Goal: Task Accomplishment & Management: Manage account settings

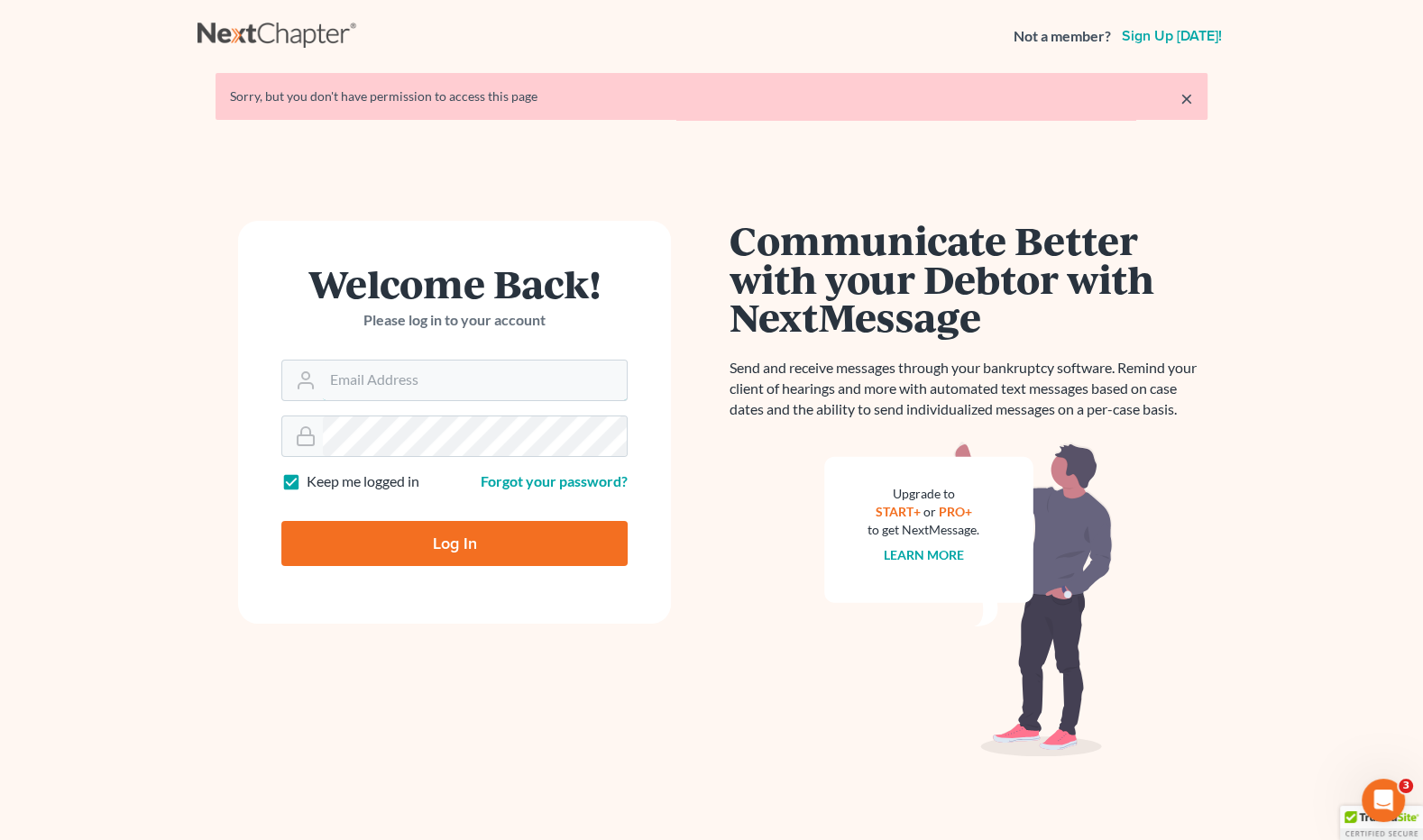
type input "[EMAIL_ADDRESS][DOMAIN_NAME]"
click at [480, 545] on input "Log In" at bounding box center [454, 543] width 346 height 45
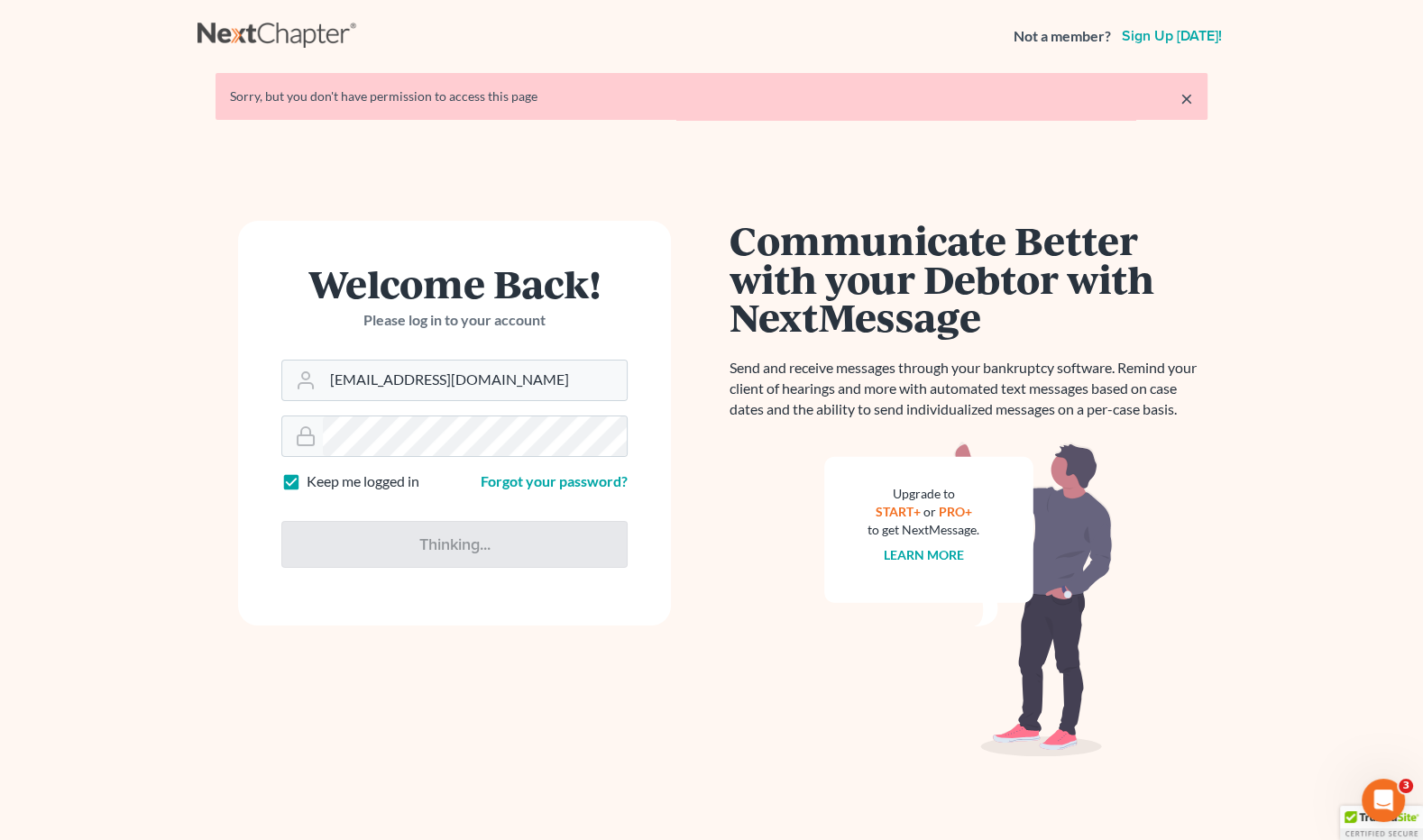
type input "Thinking..."
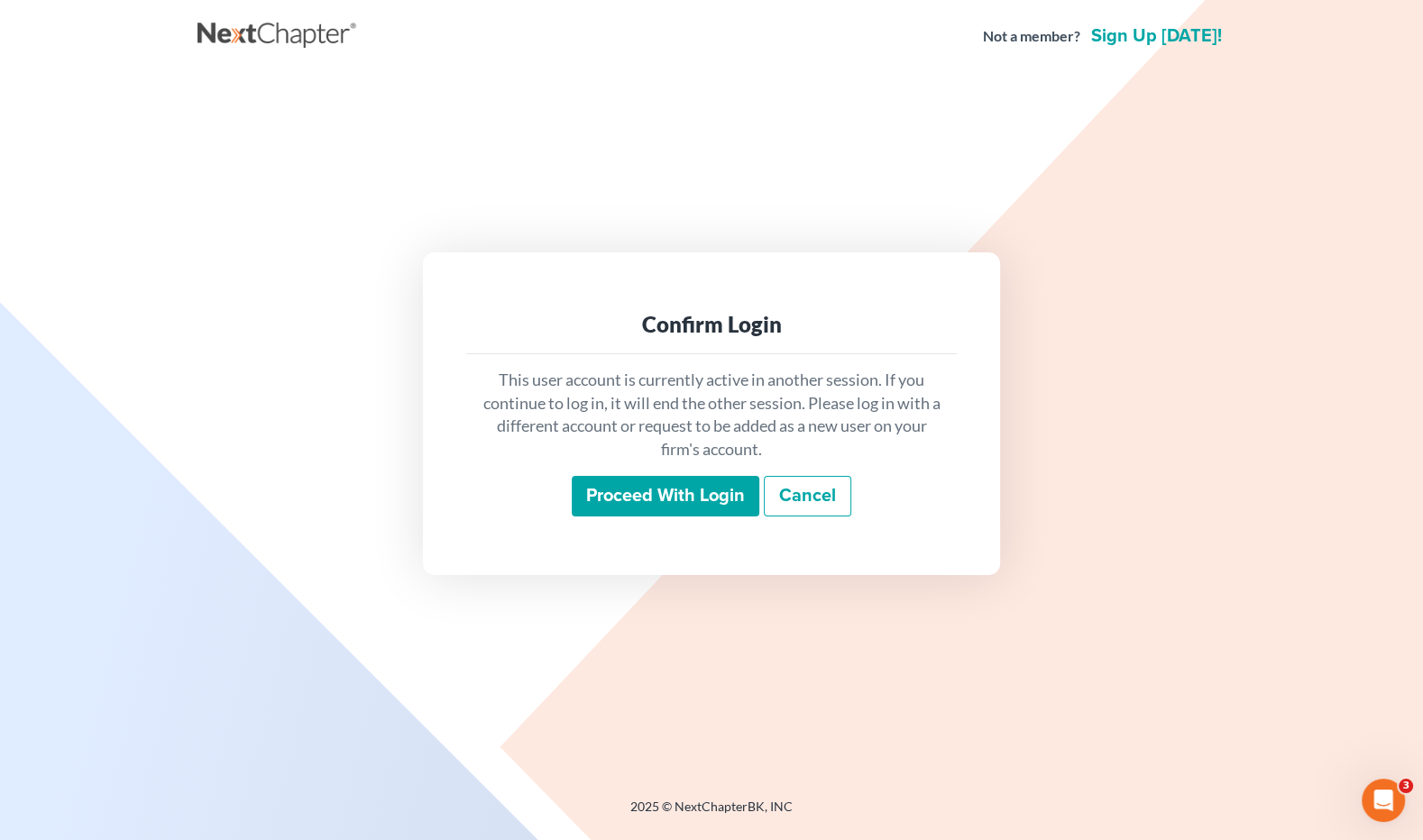
click at [658, 486] on input "Proceed with login" at bounding box center [665, 496] width 187 height 42
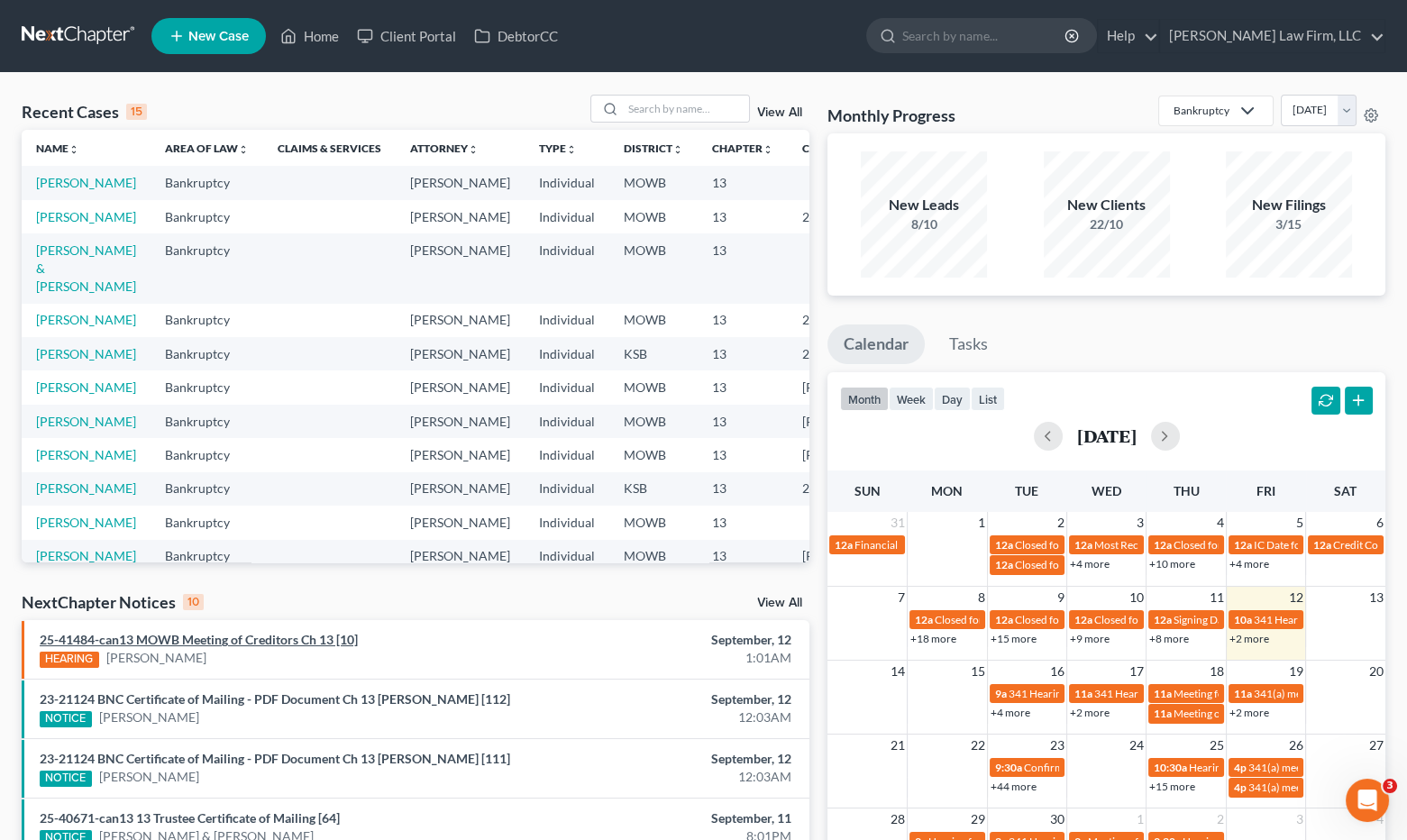
click at [223, 642] on link "25-41484-can13 MOWB Meeting of Creditors Ch 13 [10]" at bounding box center [199, 639] width 318 height 15
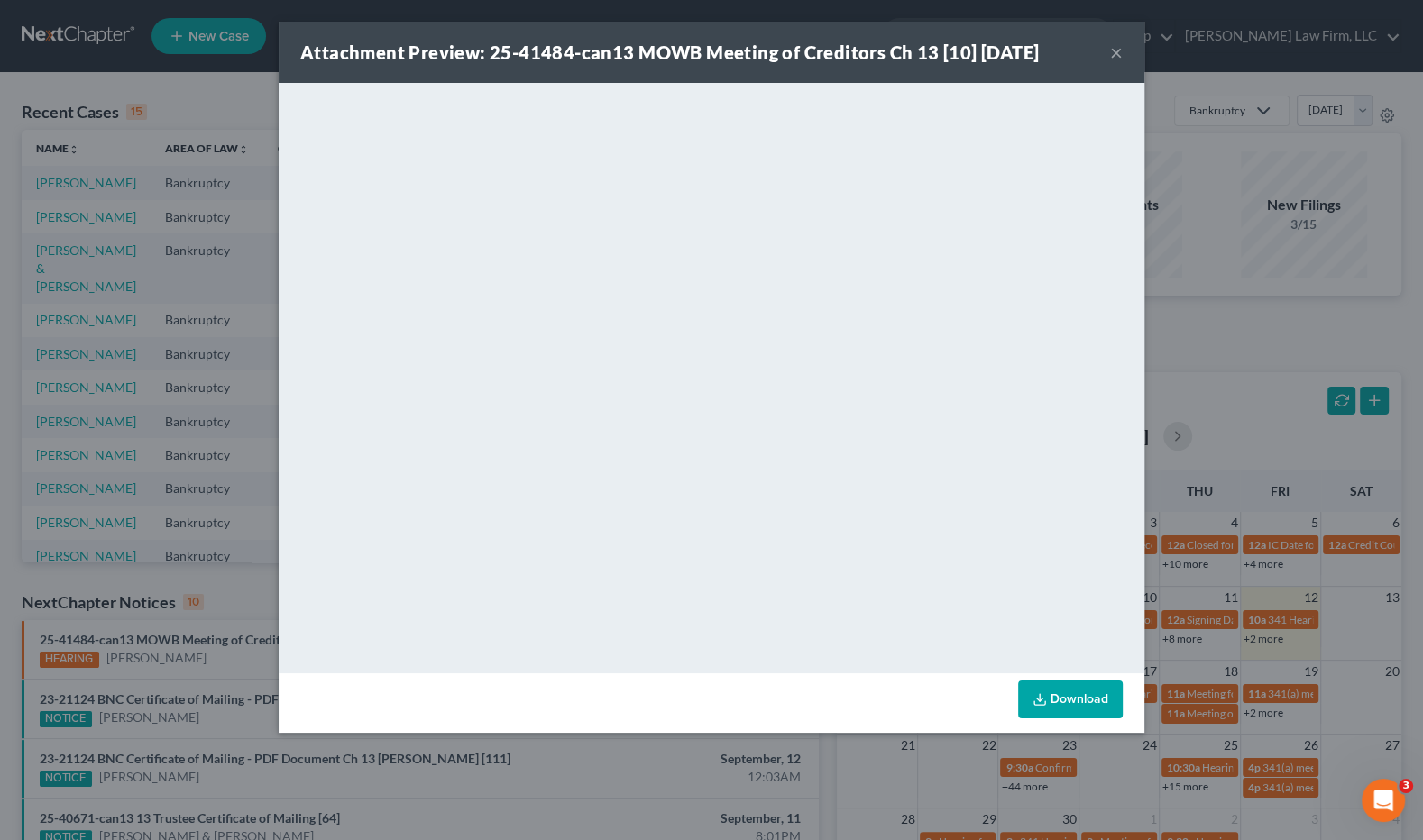
click at [223, 256] on div "Attachment Preview: 25-41484-can13 MOWB Meeting of Creditors Ch 13 [10] 09/12/2…" at bounding box center [711, 420] width 1423 height 840
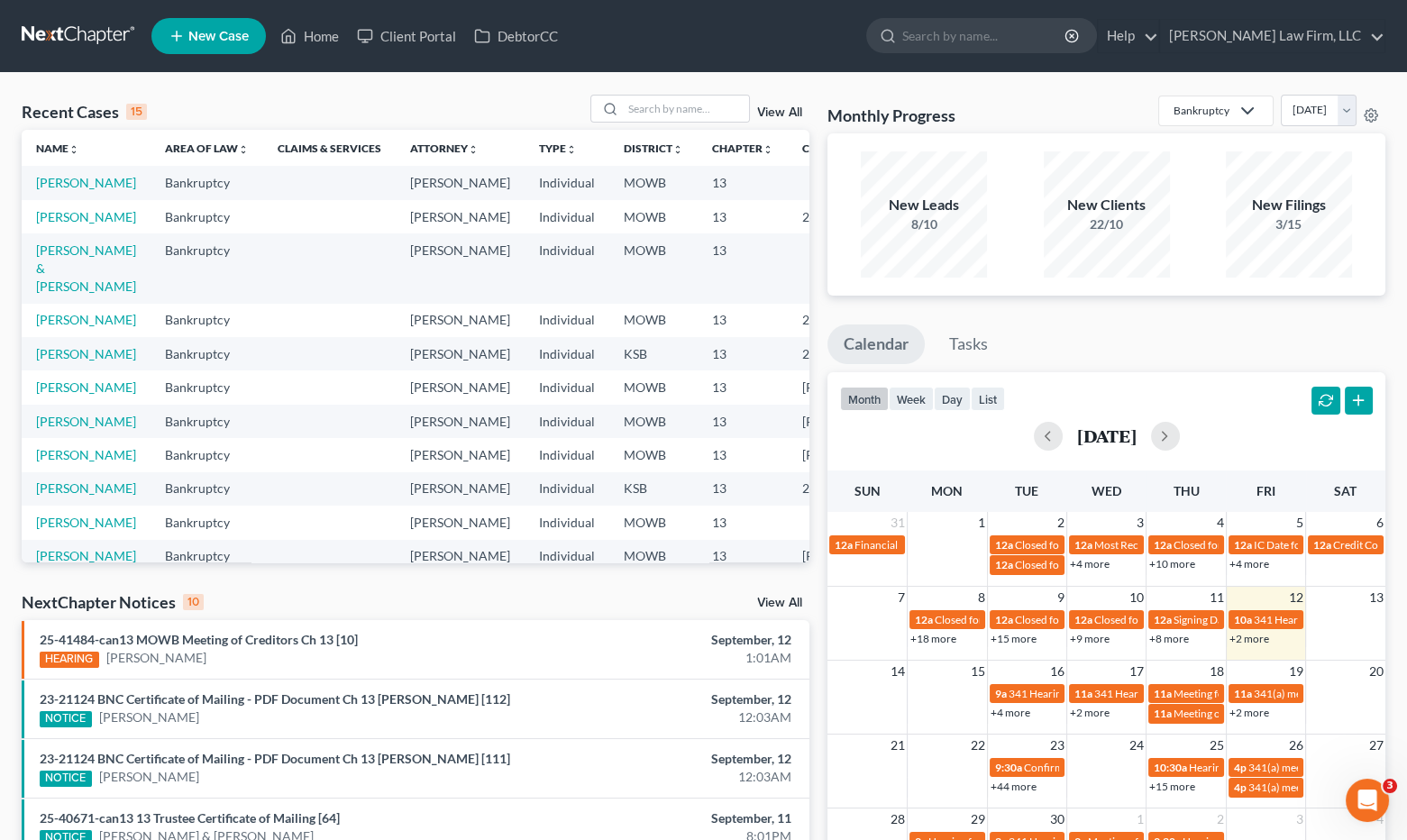
click at [776, 589] on div "Recent Cases 15 View All Name unfold_more expand_more expand_less Area of Law u…" at bounding box center [415, 669] width 806 height 1148
click at [778, 595] on div "NextChapter Notices 10 View All" at bounding box center [415, 606] width 788 height 29
click at [782, 599] on link "View All" at bounding box center [779, 603] width 45 height 13
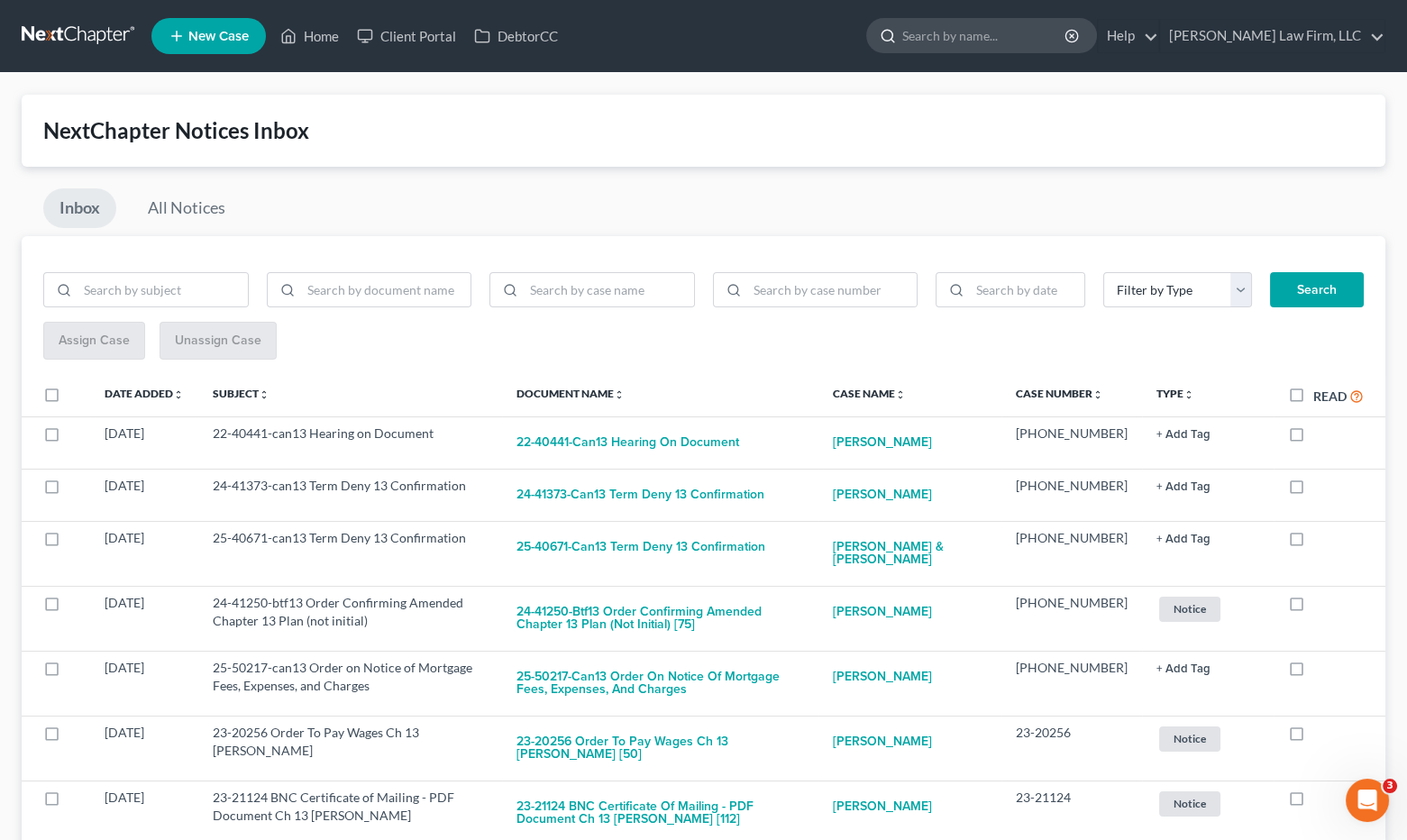
click at [996, 43] on input "search" at bounding box center [985, 35] width 165 height 33
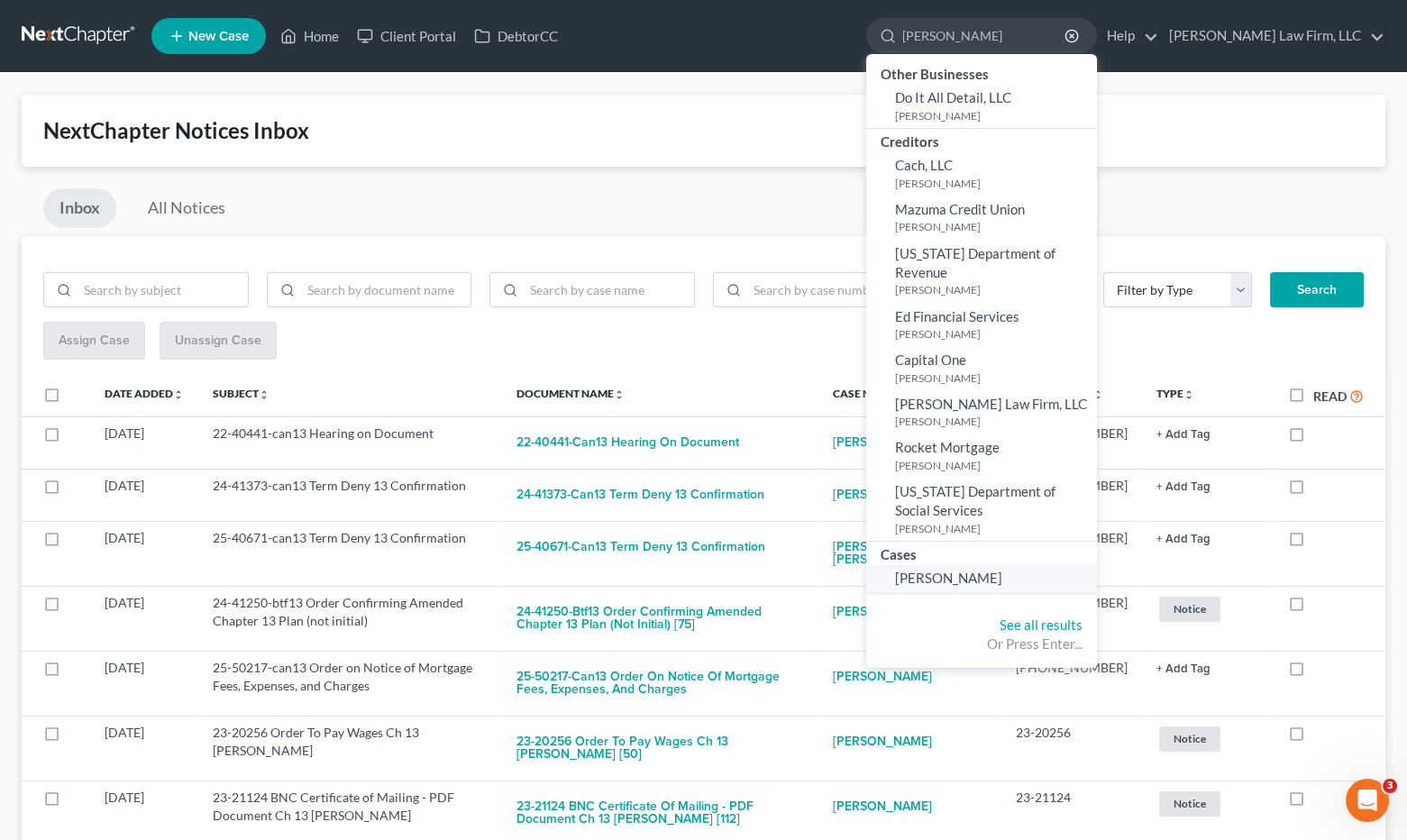
type input "dockery"
click at [1002, 570] on span "[PERSON_NAME]" at bounding box center [949, 578] width 108 height 16
select select "4"
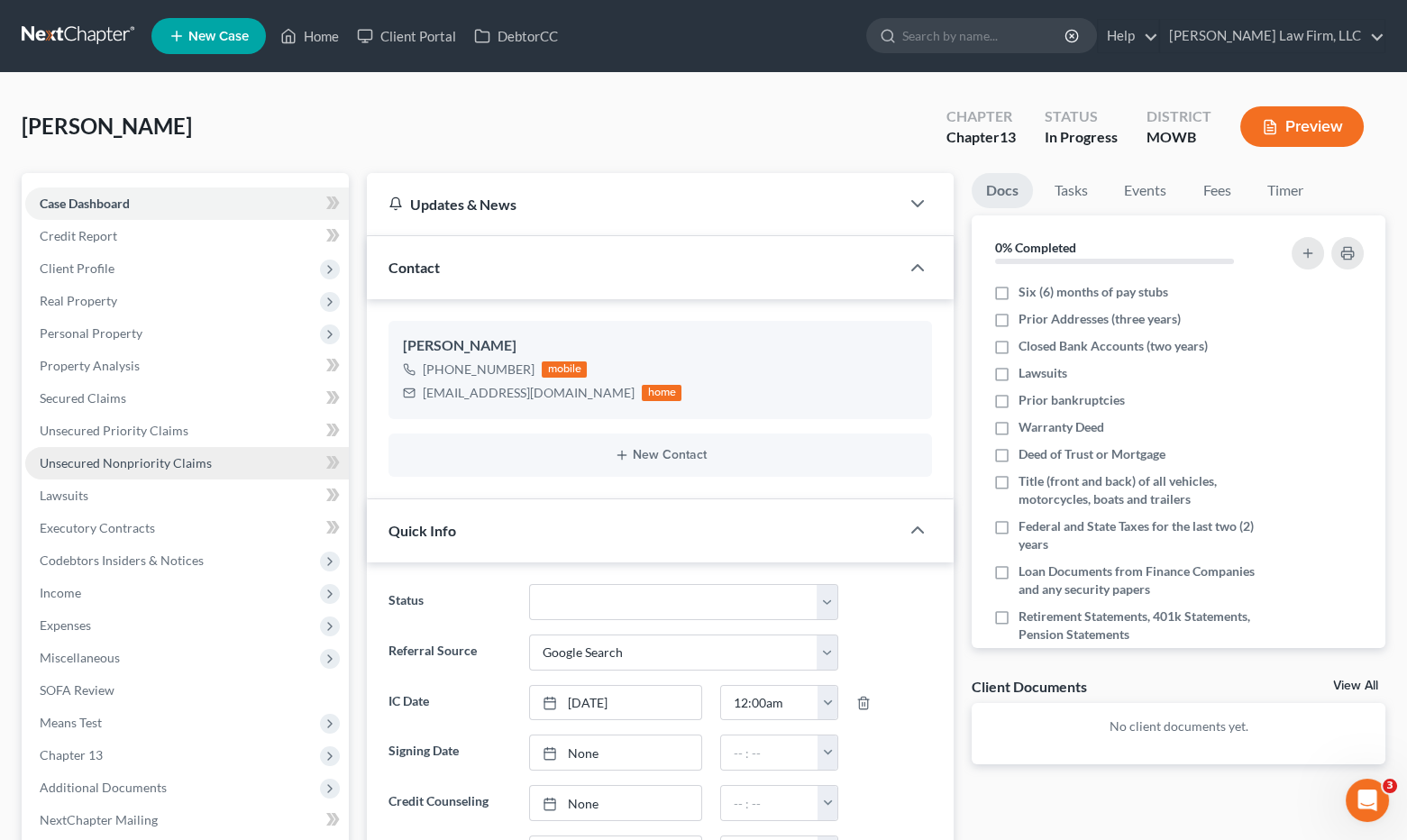
click at [172, 450] on link "Unsecured Nonpriority Claims" at bounding box center [187, 463] width 324 height 33
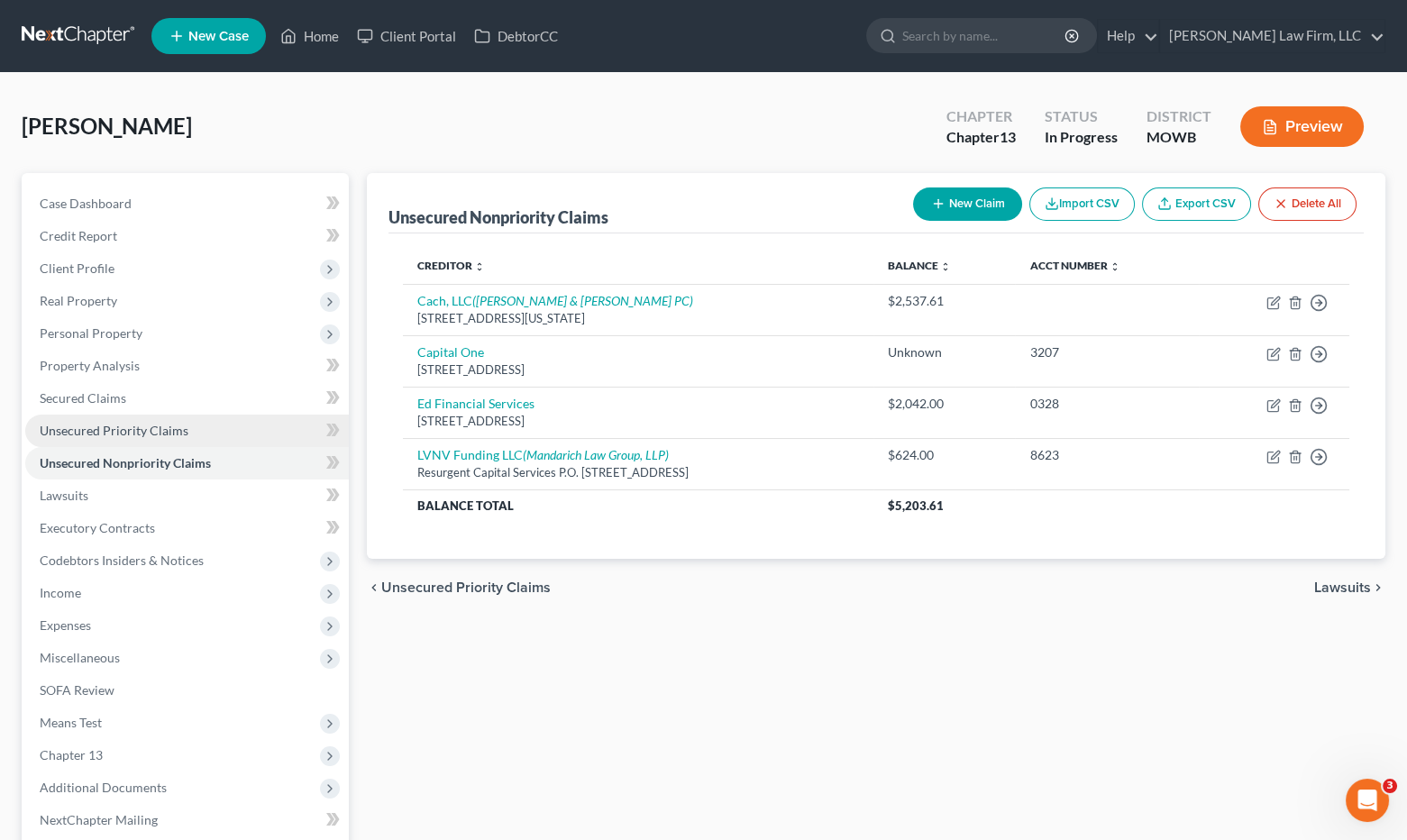
click at [163, 427] on span "Unsecured Priority Claims" at bounding box center [114, 430] width 148 height 15
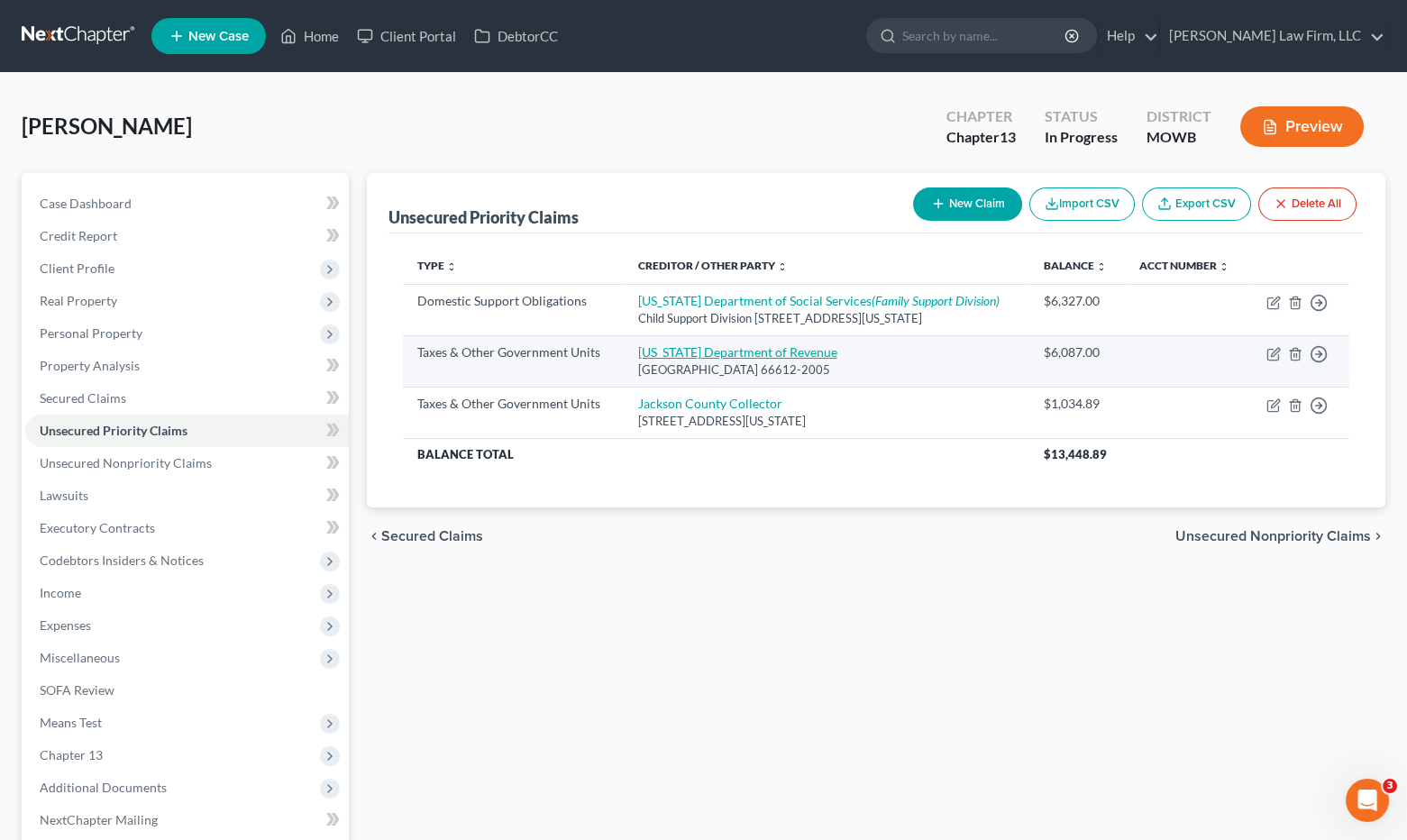
click at [711, 346] on link "Kansas Department of Revenue" at bounding box center [737, 352] width 199 height 15
select select "2"
select select "17"
select select "0"
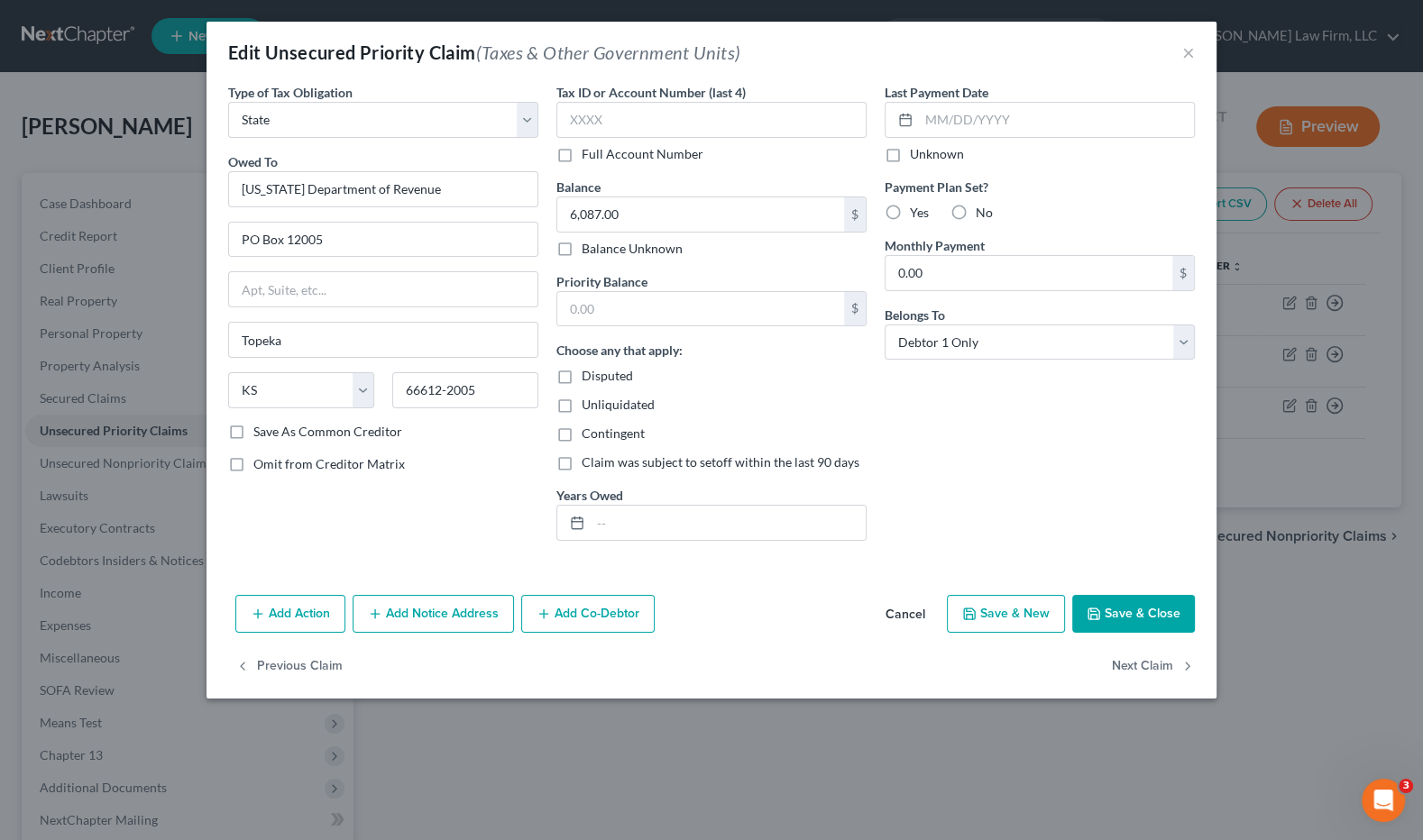
click at [446, 614] on button "Add Notice Address" at bounding box center [433, 614] width 161 height 38
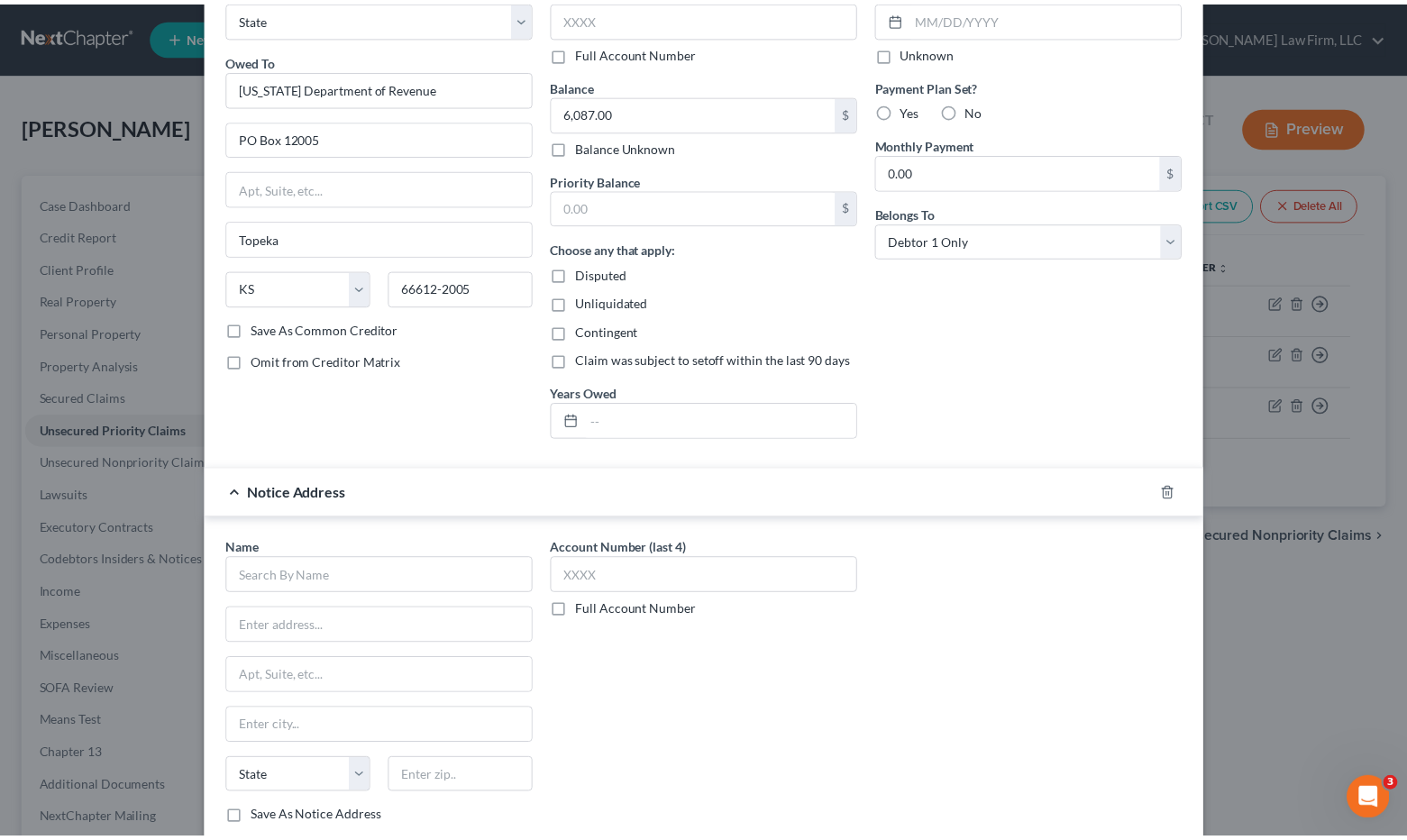
scroll to position [267, 0]
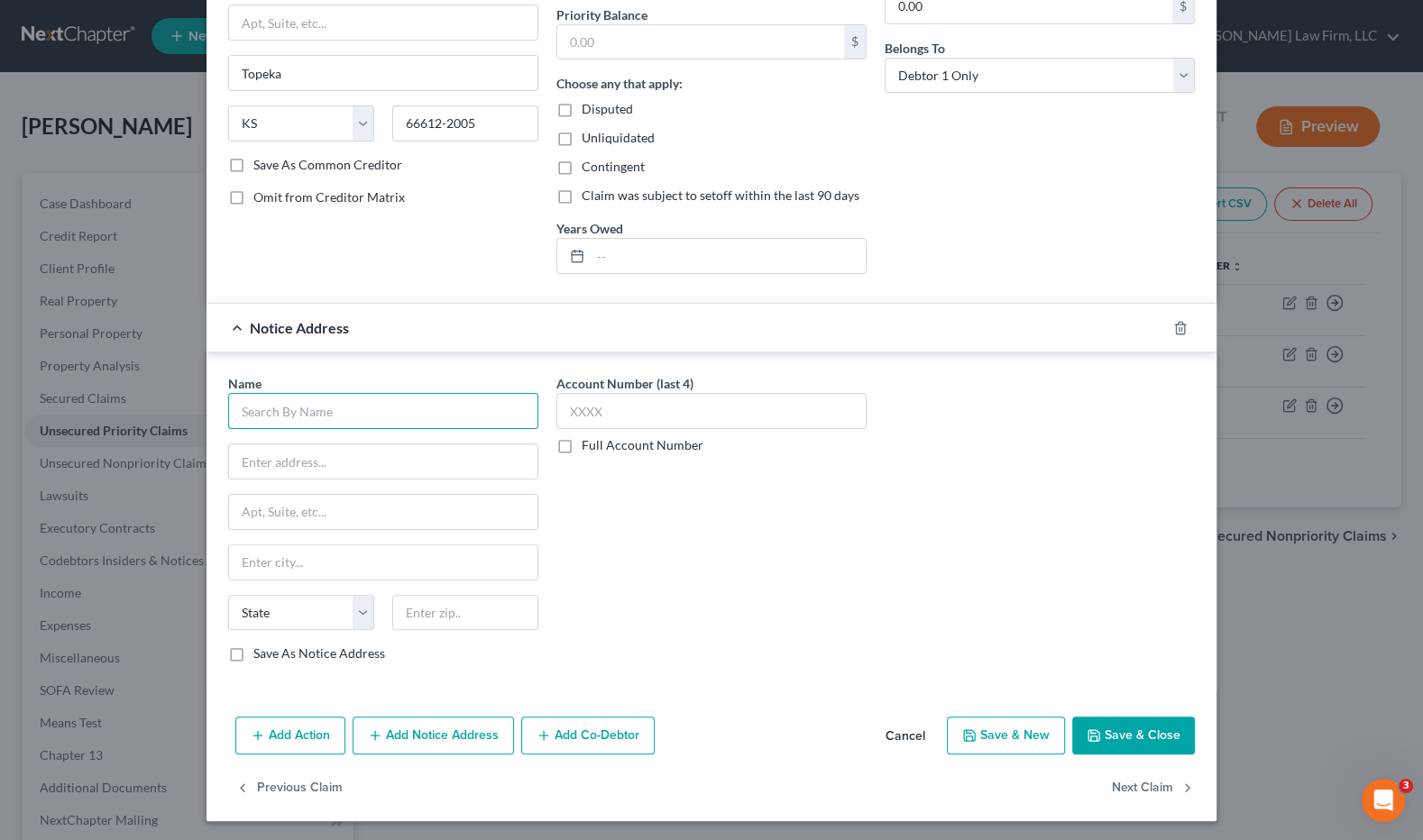
click at [378, 420] on input "text" at bounding box center [383, 411] width 310 height 36
click at [292, 420] on input "text" at bounding box center [383, 411] width 310 height 36
paste input "Berman & Rabin, P.A."
type input "Berman & Rabin, P.A."
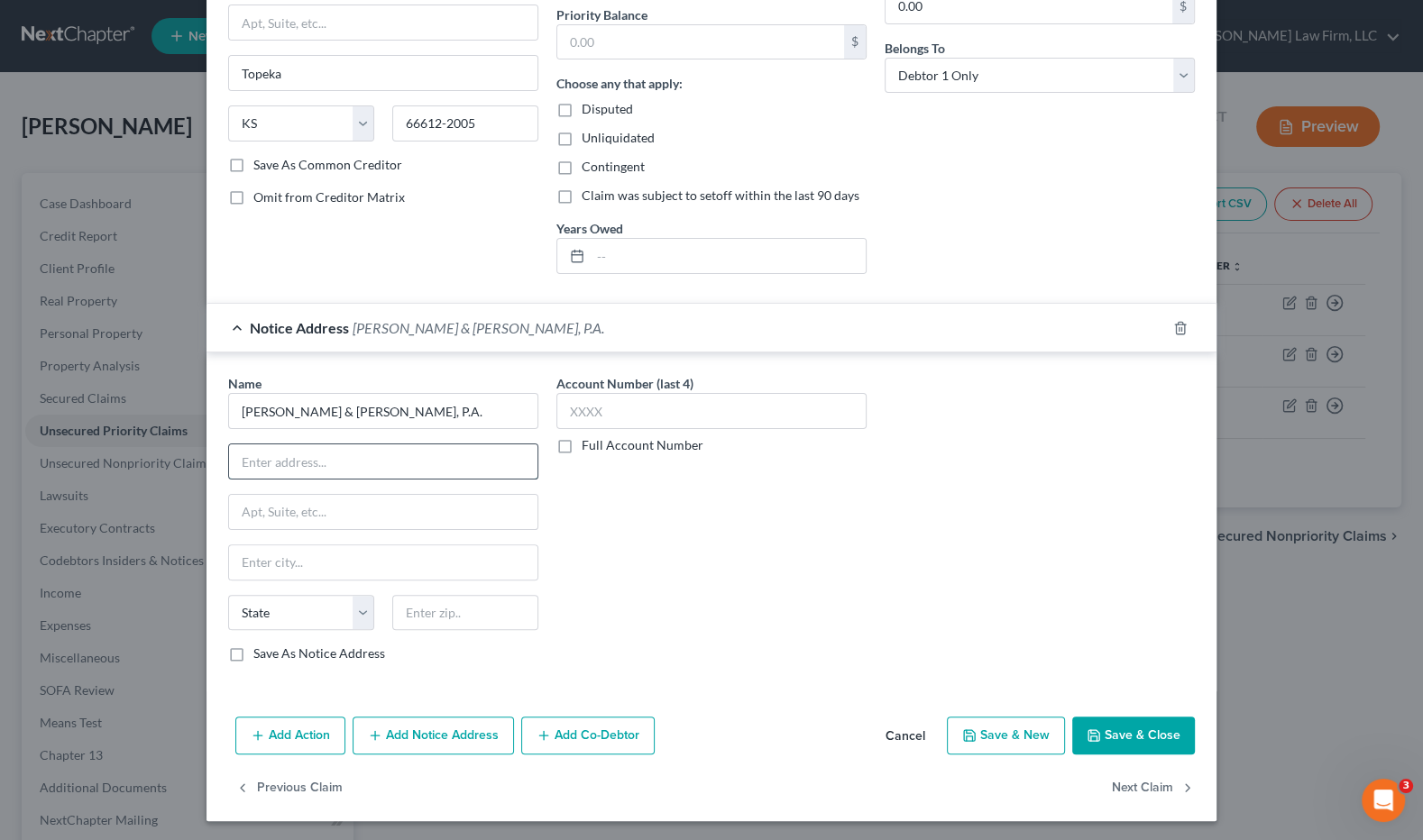
click at [399, 463] on input "text" at bounding box center [383, 461] width 308 height 34
paste input "15280 Metcalf Aven"
type input "15280 Metcalf Avenue"
type input "66223"
type input "Shawnee Mission"
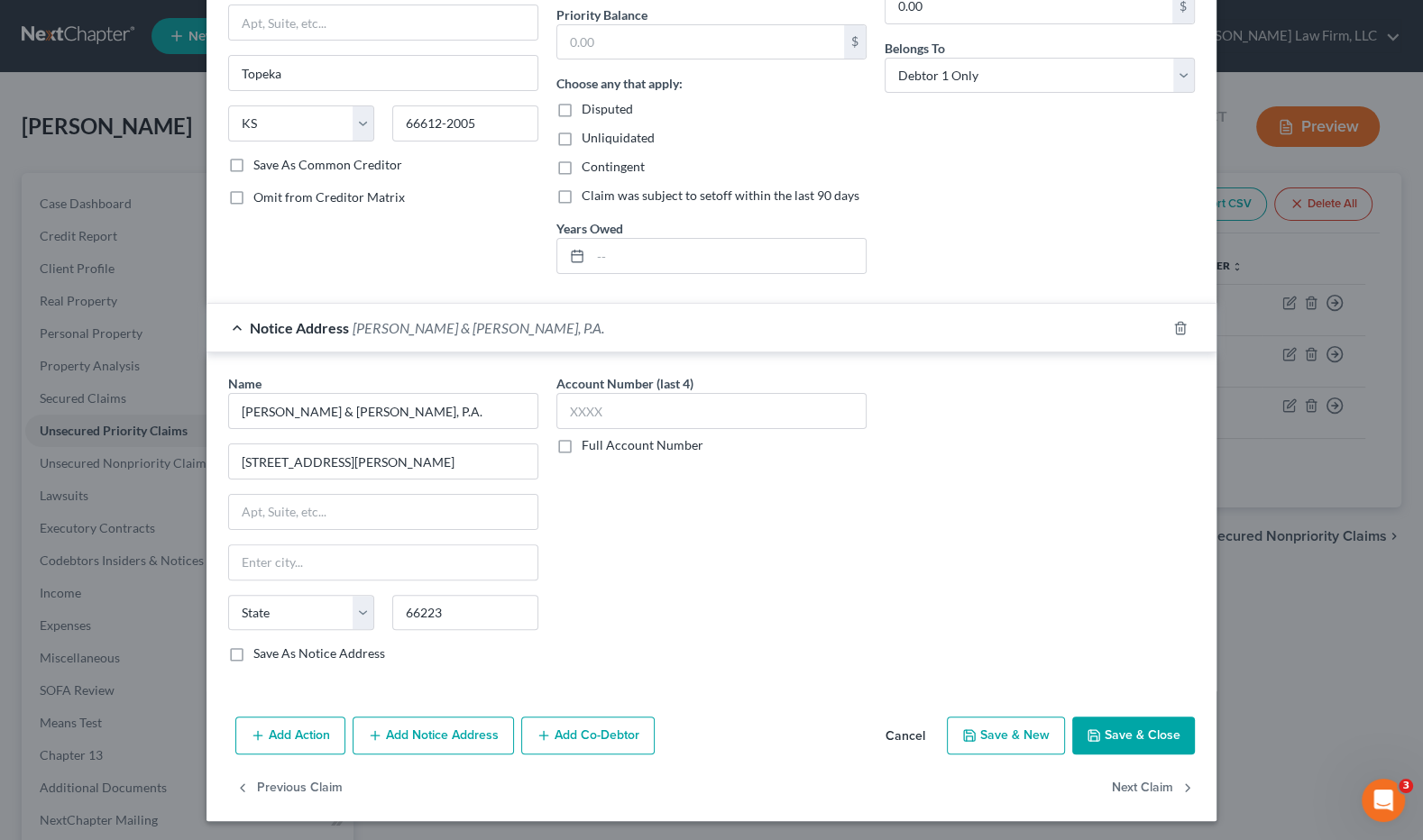
select select "17"
drag, startPoint x: 363, startPoint y: 562, endPoint x: 105, endPoint y: 552, distance: 258.2
click at [105, 552] on div "Edit Unsecured Priority Claim (Taxes & Other Government Units) × Type of Tax Ob…" at bounding box center [711, 420] width 1423 height 840
type input "Overland Park"
click at [774, 583] on div "Account Number (last 4) Full Account Number" at bounding box center [711, 525] width 328 height 303
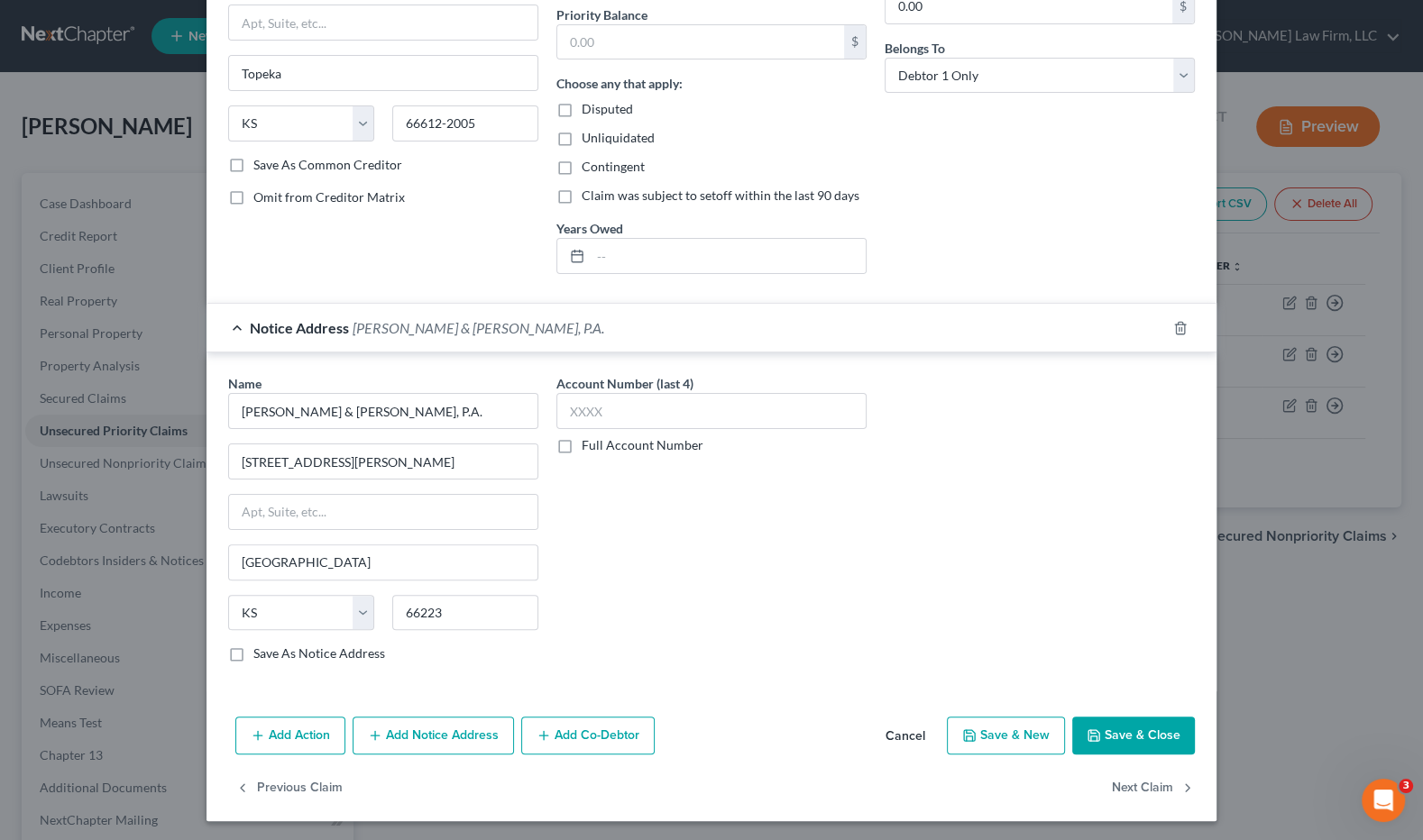
click at [1125, 726] on button "Save & Close" at bounding box center [1134, 735] width 123 height 38
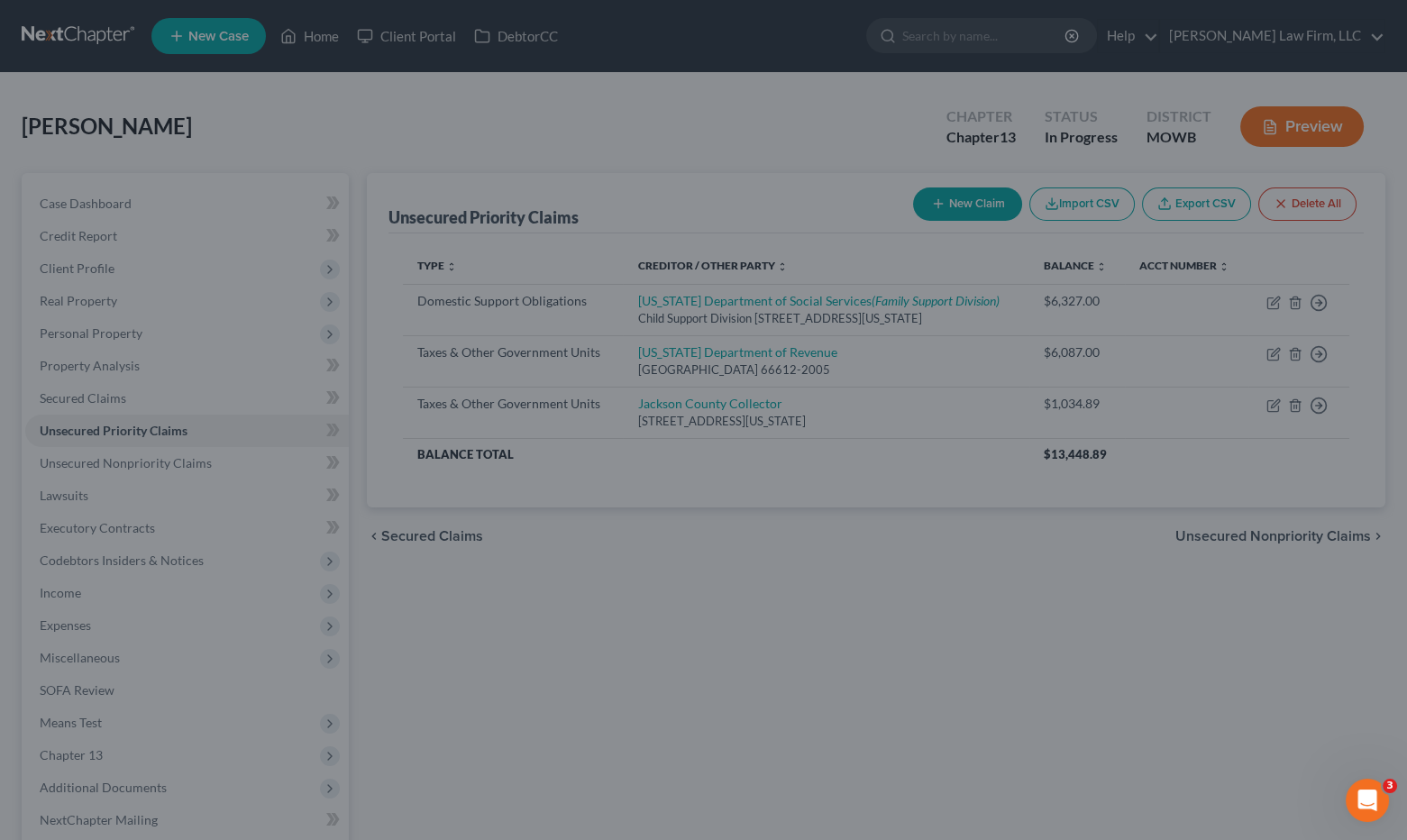
scroll to position [0, 0]
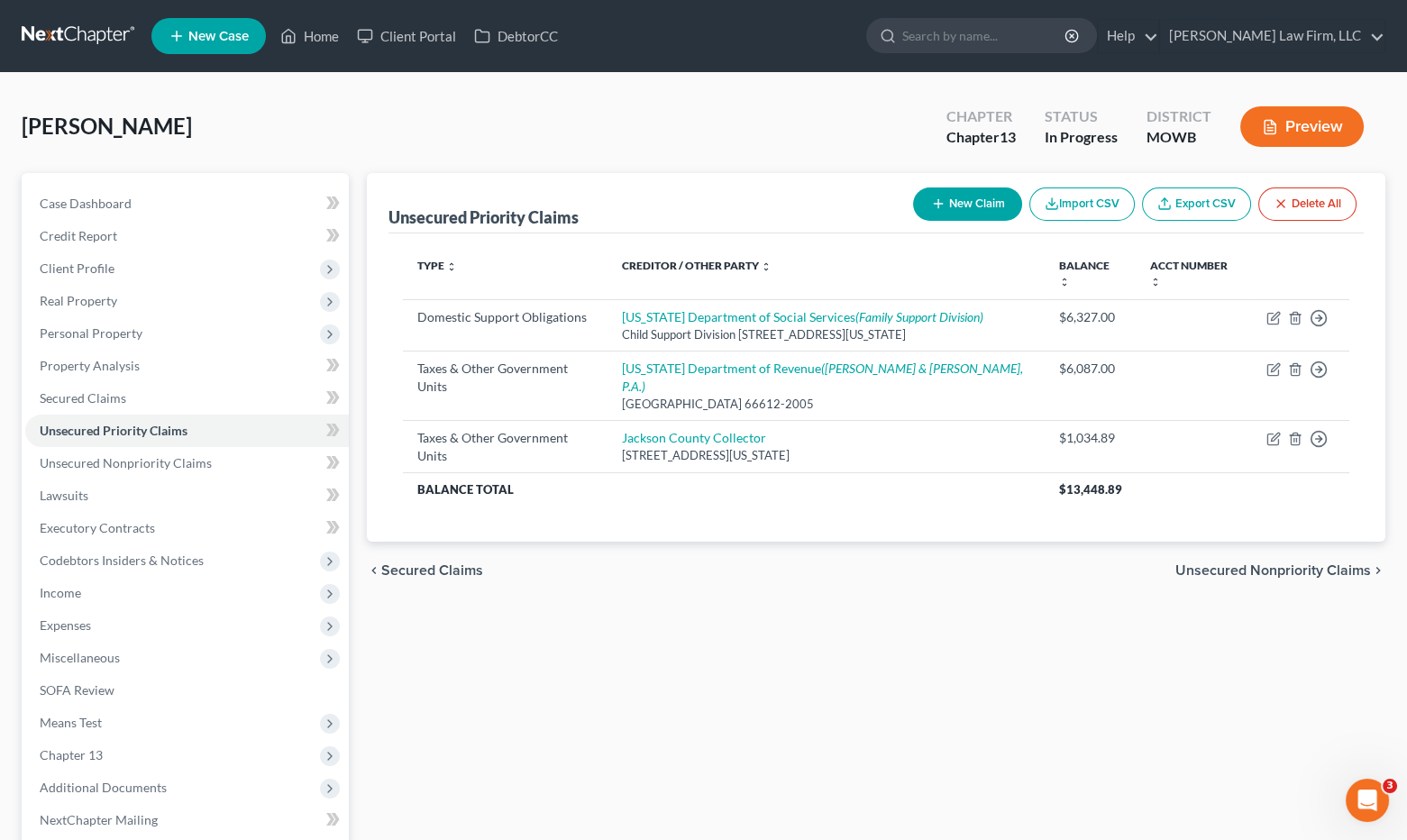
click at [80, 24] on link at bounding box center [80, 36] width 116 height 33
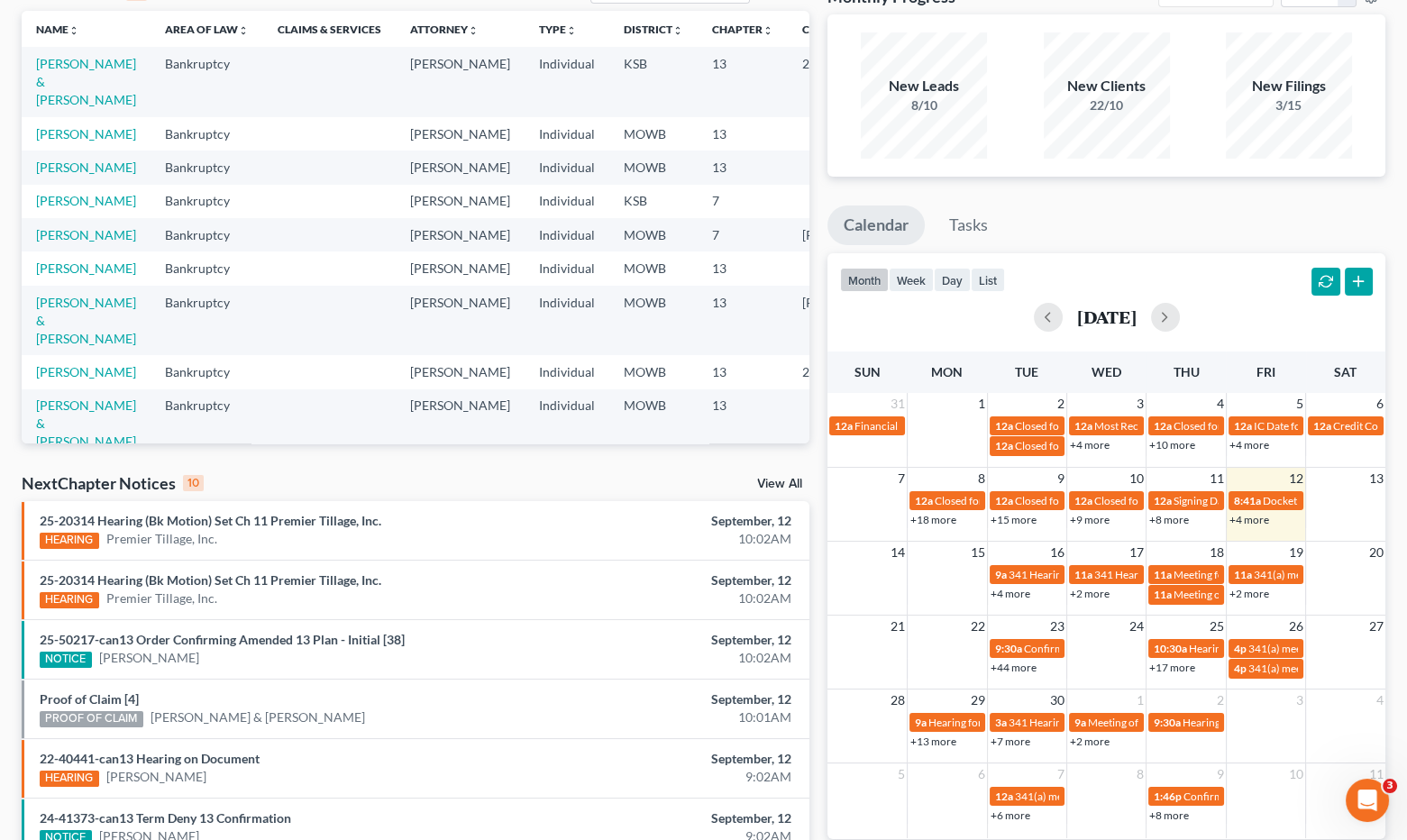
scroll to position [300, 0]
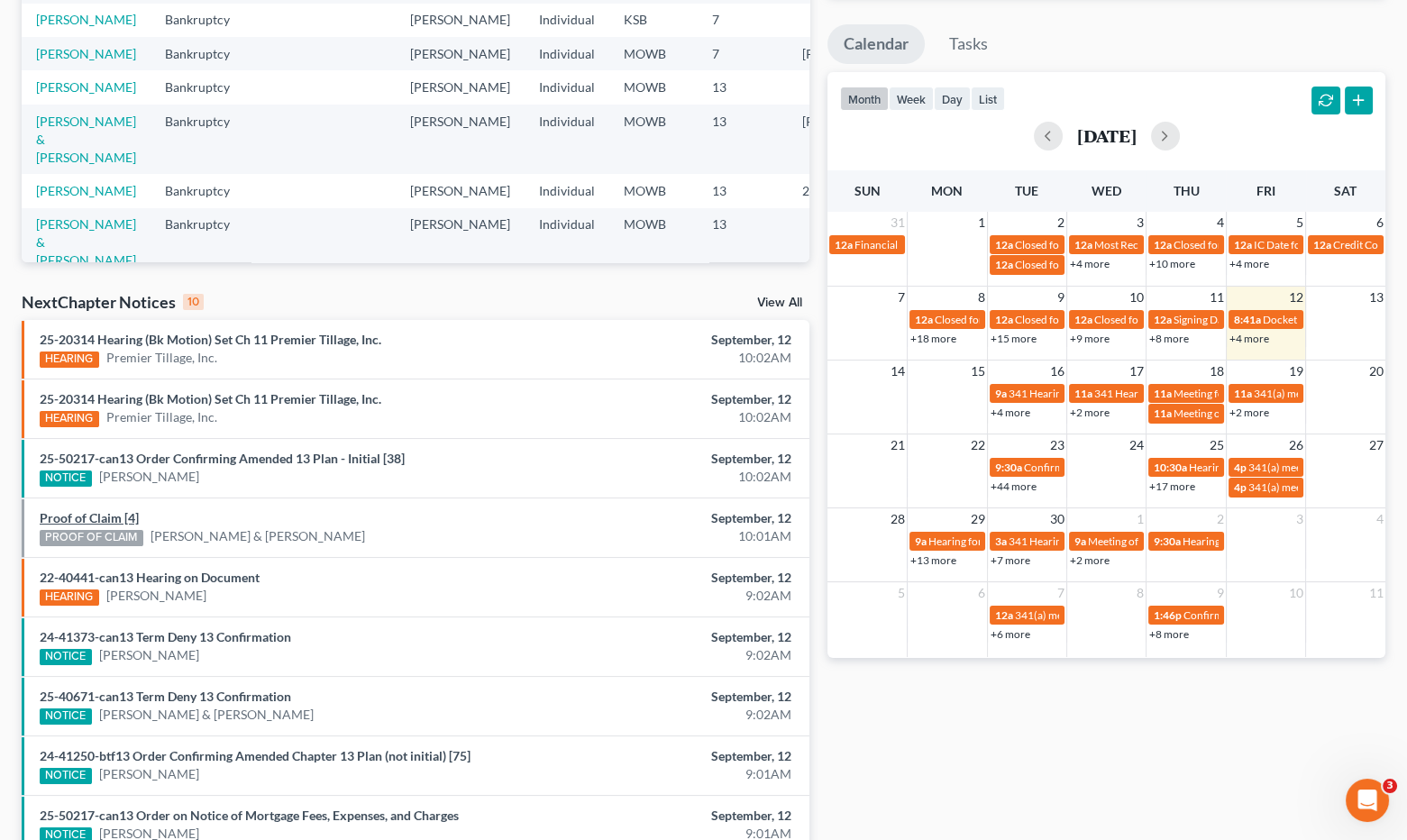
click at [98, 513] on link "Proof of Claim [4]" at bounding box center [90, 517] width 99 height 15
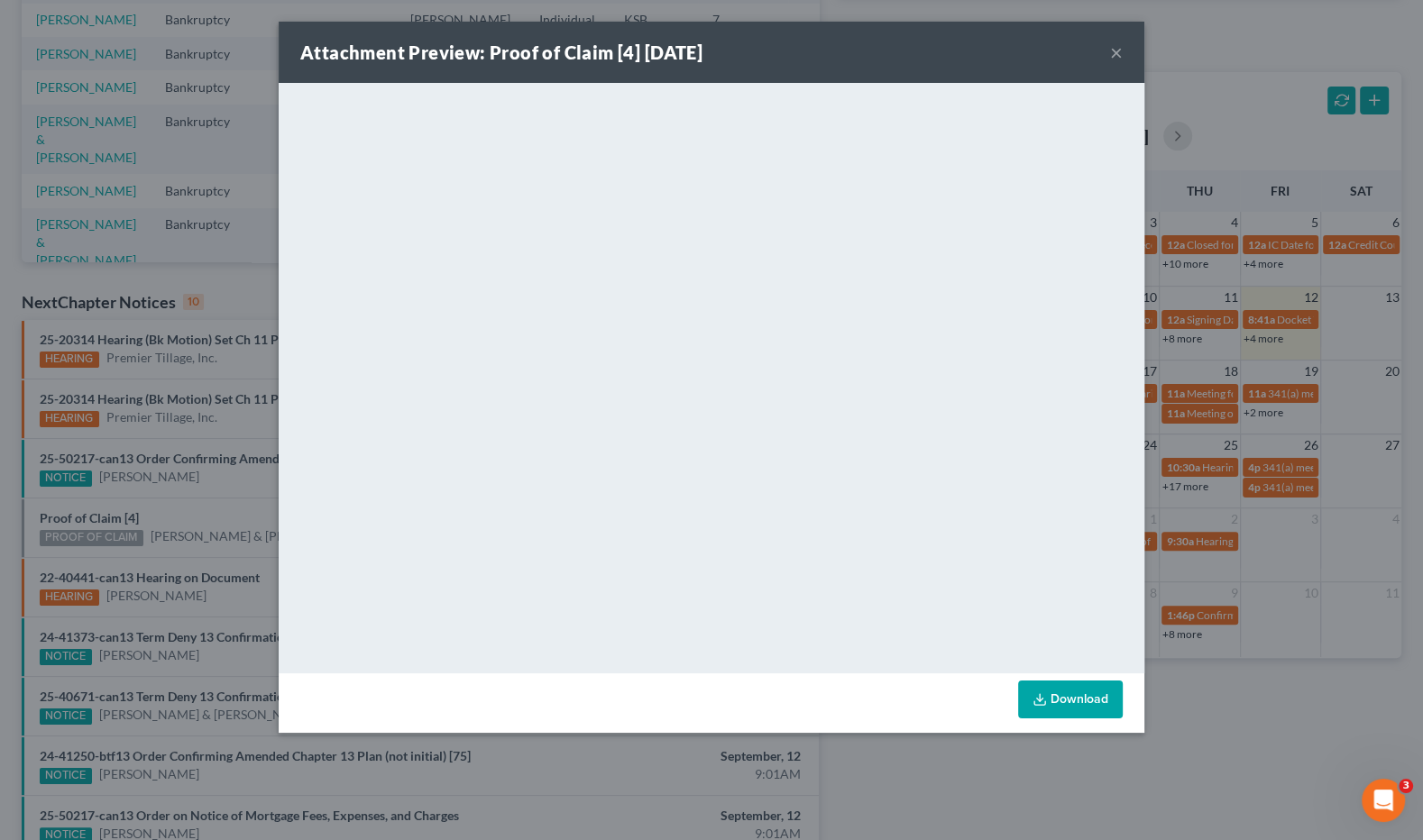
click at [1254, 637] on div "Attachment Preview: Proof of Claim [4] 09/12/2025 × <object ng-attr-data='https…" at bounding box center [711, 420] width 1423 height 840
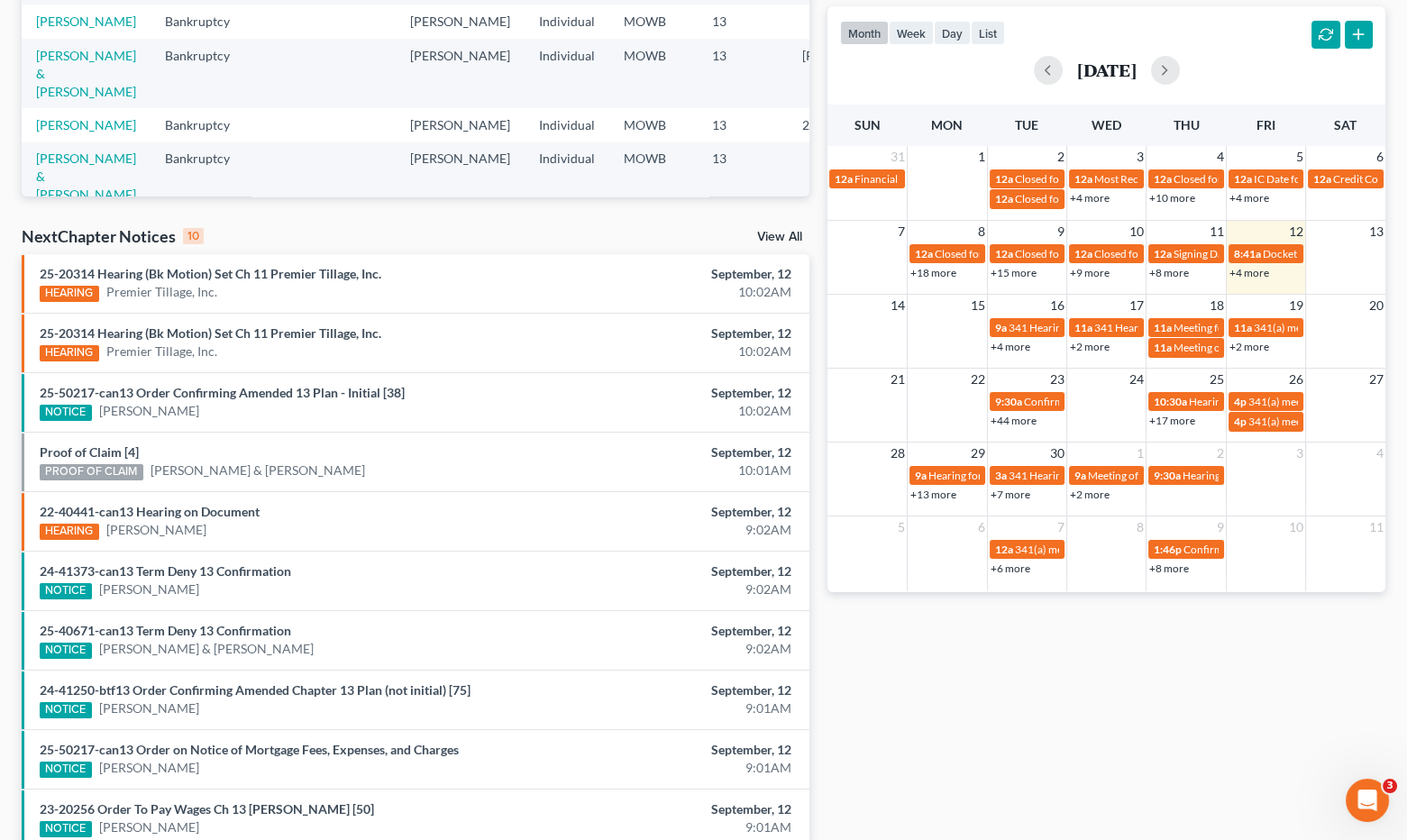
scroll to position [401, 0]
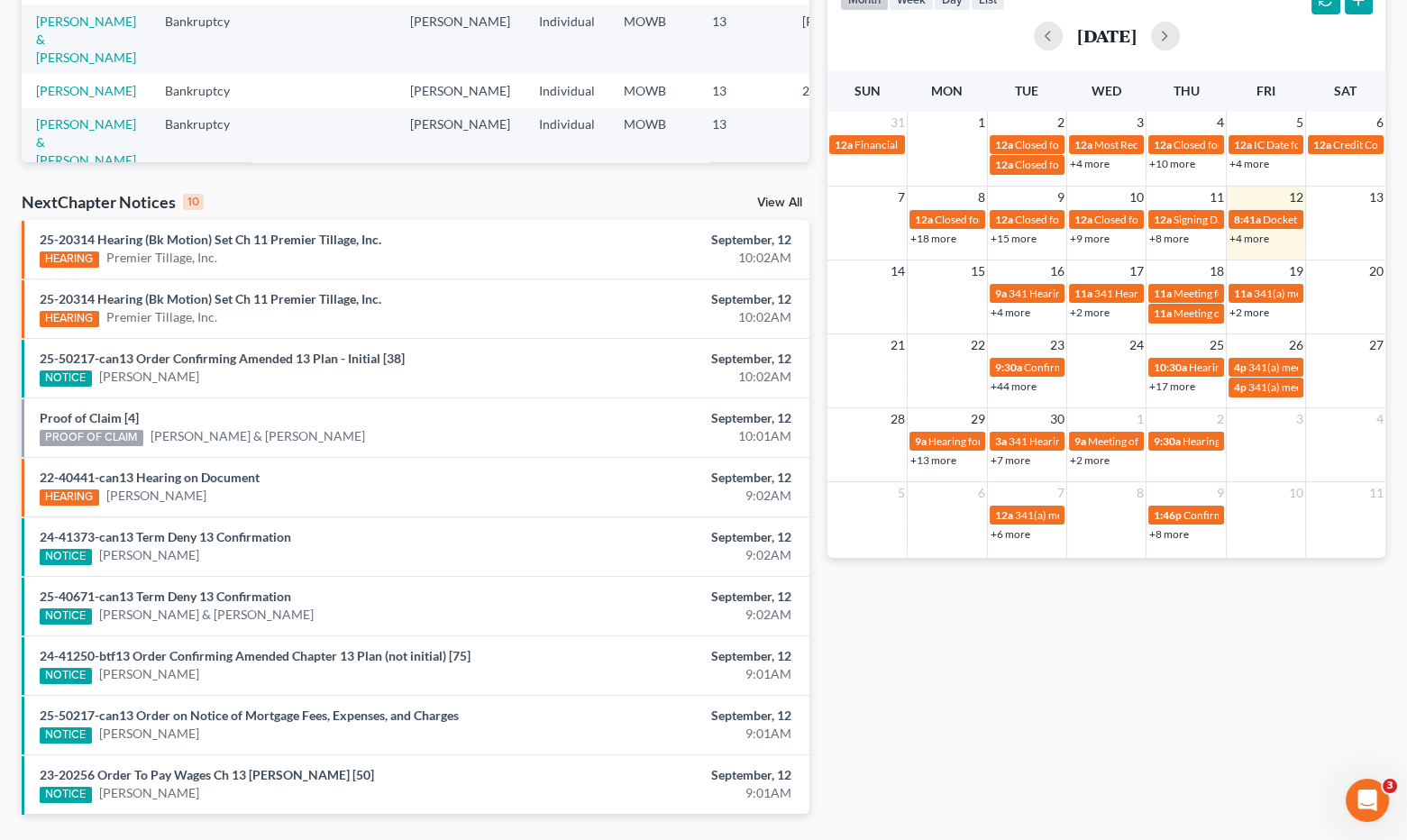
click at [331, 345] on li "25-50217-can13 Order Confirming Amended 13 Plan - Initial [38] NOTICE Norma Sim…" at bounding box center [415, 368] width 788 height 60
click at [324, 358] on link "25-50217-can13 Order Confirming Amended 13 Plan - Initial [38]" at bounding box center [222, 358] width 365 height 15
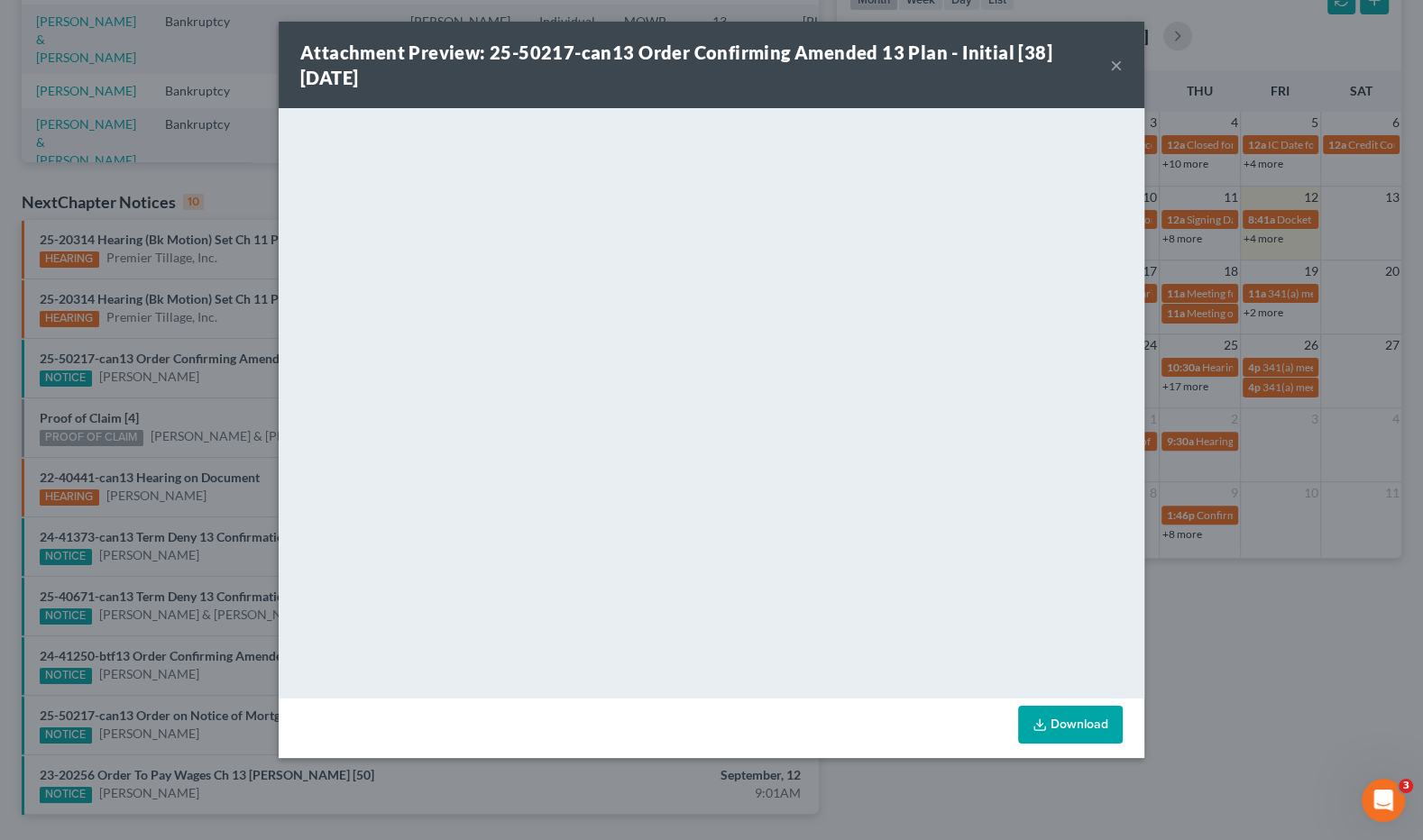
click at [1238, 674] on div "Attachment Preview: 25-50217-can13 Order Confirming Amended 13 Plan - Initial […" at bounding box center [711, 420] width 1423 height 840
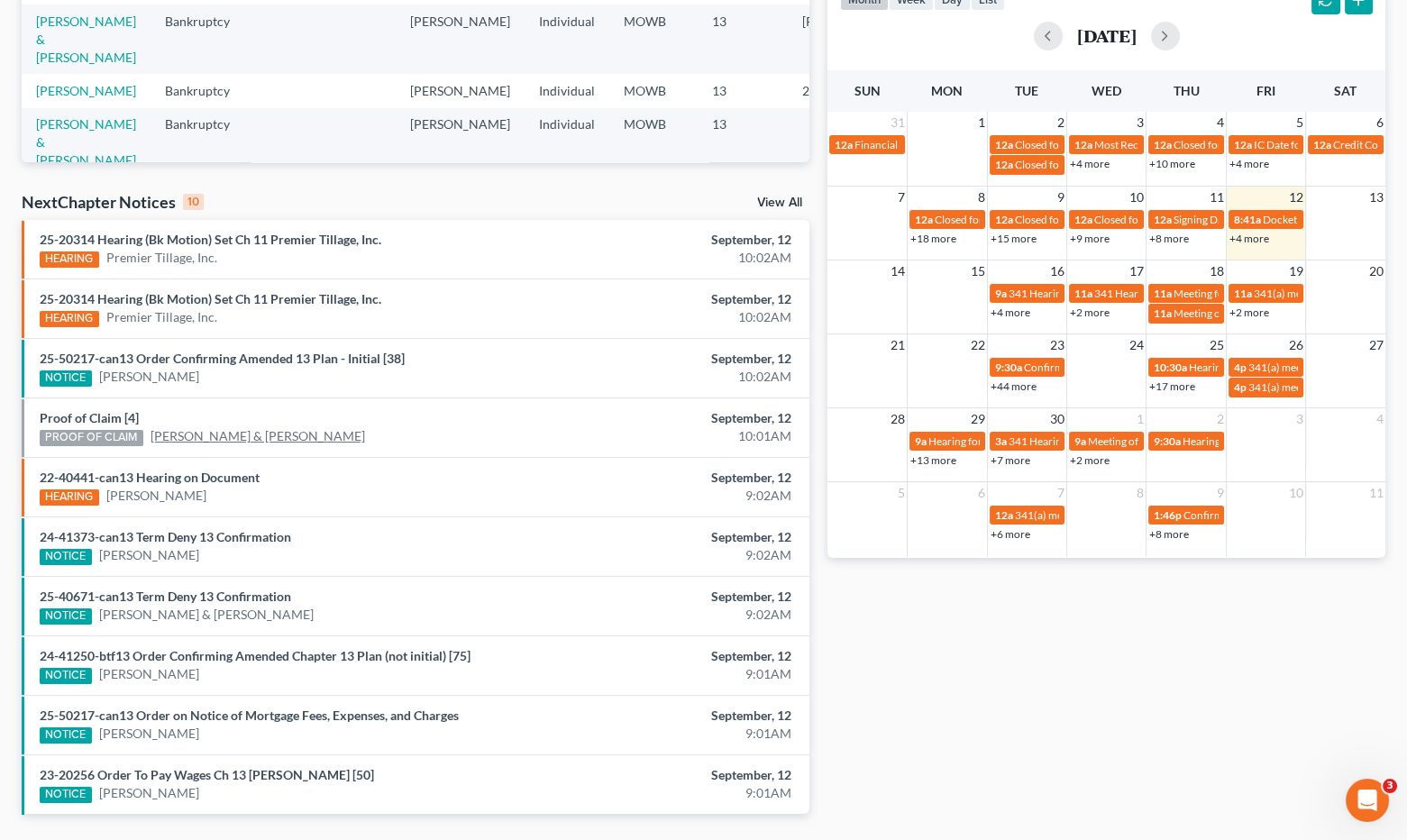
click at [289, 430] on link "Jimmy Hague & Margaret Hague" at bounding box center [257, 436] width 214 height 18
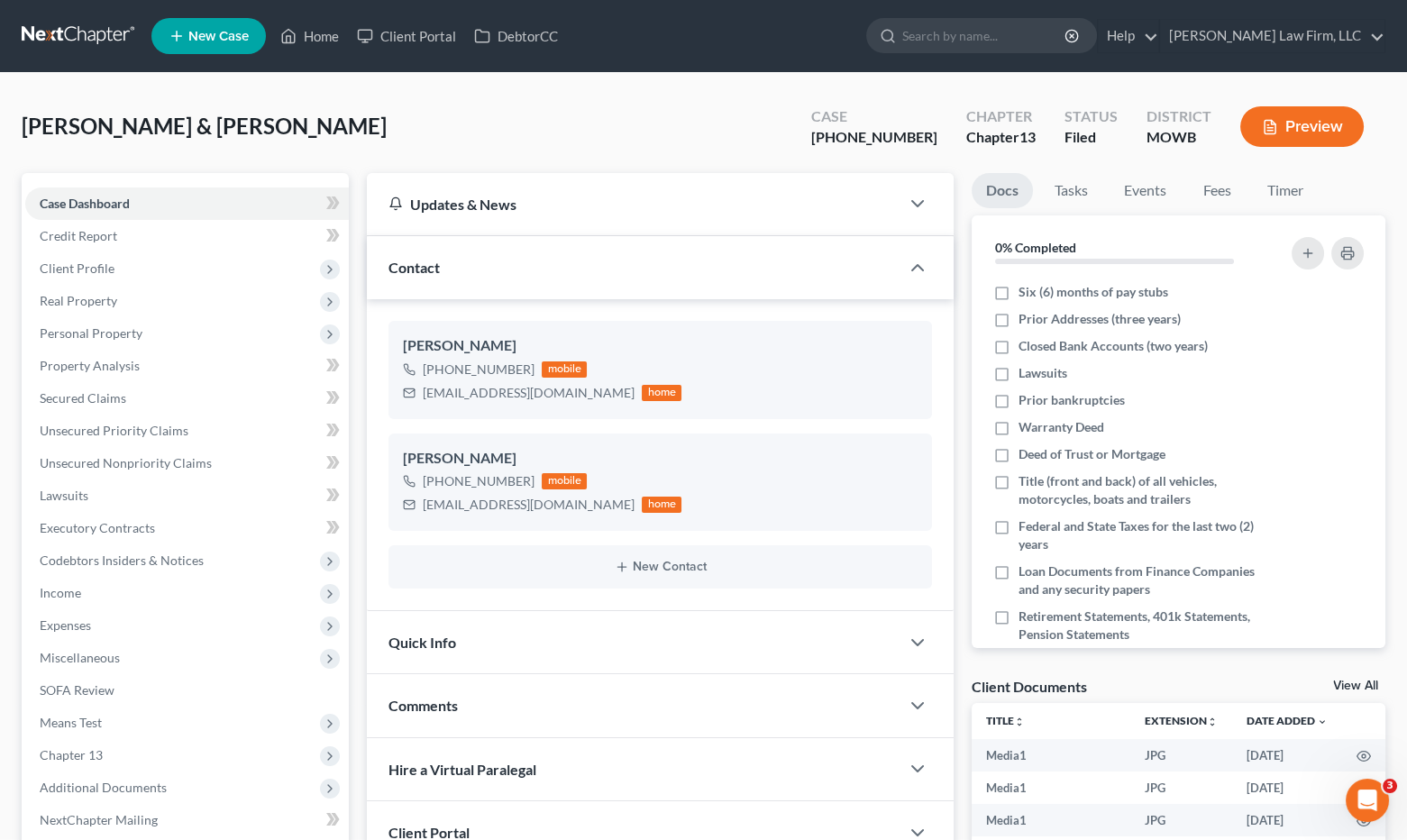
scroll to position [6460, 0]
click at [151, 397] on link "Secured Claims" at bounding box center [187, 399] width 324 height 33
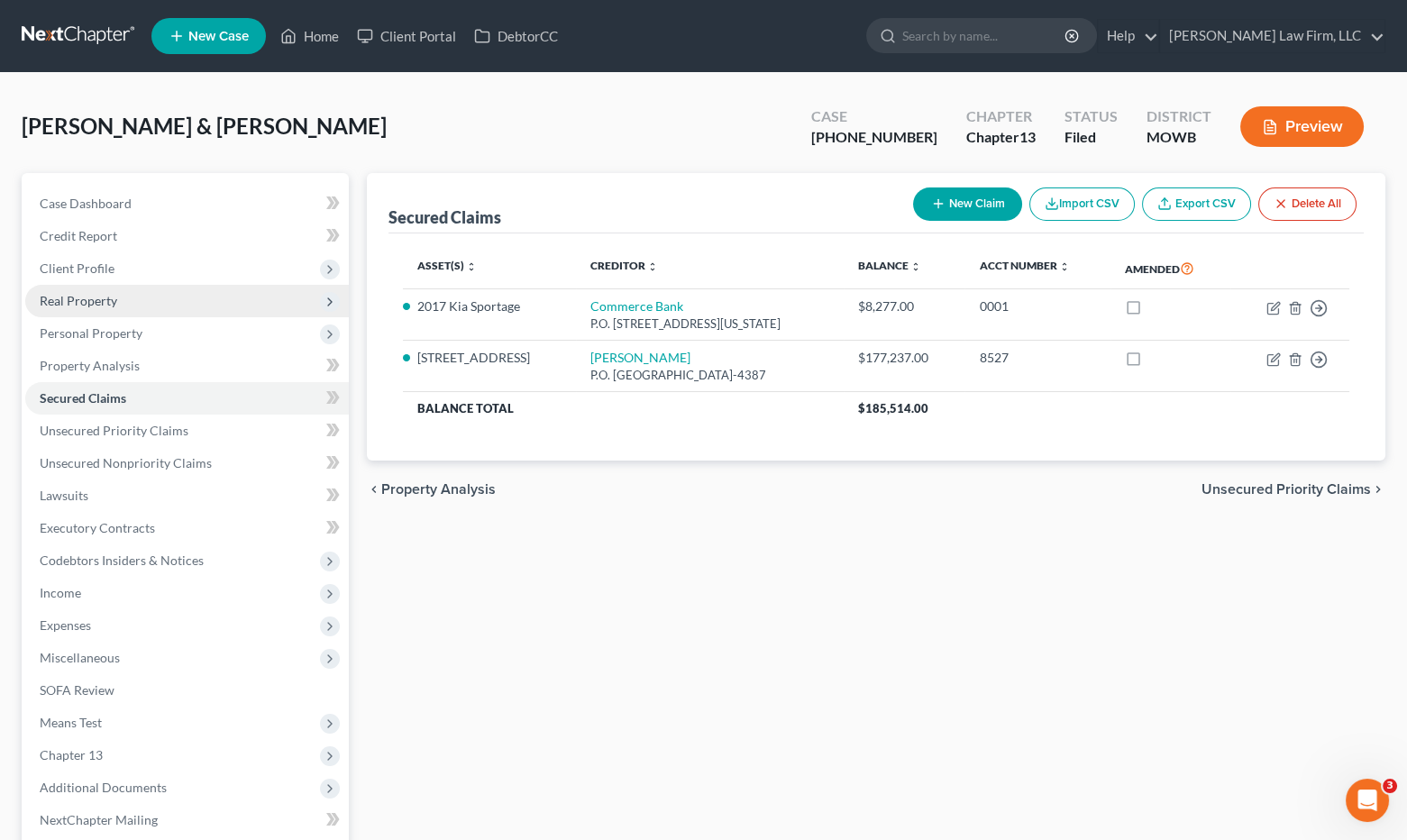
click at [146, 297] on span "Real Property" at bounding box center [187, 301] width 324 height 33
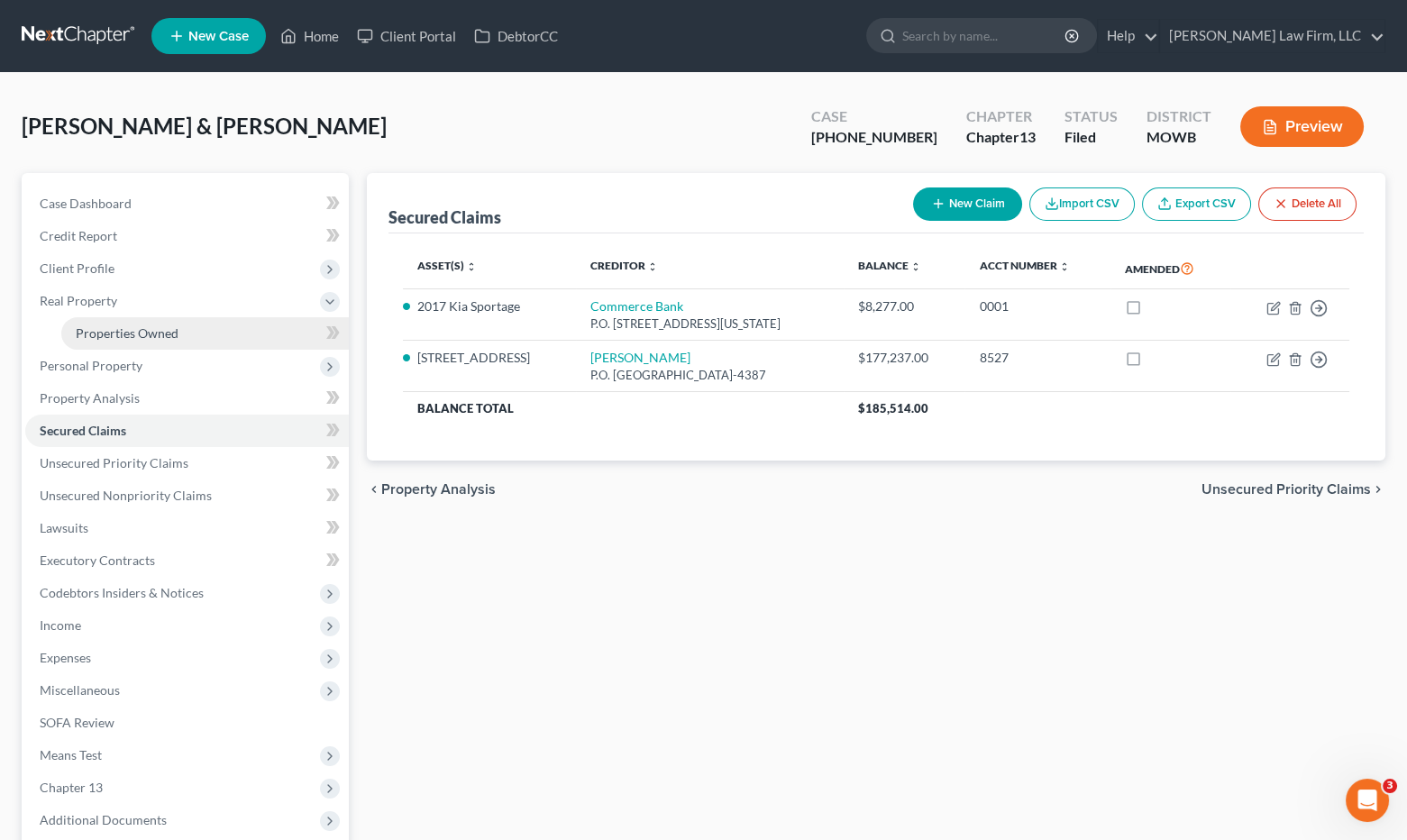
click at [148, 322] on link "Properties Owned" at bounding box center [205, 334] width 288 height 33
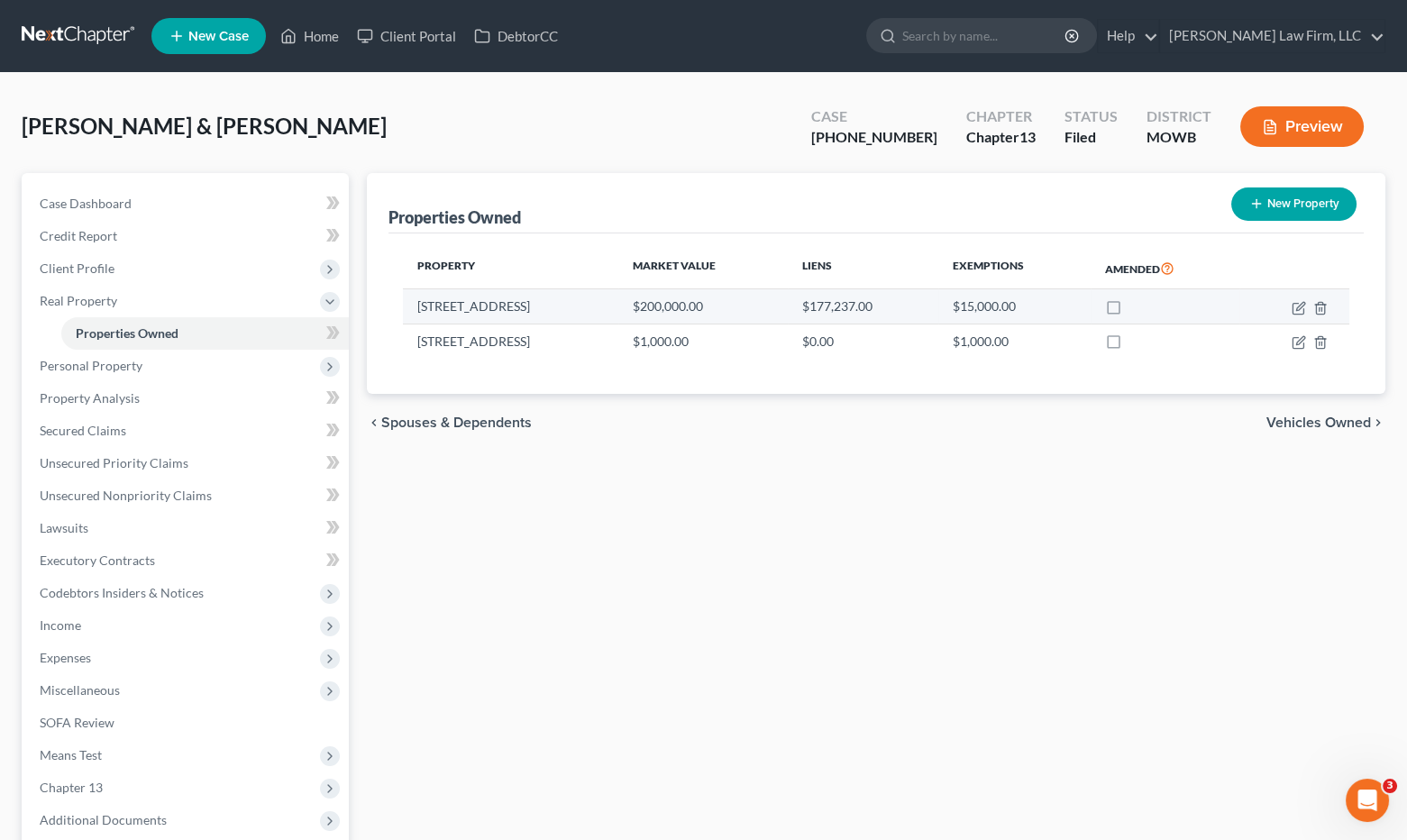
drag, startPoint x: 402, startPoint y: 293, endPoint x: 536, endPoint y: 313, distance: 135.5
click at [536, 313] on div "Property Market Value Liens Exemptions Amended 30834 W. 96th Street $200,000.00…" at bounding box center [876, 314] width 976 height 161
click at [536, 313] on td "30834 W. 96th Street" at bounding box center [511, 307] width 215 height 34
drag, startPoint x: 551, startPoint y: 308, endPoint x: 419, endPoint y: 313, distance: 132.1
click at [419, 313] on td "30834 W. 96th Street" at bounding box center [511, 307] width 215 height 34
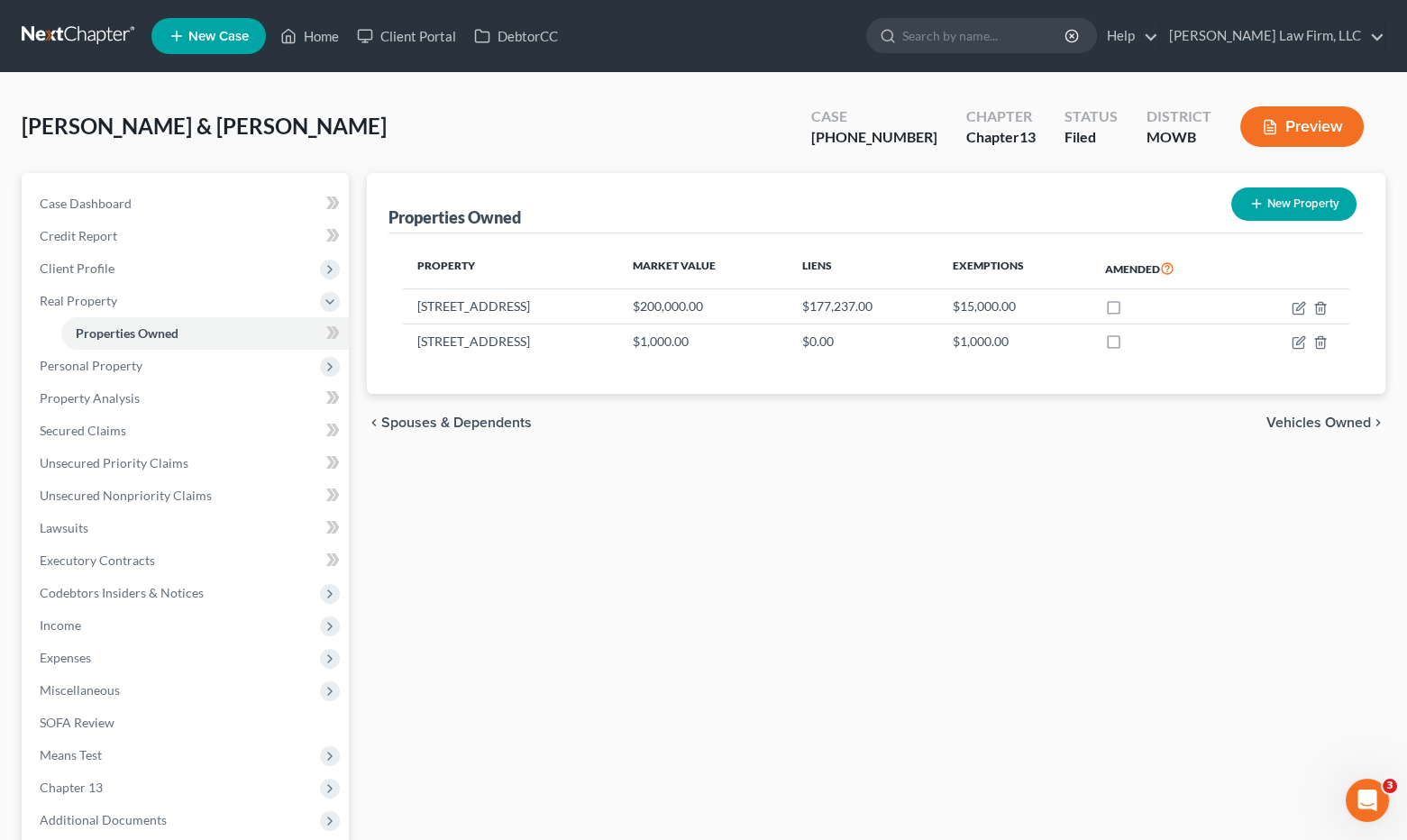
copy td "30834 W. 96th Street"
click at [706, 647] on div "Properties Owned New Property Property Market Value Liens Exemptions Amended 30…" at bounding box center [876, 580] width 1036 height 814
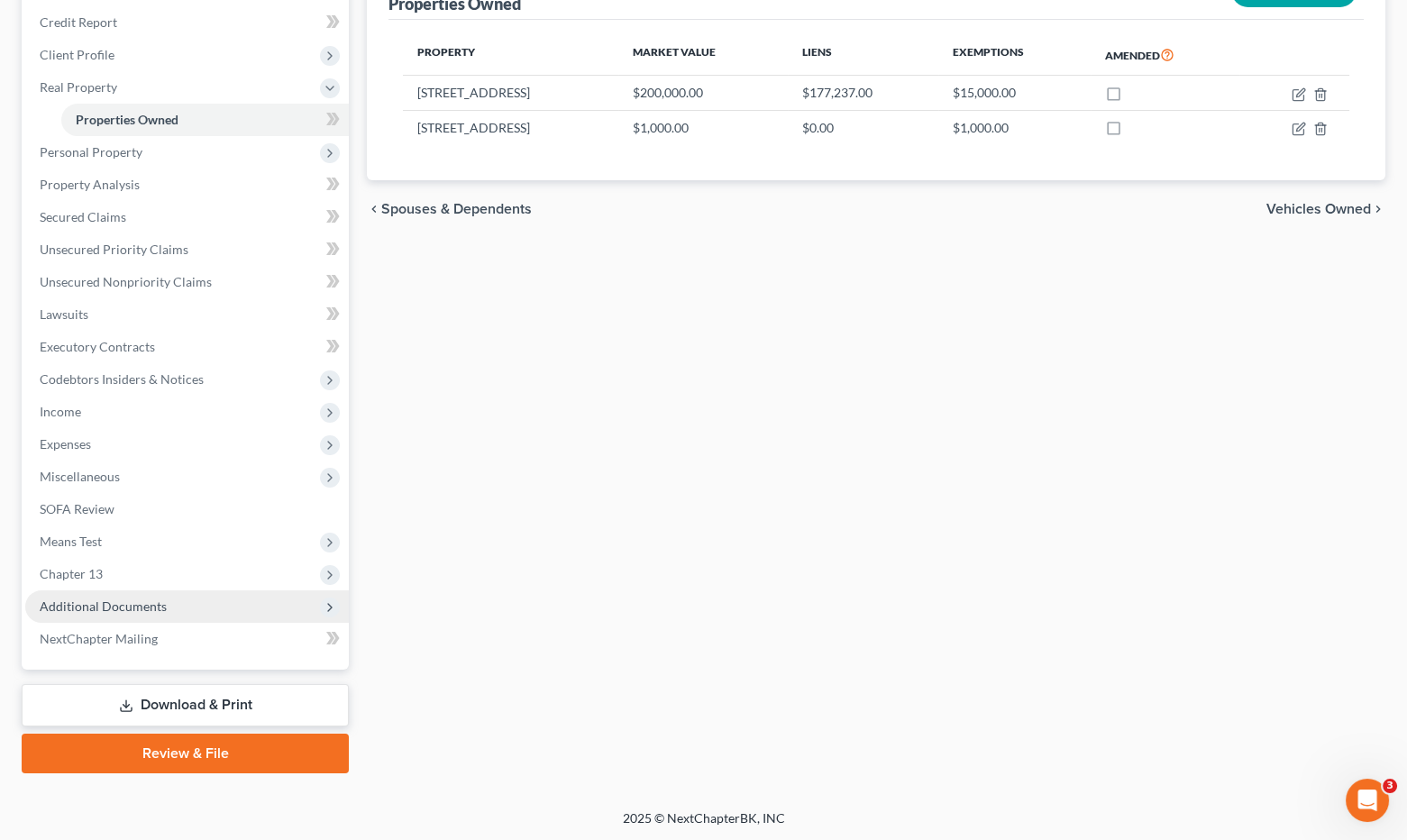
click at [161, 602] on span "Additional Documents" at bounding box center [103, 606] width 127 height 15
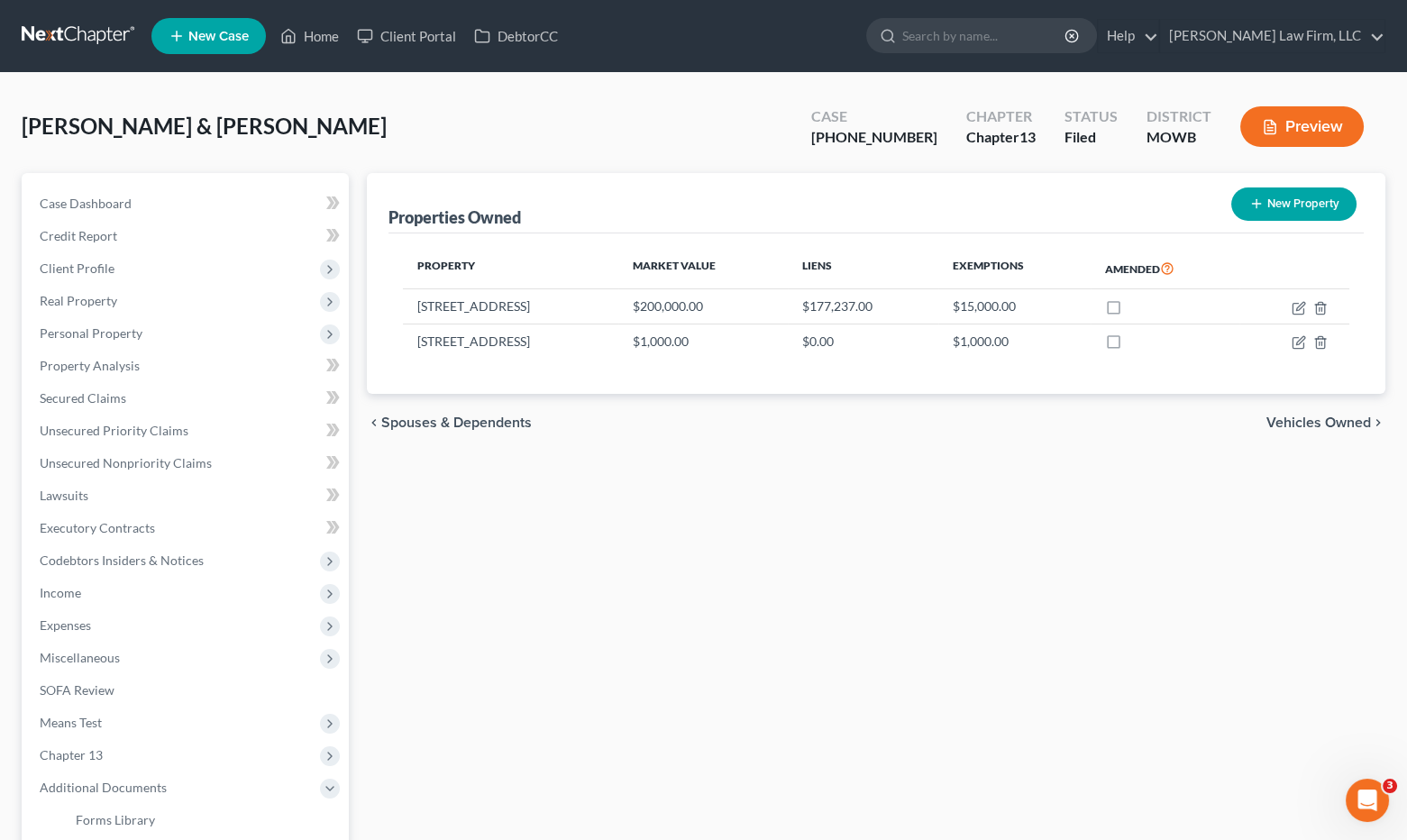
scroll to position [200, 0]
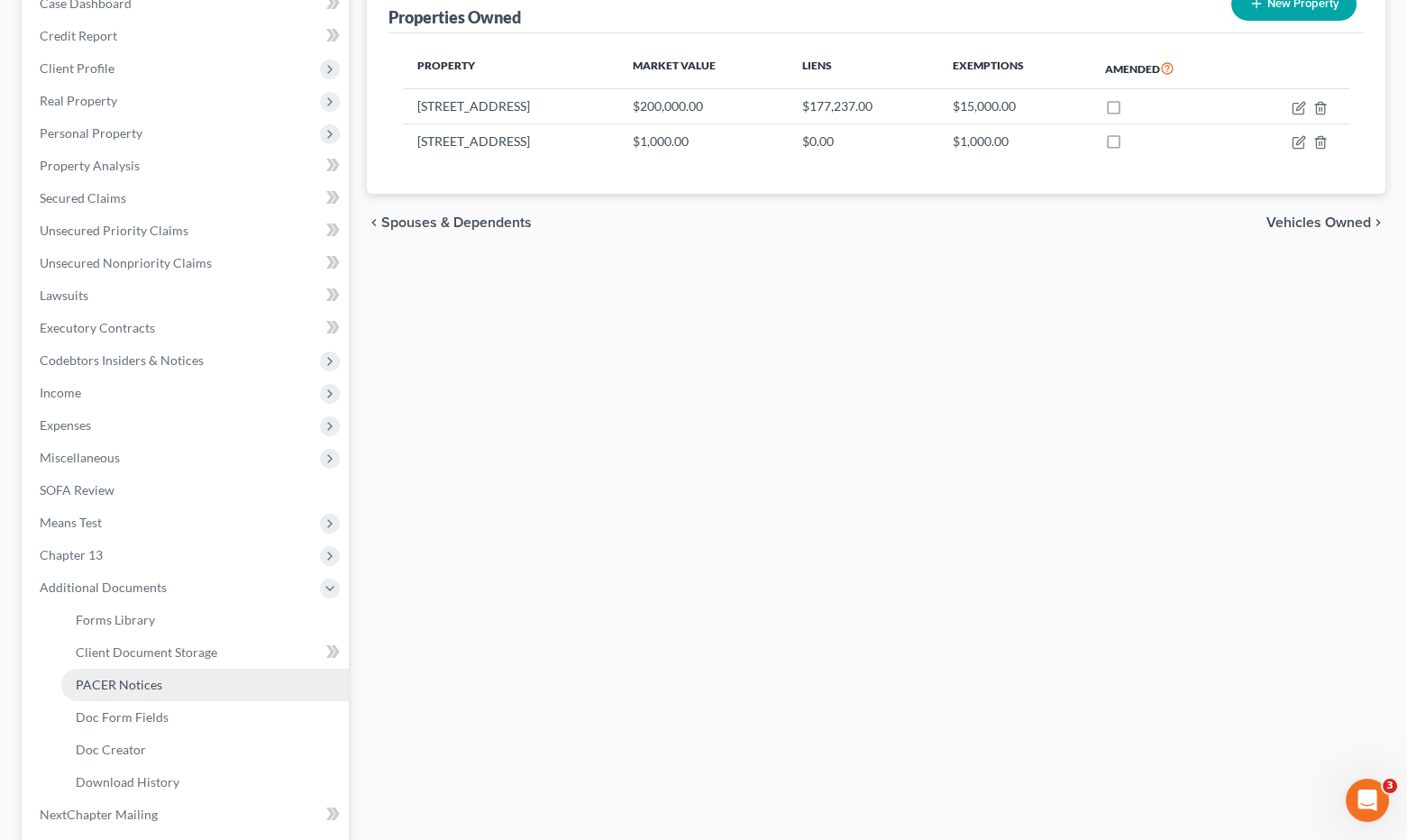
click at [173, 675] on link "PACER Notices" at bounding box center [205, 685] width 288 height 33
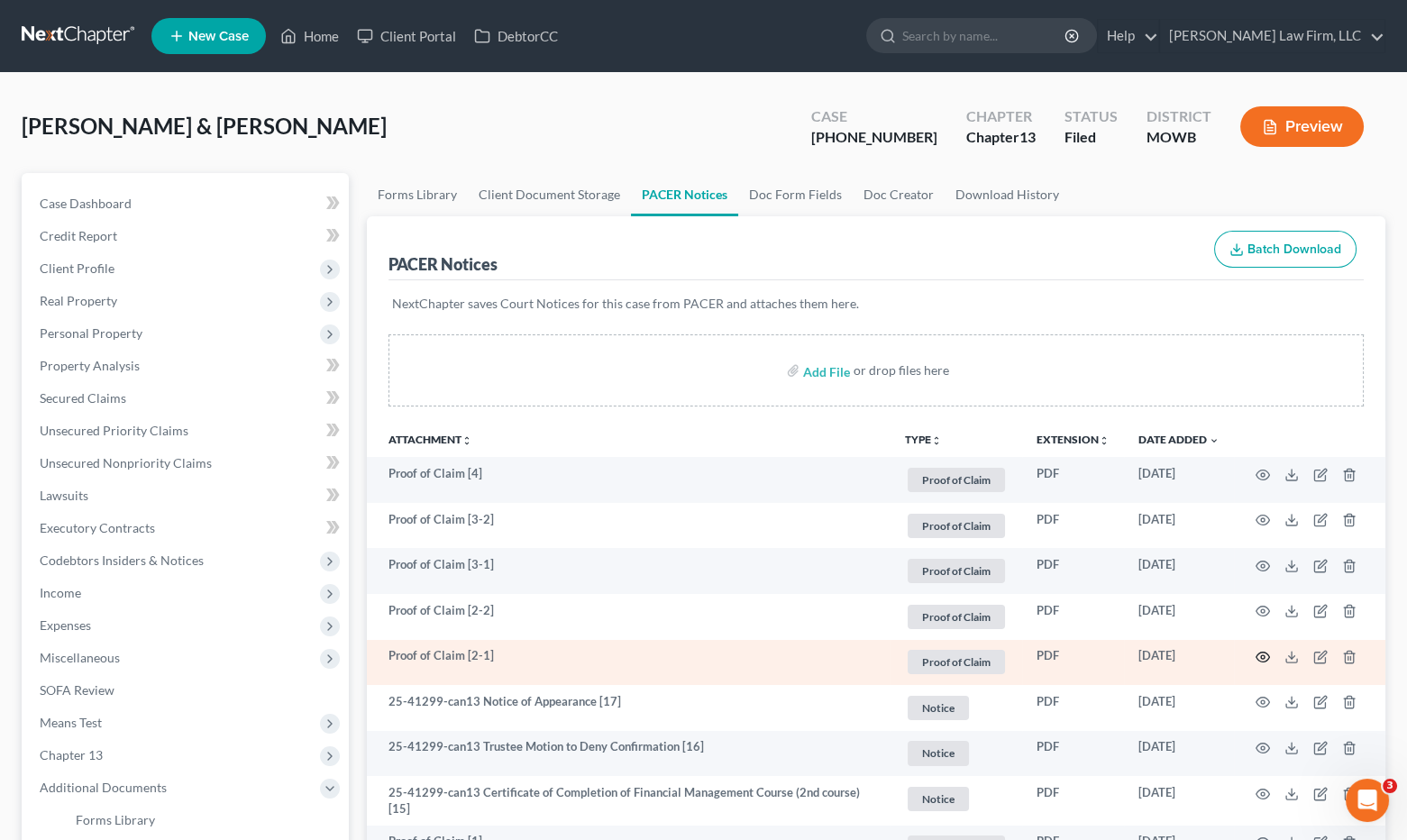
click at [1264, 656] on circle "button" at bounding box center [1263, 657] width 4 height 4
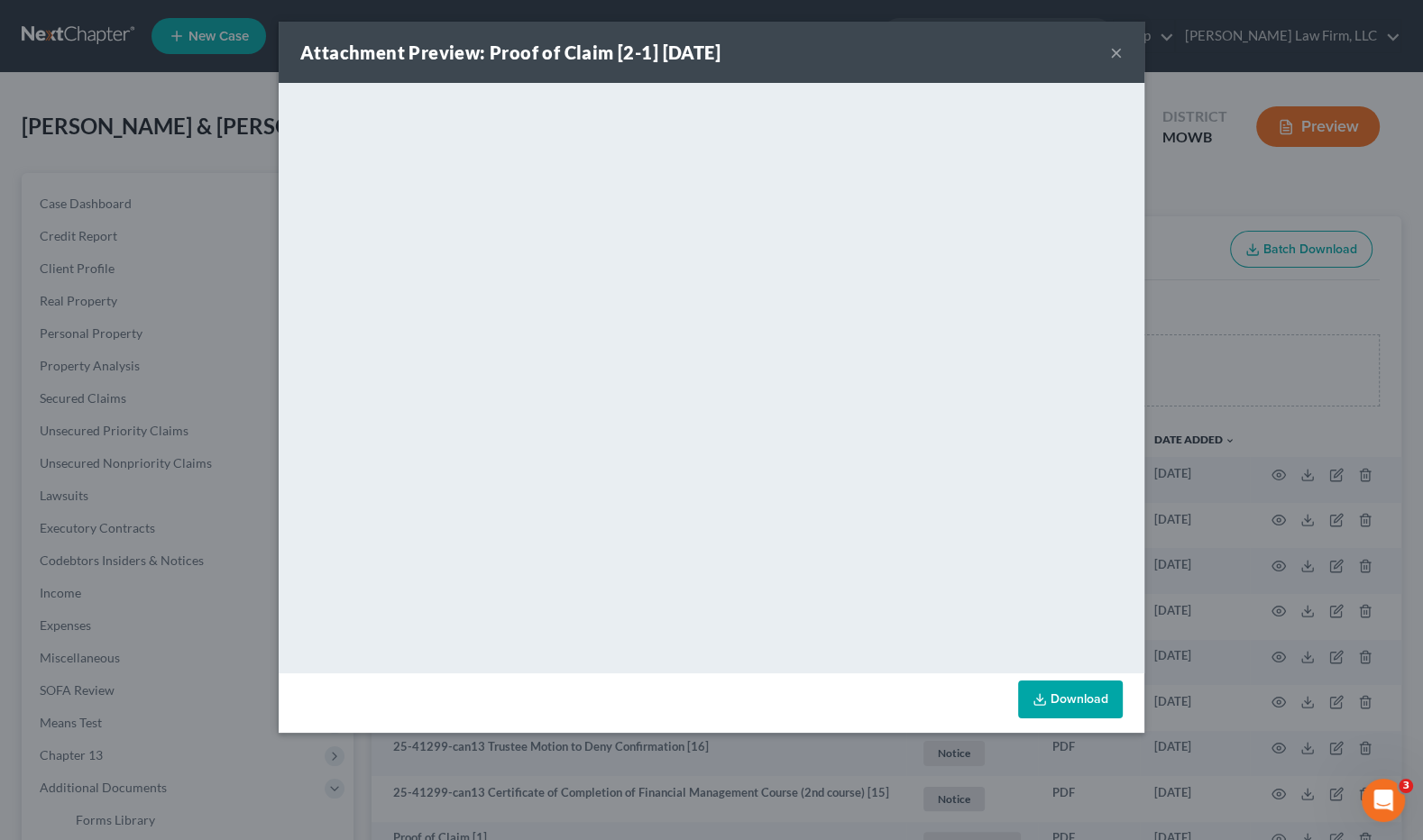
click at [1257, 364] on div "Attachment Preview: Proof of Claim [2-1] 09/09/2025 × <object ng-attr-data='htt…" at bounding box center [711, 420] width 1423 height 840
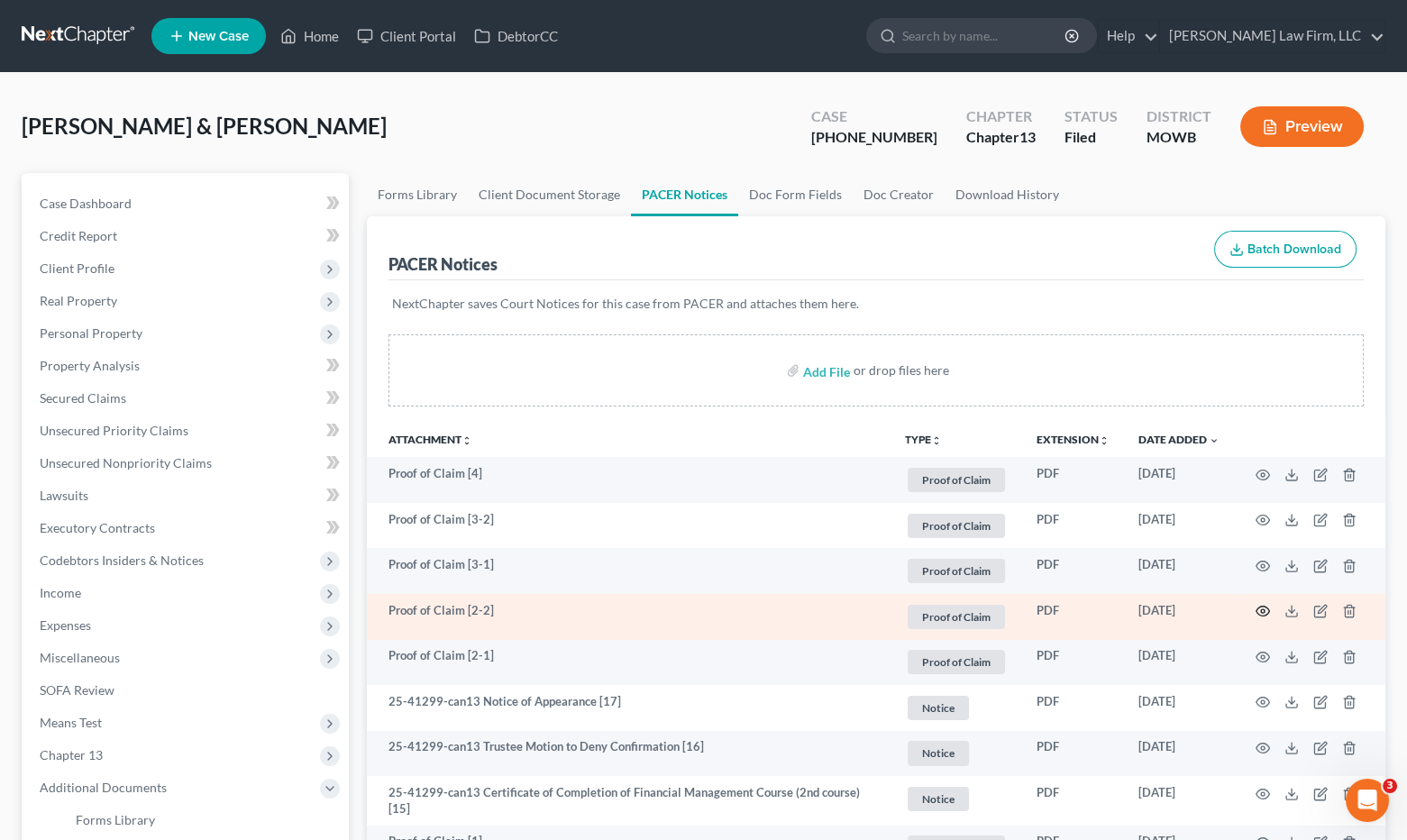
click at [1262, 611] on circle "button" at bounding box center [1263, 611] width 4 height 4
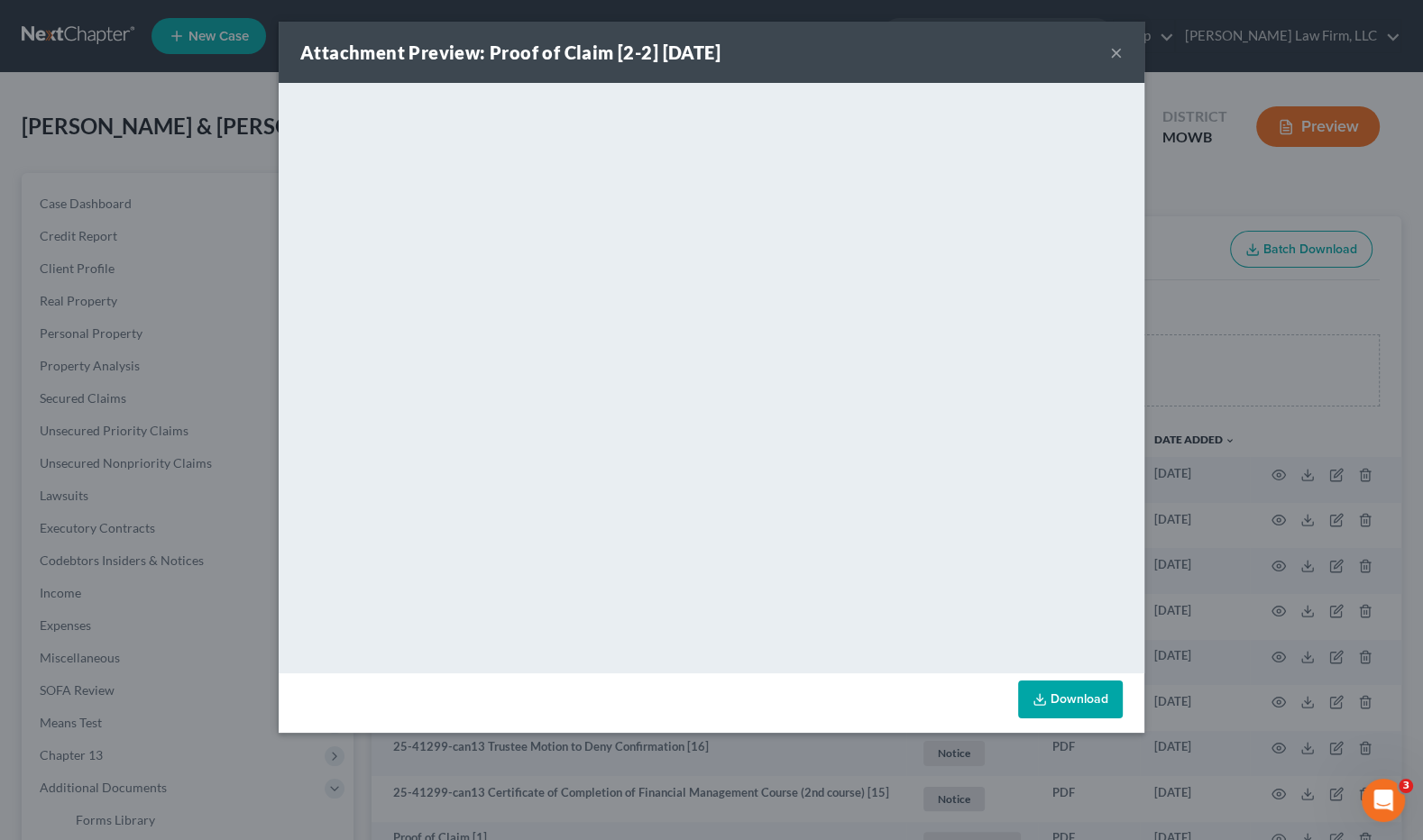
click at [187, 326] on div "Attachment Preview: Proof of Claim [2-2] 09/09/2025 × <object ng-attr-data='htt…" at bounding box center [711, 420] width 1423 height 840
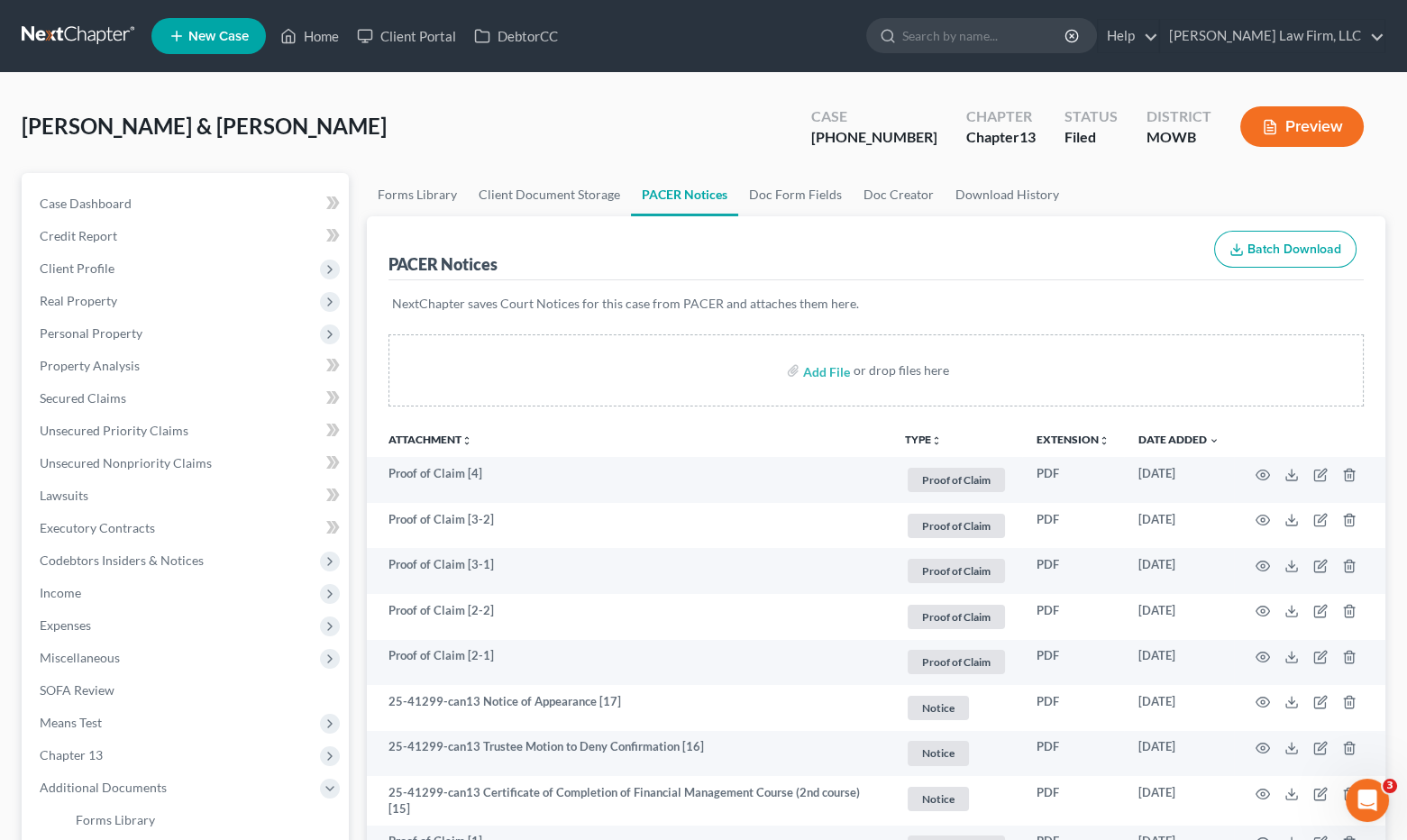
click at [58, 45] on link at bounding box center [80, 36] width 116 height 33
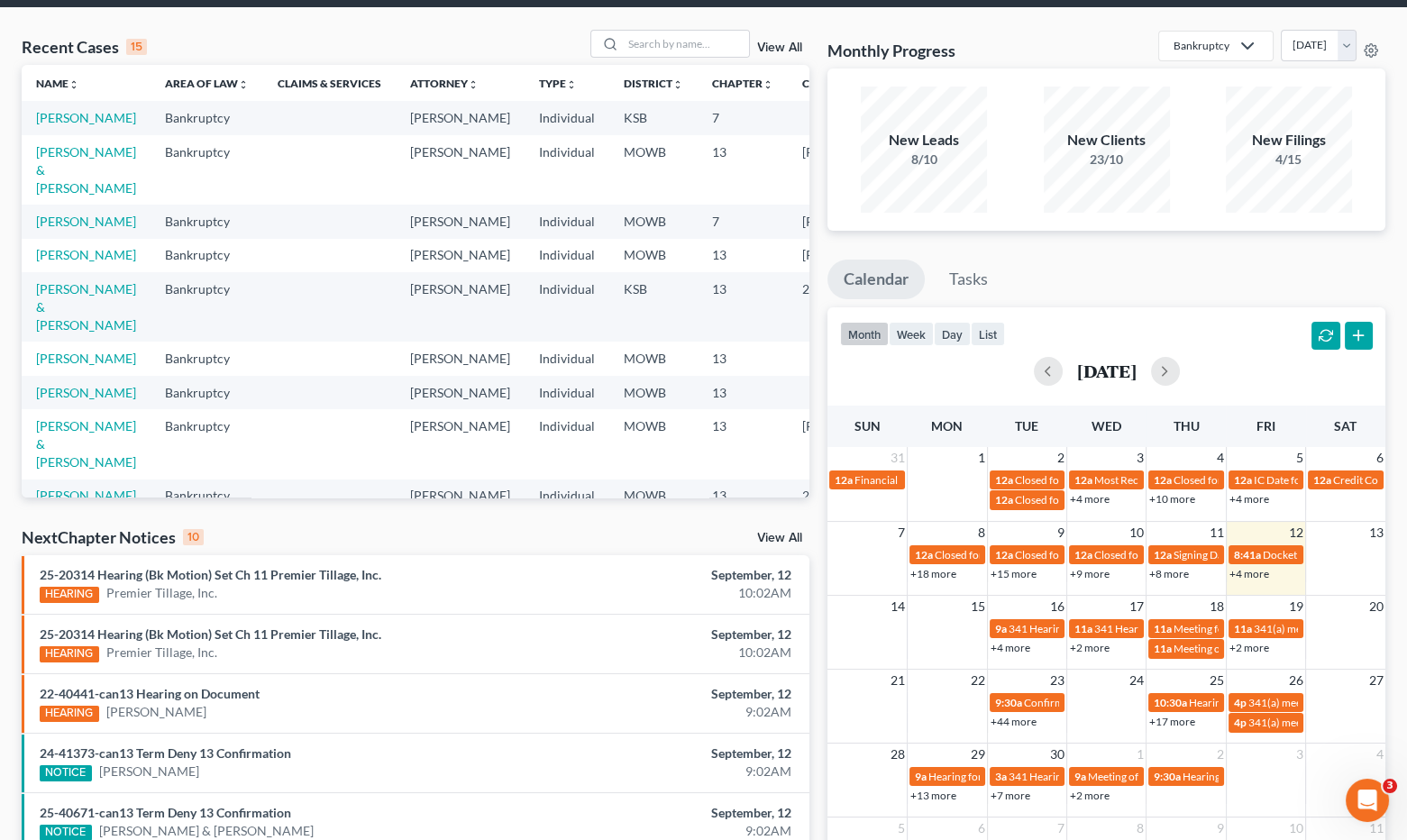
scroll to position [100, 0]
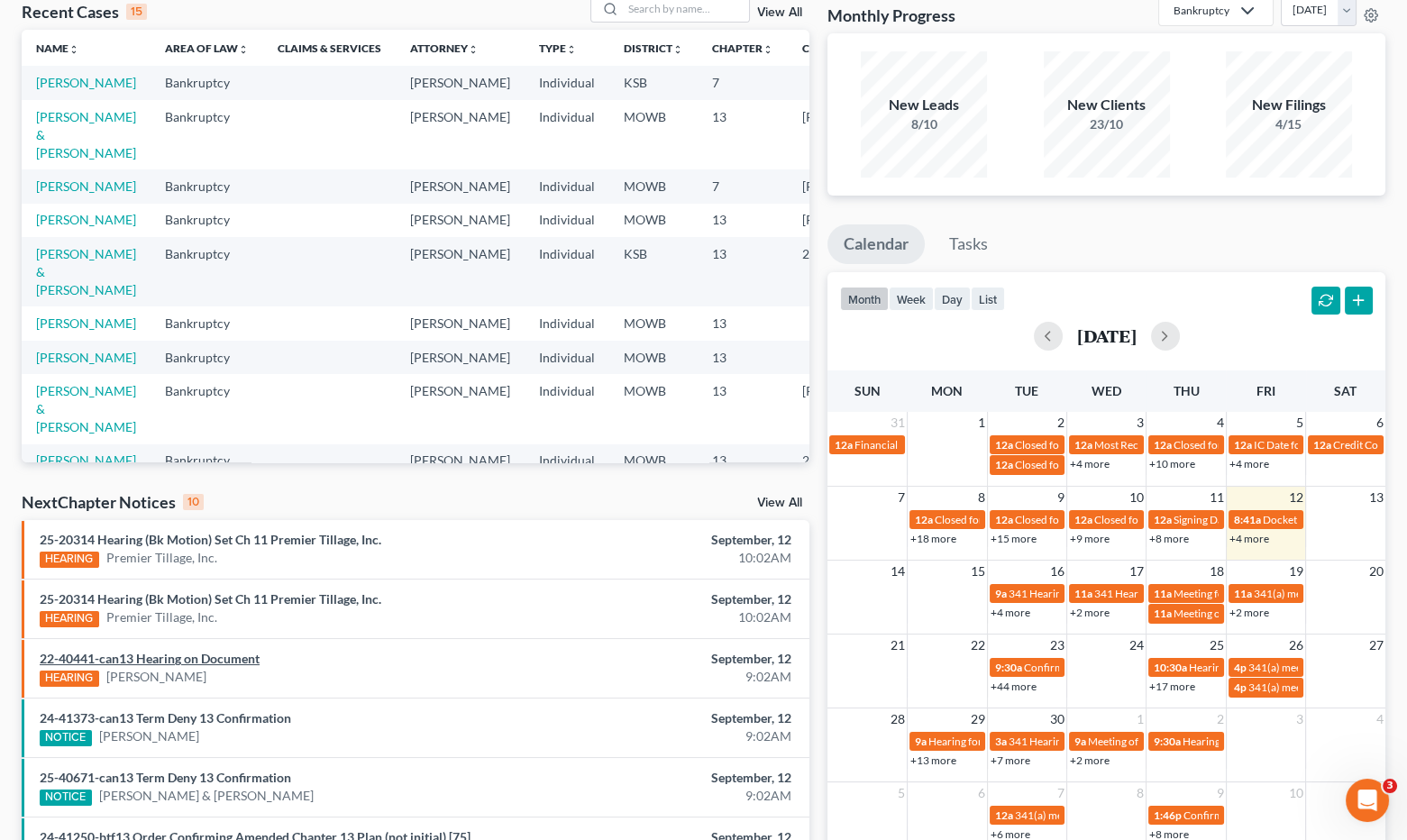
click at [212, 662] on link "22-40441-can13 Hearing on Document" at bounding box center [149, 658] width 220 height 15
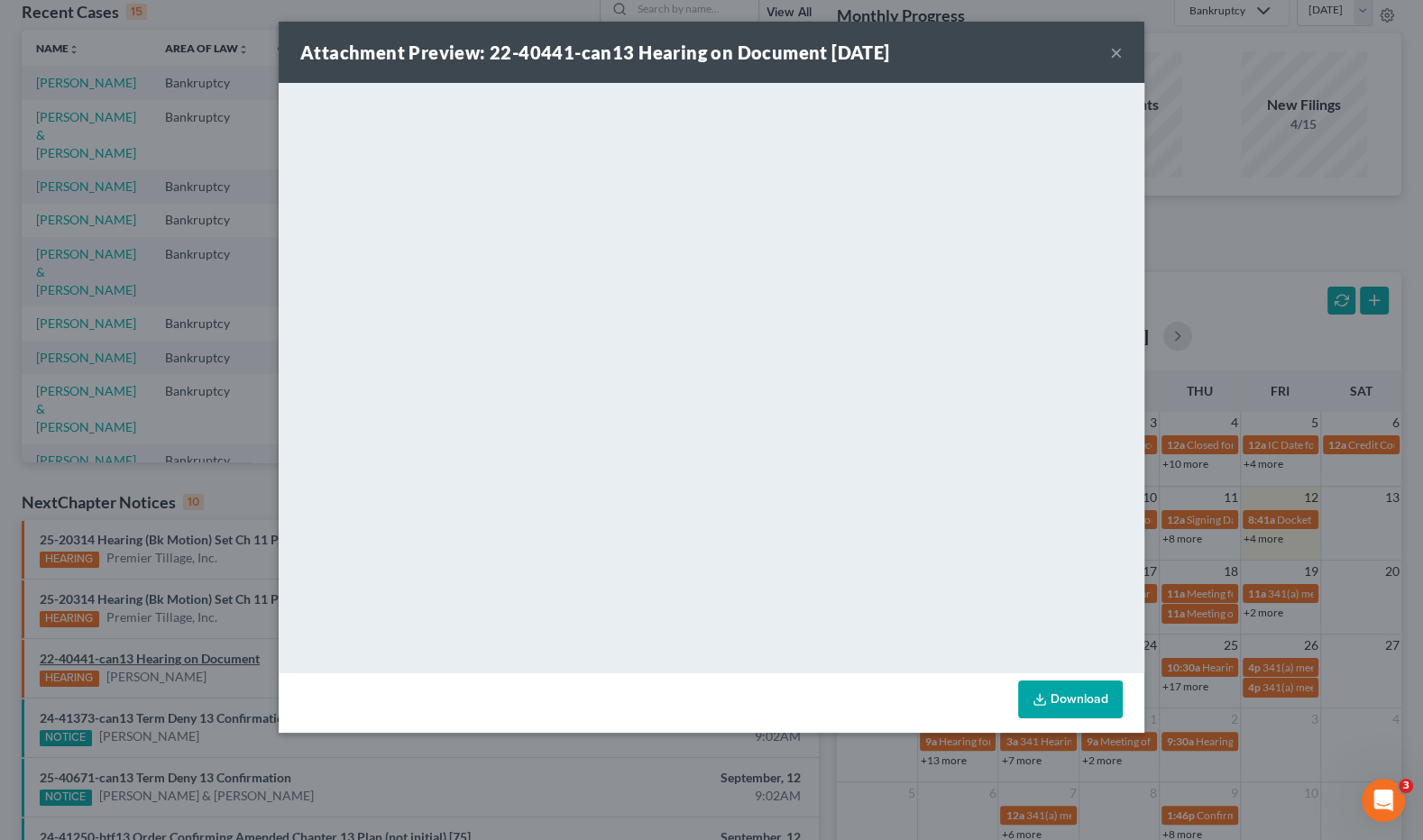
click at [212, 662] on div "Attachment Preview: 22-40441-can13 Hearing on Document 09/12/2025 × <object ng-…" at bounding box center [711, 420] width 1423 height 840
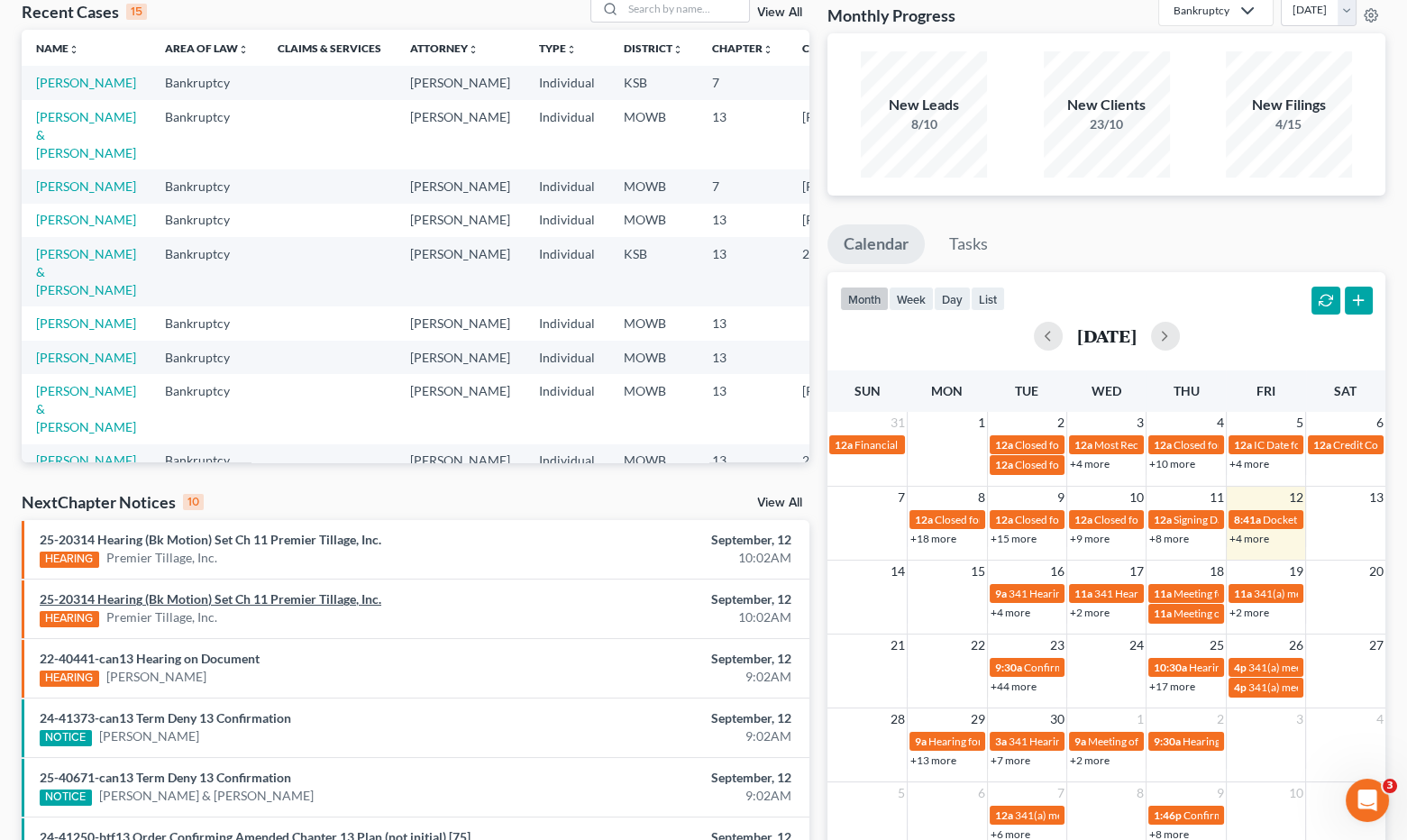
click at [282, 593] on link "25-20314 Hearing (Bk Motion) Set Ch 11 Premier Tillage, Inc." at bounding box center [211, 599] width 342 height 15
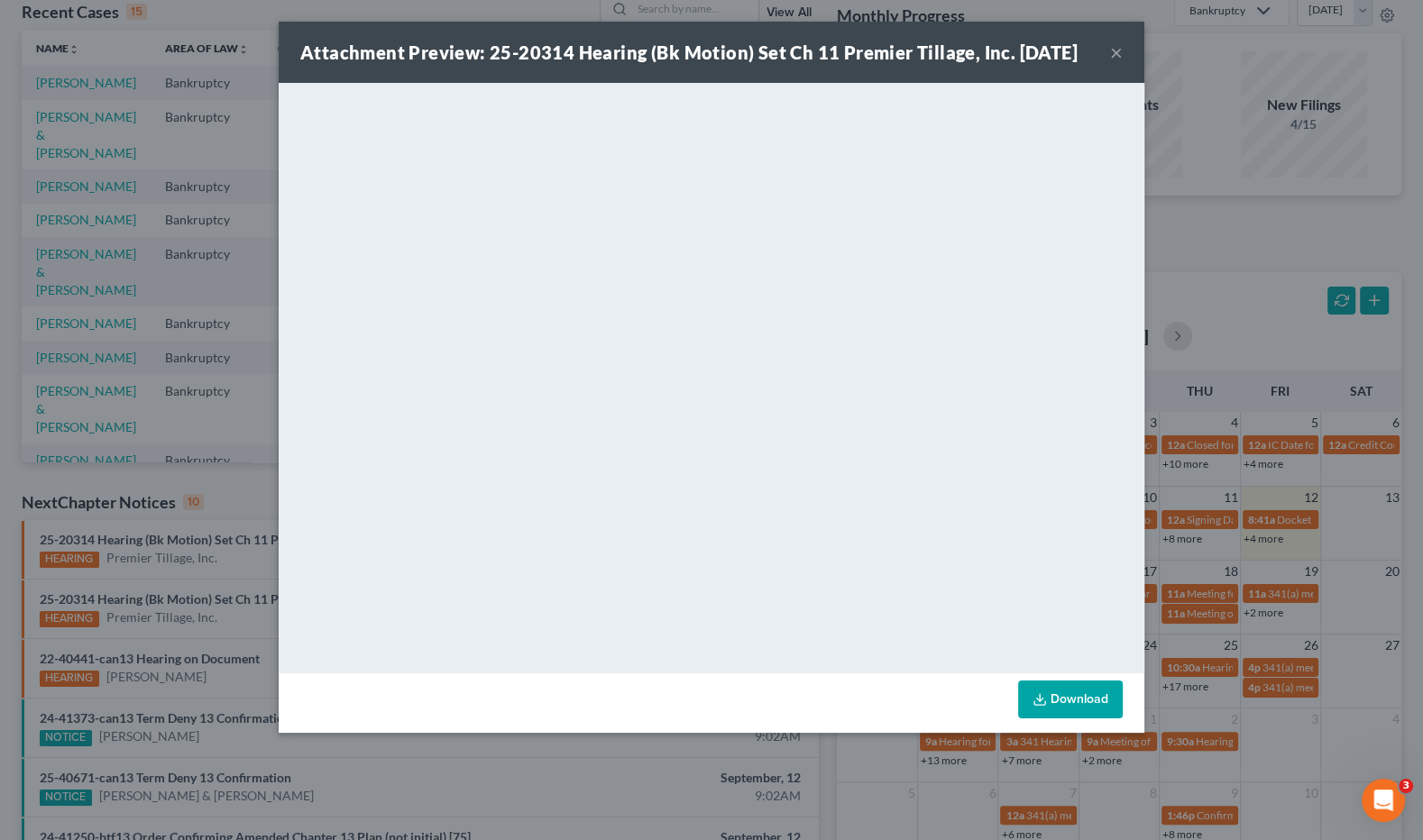
click at [635, 716] on div "Download" at bounding box center [711, 703] width 866 height 60
click at [613, 819] on div "Attachment Preview: 25-20314 Hearing (Bk Motion) Set Ch 11 Premier Tillage, Inc…" at bounding box center [711, 420] width 1423 height 840
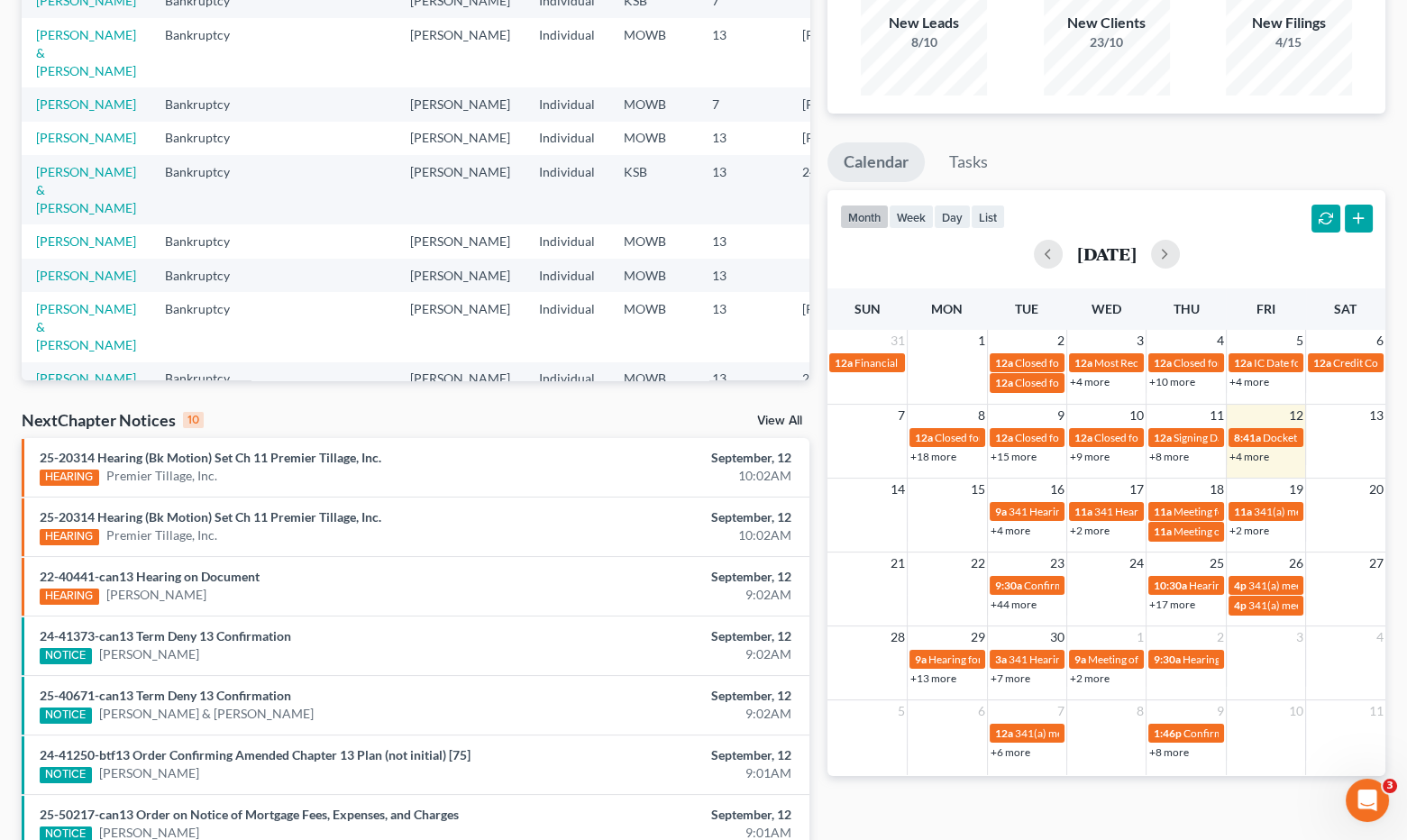
scroll to position [300, 0]
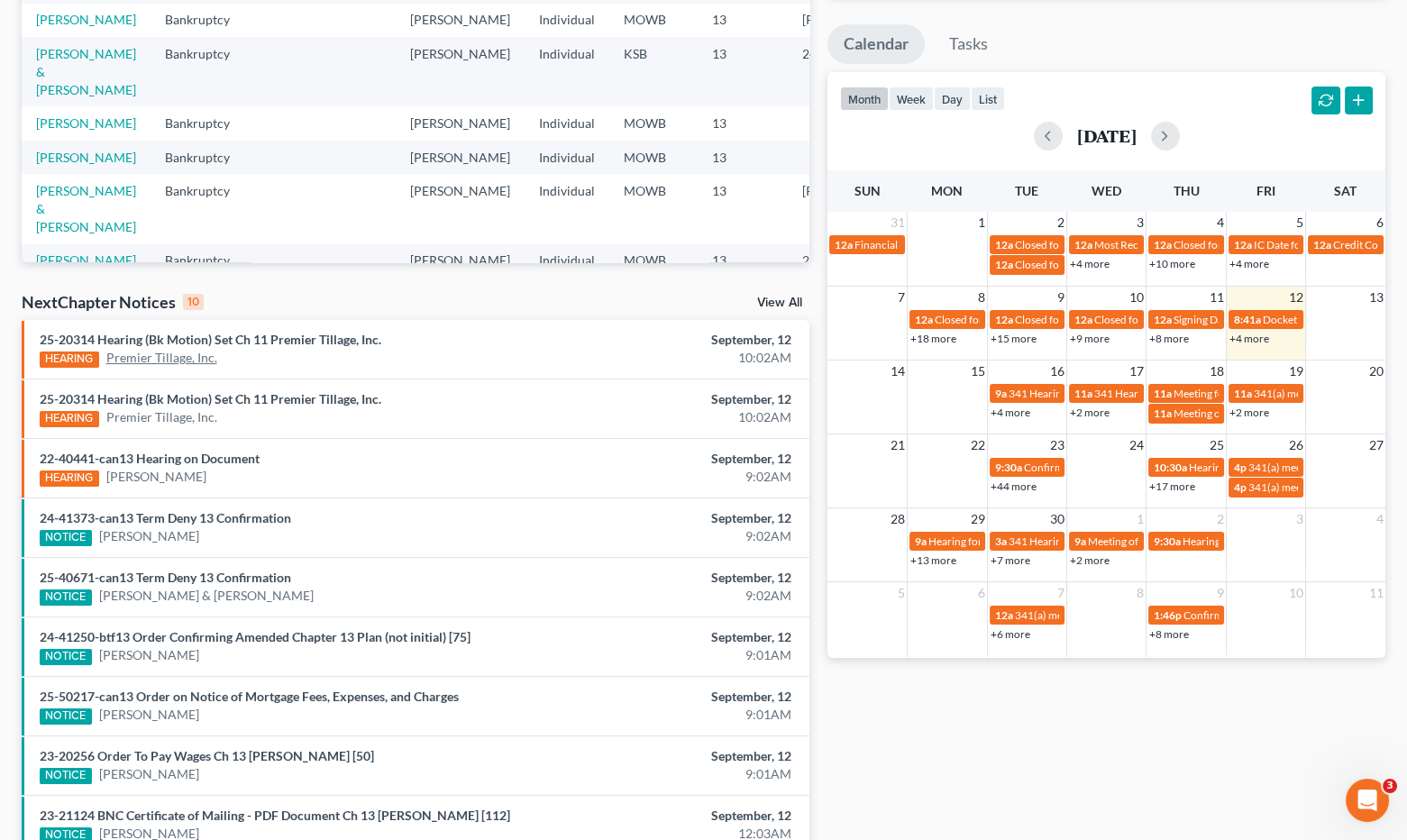
click at [165, 355] on link "Premier Tillage, Inc." at bounding box center [162, 358] width 111 height 18
select select "6"
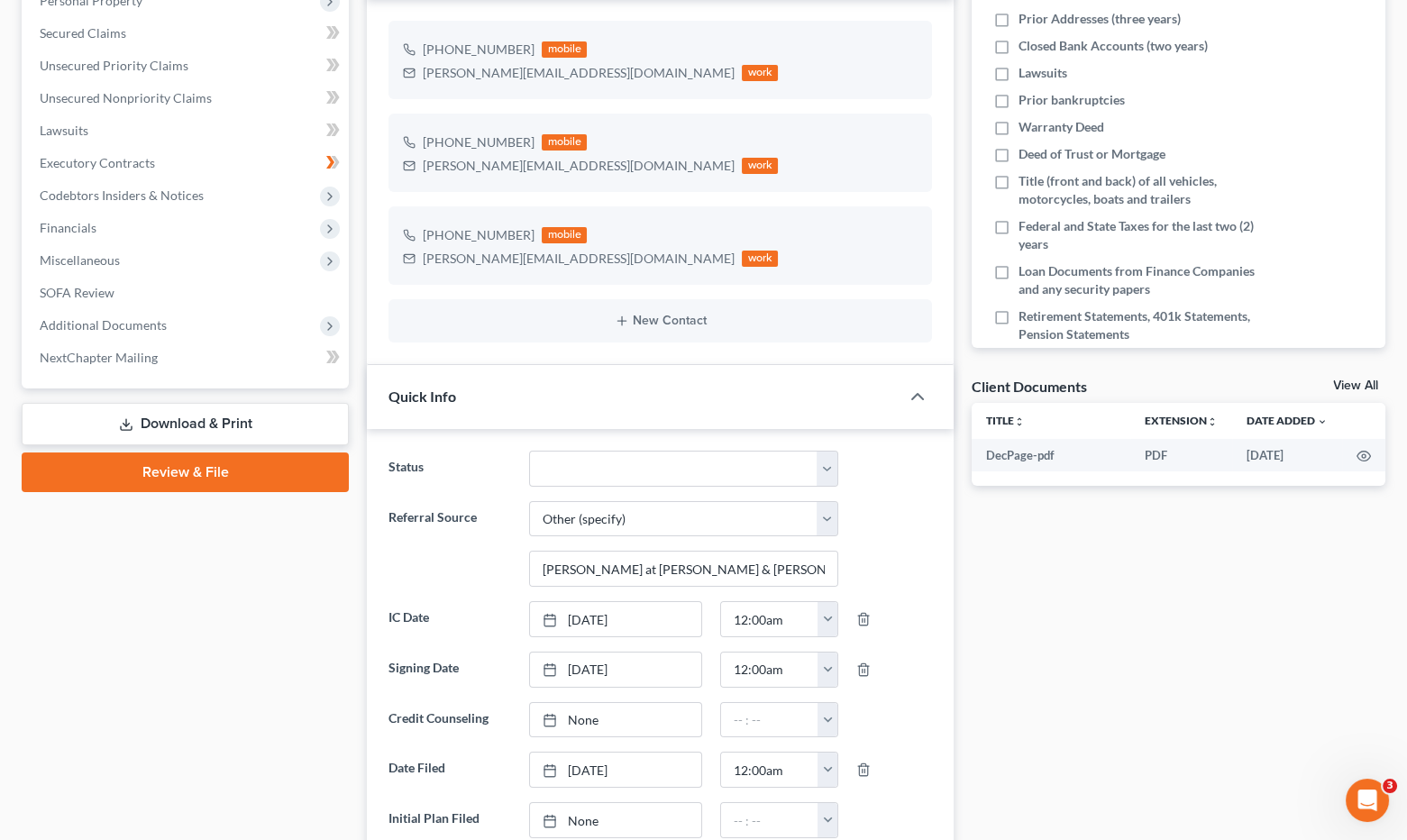
scroll to position [303, 0]
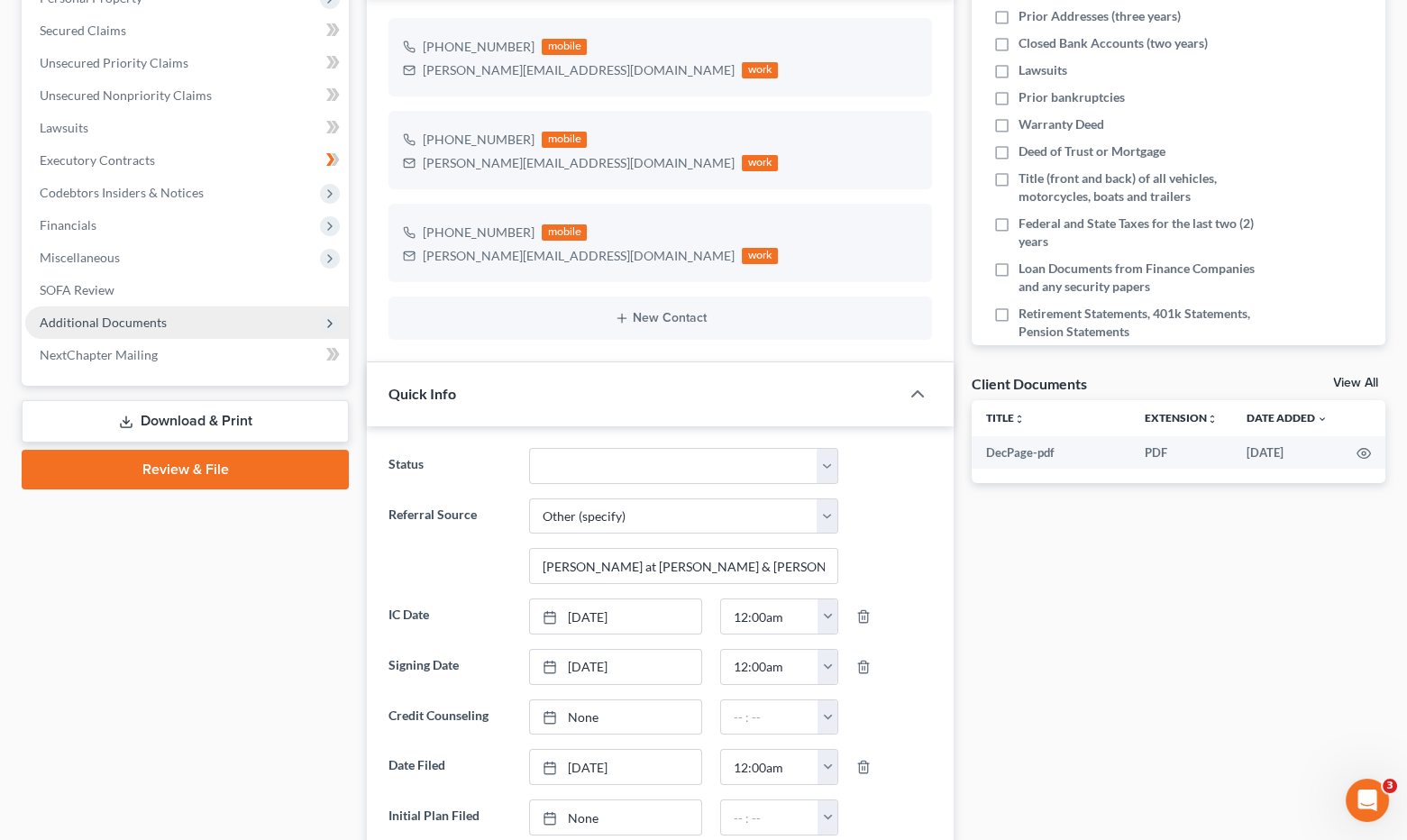
click at [156, 323] on span "Additional Documents" at bounding box center [103, 322] width 127 height 15
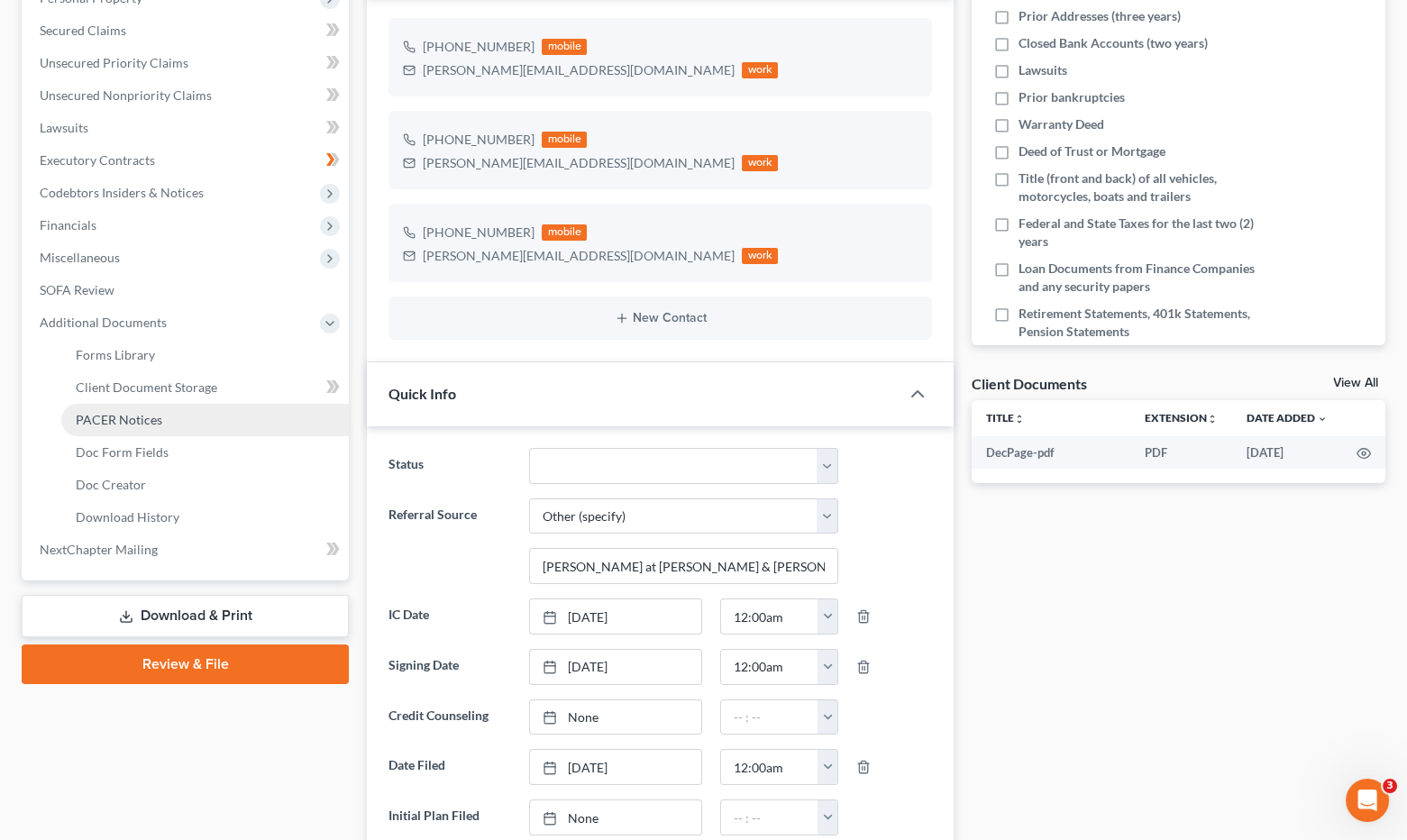
click at [163, 415] on link "PACER Notices" at bounding box center [205, 420] width 288 height 33
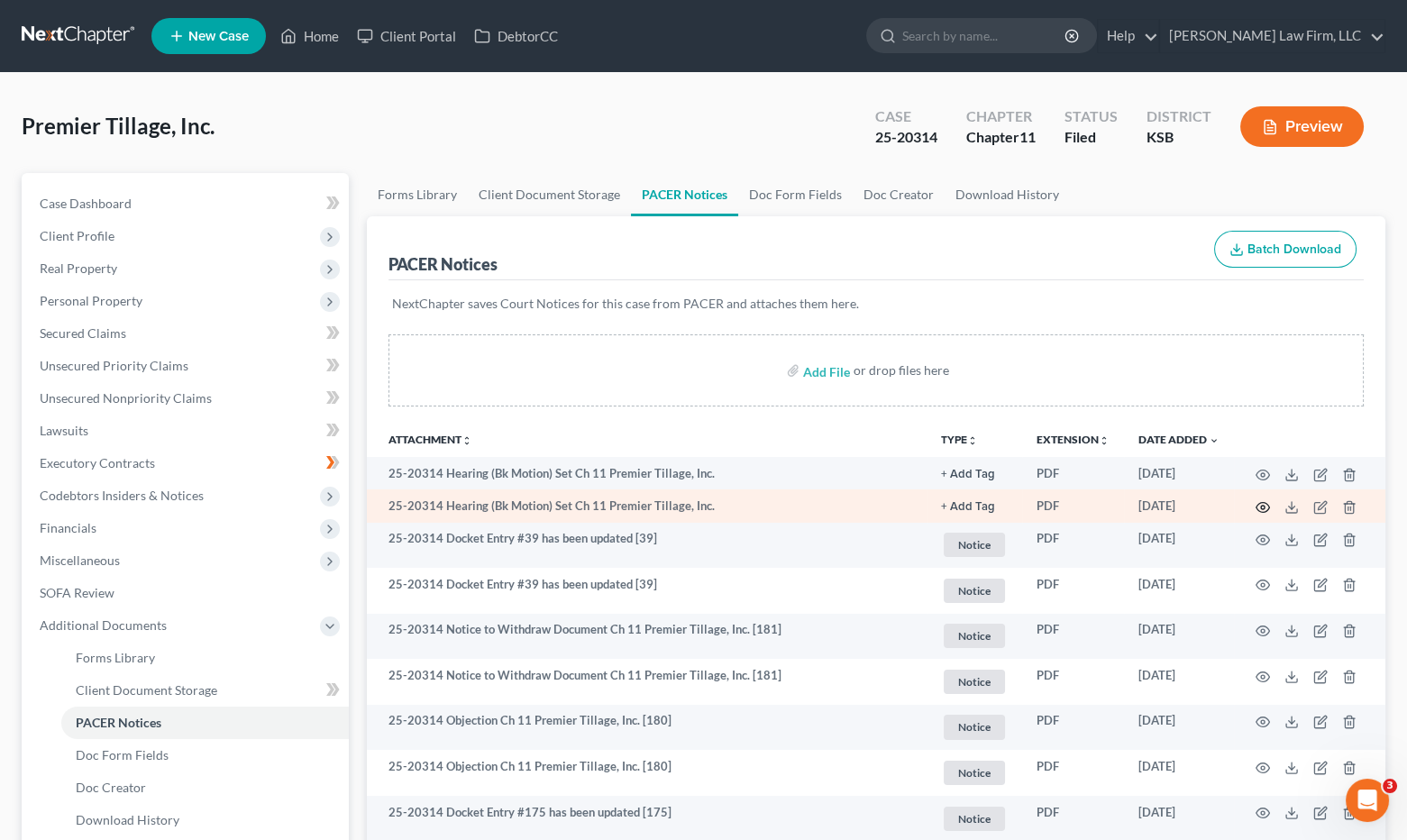
click at [1262, 508] on icon "button" at bounding box center [1263, 507] width 14 height 14
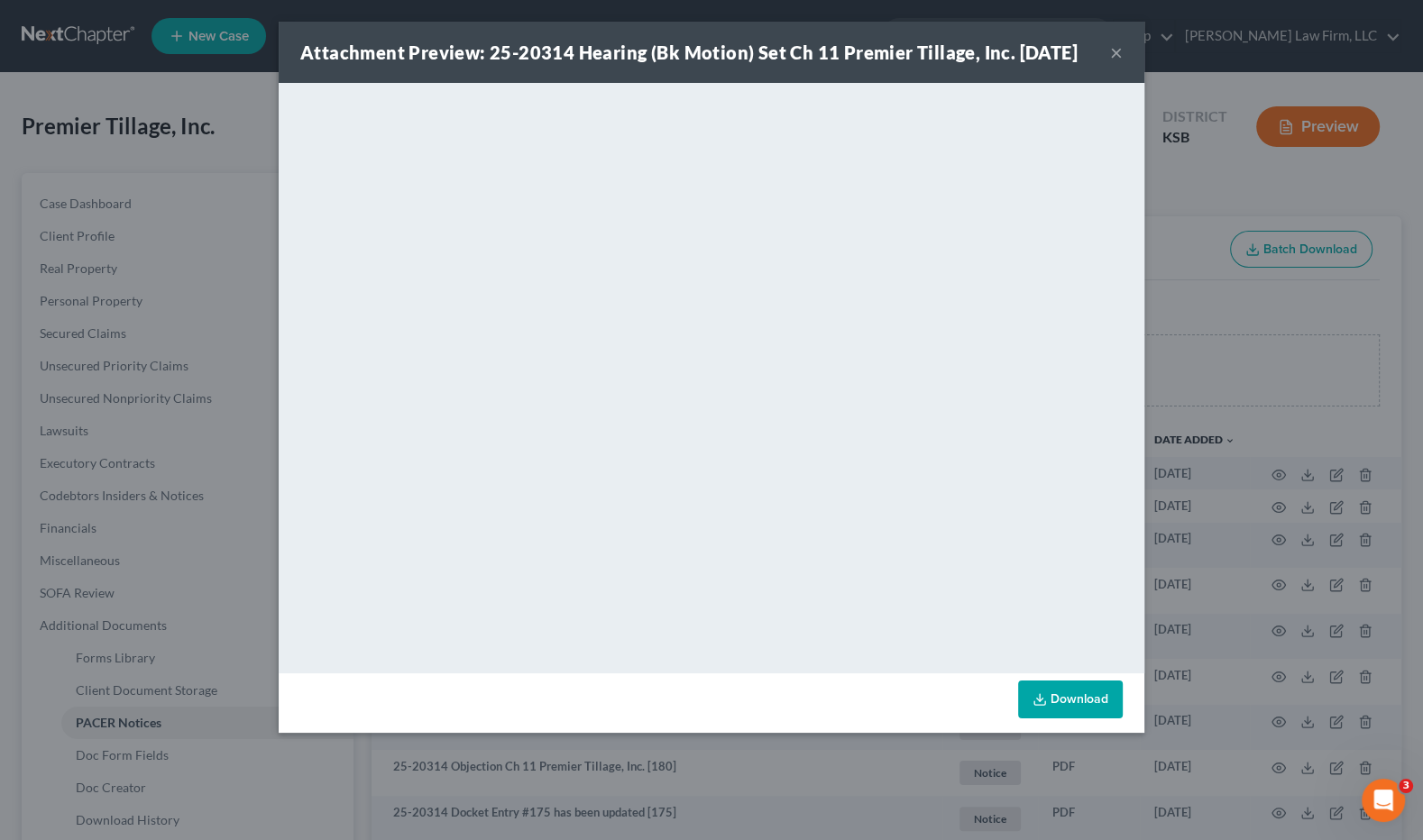
click at [1233, 317] on div "Attachment Preview: 25-20314 Hearing (Bk Motion) Set Ch 11 Premier Tillage, Inc…" at bounding box center [711, 420] width 1423 height 840
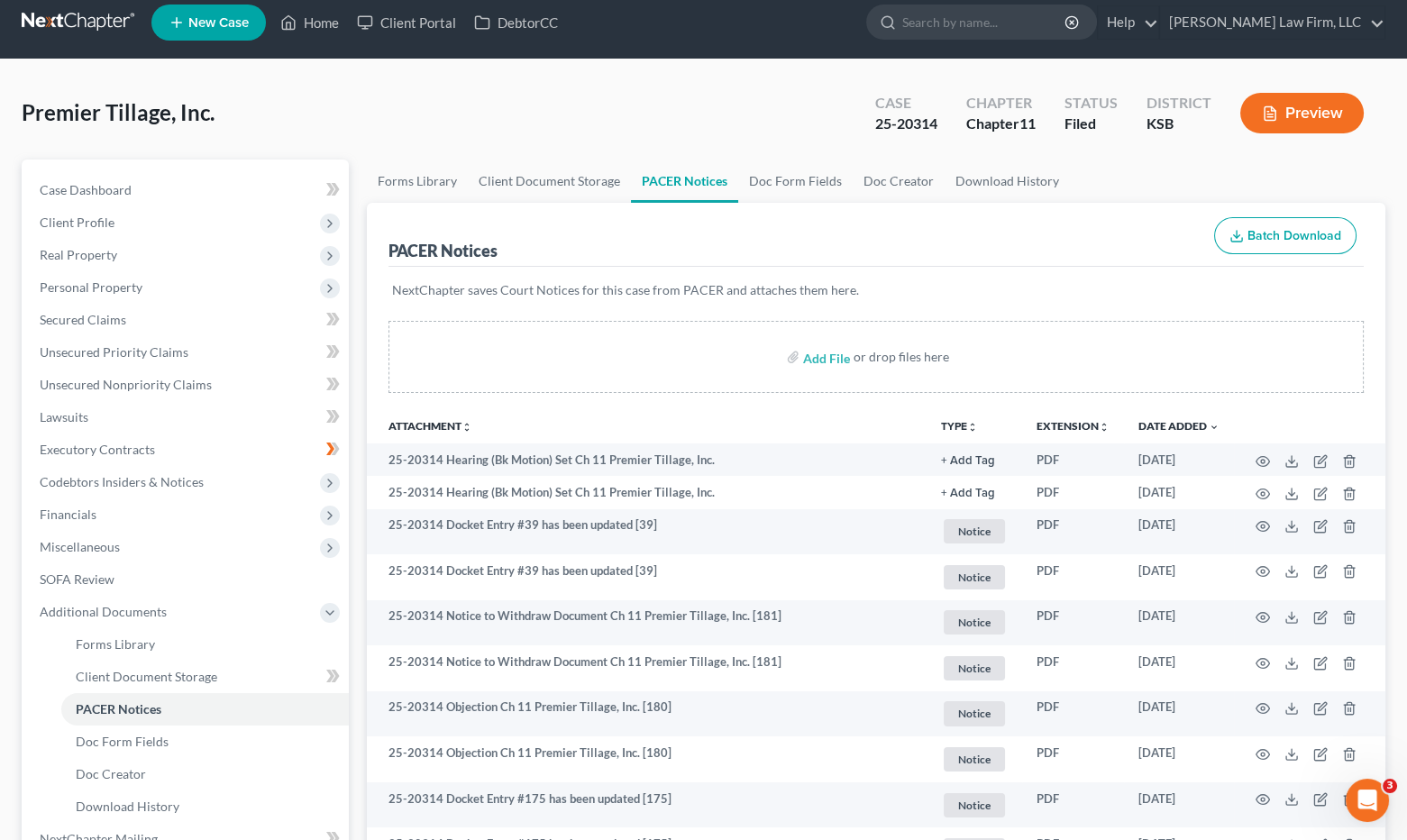
scroll to position [100, 0]
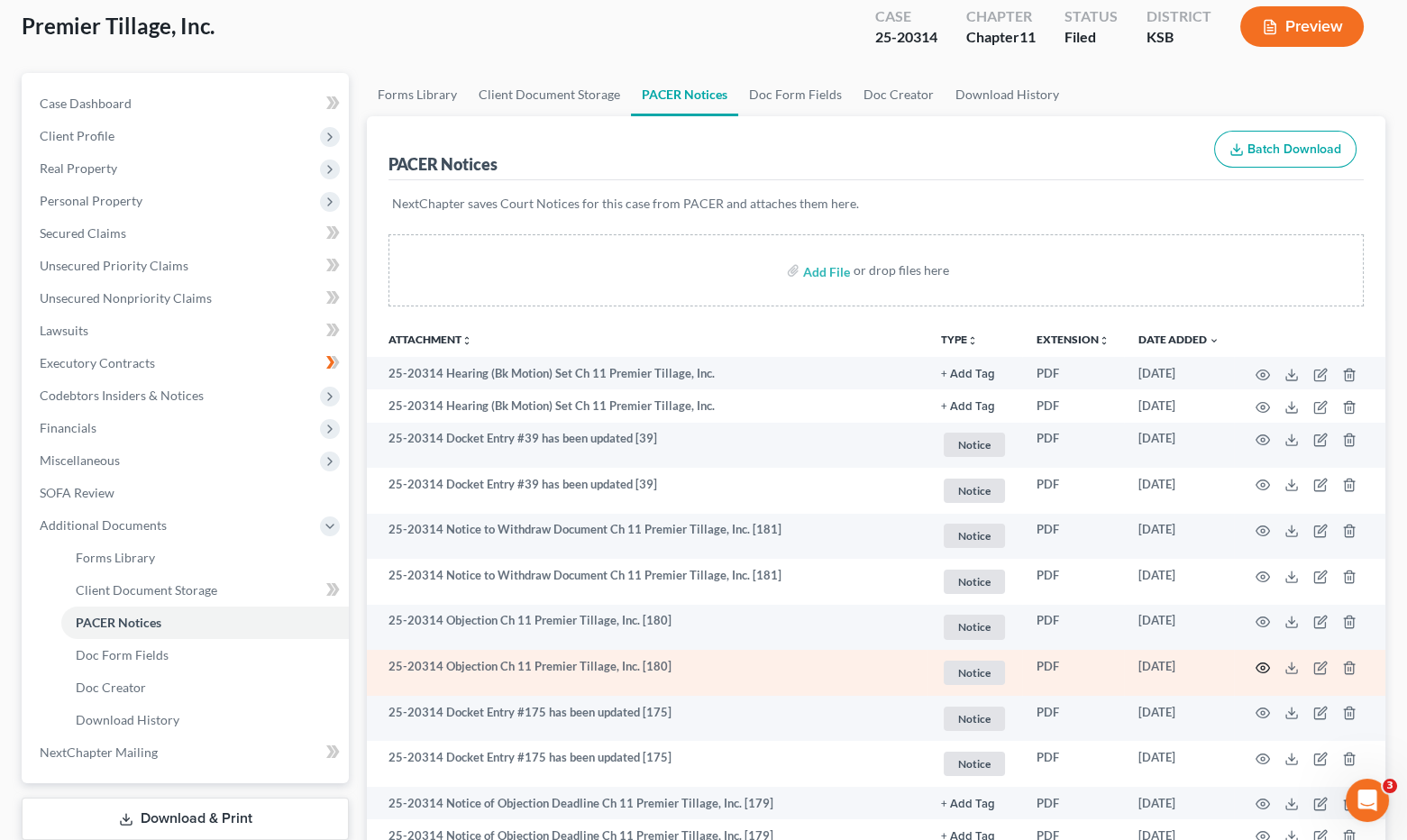
click at [1258, 664] on icon "button" at bounding box center [1263, 668] width 14 height 14
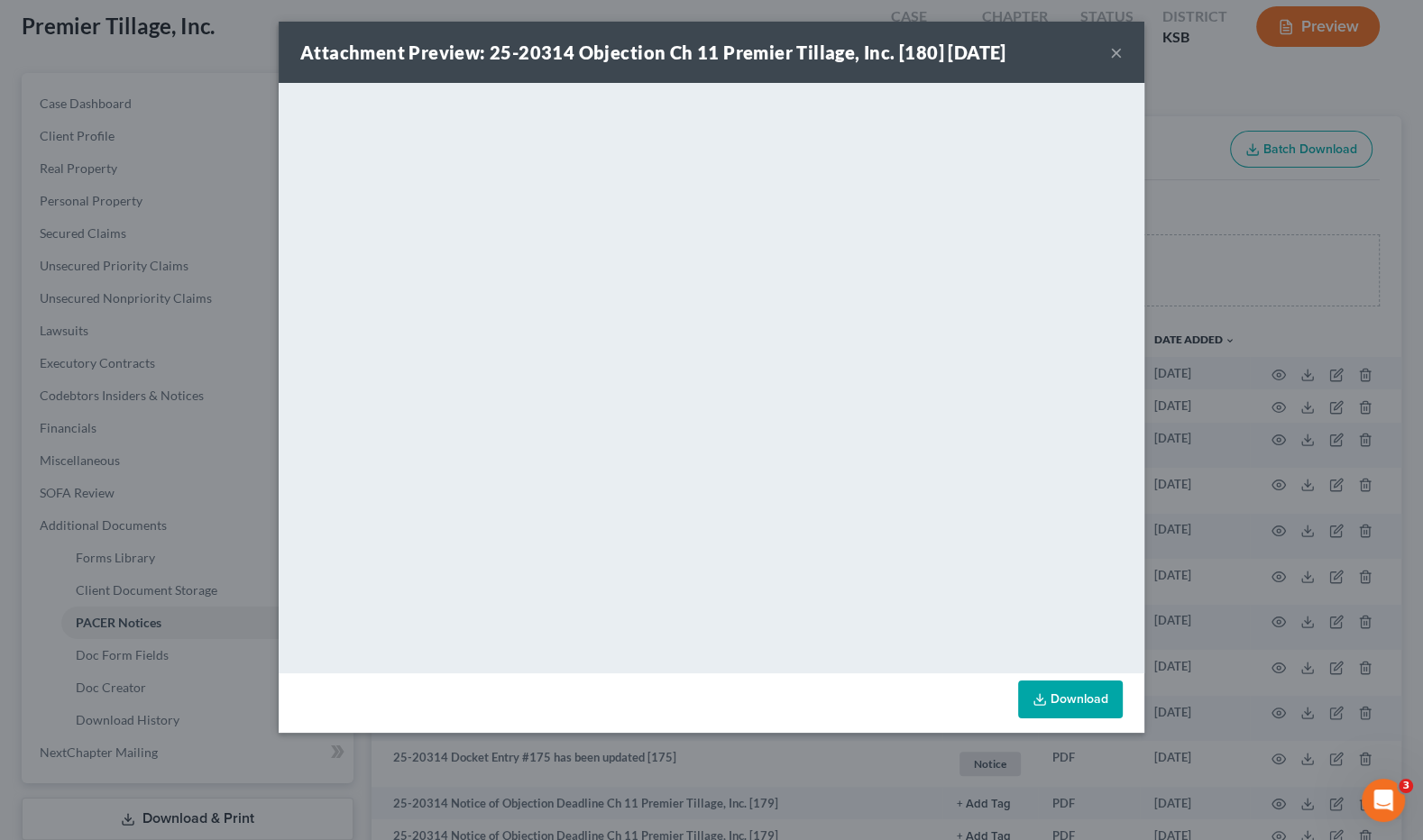
click at [1206, 290] on div "Attachment Preview: 25-20314 Objection Ch 11 Premier Tillage, Inc. [180] 09/11/…" at bounding box center [711, 420] width 1423 height 840
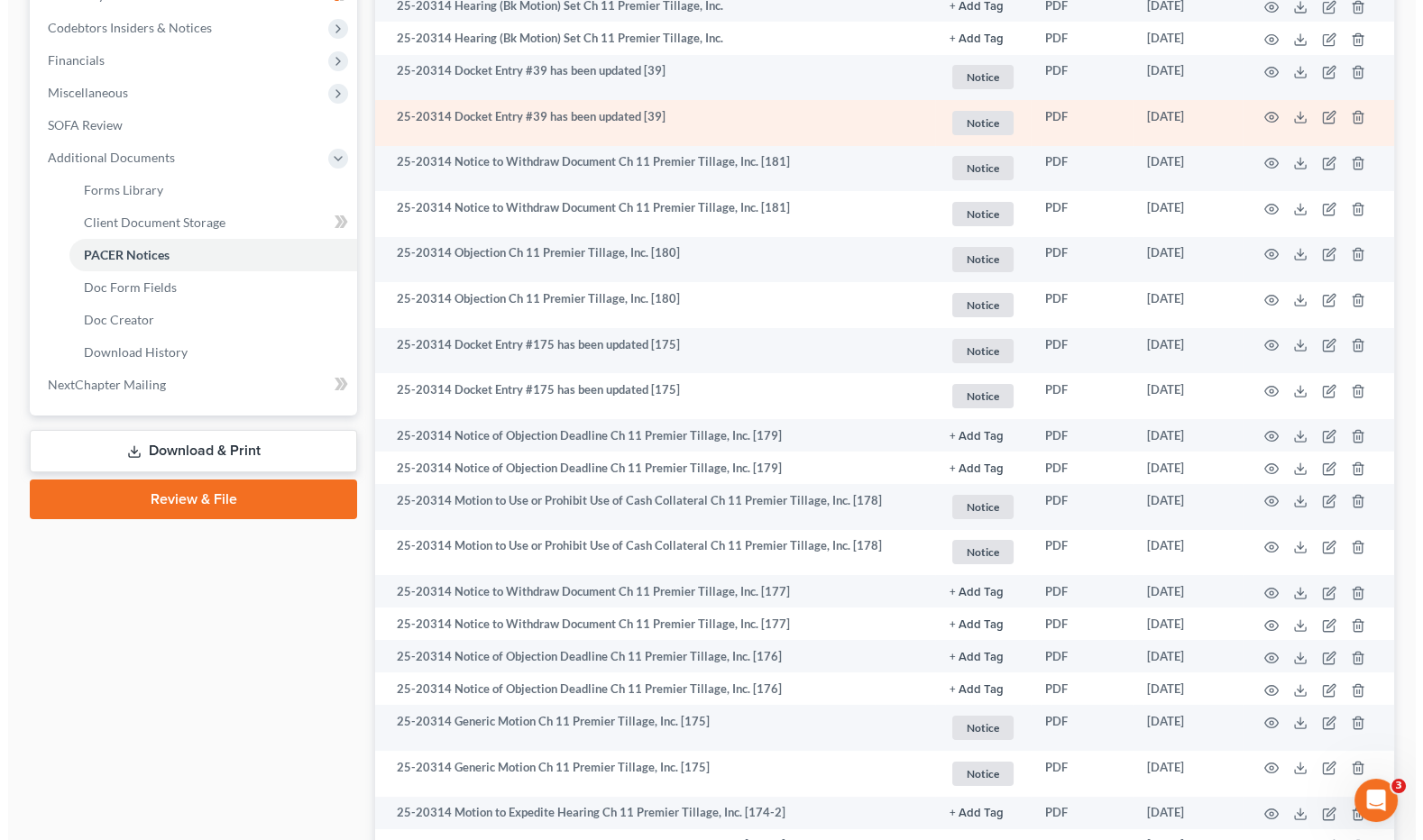
scroll to position [600, 0]
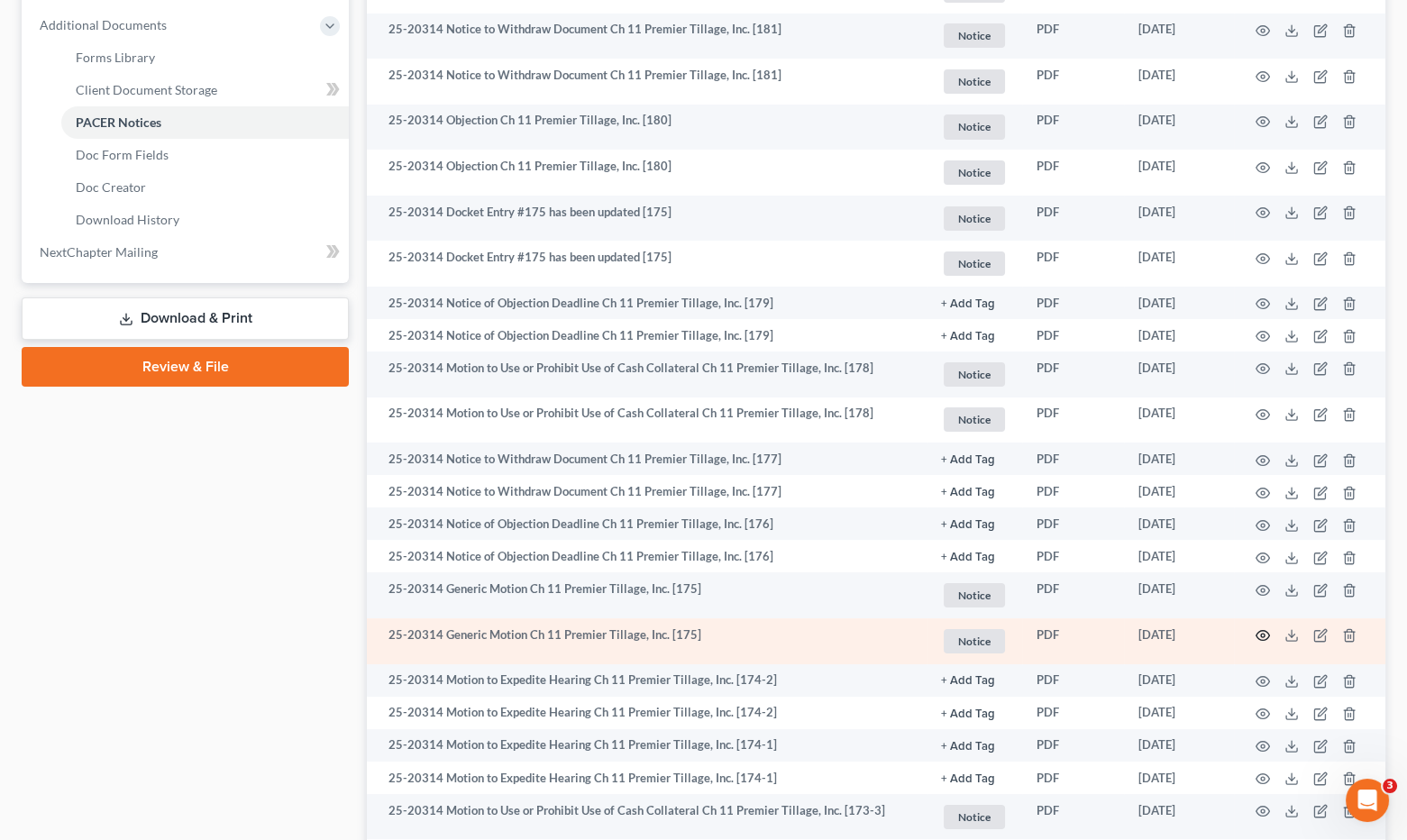
click at [1265, 631] on icon "button" at bounding box center [1263, 636] width 14 height 14
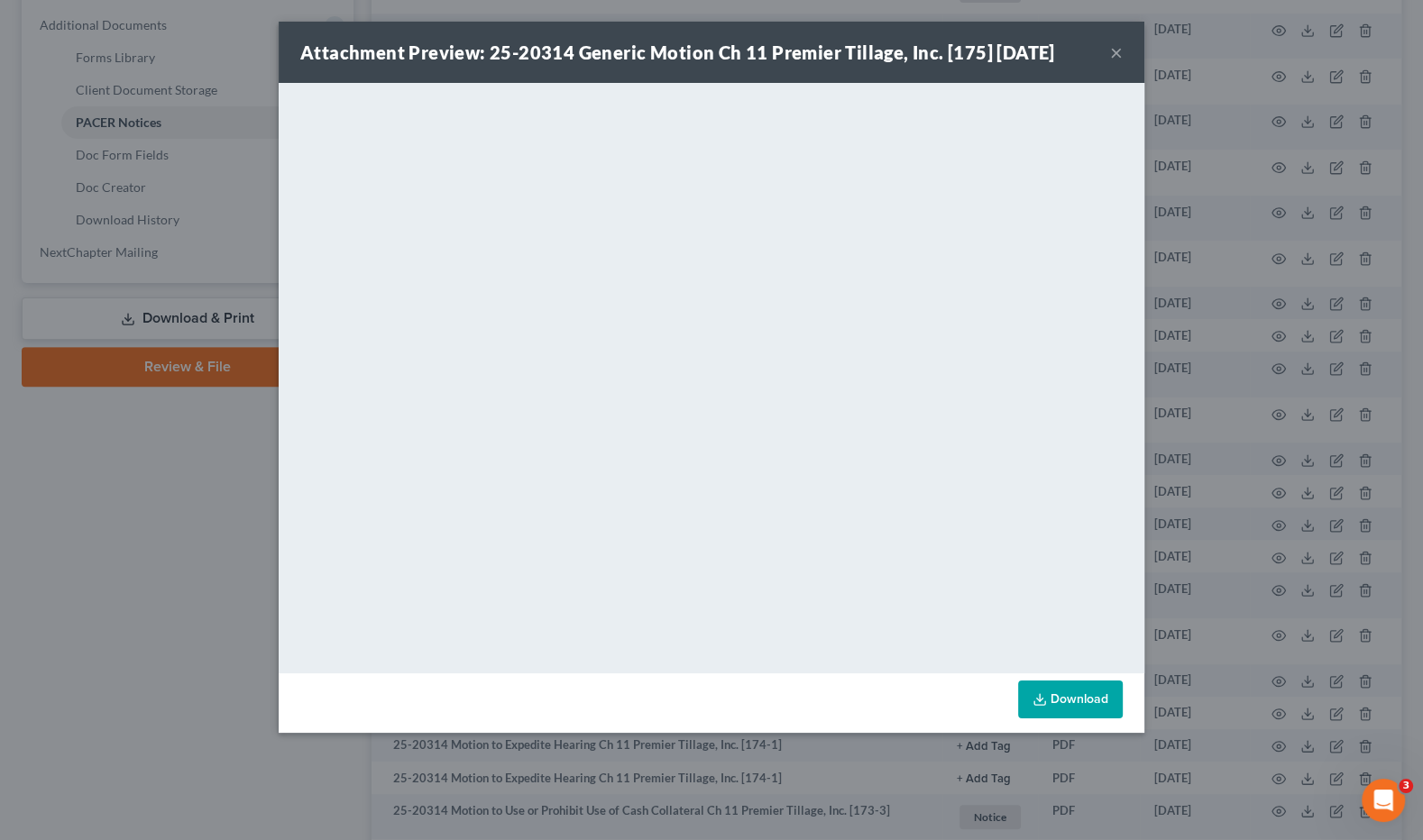
click at [177, 551] on div "Attachment Preview: 25-20314 Generic Motion Ch 11 Premier Tillage, Inc. [175] 0…" at bounding box center [711, 420] width 1423 height 840
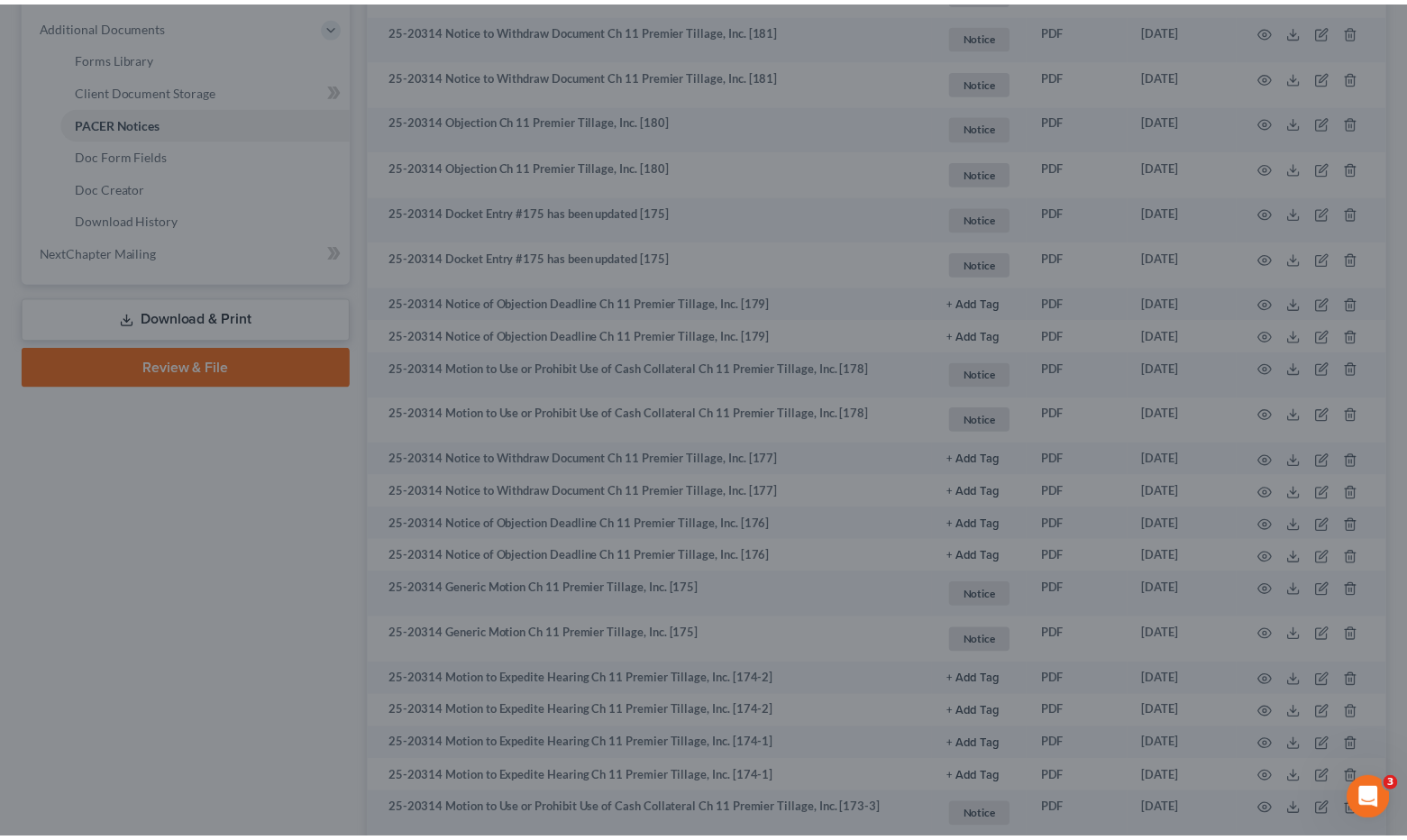
scroll to position [0, 0]
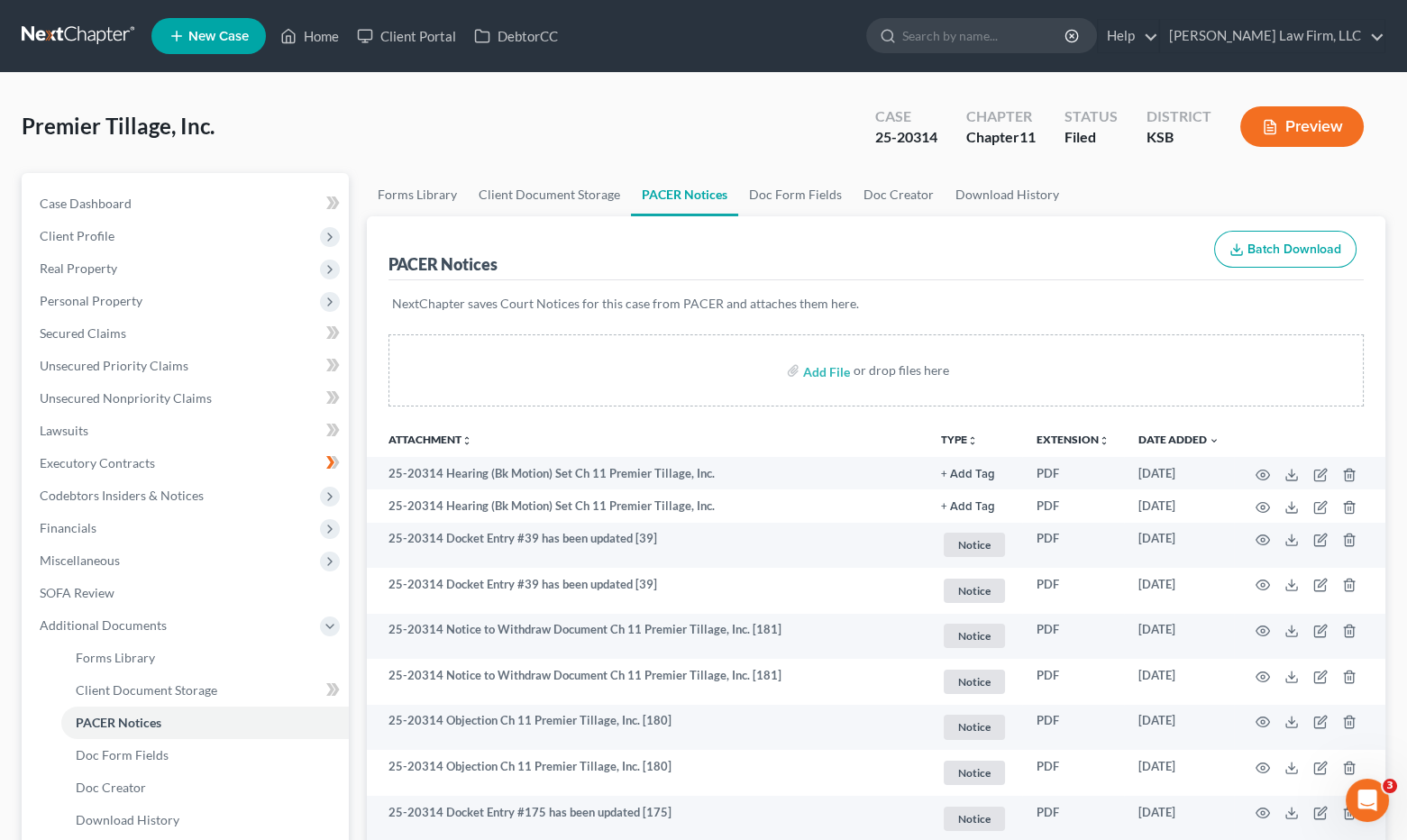
click at [91, 41] on link at bounding box center [80, 36] width 116 height 33
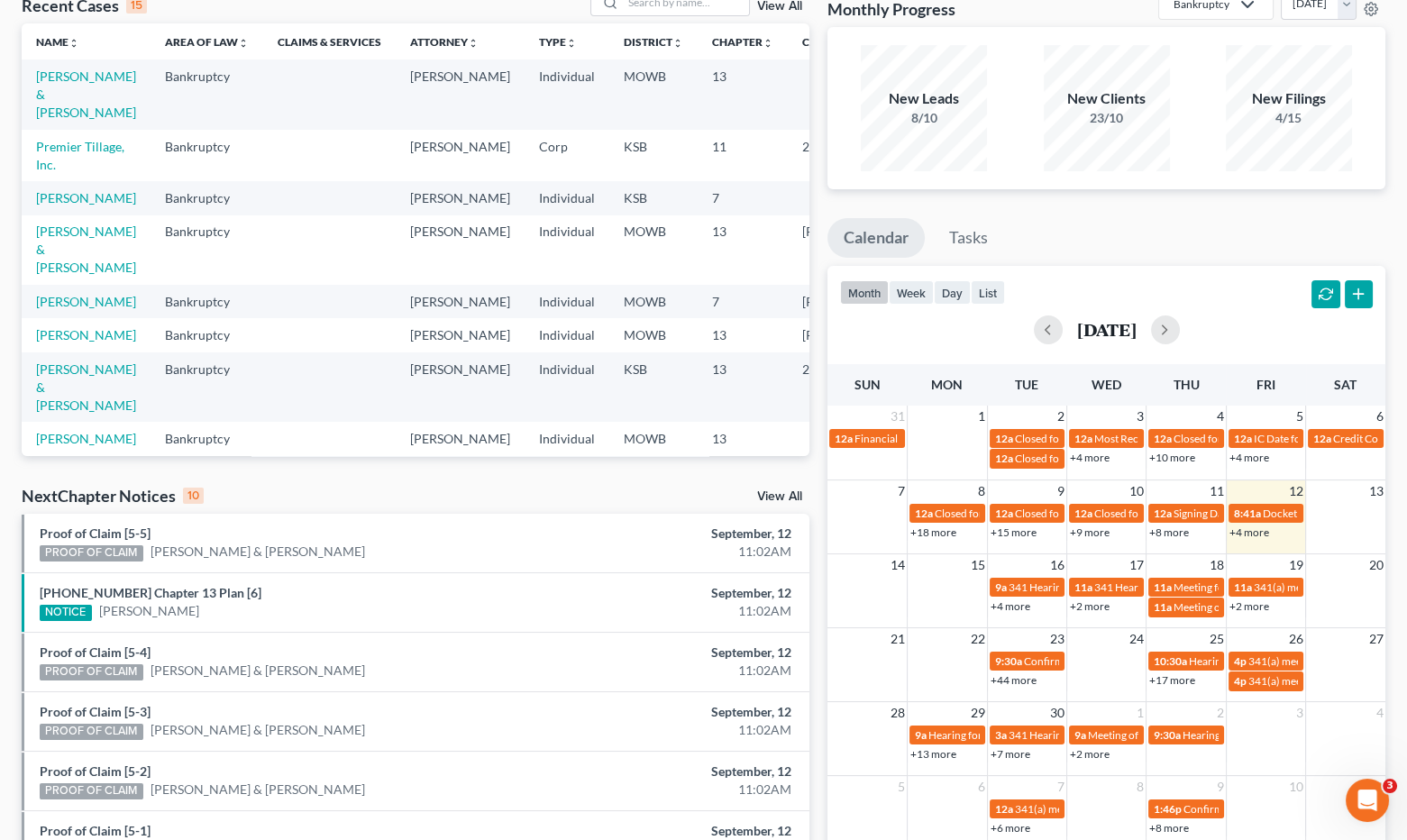
scroll to position [200, 0]
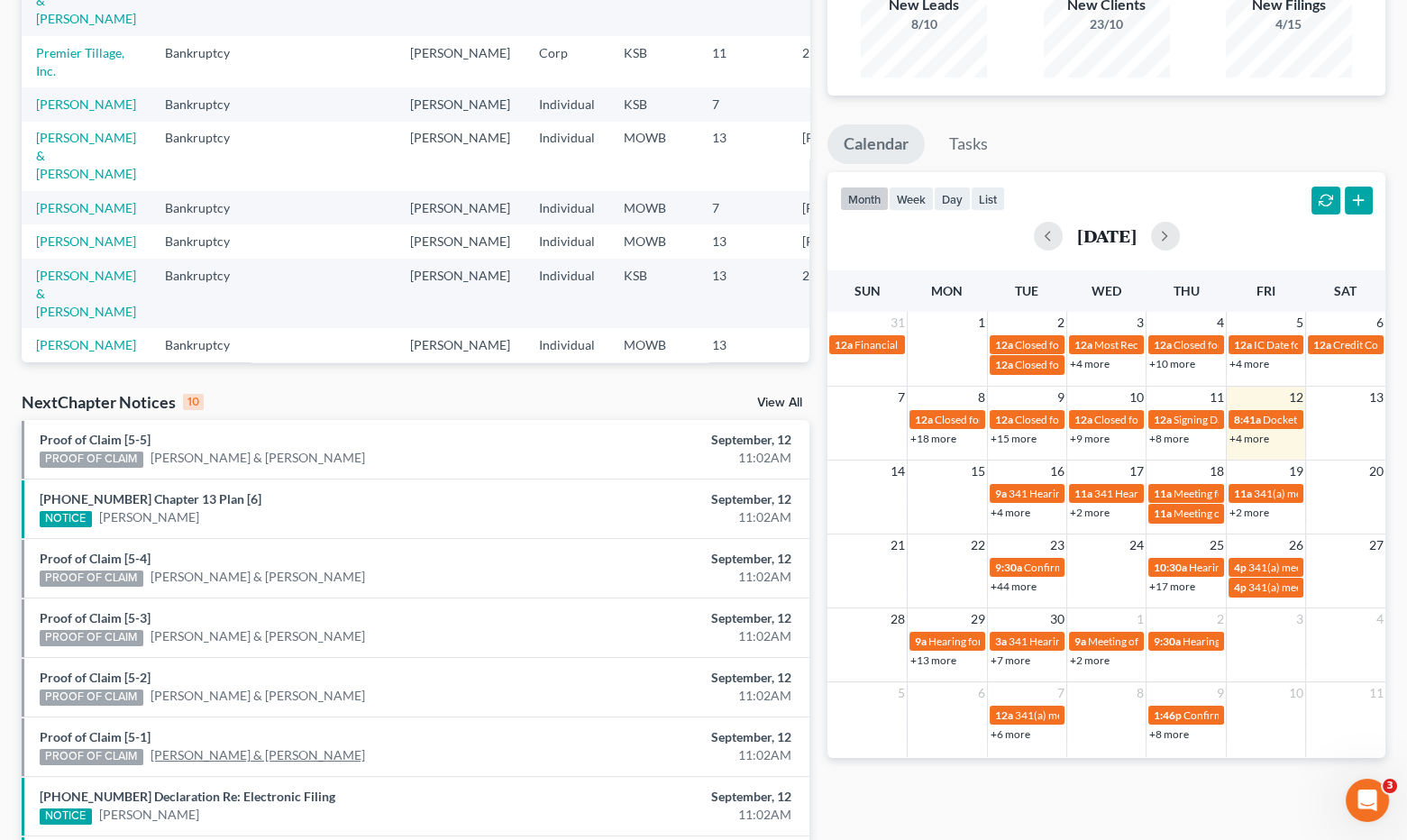
click at [313, 754] on link "[PERSON_NAME] & [PERSON_NAME]" at bounding box center [257, 755] width 214 height 18
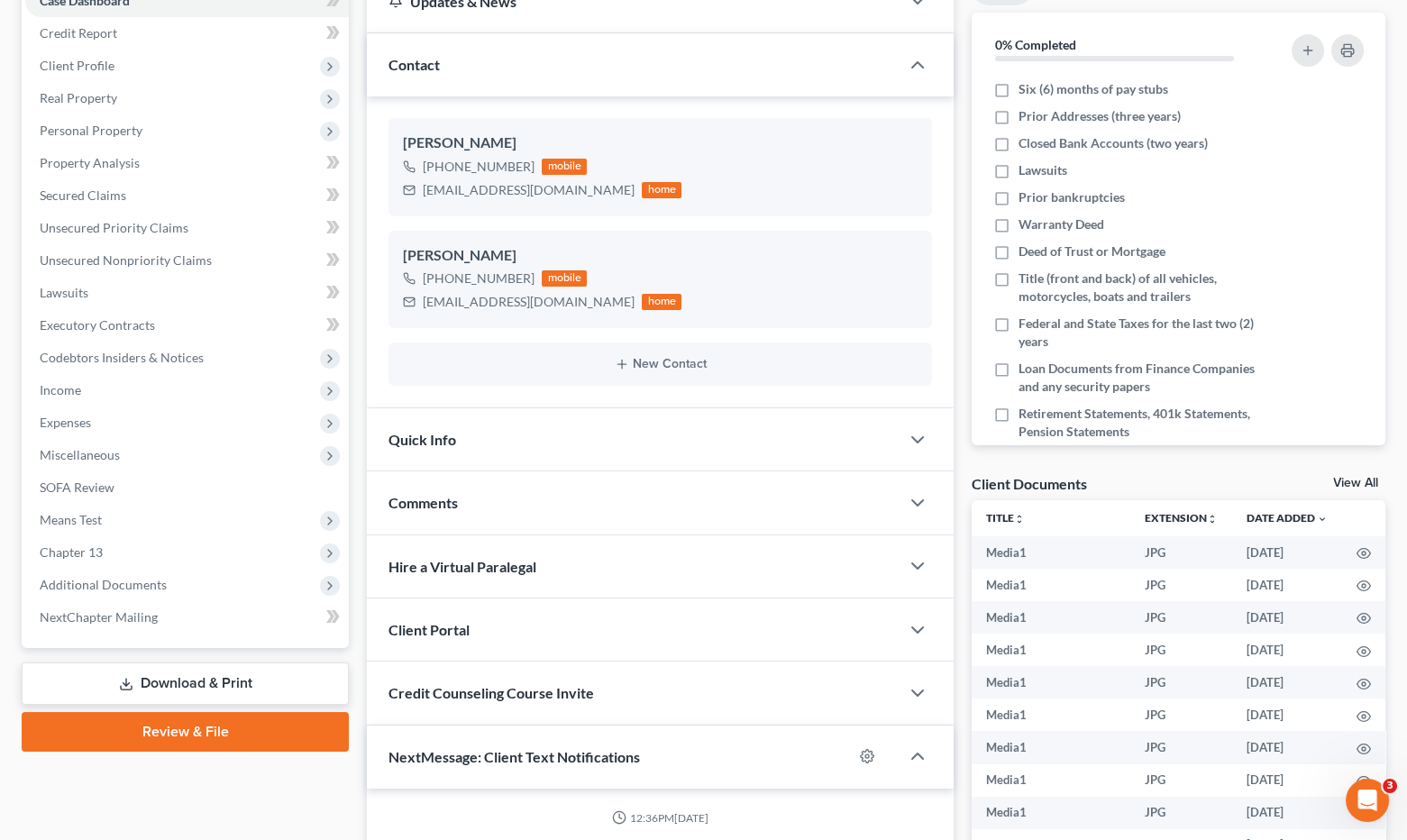
scroll to position [6460, 0]
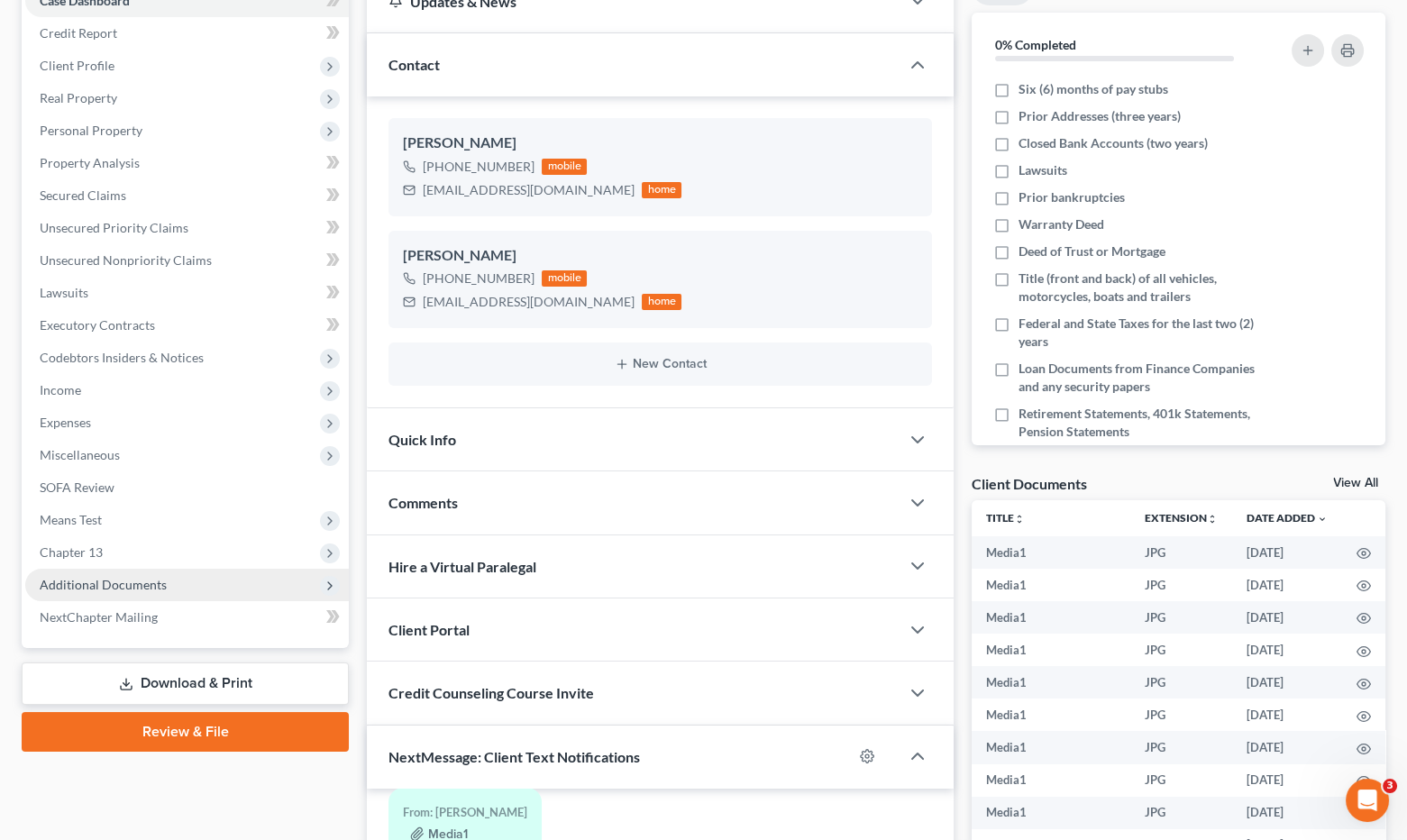
click at [141, 577] on span "Additional Documents" at bounding box center [103, 584] width 127 height 15
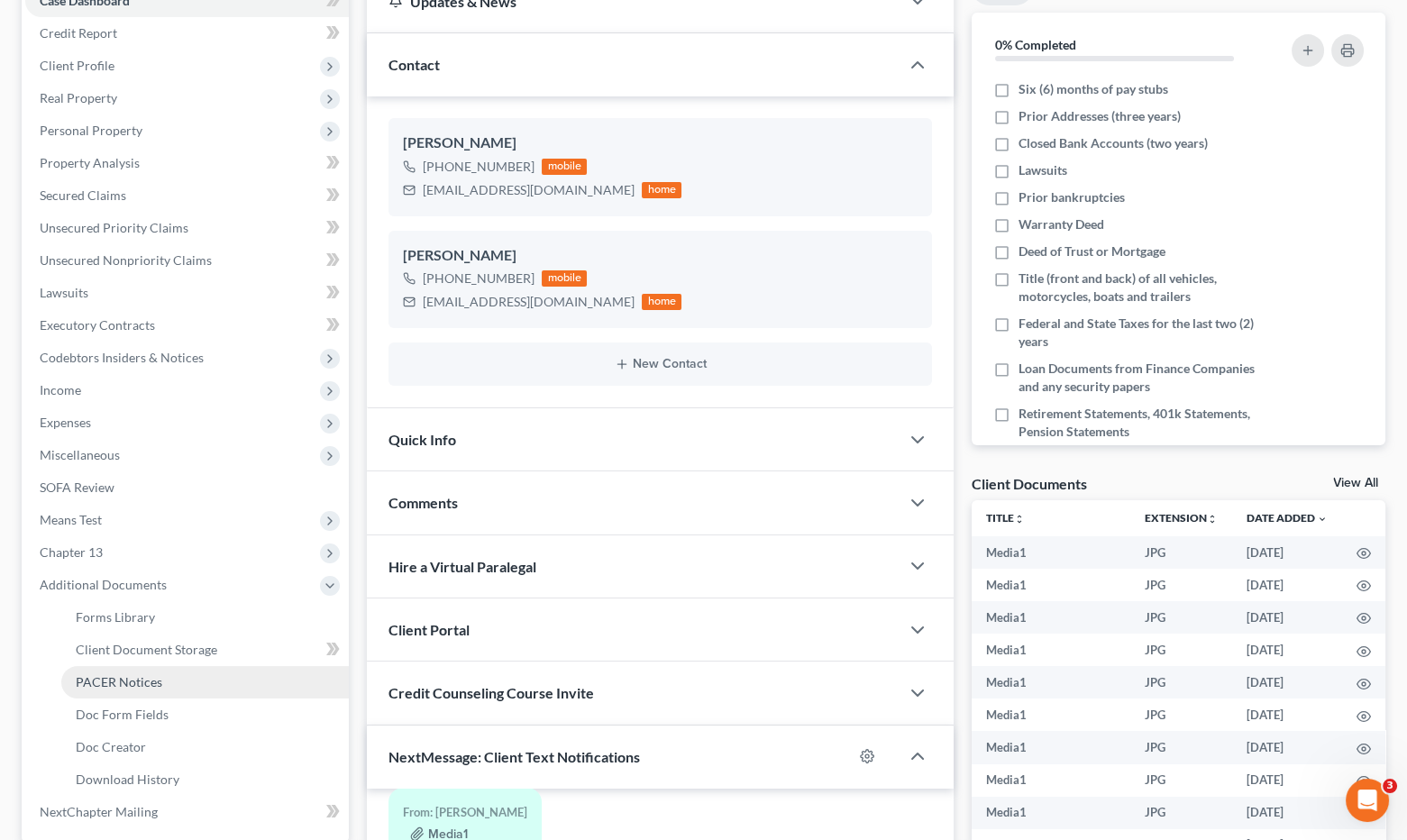
click at [146, 671] on link "PACER Notices" at bounding box center [205, 683] width 288 height 33
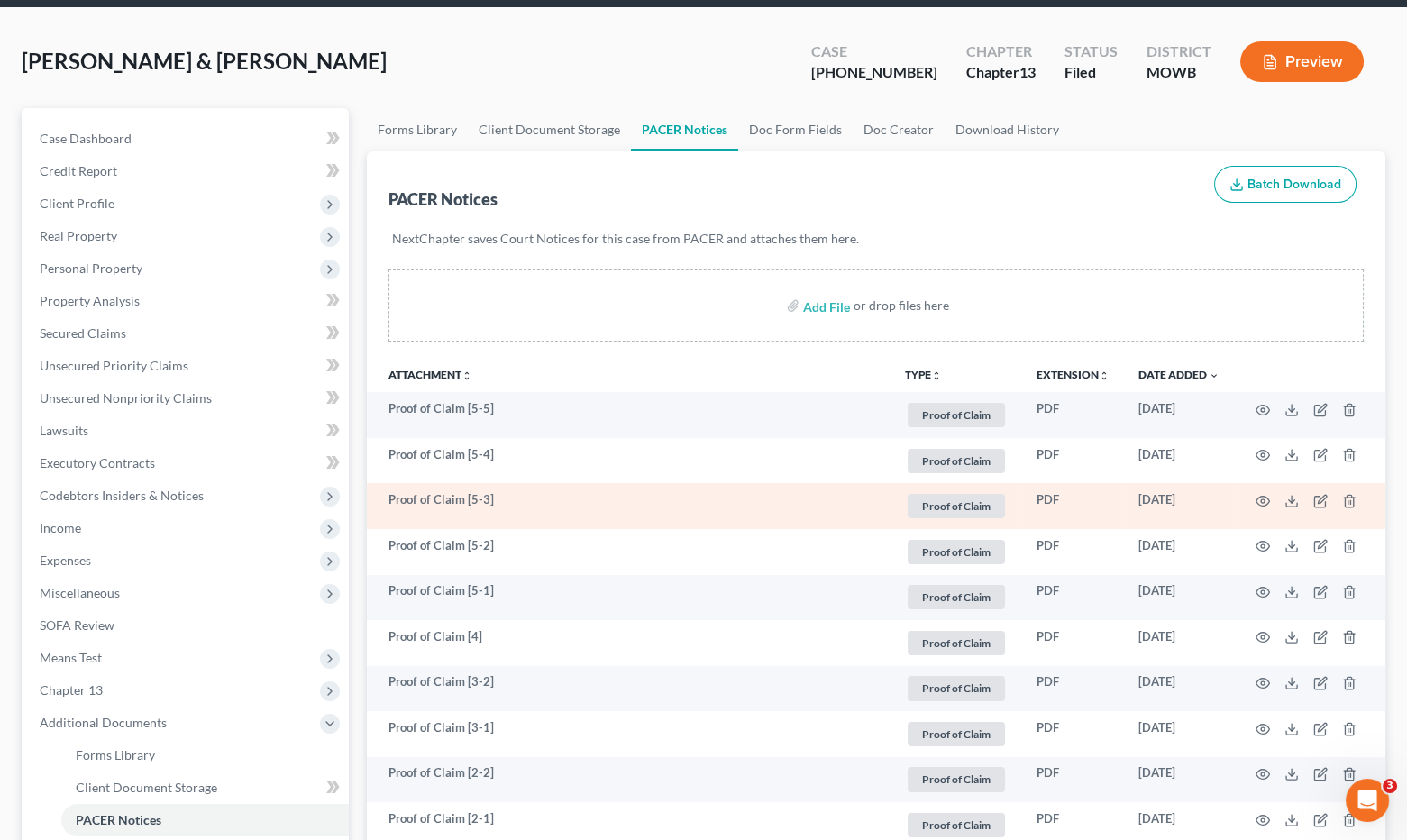
scroll to position [100, 0]
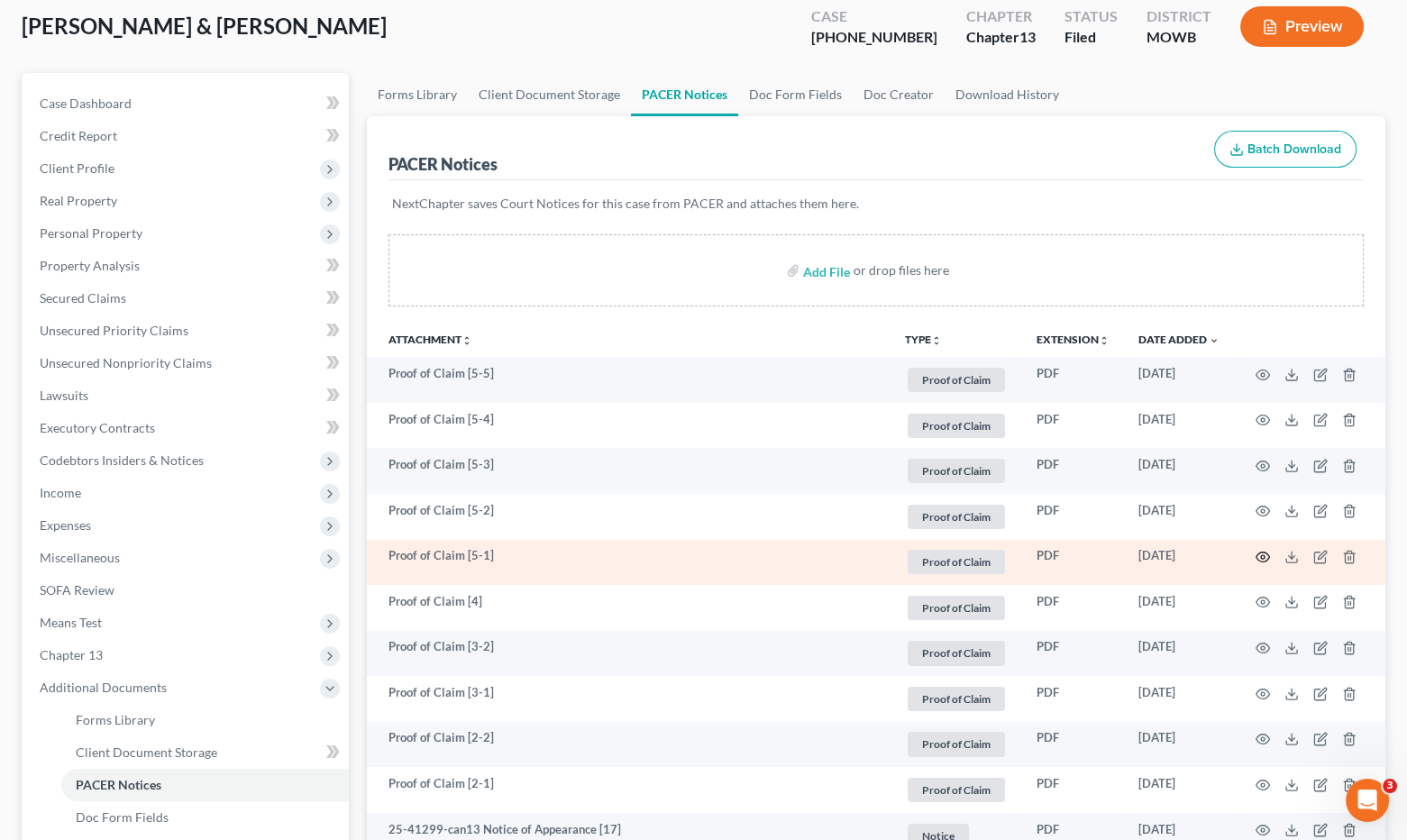
click at [1264, 555] on circle "button" at bounding box center [1263, 557] width 4 height 4
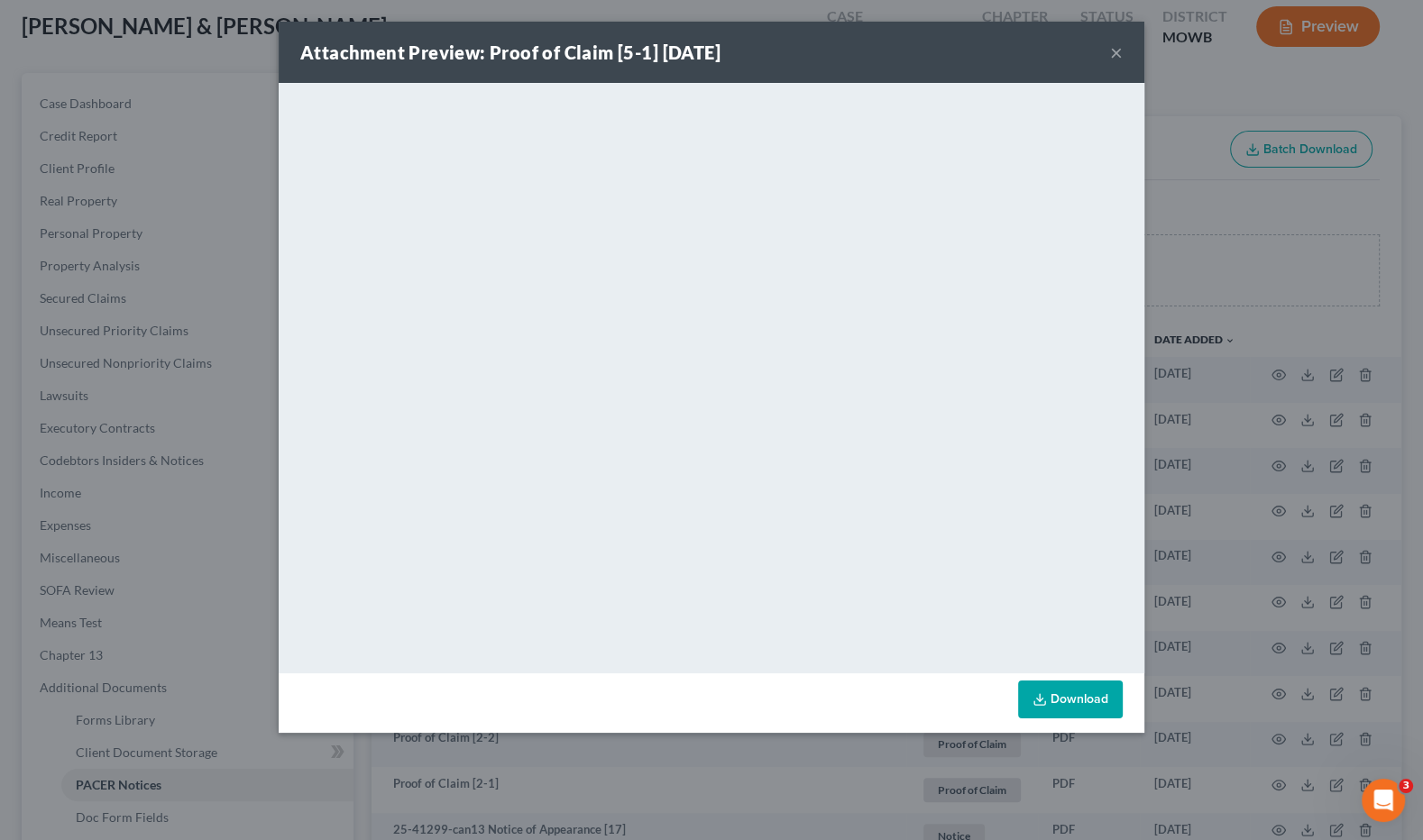
click at [1179, 284] on div "Attachment Preview: Proof of Claim [5-1] [DATE] × <object ng-attr-data='[URL][D…" at bounding box center [711, 420] width 1423 height 840
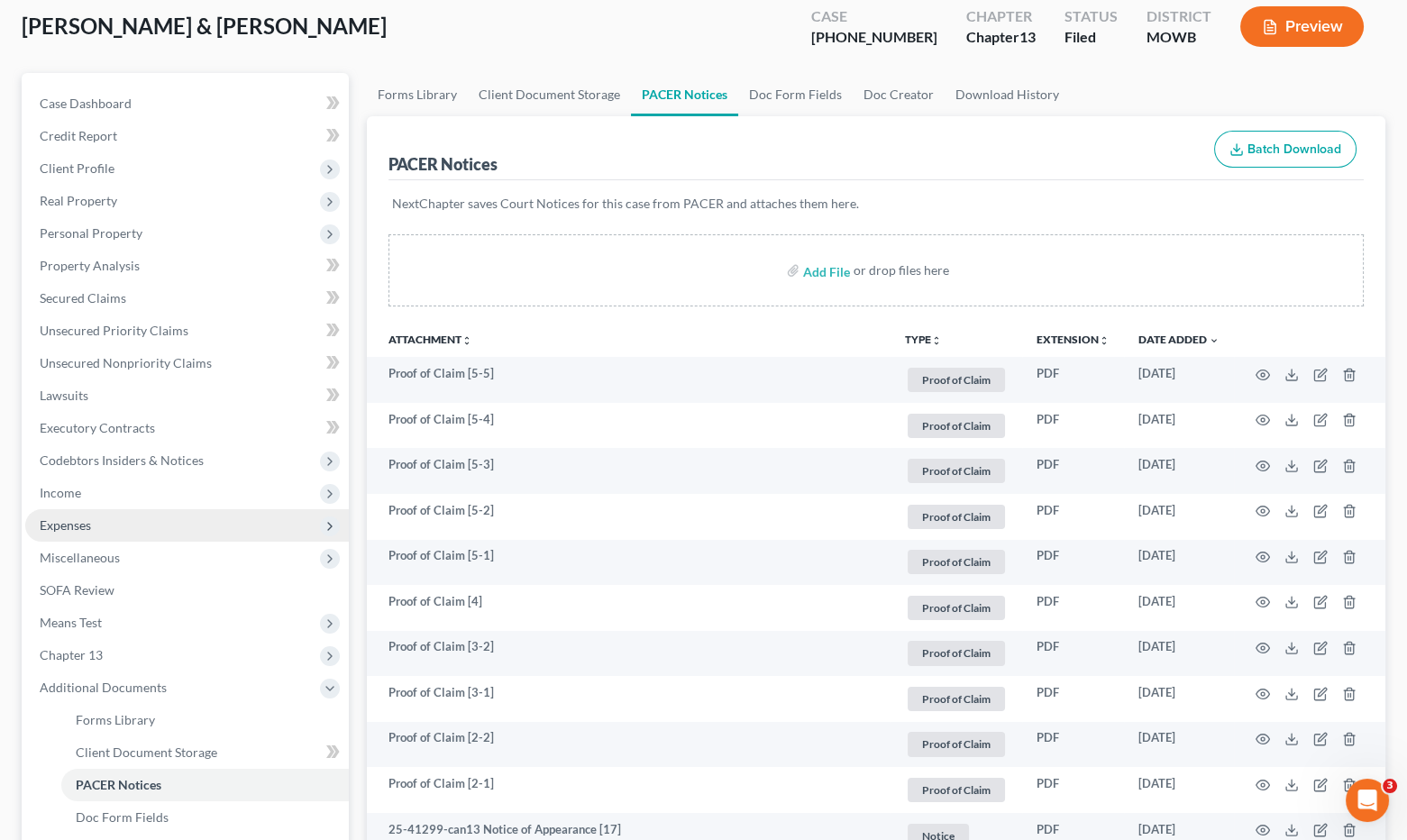
click at [88, 532] on span "Expenses" at bounding box center [187, 525] width 324 height 33
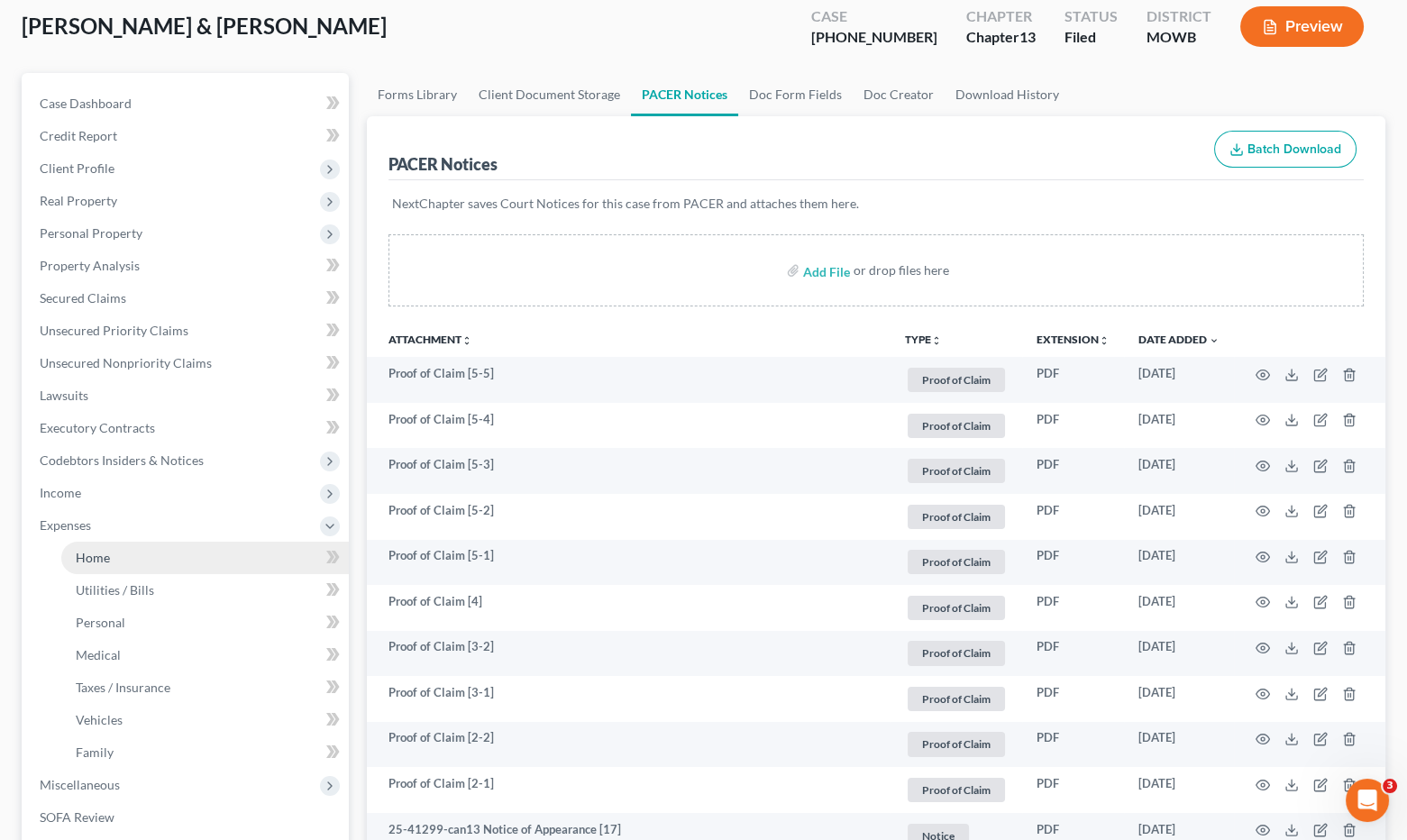
click at [99, 562] on span "Home" at bounding box center [93, 557] width 34 height 15
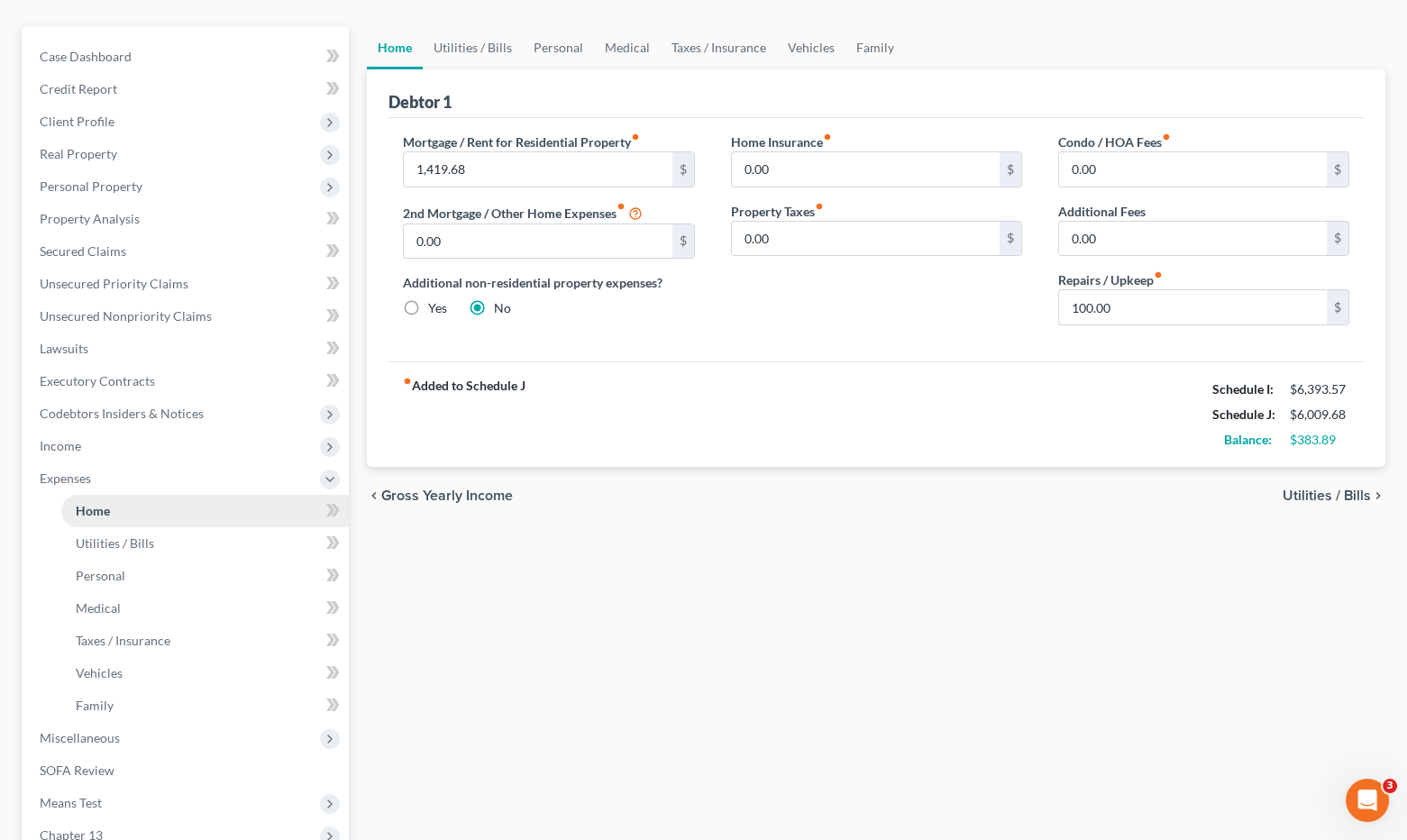
scroll to position [300, 0]
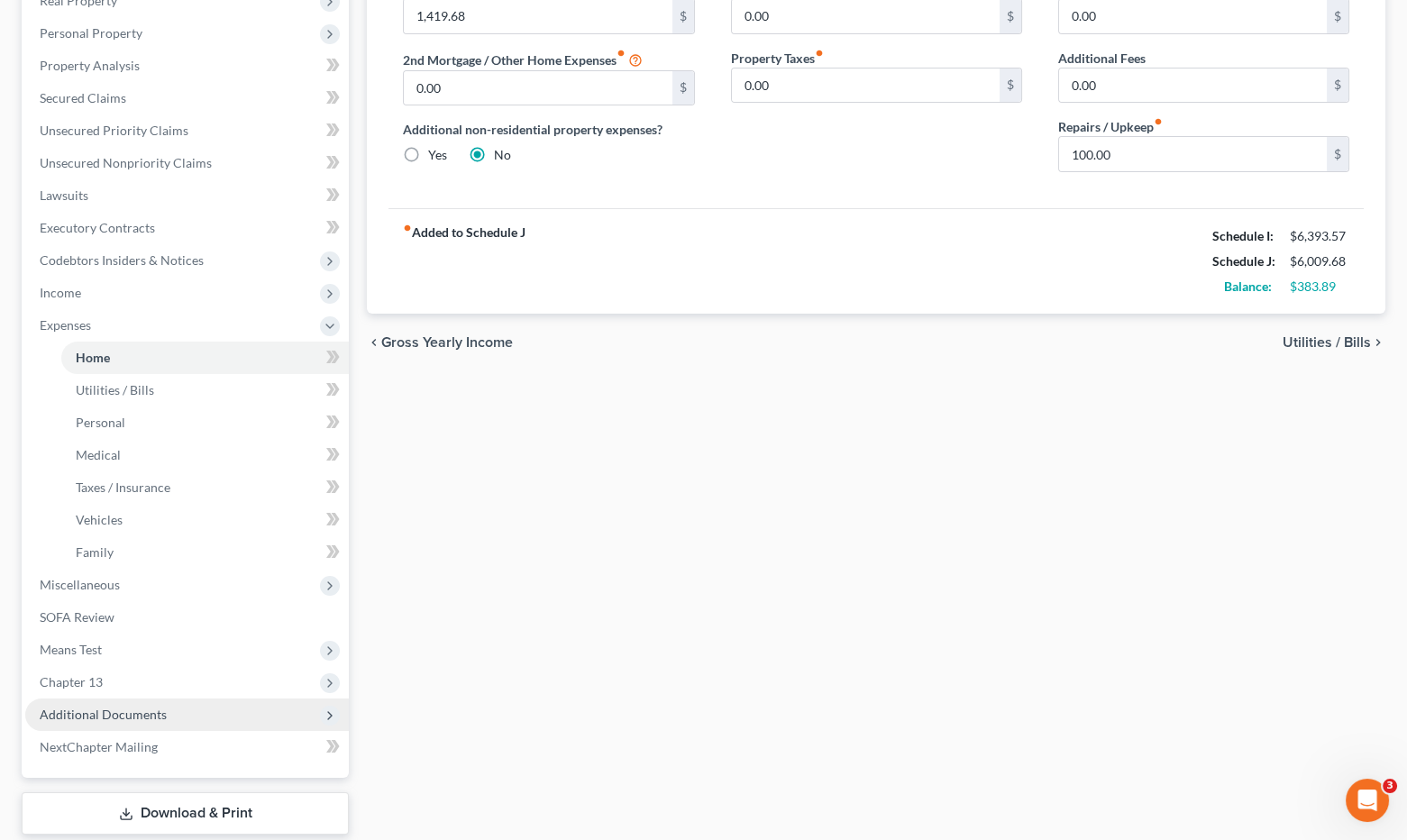
click at [154, 706] on span "Additional Documents" at bounding box center [103, 713] width 127 height 15
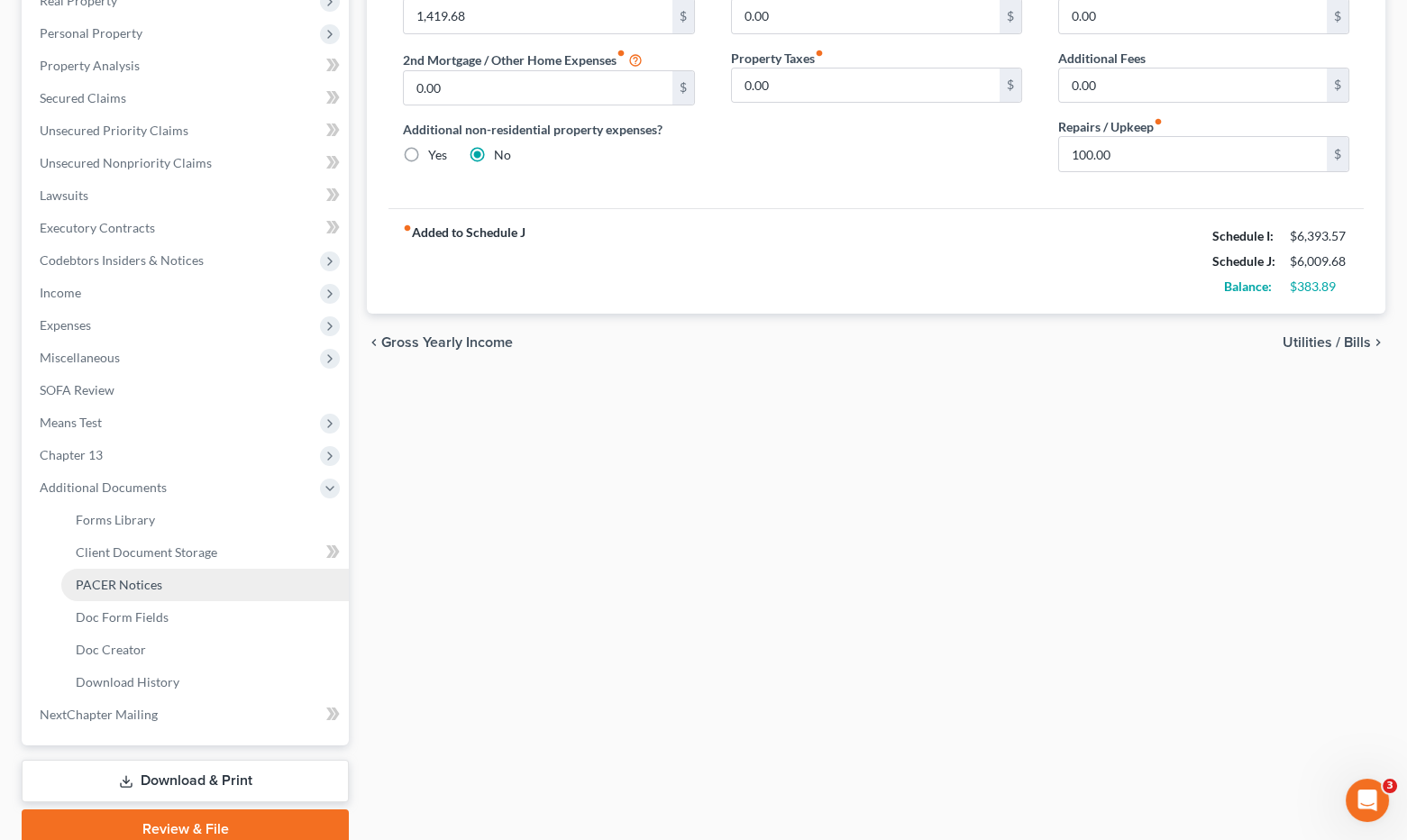
click at [149, 590] on link "PACER Notices" at bounding box center [205, 585] width 288 height 33
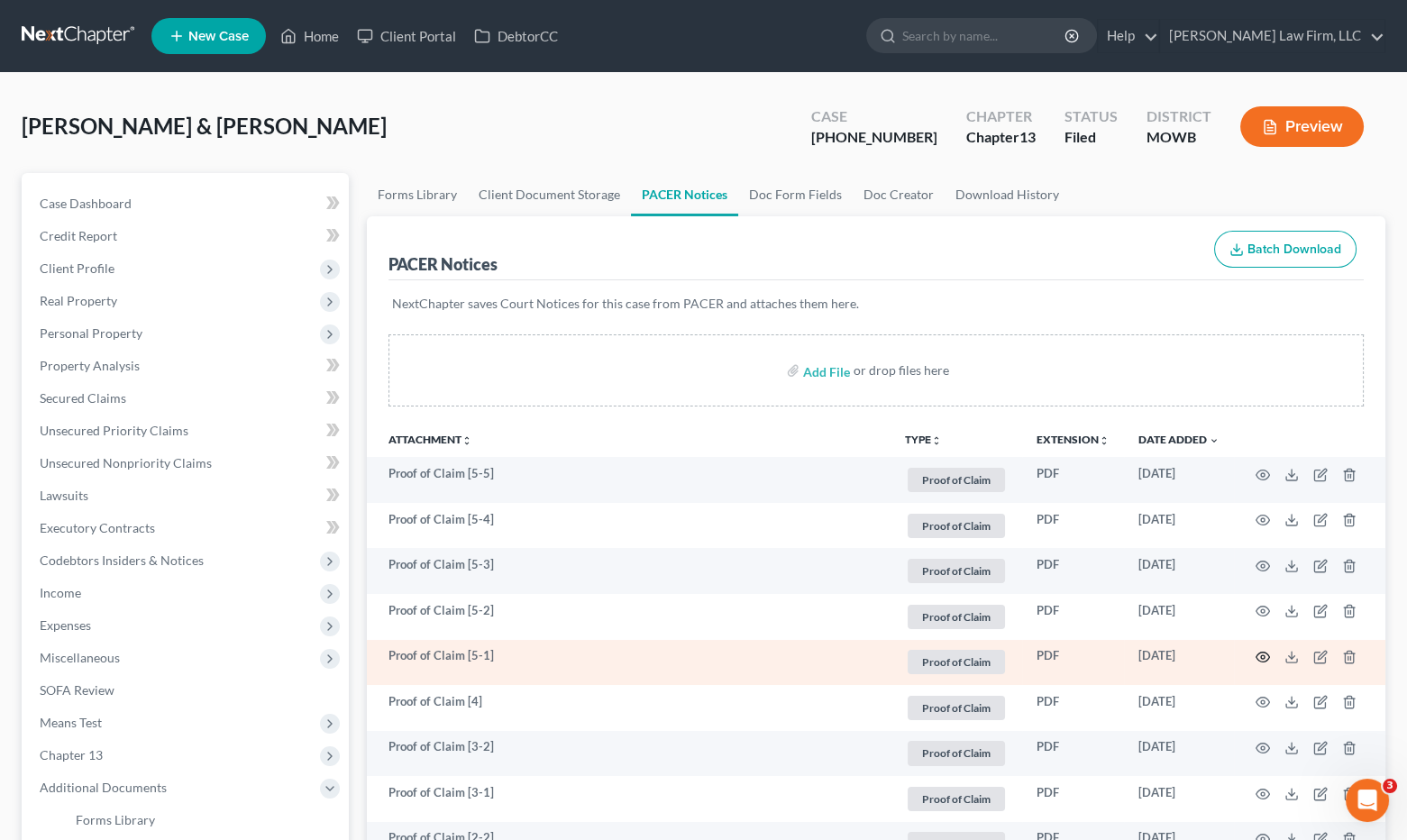
click at [1262, 658] on icon "button" at bounding box center [1263, 657] width 14 height 14
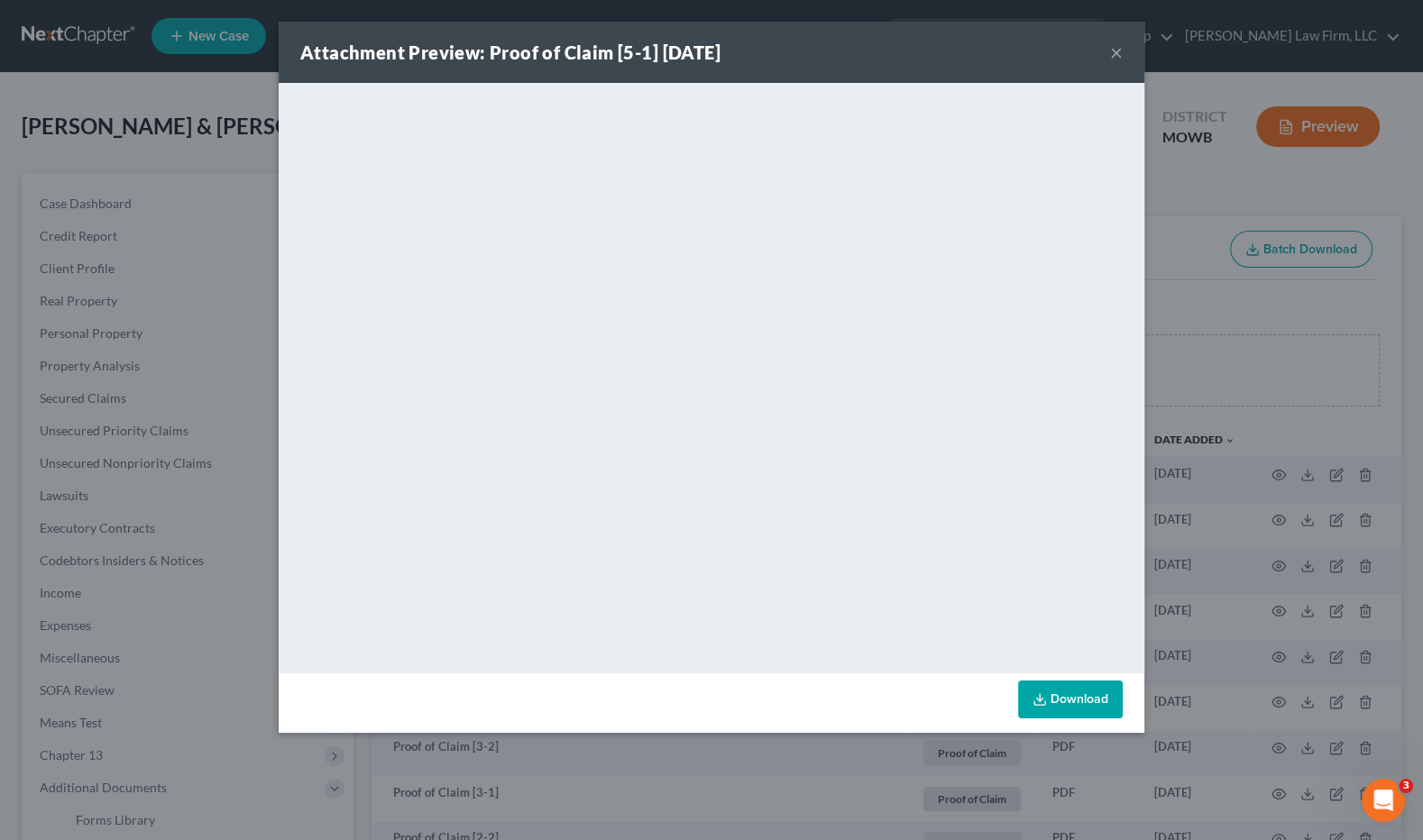
click at [1392, 497] on div "Attachment Preview: Proof of Claim [5-1] 09/12/2025 × <object ng-attr-data='htt…" at bounding box center [711, 420] width 1423 height 840
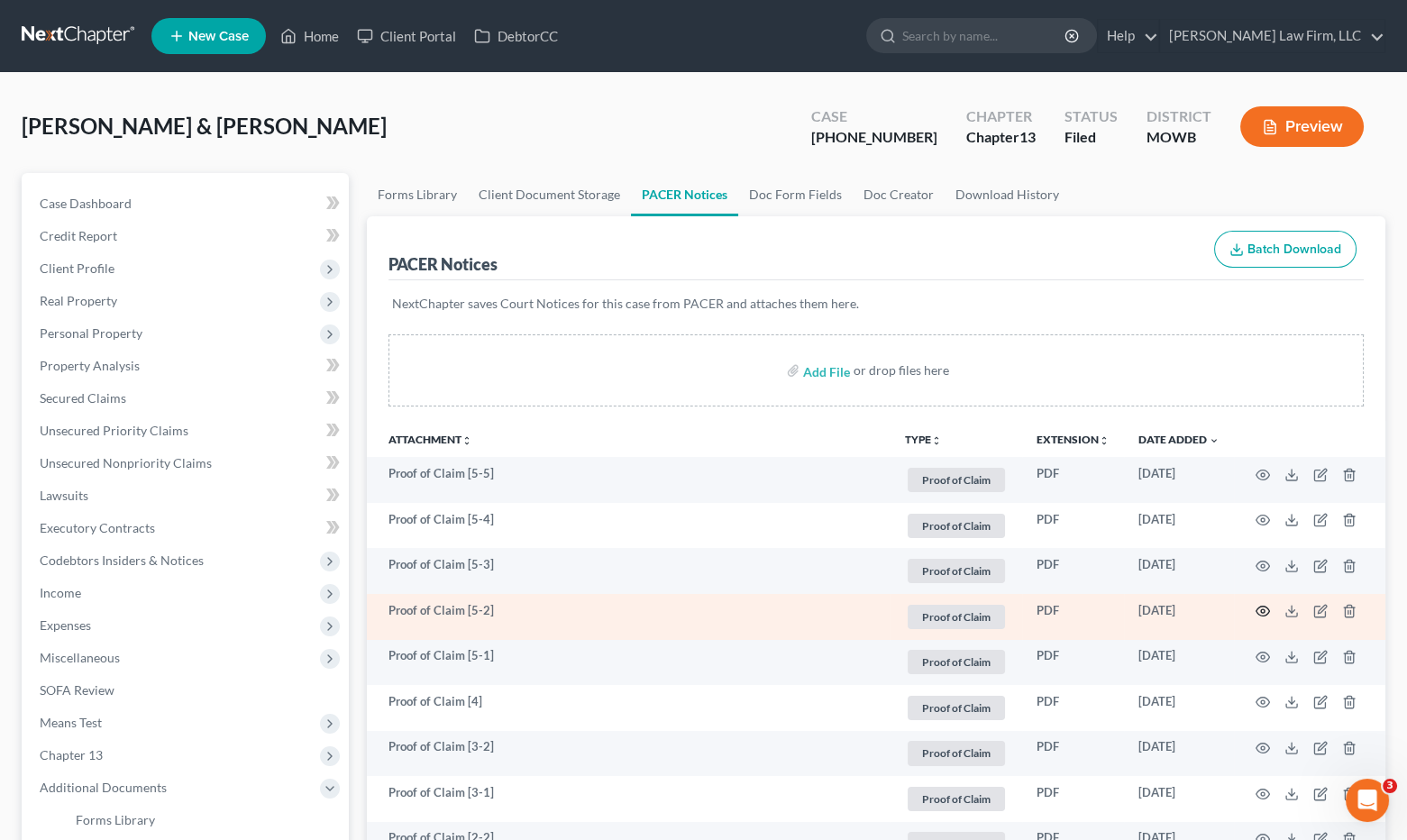
click at [1256, 608] on icon "button" at bounding box center [1263, 611] width 14 height 14
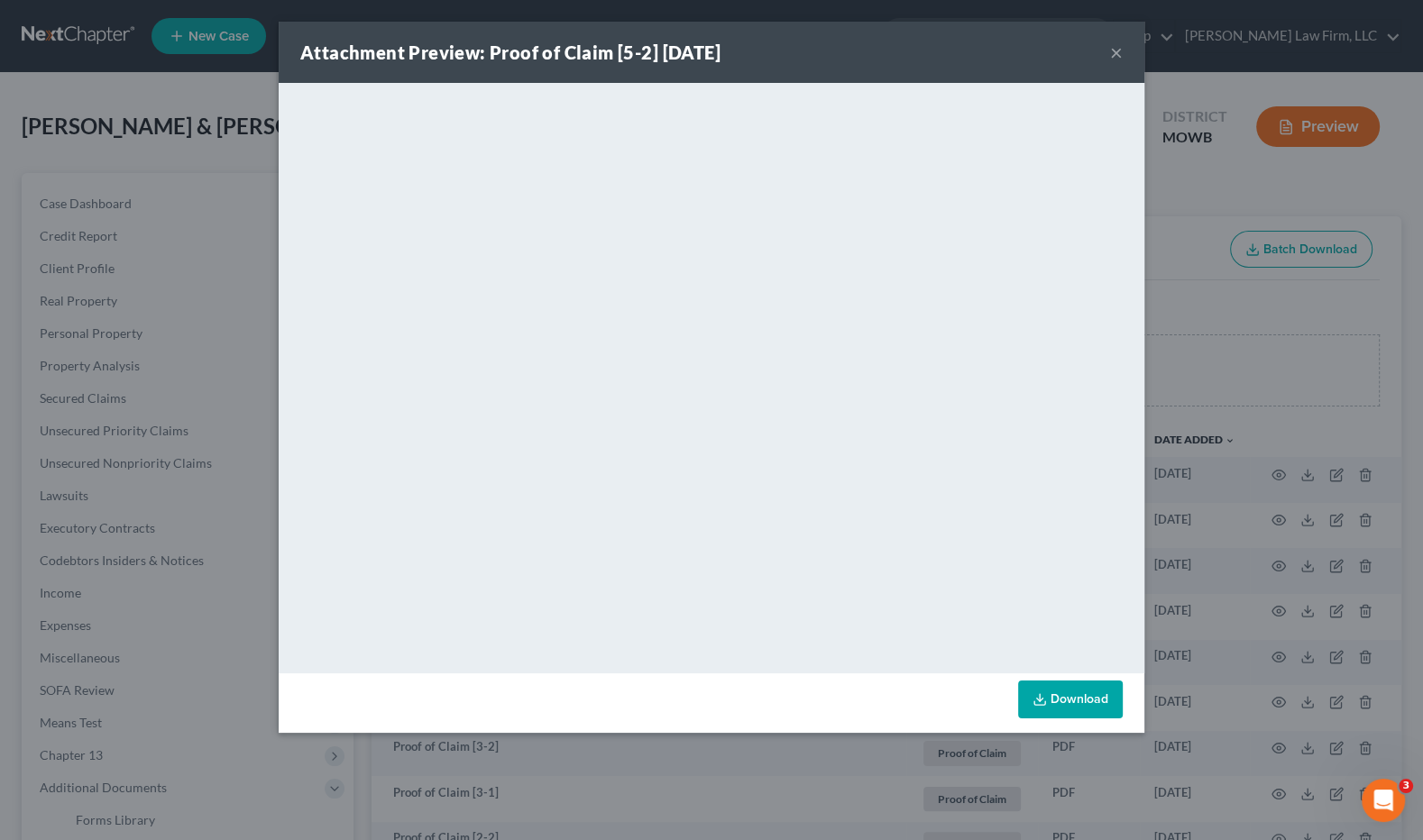
click at [677, 762] on div "Attachment Preview: Proof of Claim [5-2] 09/12/2025 × <object ng-attr-data='htt…" at bounding box center [711, 420] width 1423 height 840
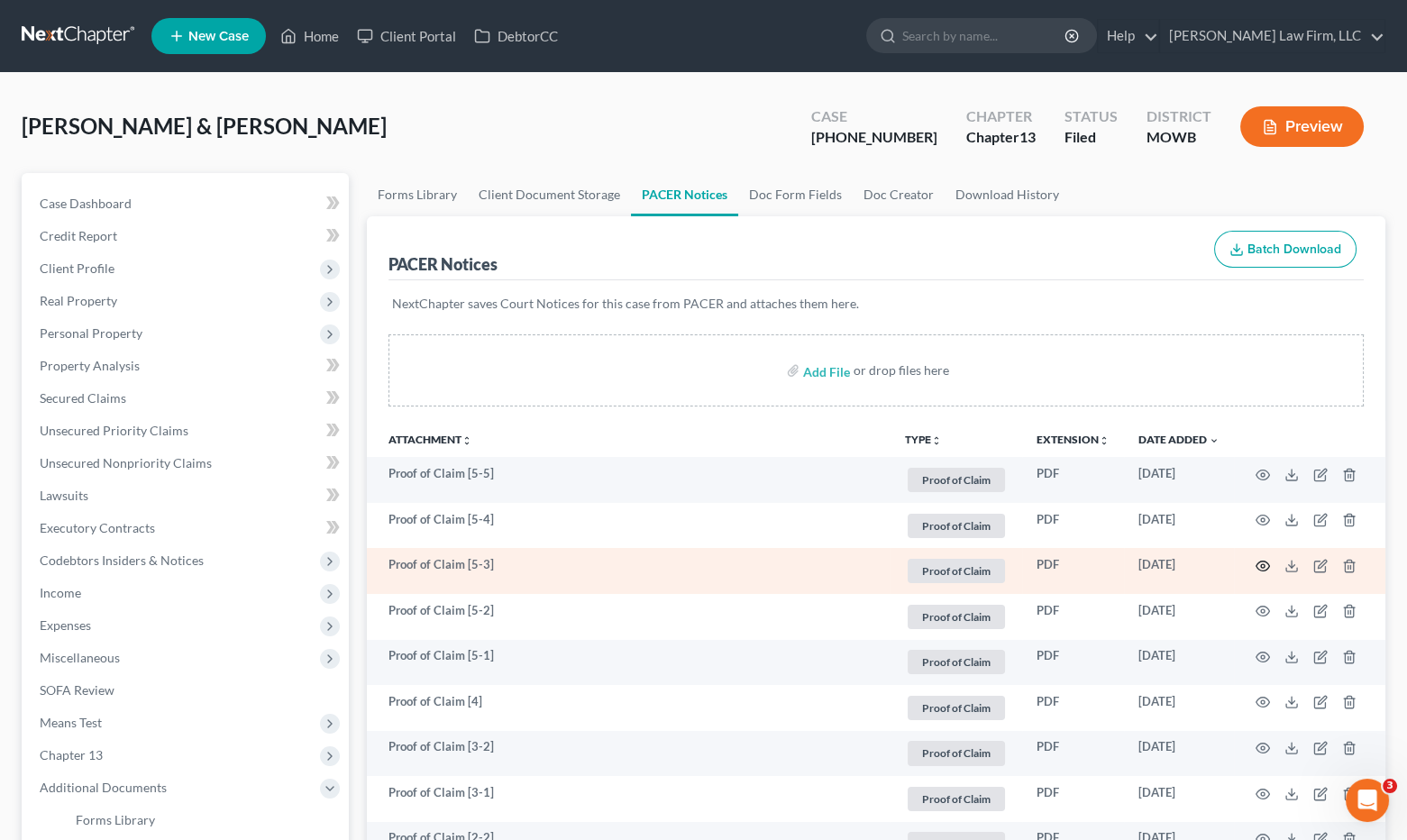
click at [1263, 563] on icon "button" at bounding box center [1263, 566] width 14 height 14
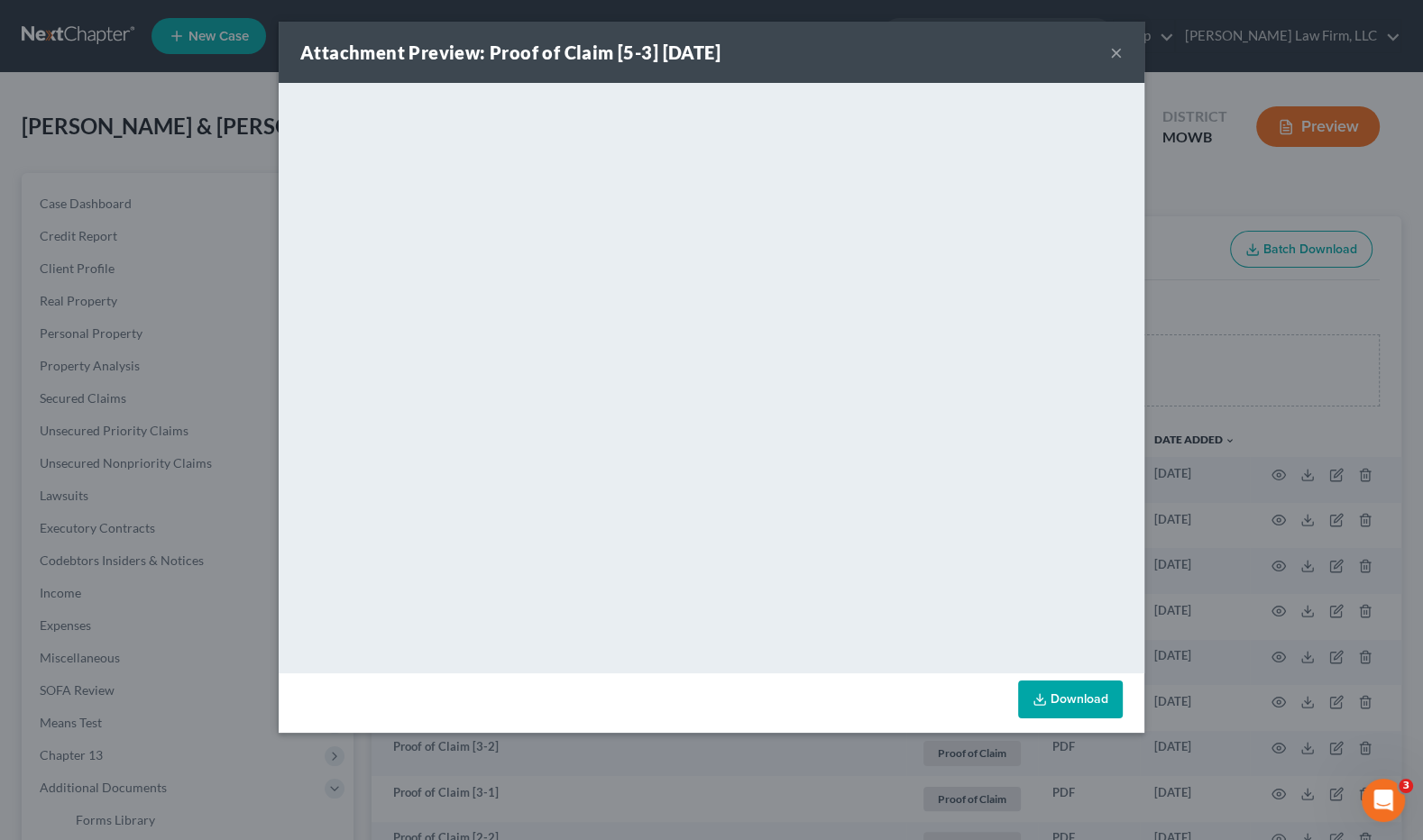
click at [1288, 341] on div "Attachment Preview: Proof of Claim [5-3] 09/12/2025 × <object ng-attr-data='htt…" at bounding box center [711, 420] width 1423 height 840
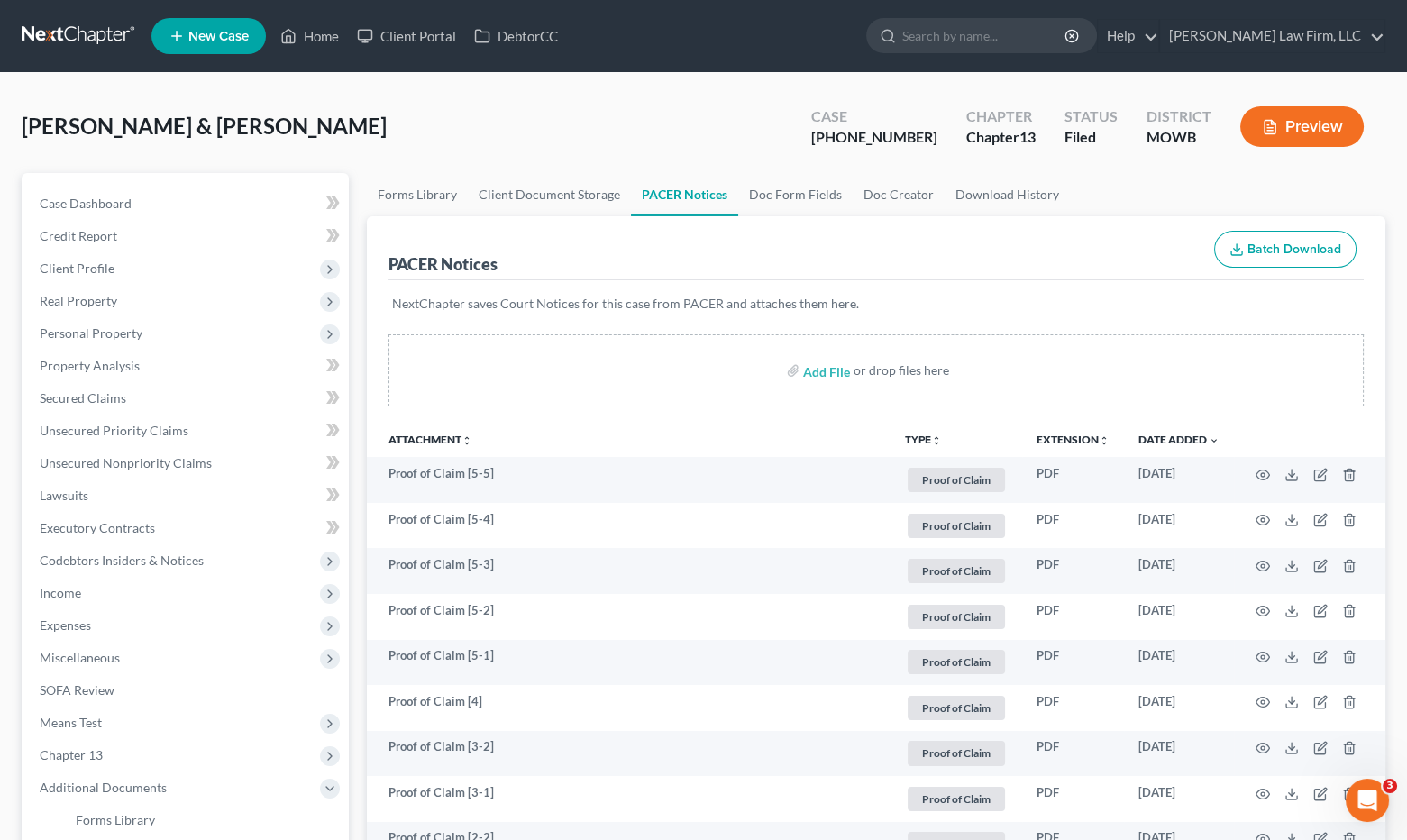
click at [450, 127] on div "Hague, Jimmy & Margaret Upgraded Case 25-41299-13 Chapter Chapter 13 Status Fil…" at bounding box center [704, 134] width 1364 height 79
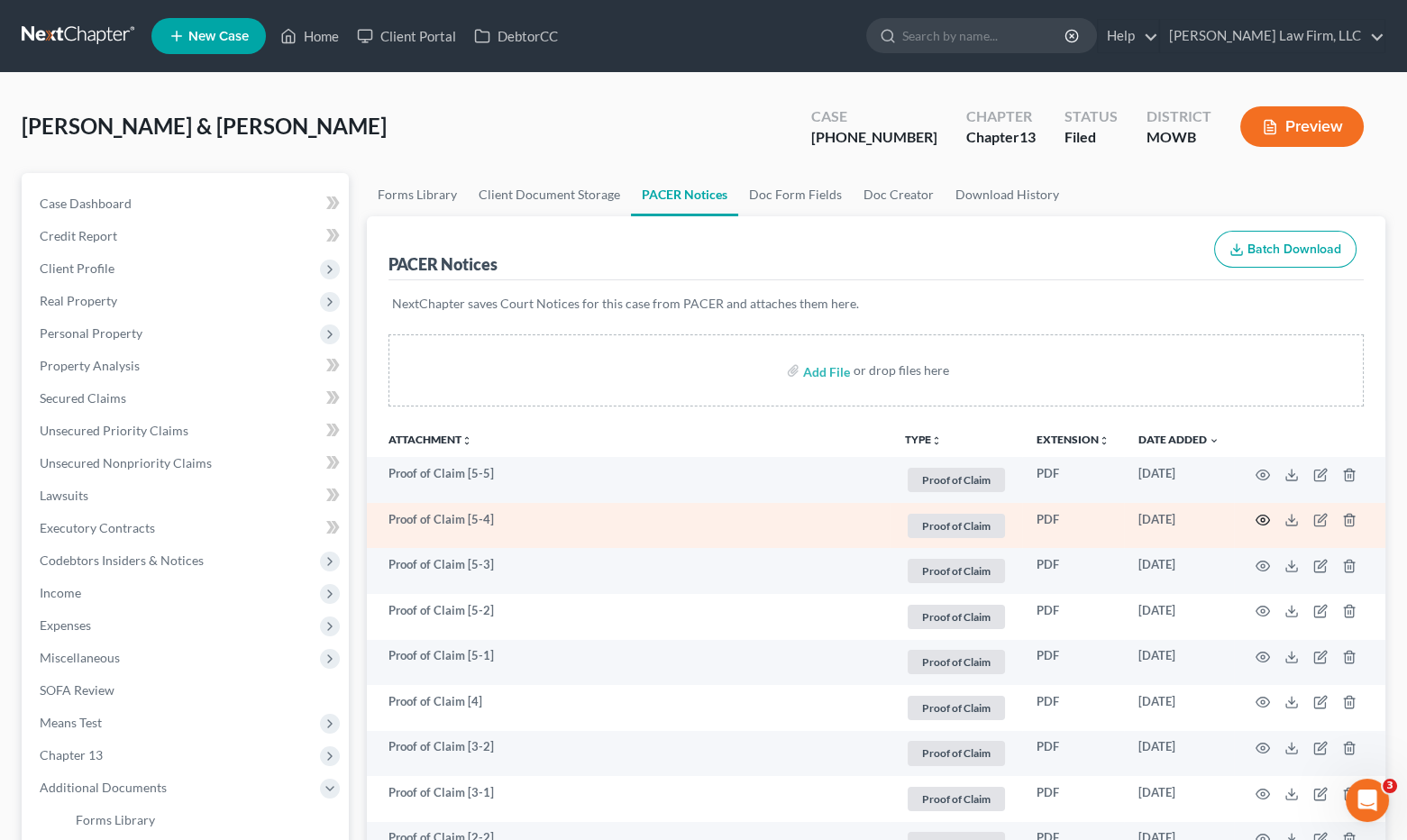
click at [1259, 518] on icon "button" at bounding box center [1263, 520] width 14 height 14
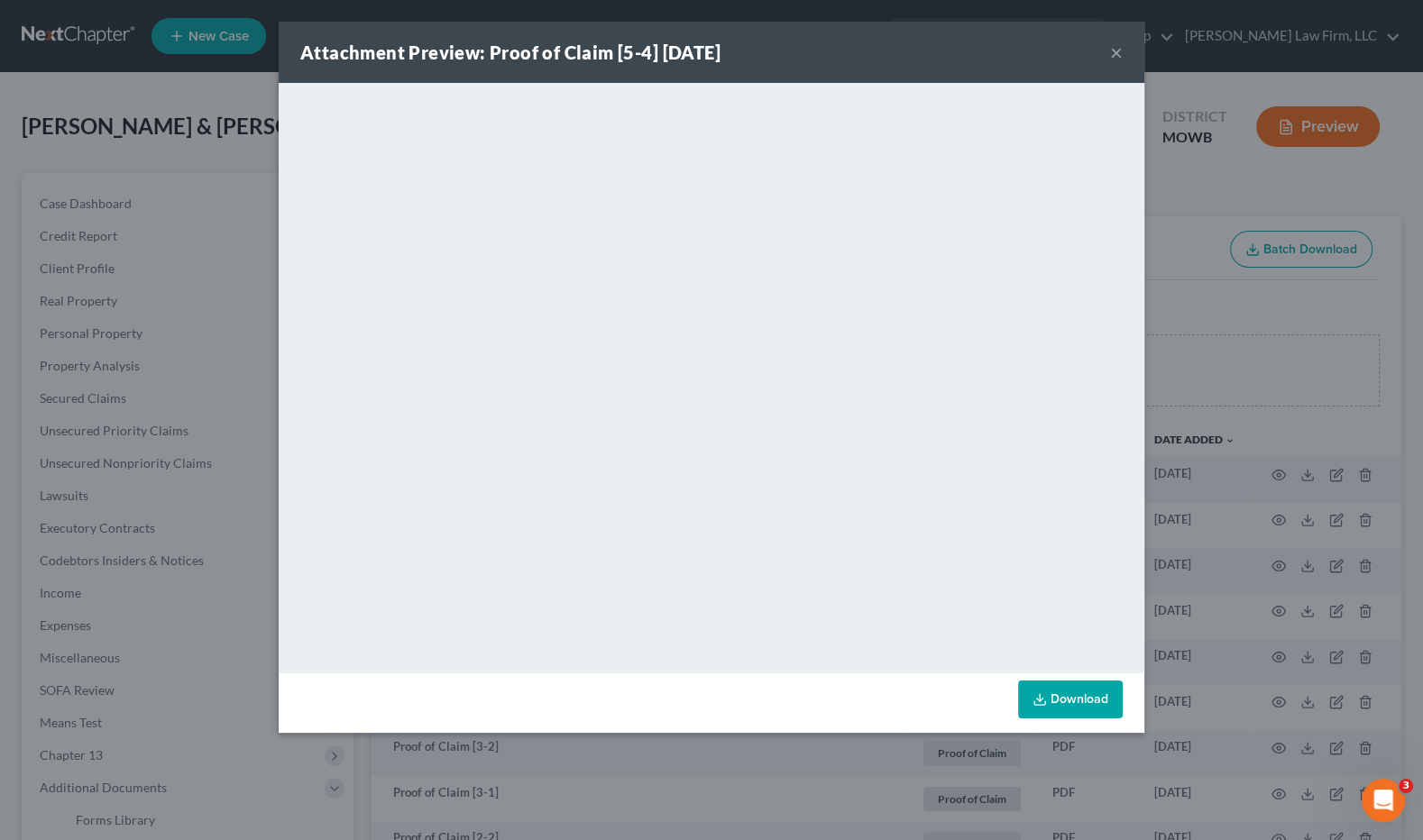
click at [1214, 435] on div "Attachment Preview: Proof of Claim [5-4] 09/12/2025 × <object ng-attr-data='htt…" at bounding box center [711, 420] width 1423 height 840
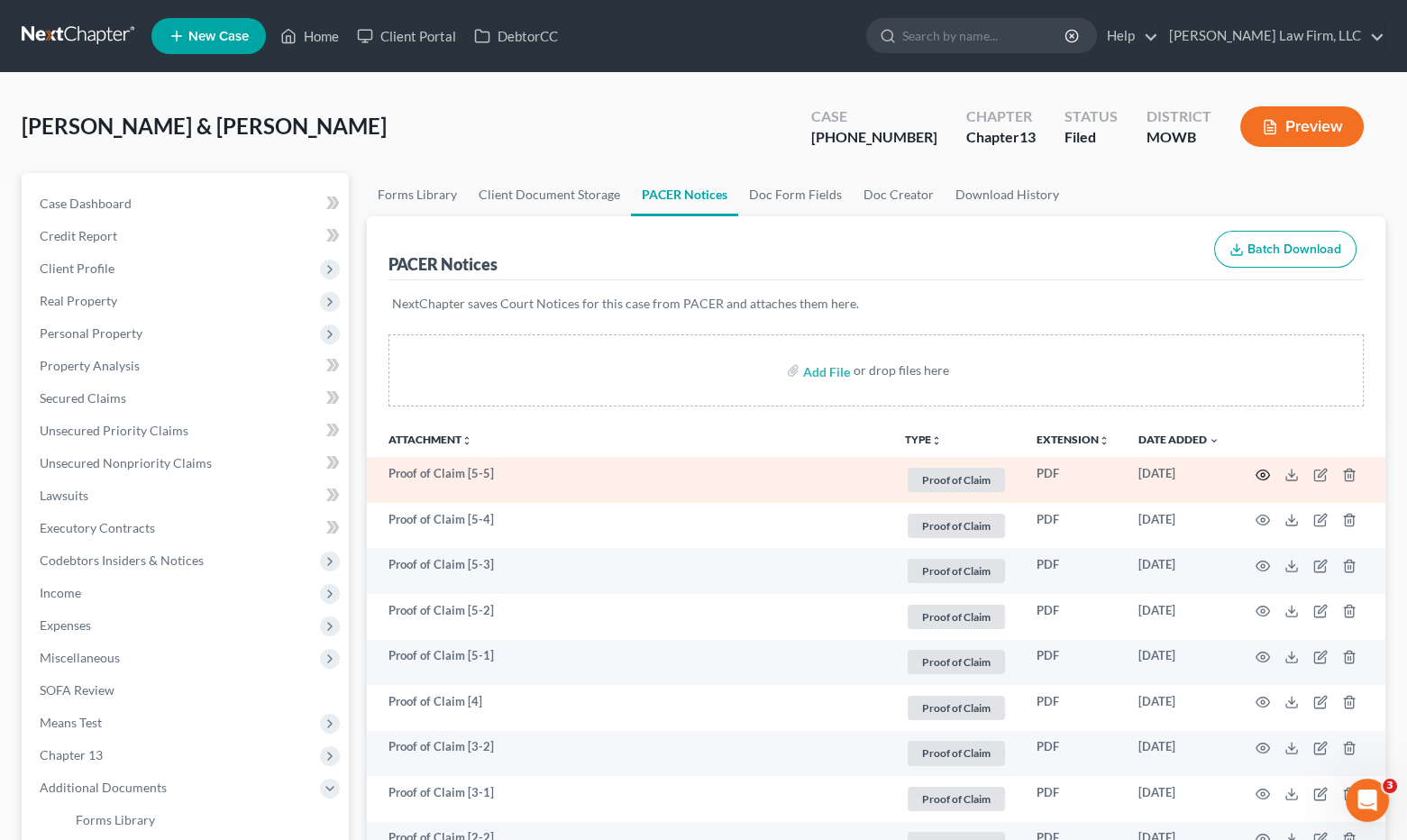
click at [1266, 471] on icon "button" at bounding box center [1263, 475] width 14 height 14
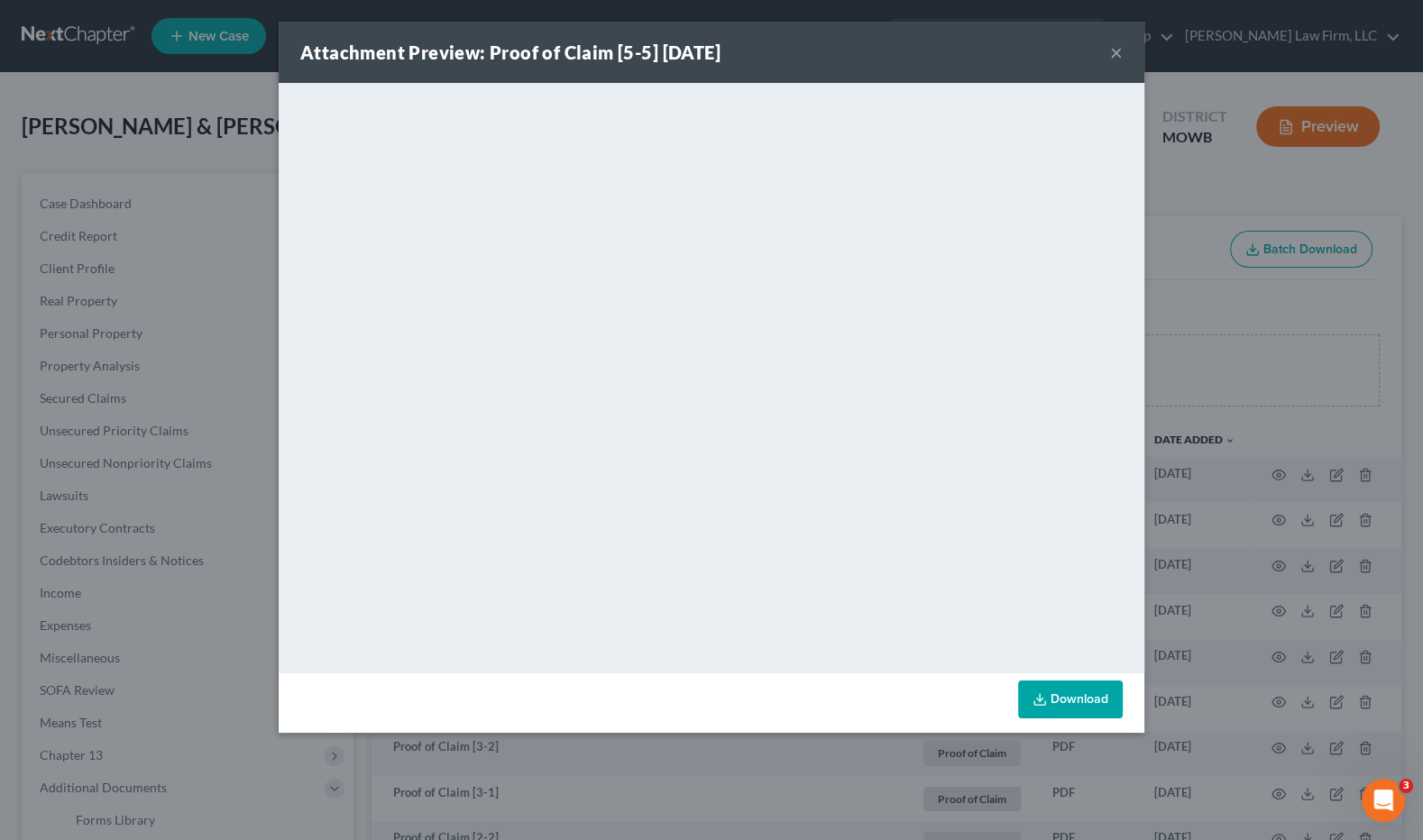
click at [157, 126] on div "Attachment Preview: Proof of Claim [5-5] 09/12/2025 × <object ng-attr-data='htt…" at bounding box center [711, 420] width 1423 height 840
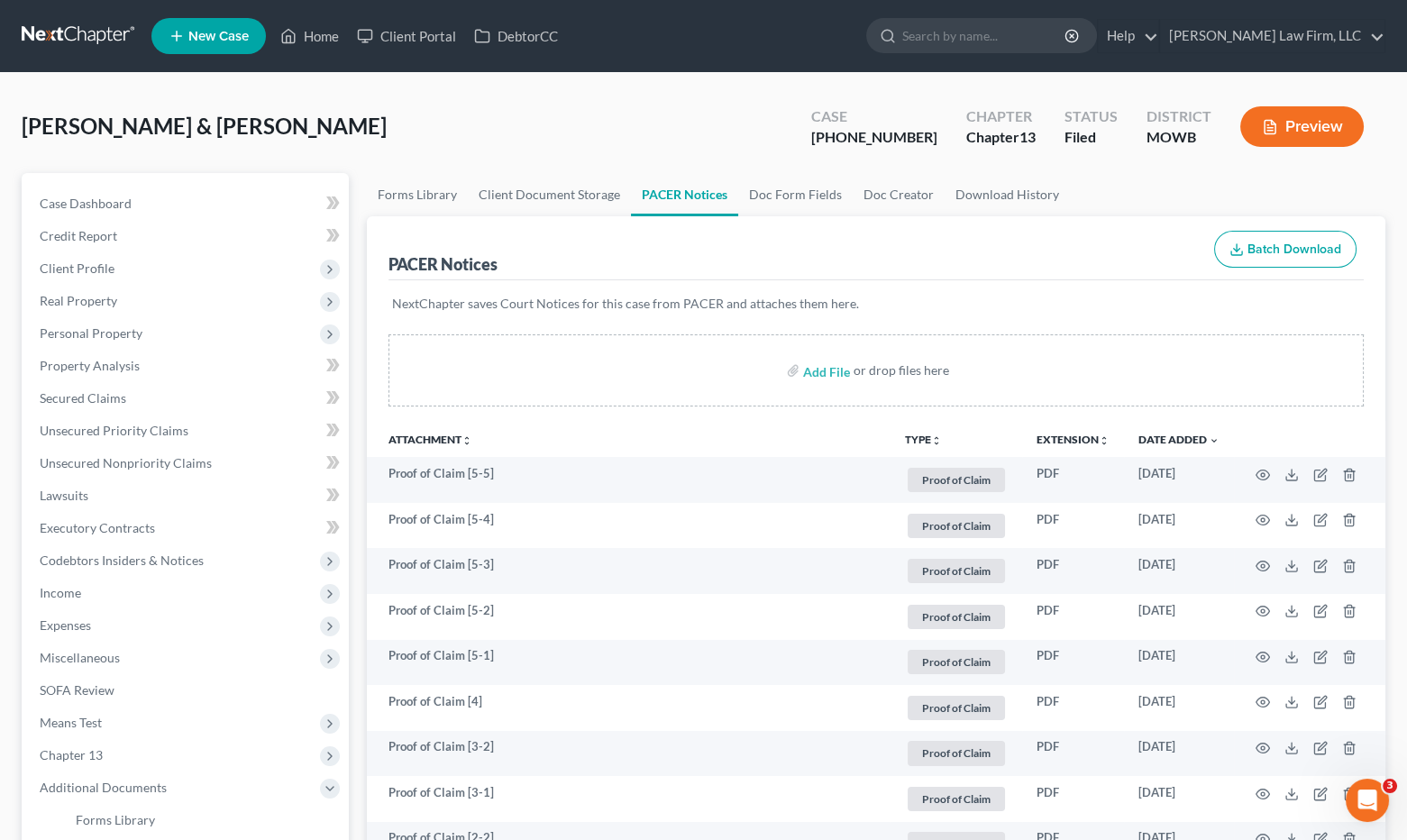
click at [72, 34] on link at bounding box center [80, 36] width 116 height 33
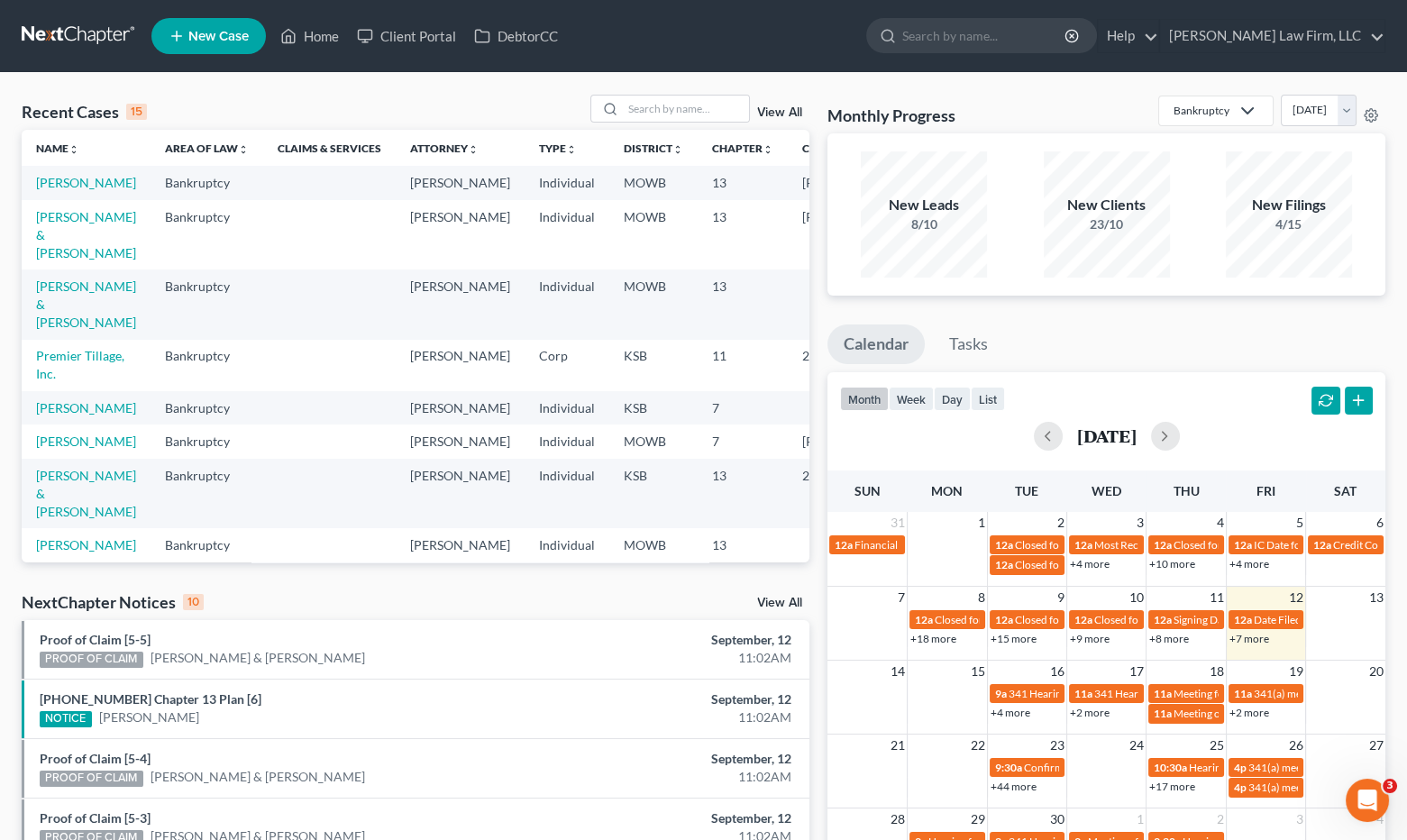
click at [791, 600] on link "View All" at bounding box center [779, 603] width 45 height 13
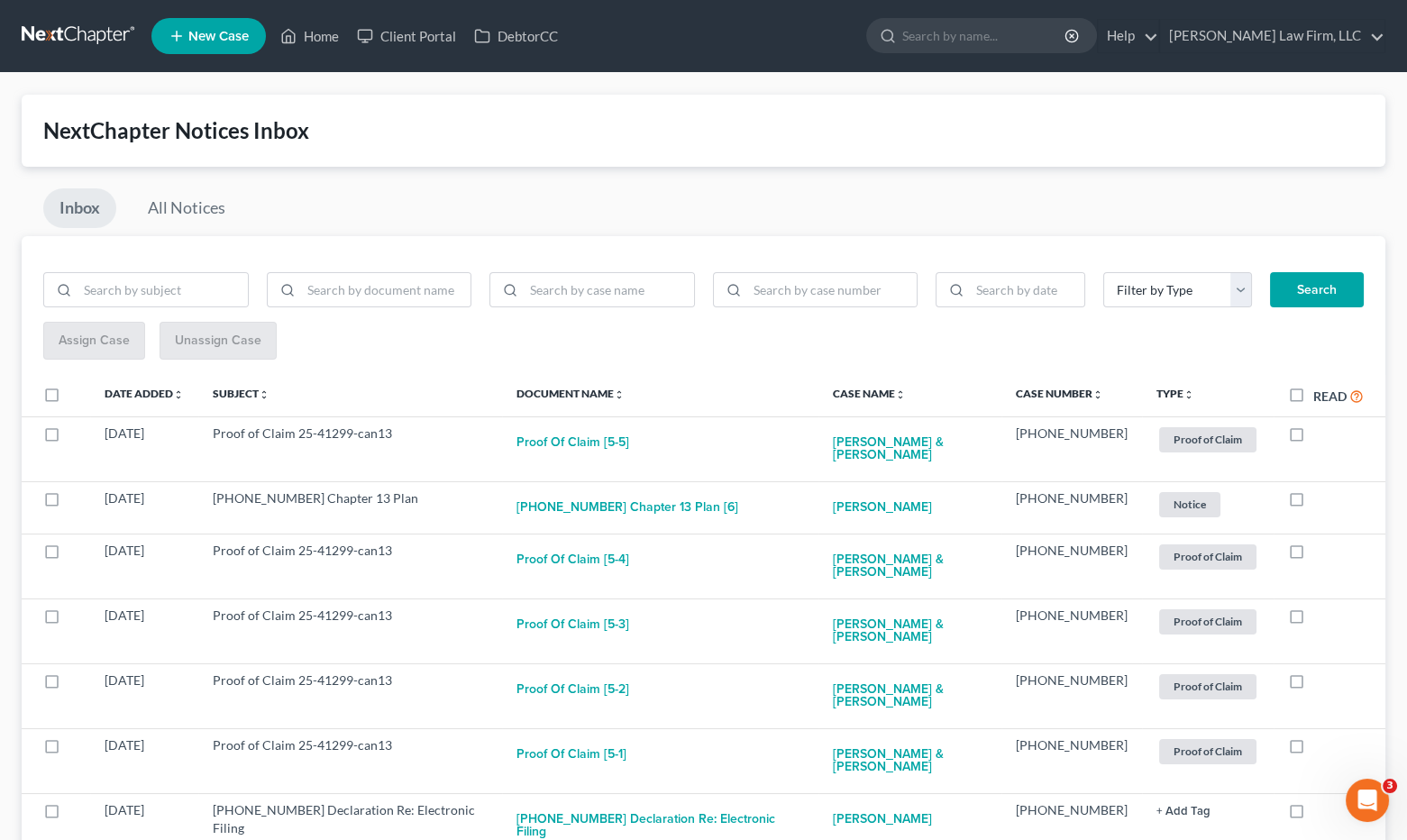
click at [94, 27] on link at bounding box center [80, 36] width 116 height 33
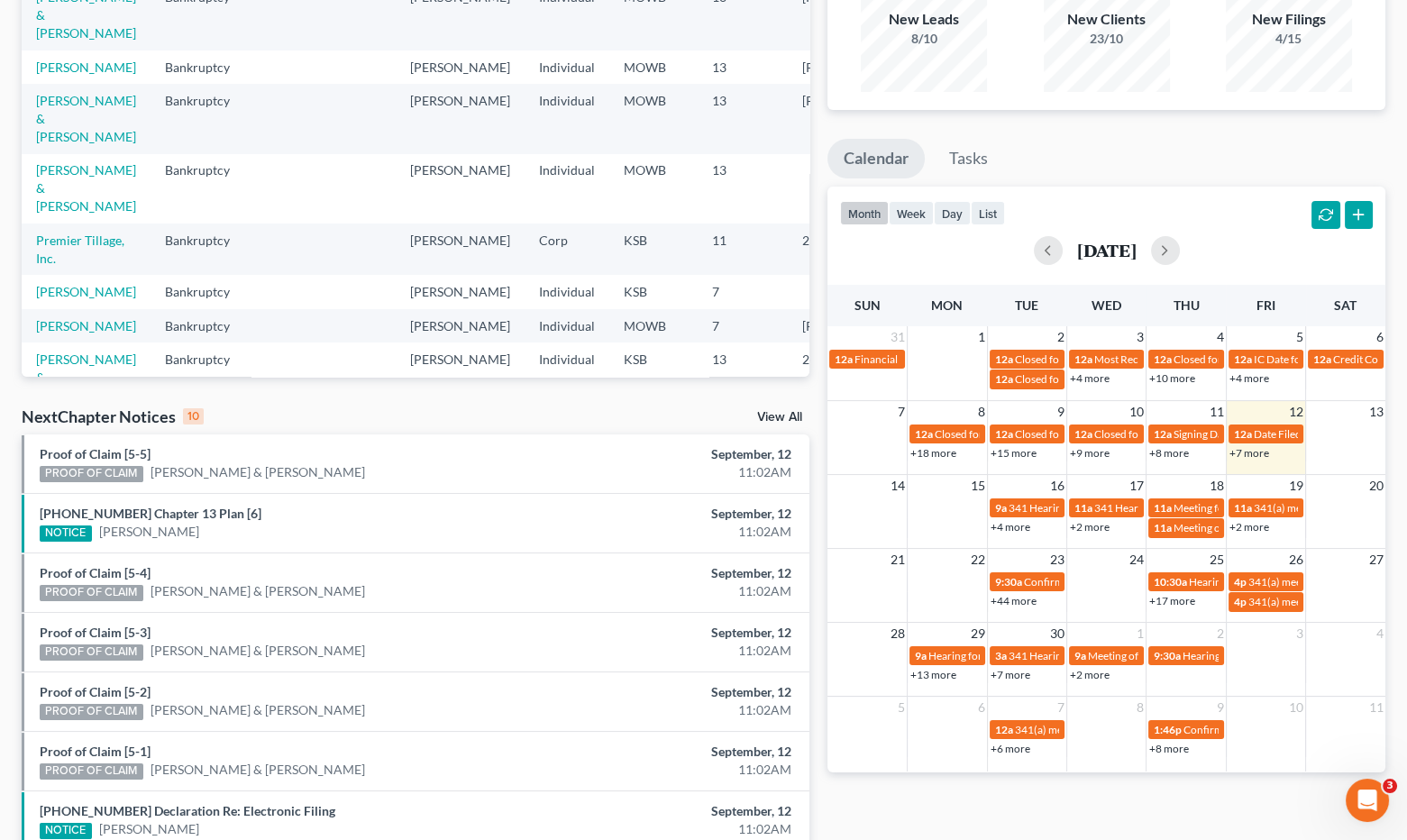
scroll to position [300, 0]
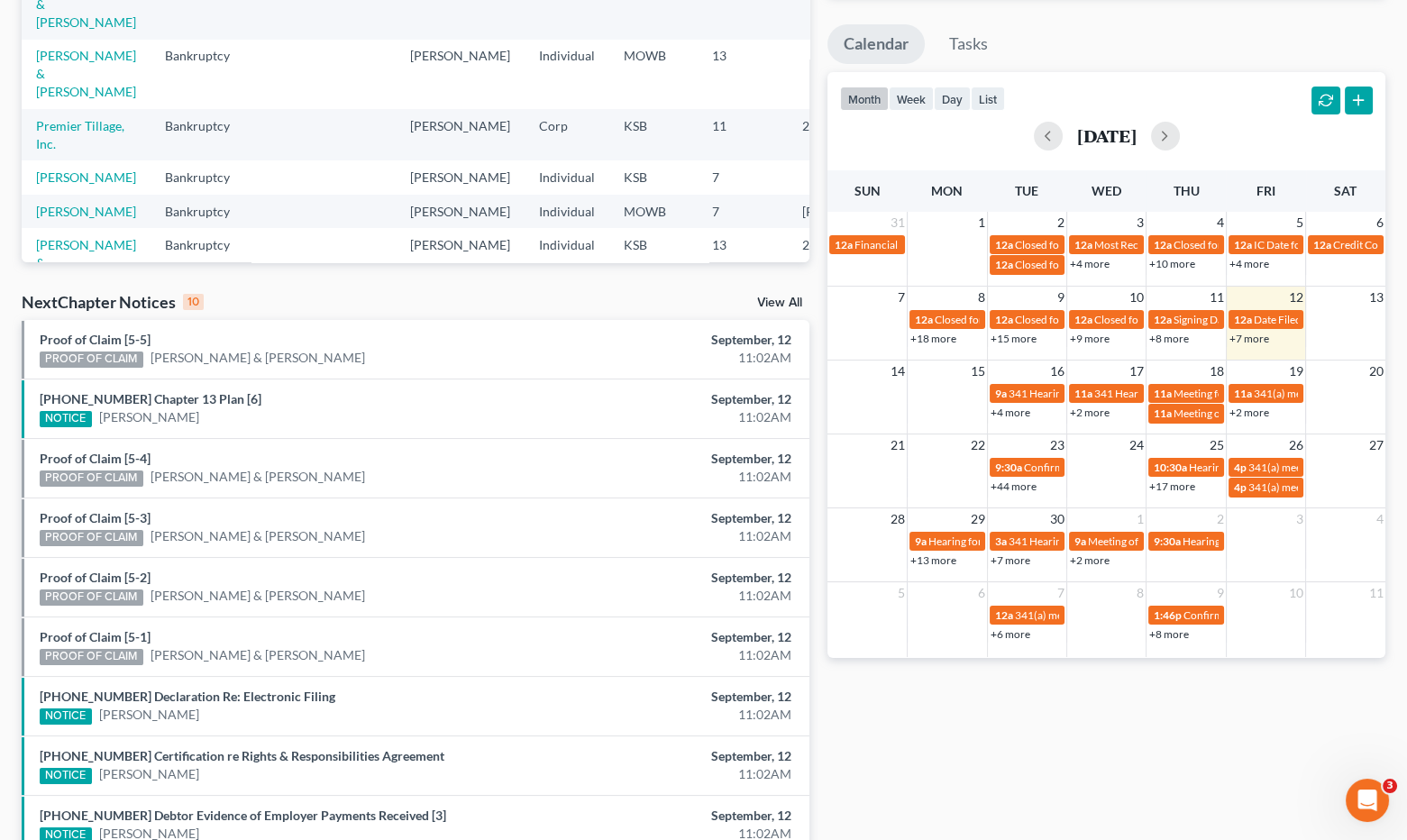
click at [426, 322] on li "Proof of Claim [5-5] PROOF OF CLAIM [PERSON_NAME] & [PERSON_NAME] September, 12…" at bounding box center [415, 349] width 788 height 59
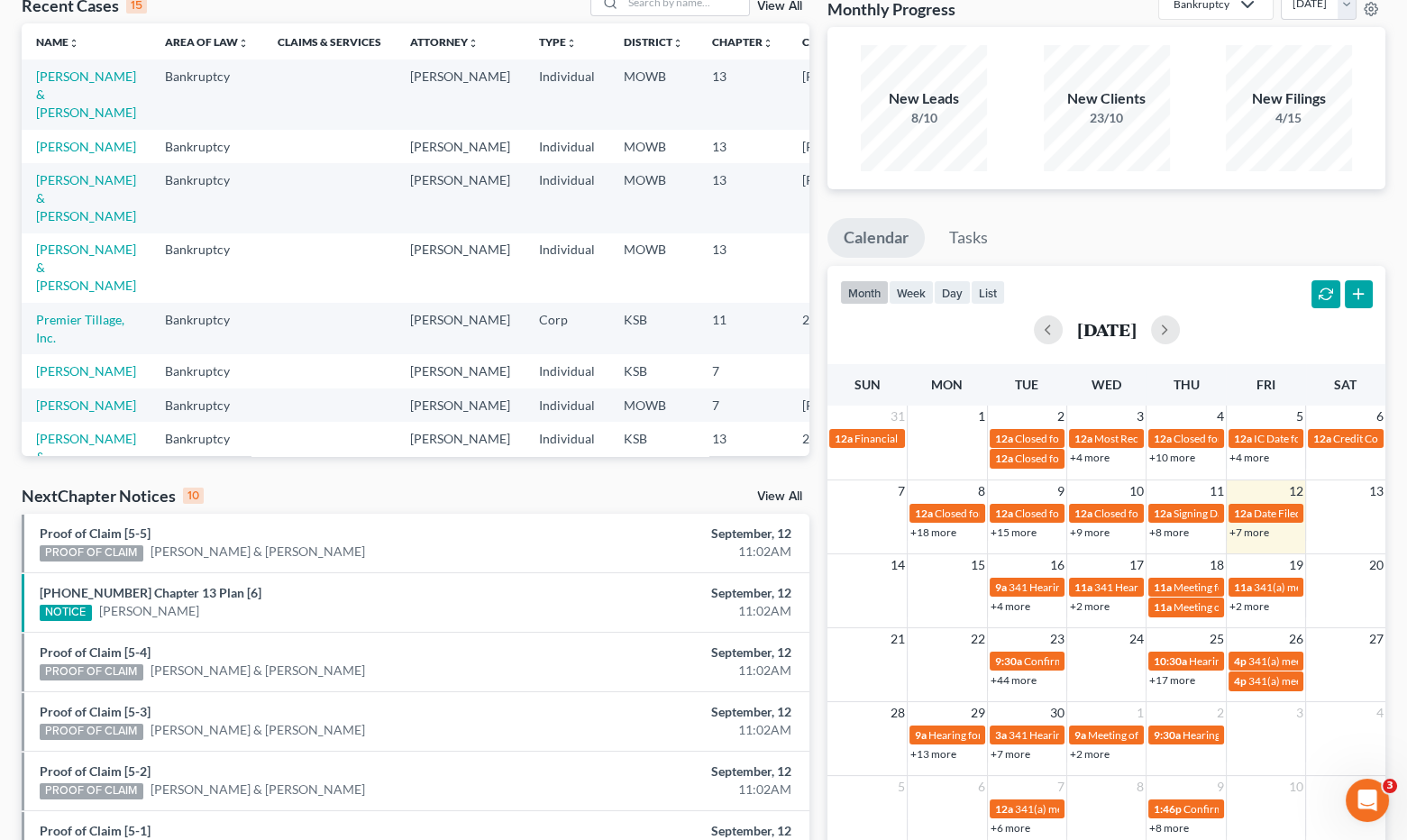
scroll to position [0, 0]
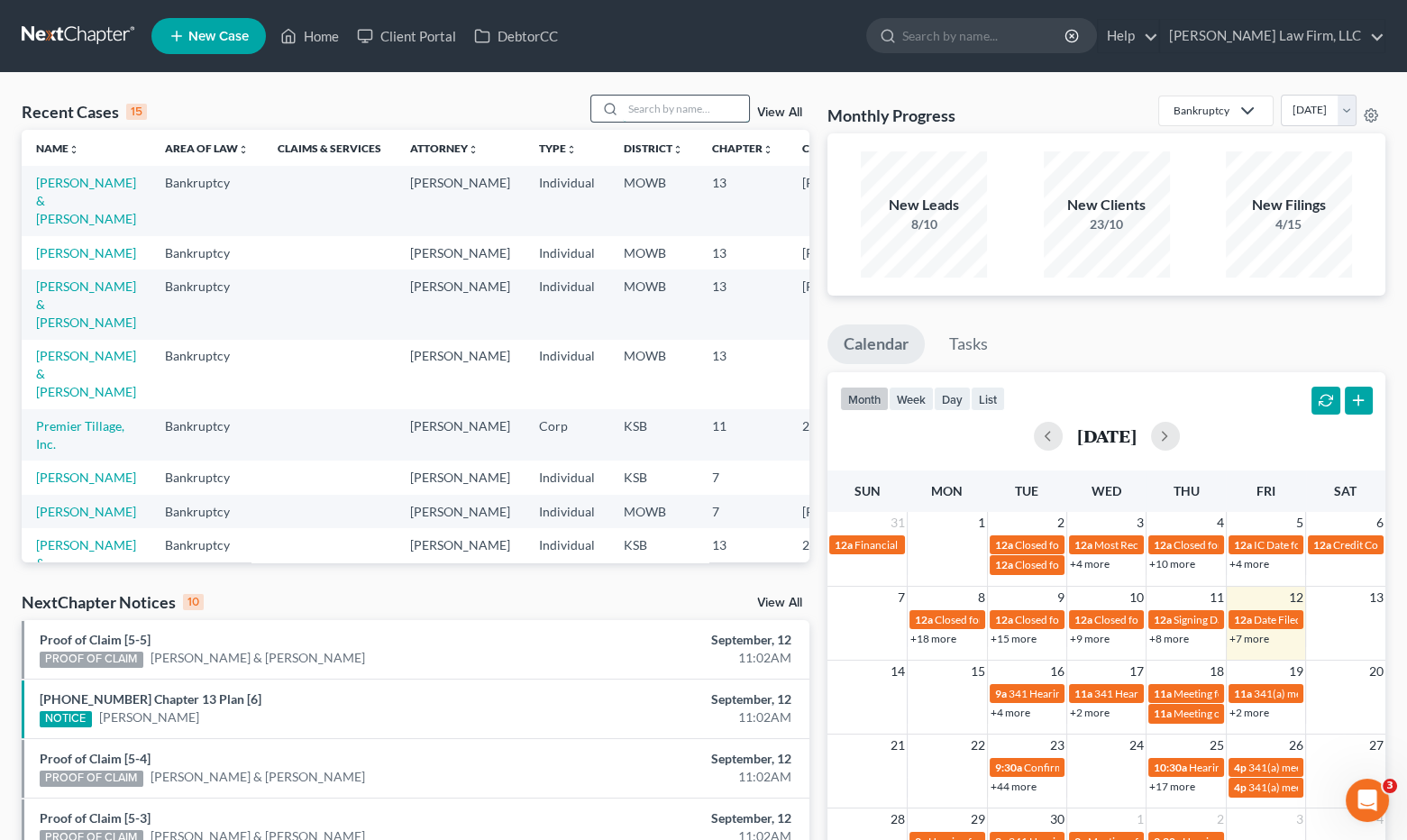
click at [706, 105] on input "search" at bounding box center [686, 109] width 127 height 26
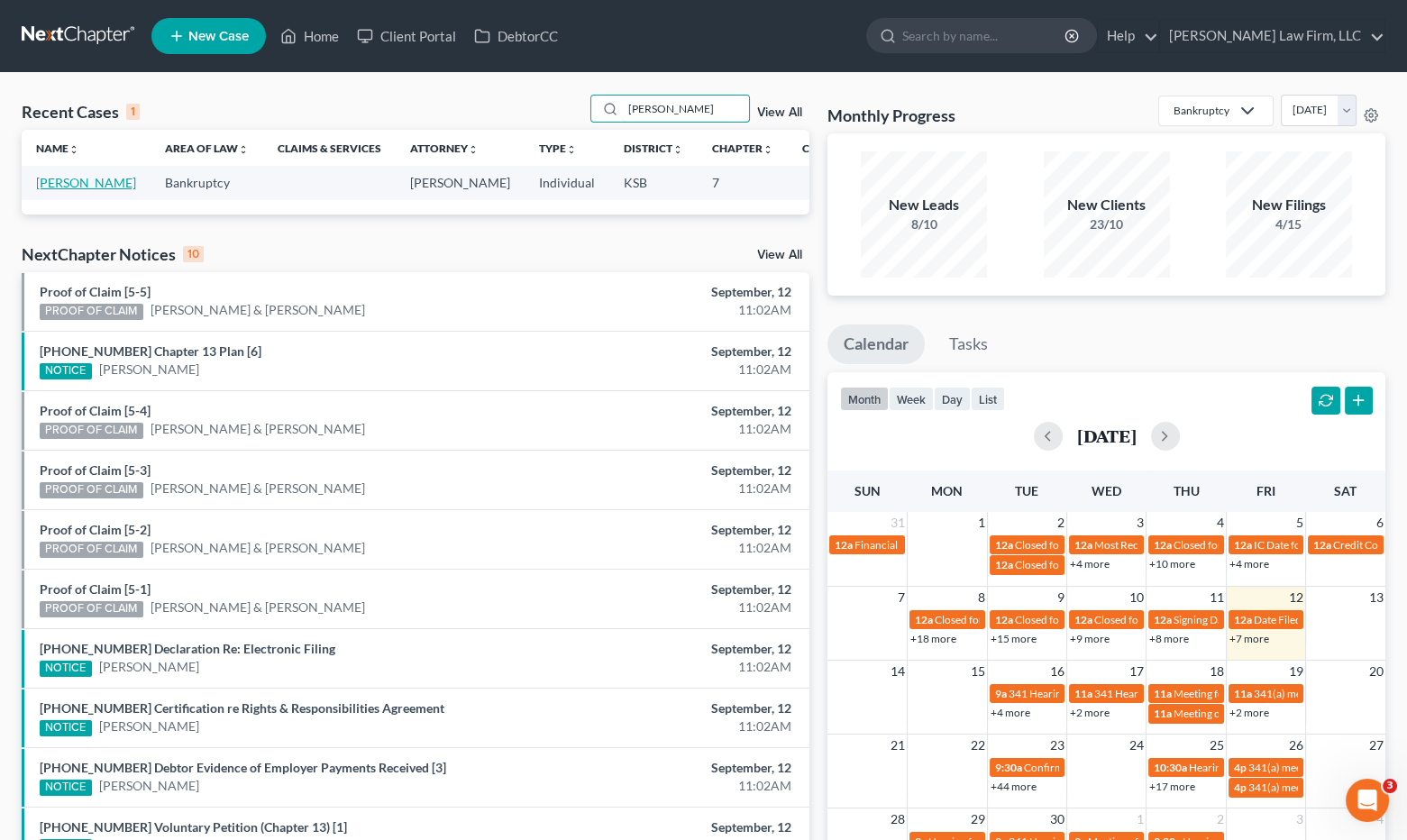
type input "[PERSON_NAME]"
click at [43, 183] on link "[PERSON_NAME]" at bounding box center [86, 182] width 100 height 15
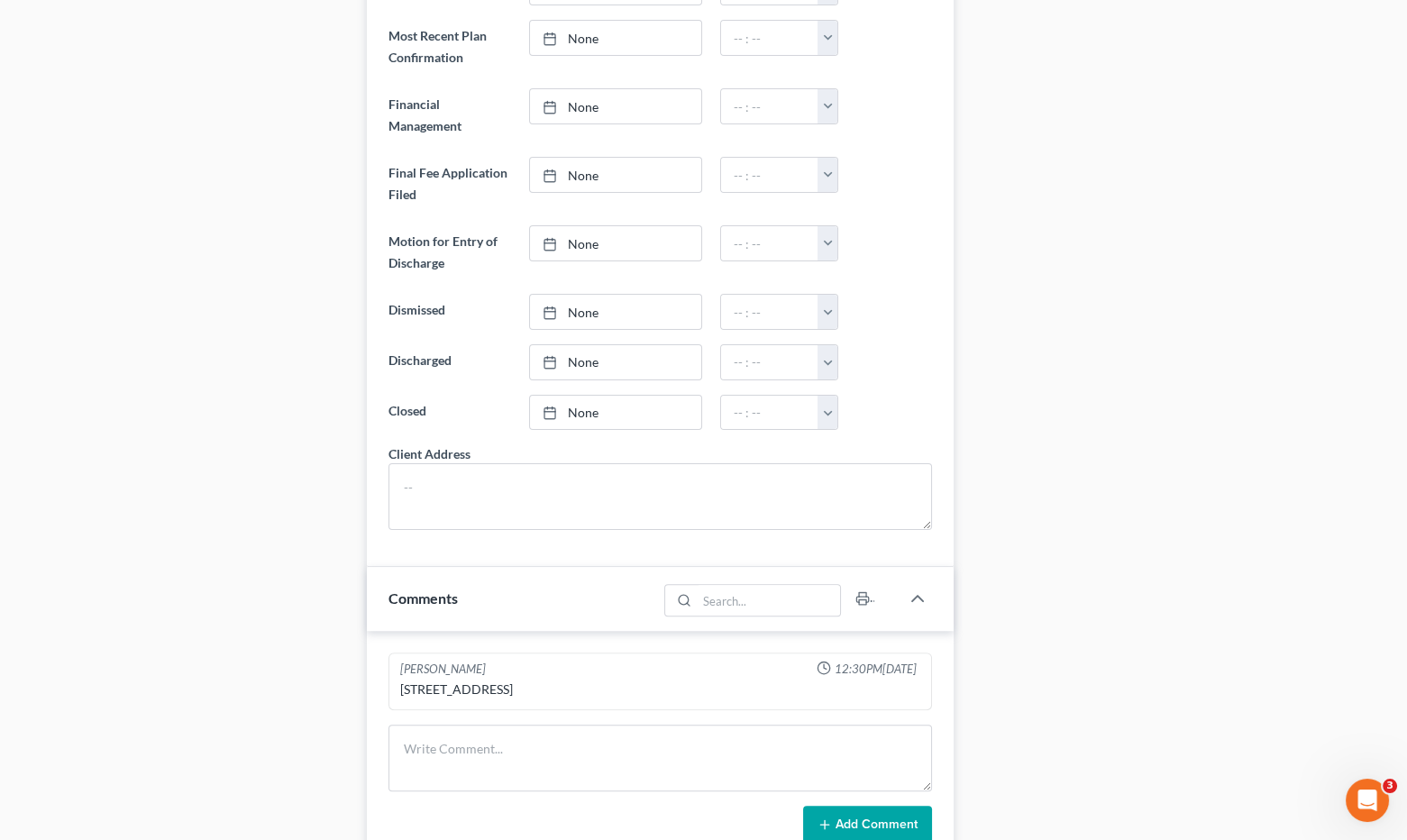
scroll to position [1543, 0]
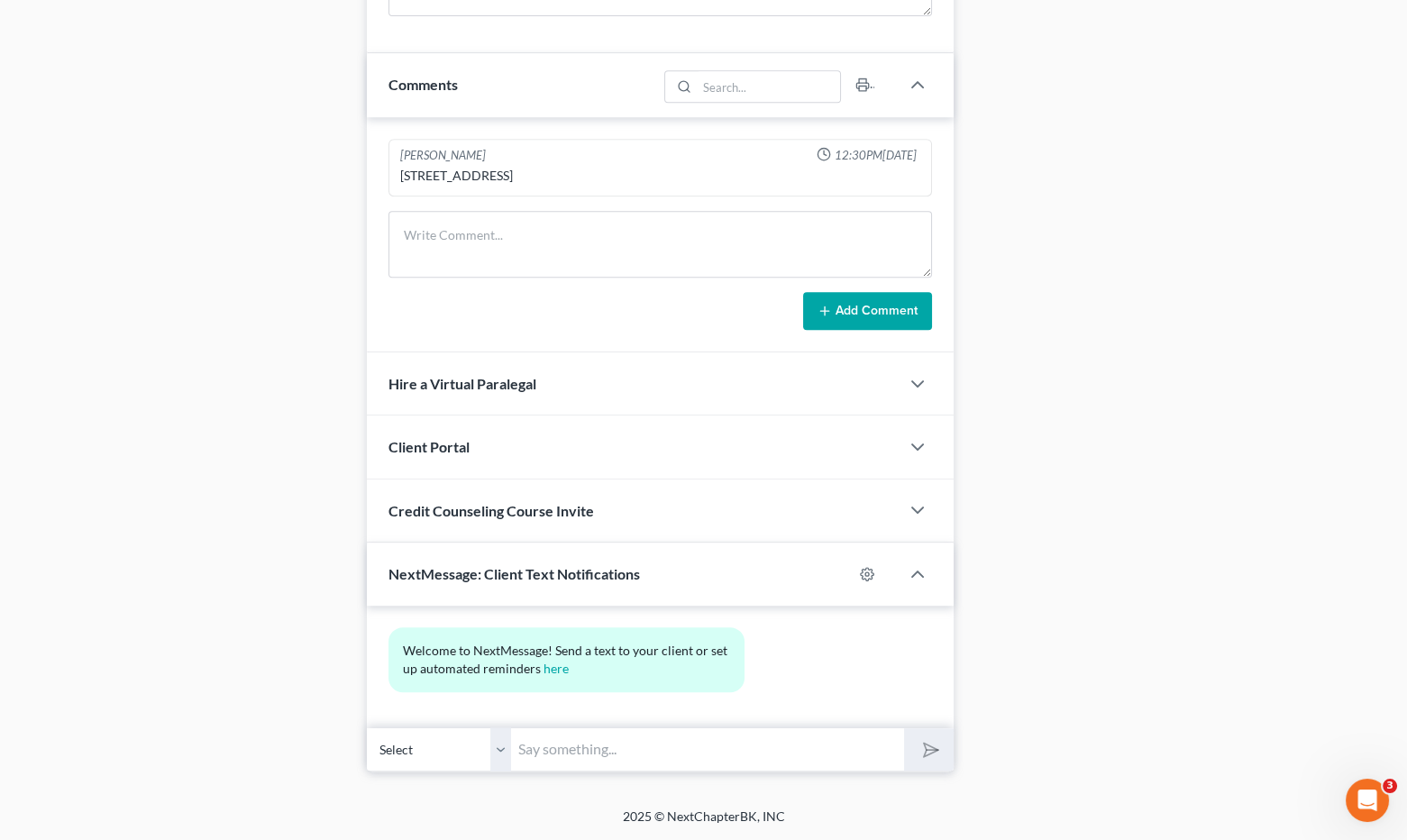
click at [874, 580] on div at bounding box center [876, 574] width 47 height 29
click at [864, 572] on icon "button" at bounding box center [867, 574] width 14 height 14
select select "3"
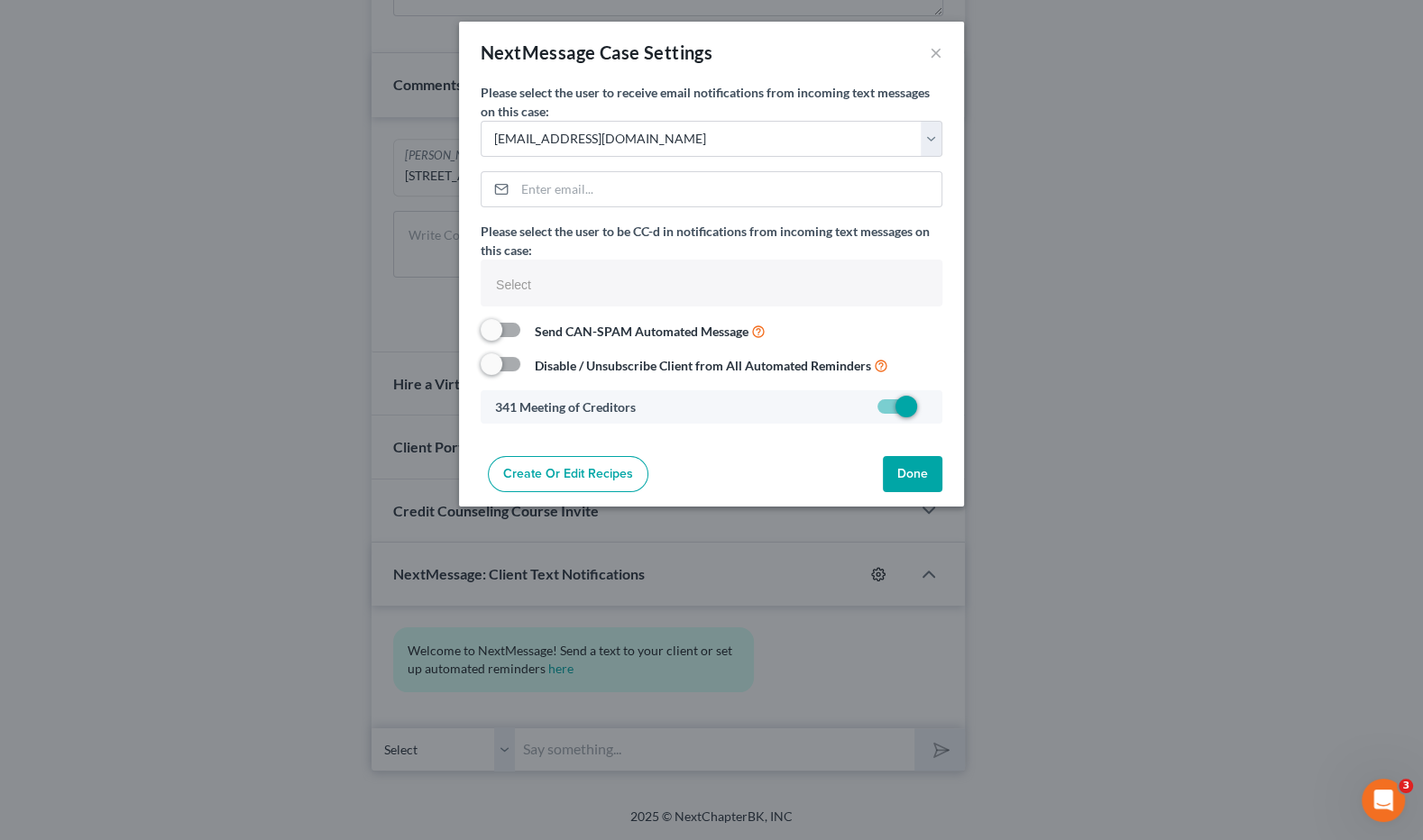
select select
click at [626, 139] on select "Select cmontemayor@saderlawfirm.com bmccormack@saderlawfirm.com cguffey@saderla…" at bounding box center [711, 139] width 461 height 36
select select "7"
click at [480, 121] on select "Select cmontemayor@saderlawfirm.com bmccormack@saderlawfirm.com cguffey@saderla…" at bounding box center [711, 139] width 461 height 36
click at [896, 476] on button "Done" at bounding box center [913, 474] width 60 height 36
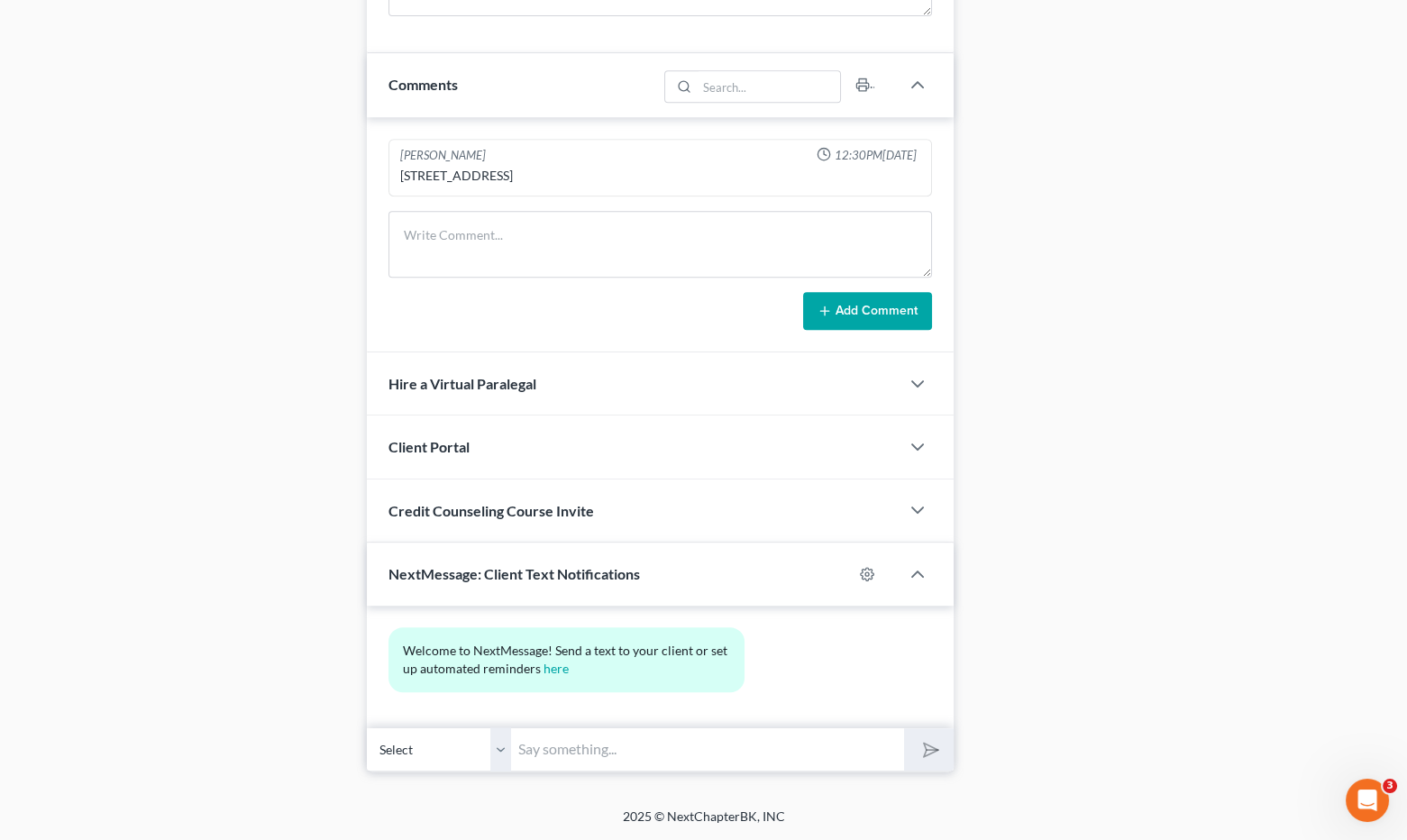
click at [613, 738] on input "text" at bounding box center [707, 749] width 393 height 44
click at [500, 752] on select "Select +1 (785) 550-9058 - Shea Kruse" at bounding box center [439, 749] width 144 height 44
click at [574, 750] on input "text" at bounding box center [707, 749] width 393 height 44
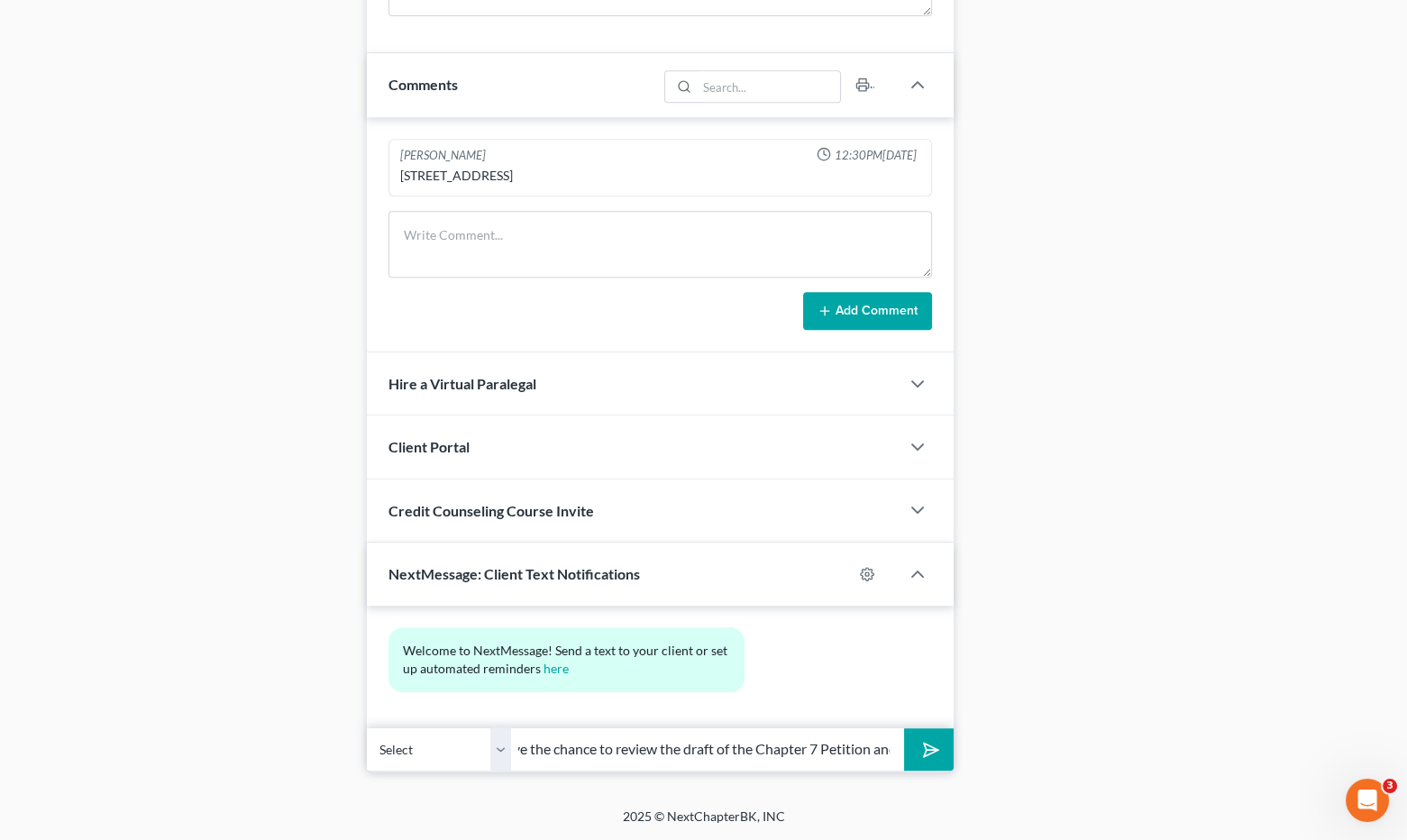
type input "Hi, Shea. This is Joan at Sader Law Firm. Did you have the chance to review the…"
click at [904, 728] on button "submit" at bounding box center [929, 749] width 50 height 42
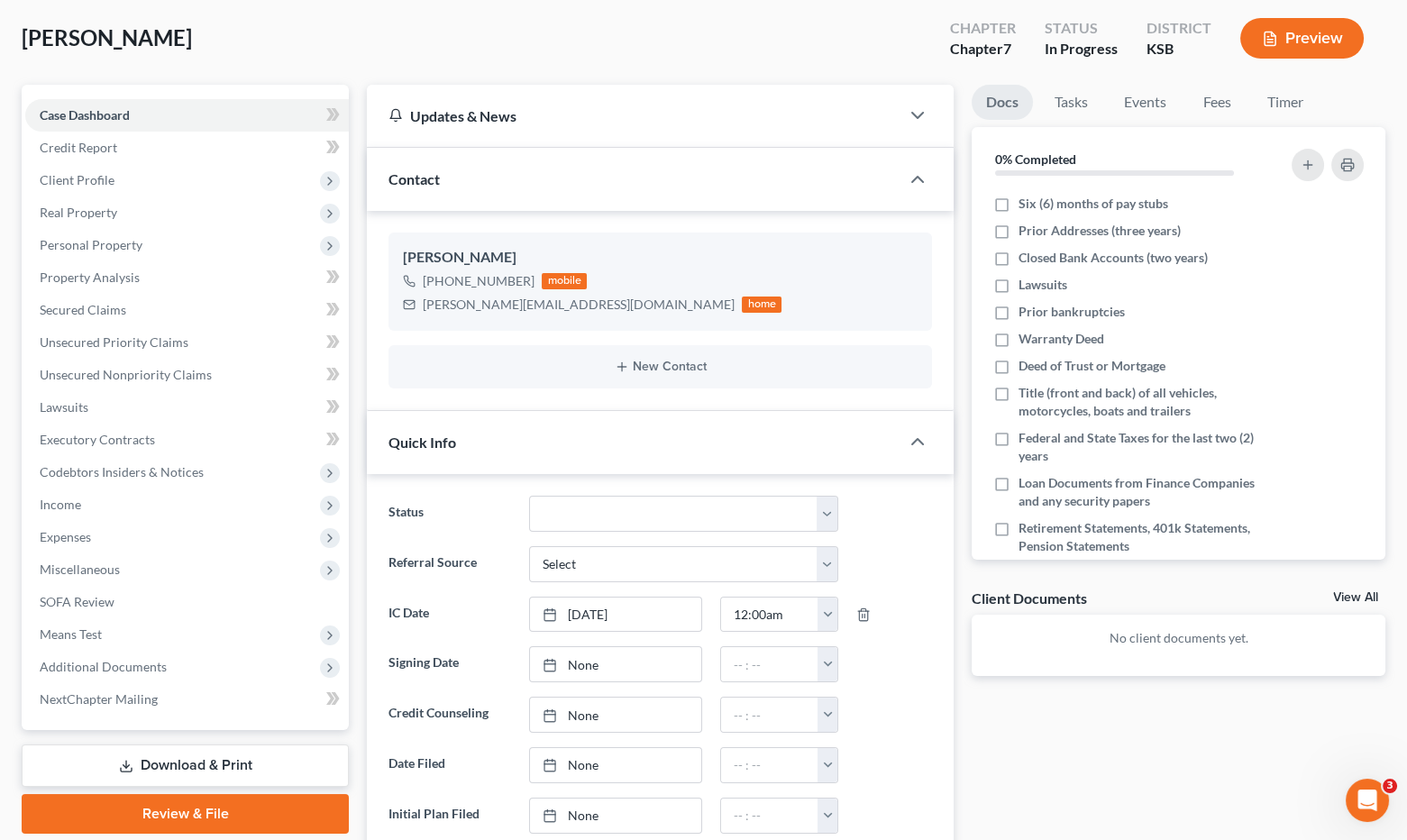
scroll to position [0, 0]
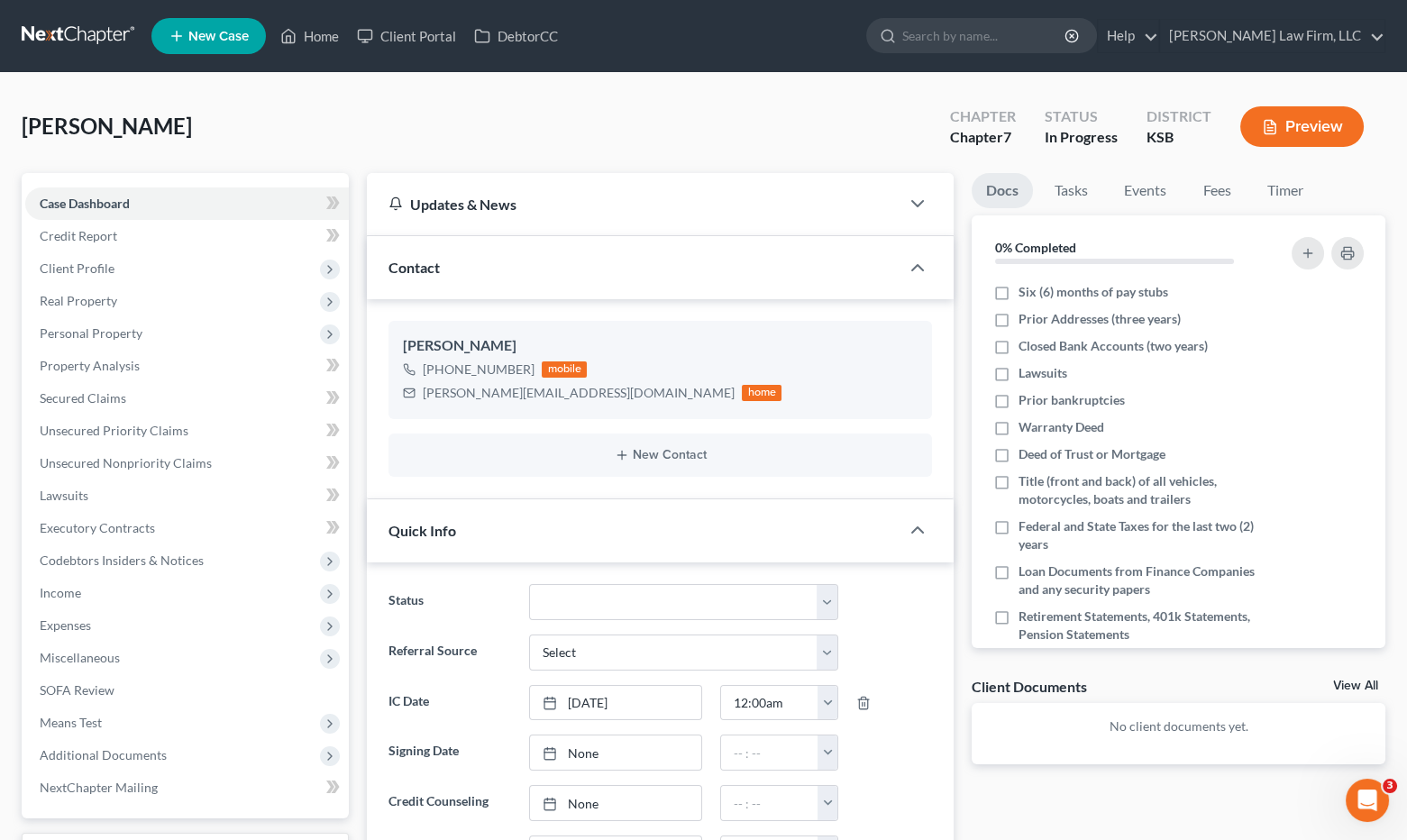
click at [363, 136] on div "Kruse, Shea Upgraded Chapter Chapter 7 Status In Progress District KSB Preview" at bounding box center [704, 134] width 1364 height 79
click at [826, 108] on div "Kruse, Shea Upgraded Chapter Chapter 7 Status In Progress District KSB Preview" at bounding box center [704, 134] width 1364 height 79
click at [75, 27] on link at bounding box center [80, 36] width 116 height 33
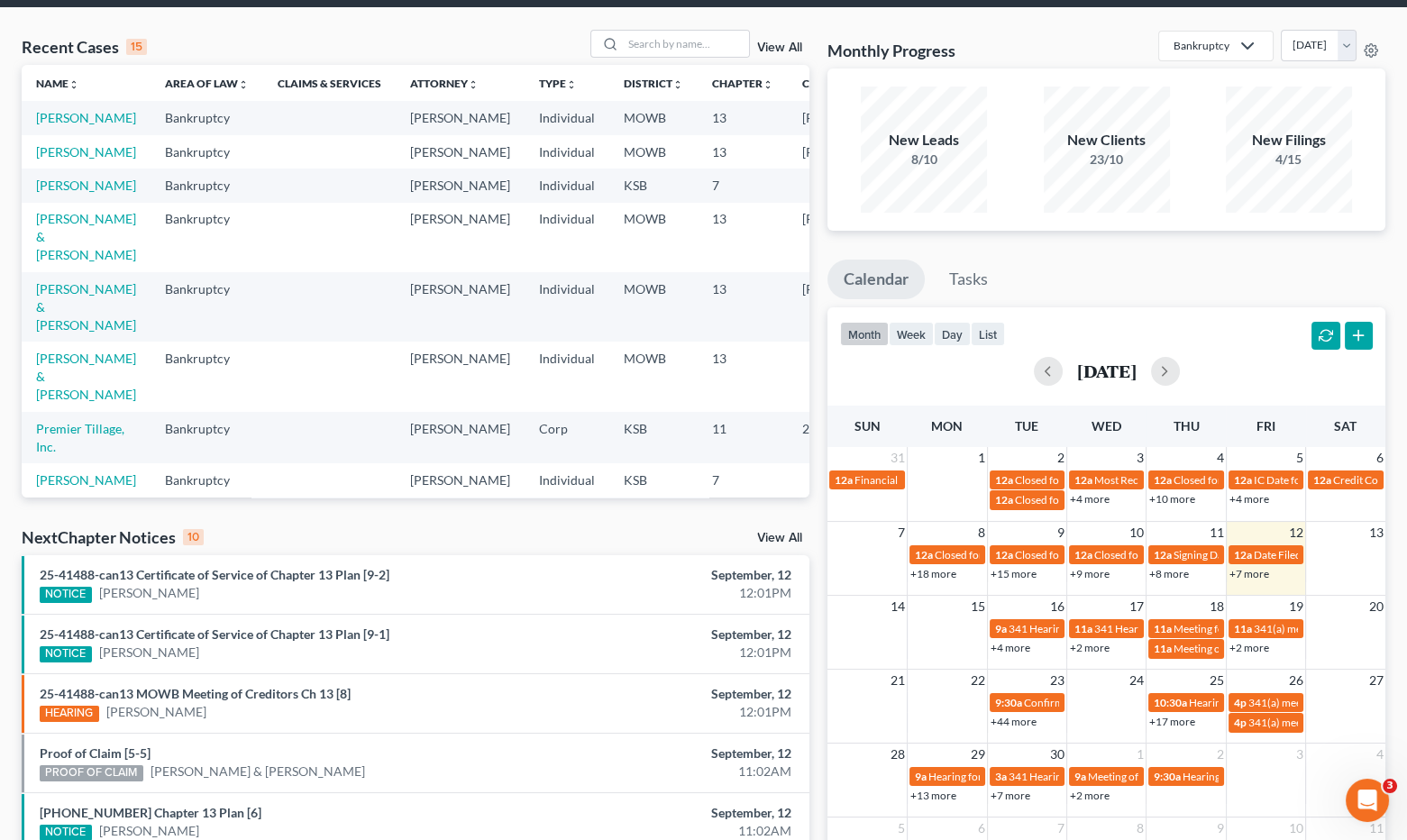
scroll to position [100, 0]
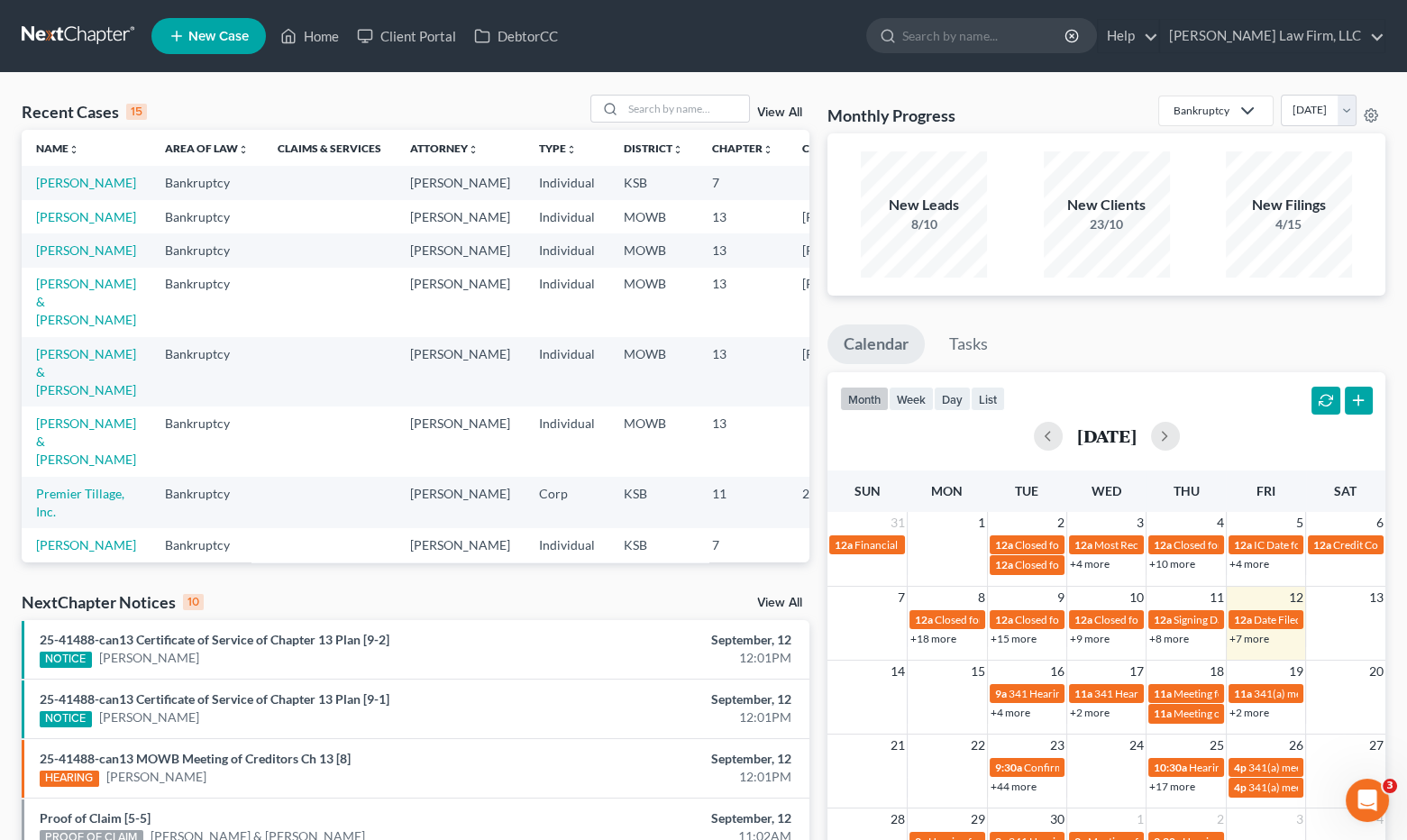
click at [778, 602] on link "View All" at bounding box center [779, 603] width 45 height 13
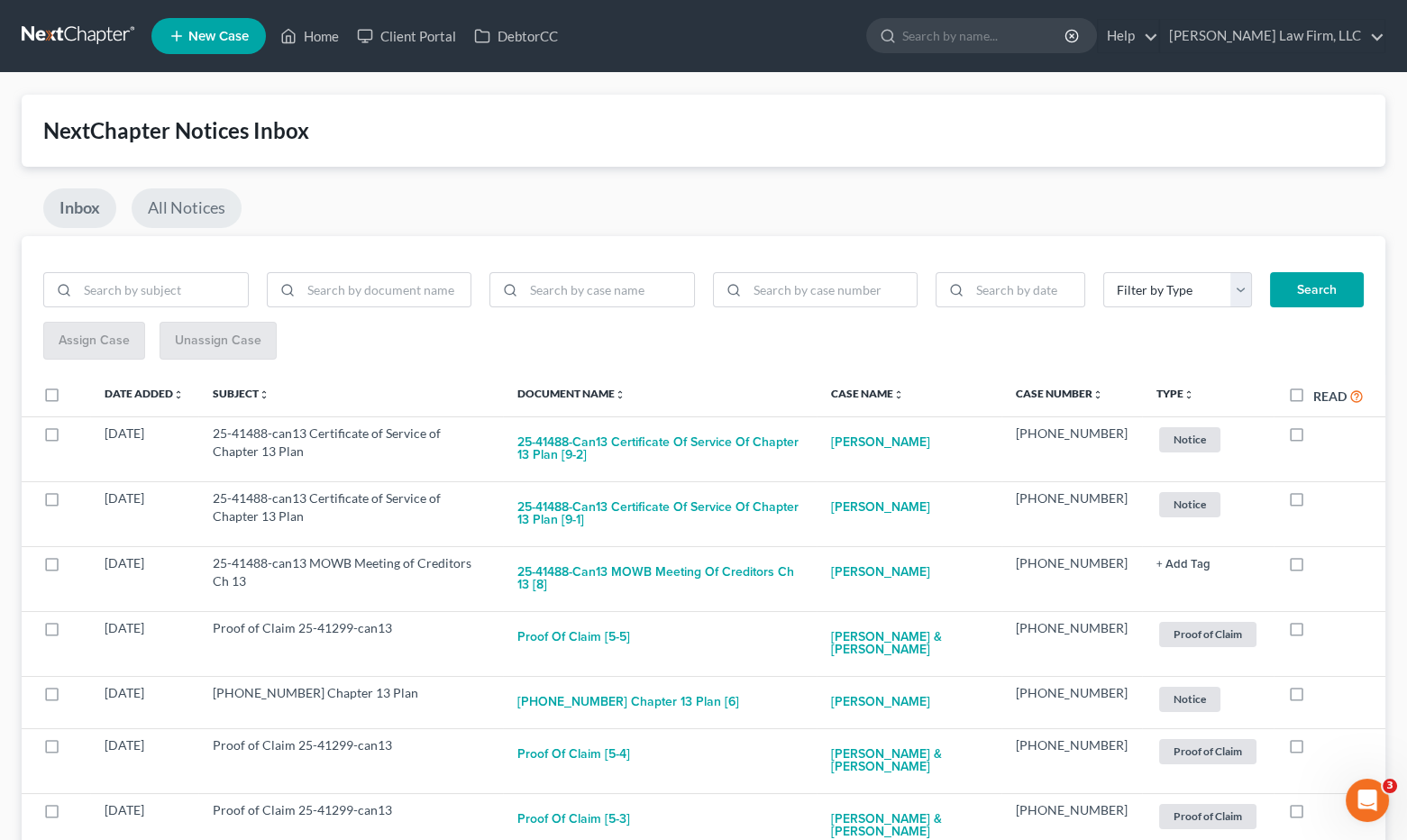
click at [175, 209] on link "All Notices" at bounding box center [187, 208] width 110 height 40
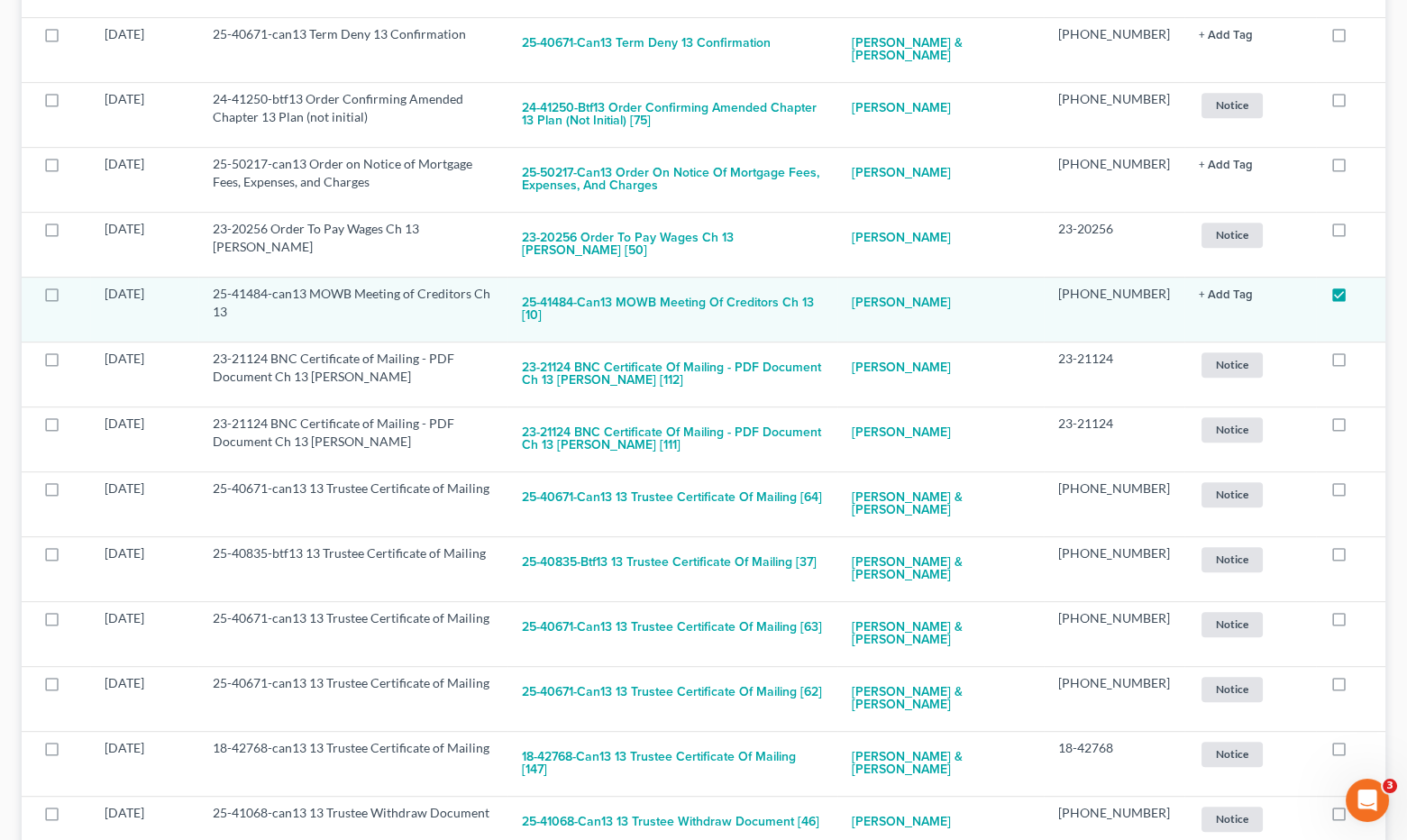
scroll to position [2003, 0]
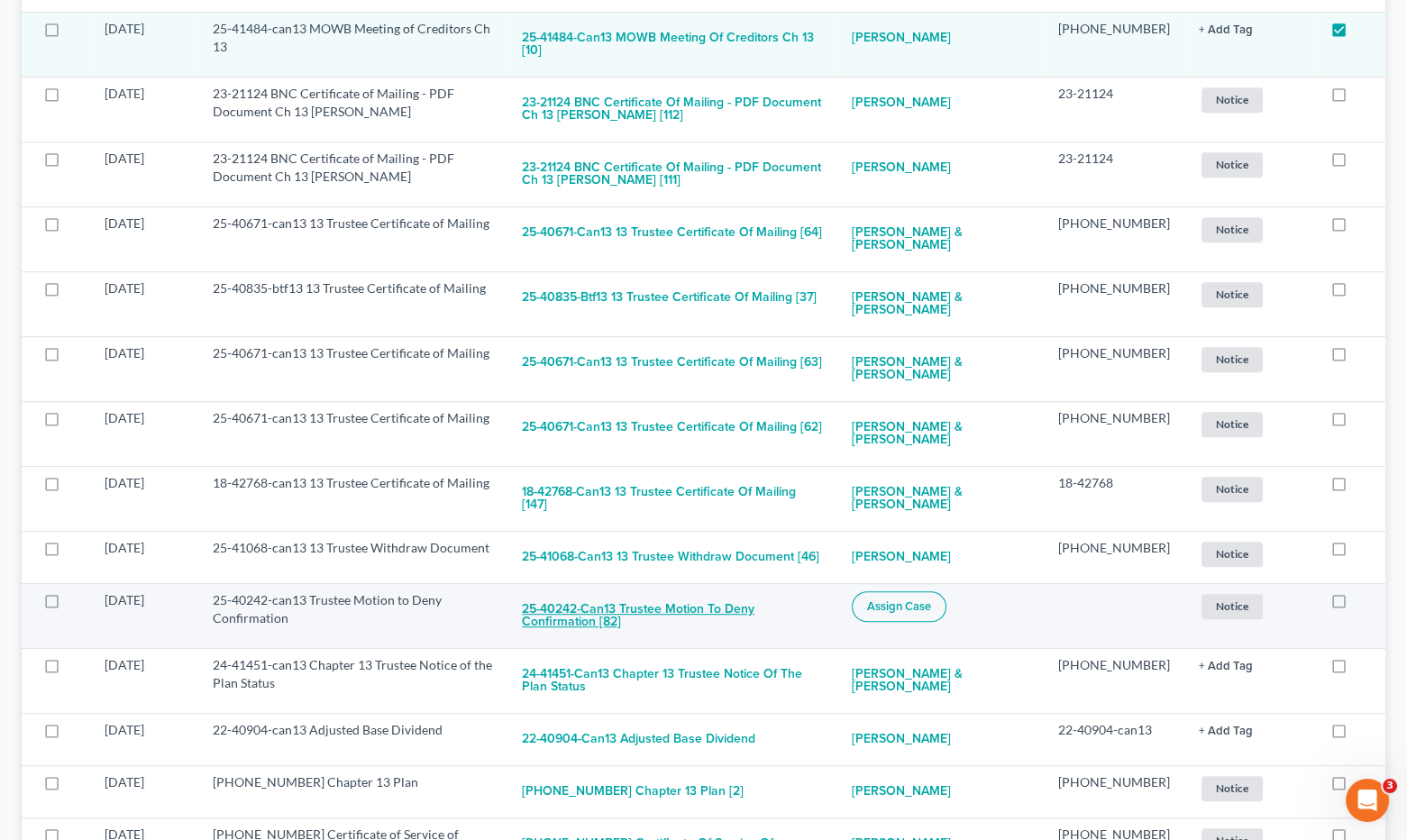
click at [705, 591] on button "25-40242-can13 Trustee Motion to Deny Confirmation [82]" at bounding box center [672, 616] width 301 height 49
checkbox input "true"
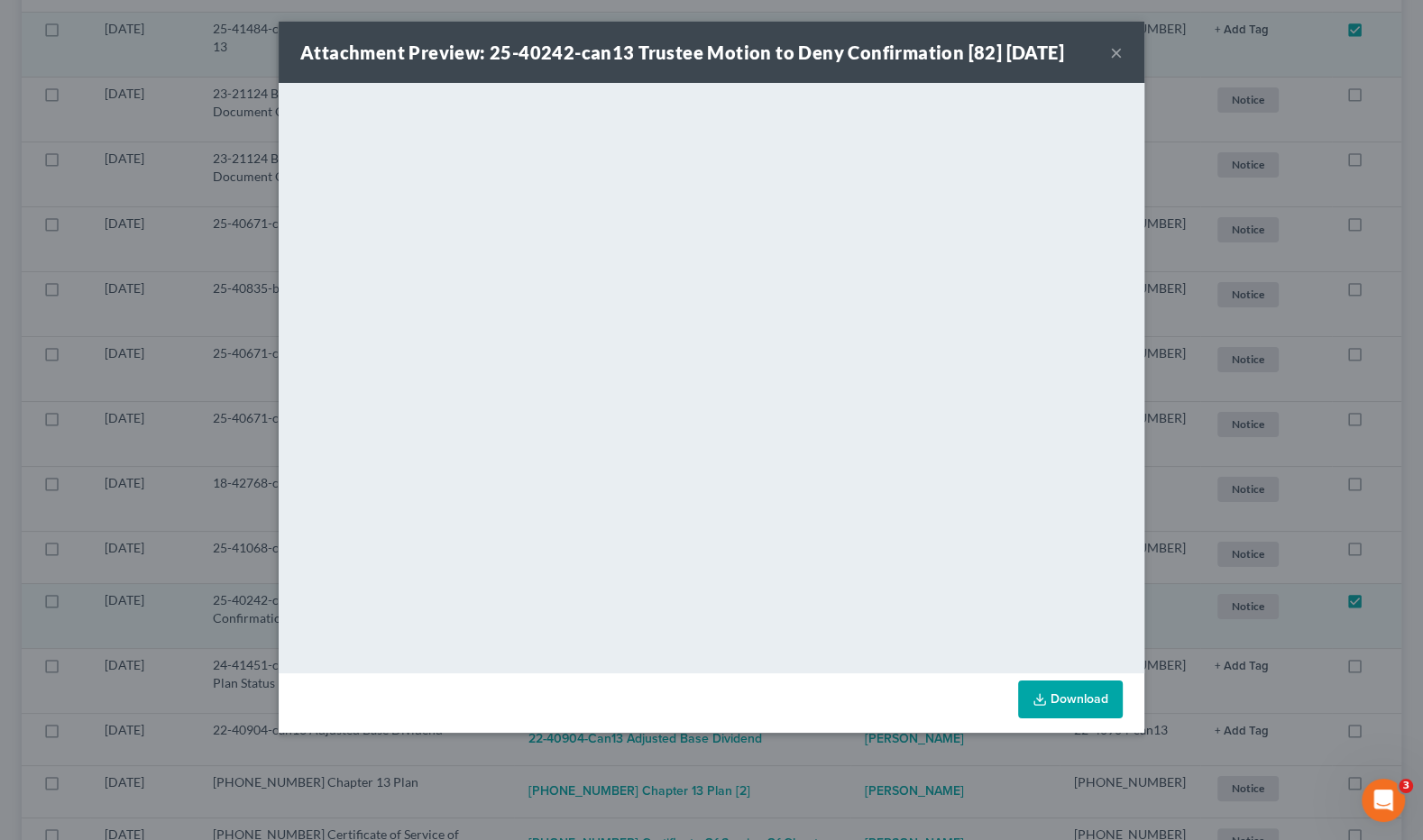
click at [469, 782] on div "Attachment Preview: 25-40242-can13 Trustee Motion to Deny Confirmation [82] 09/…" at bounding box center [711, 420] width 1423 height 840
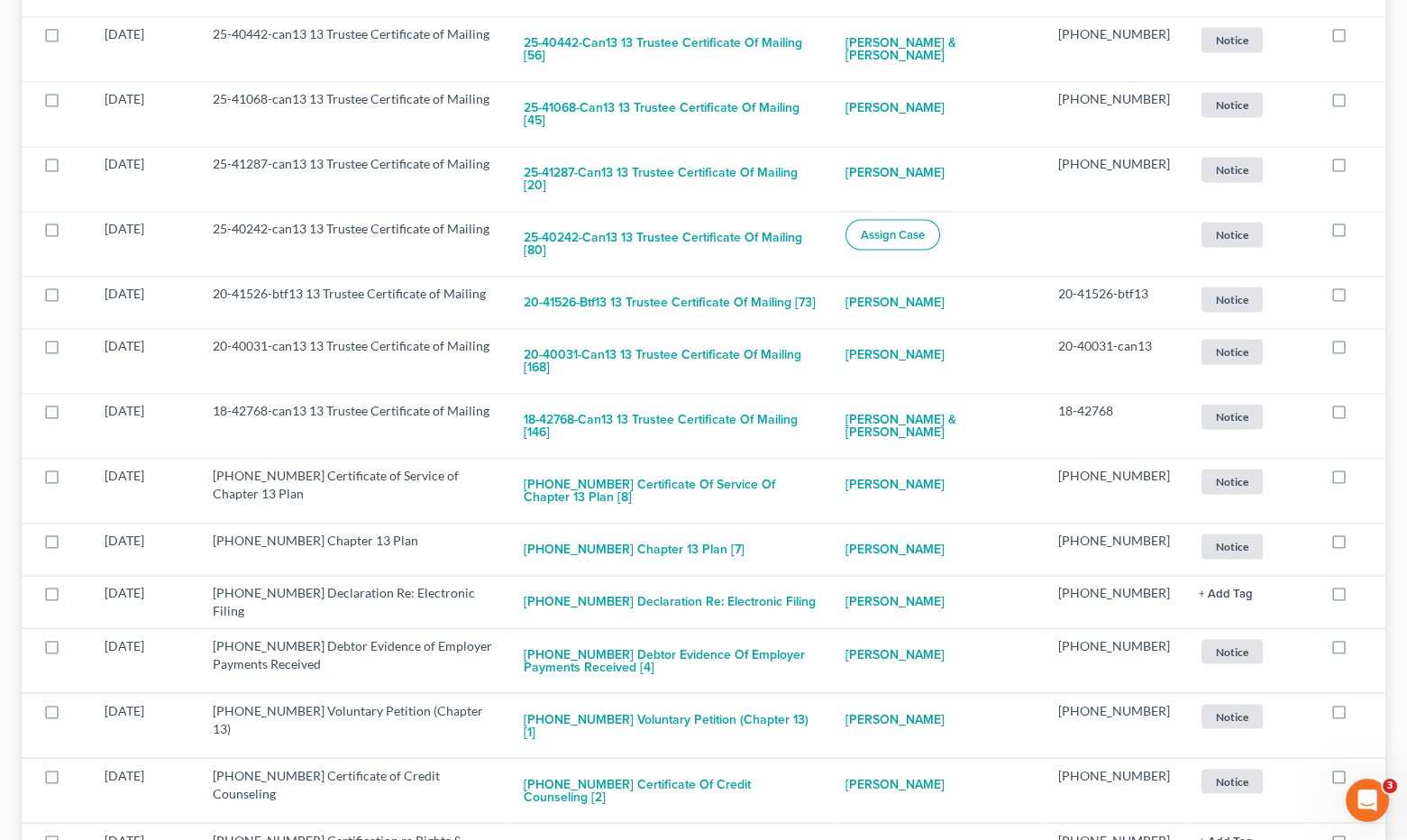
scroll to position [6509, 0]
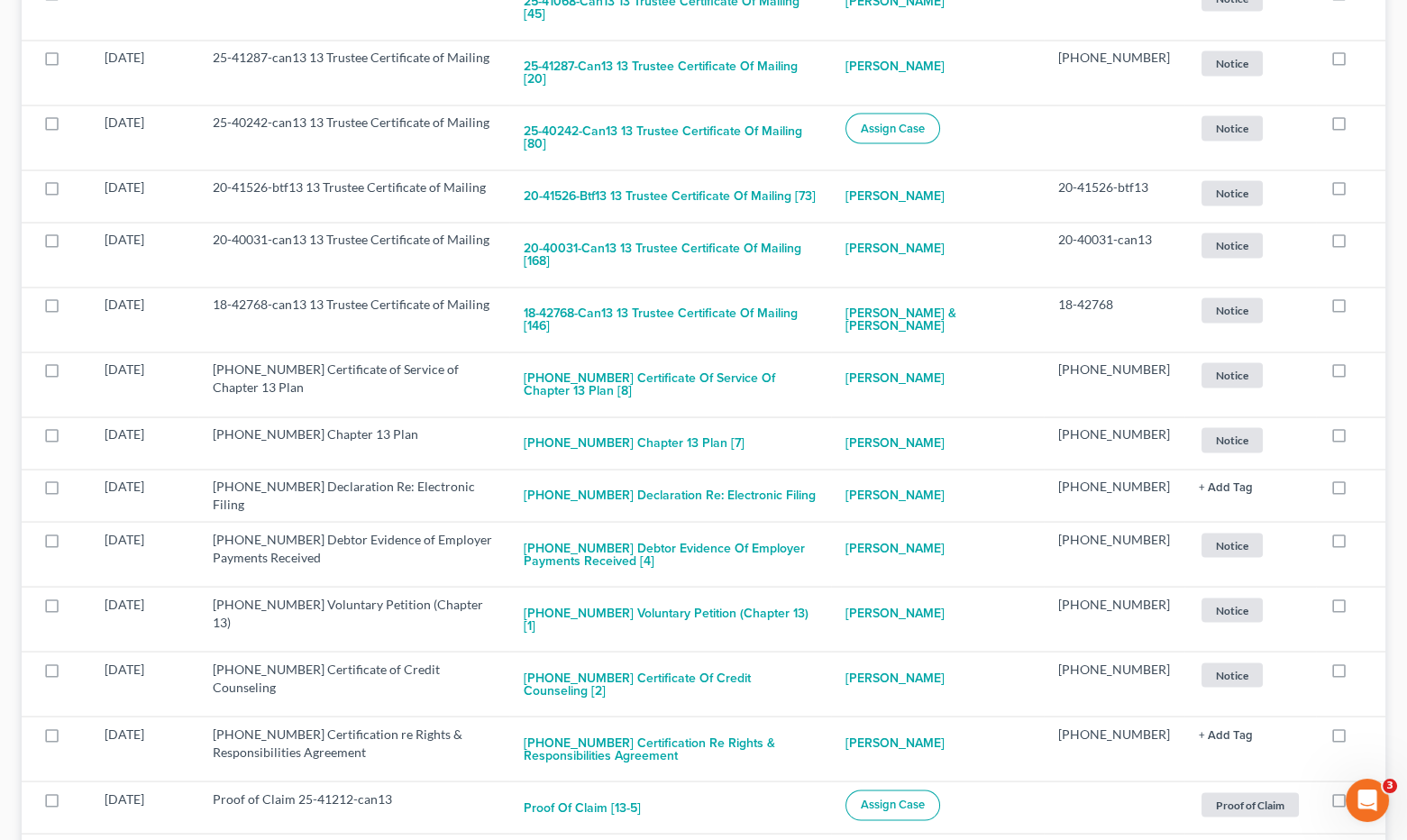
checkbox input "true"
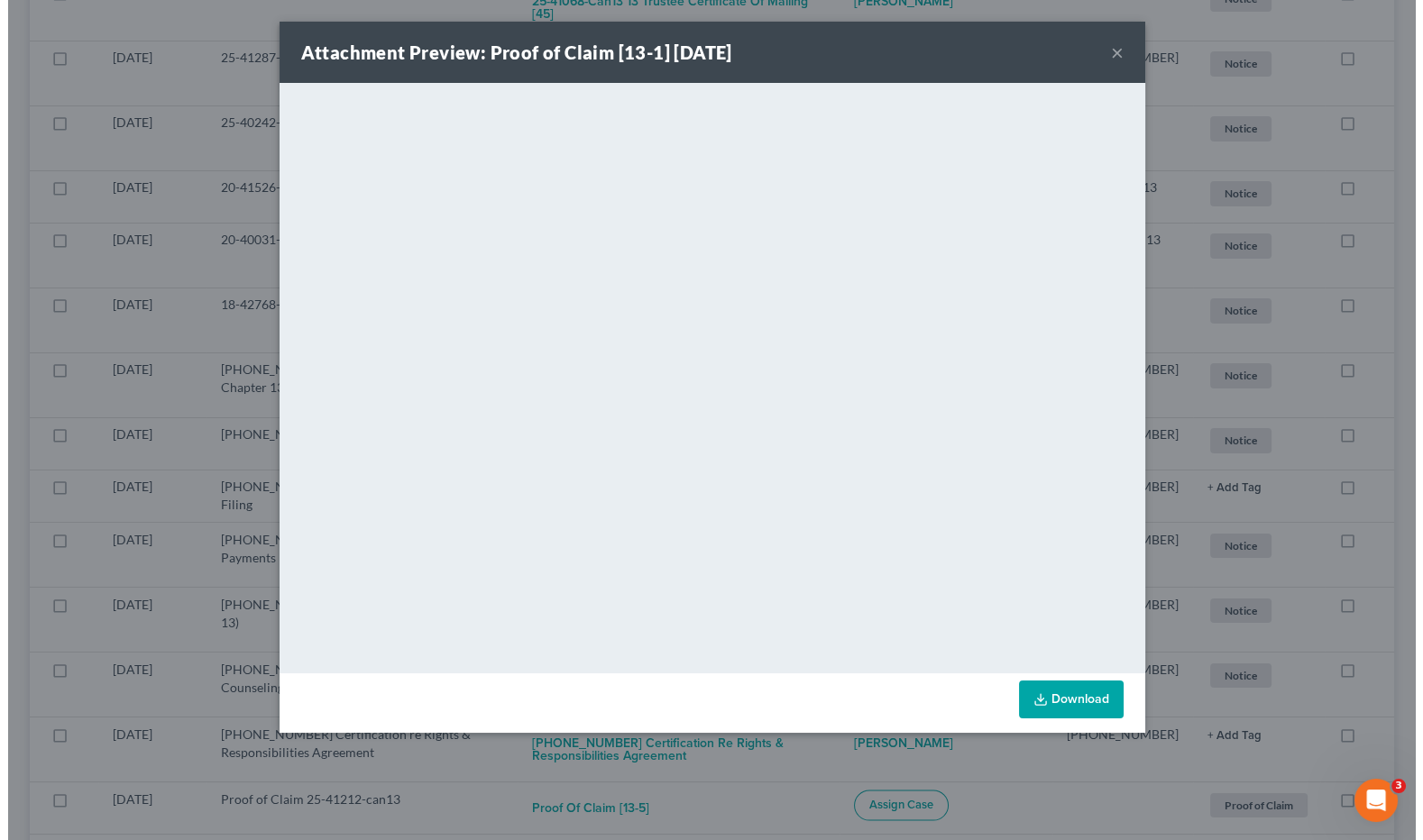
scroll to position [6483, 0]
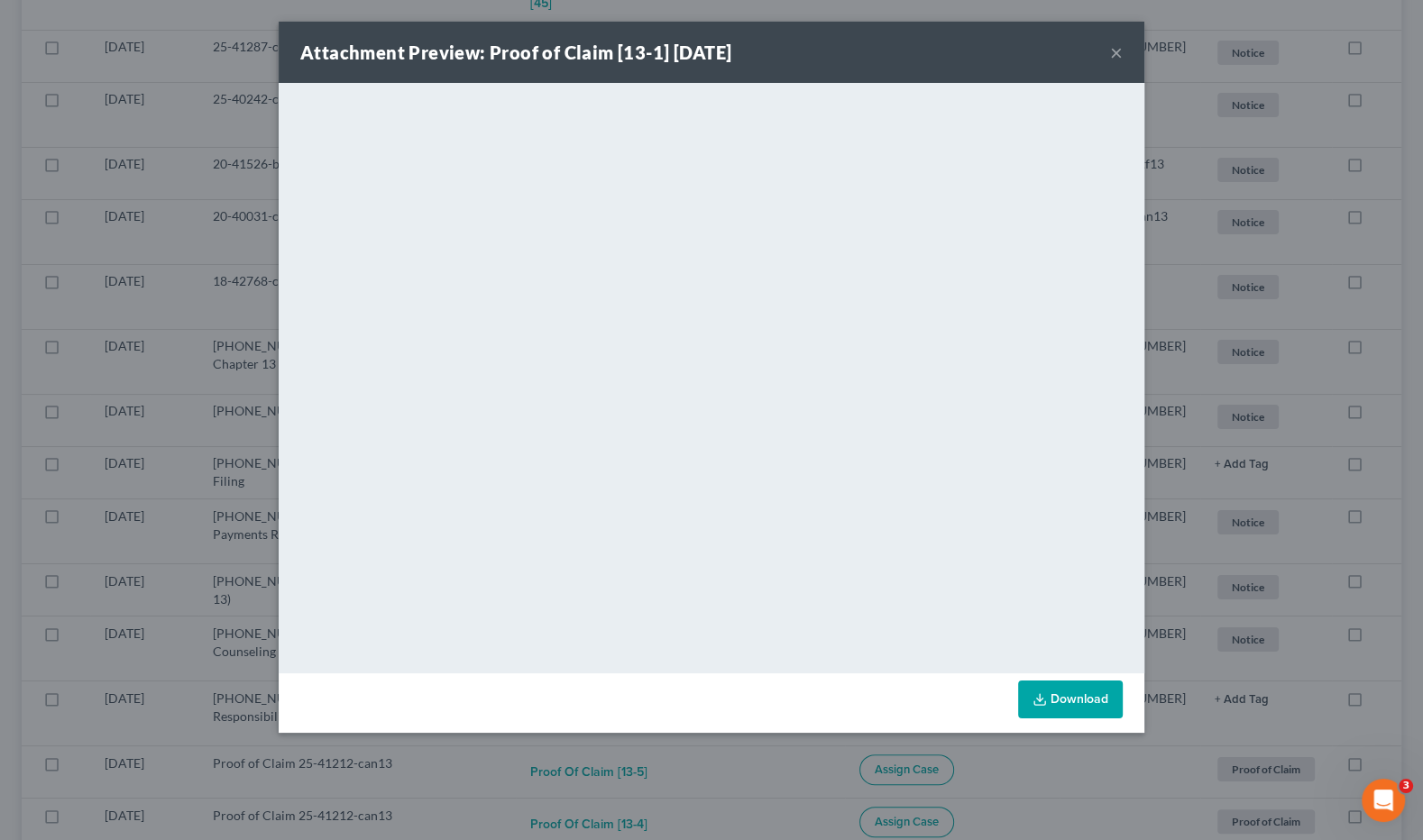
click at [1111, 52] on button "×" at bounding box center [1116, 52] width 13 height 22
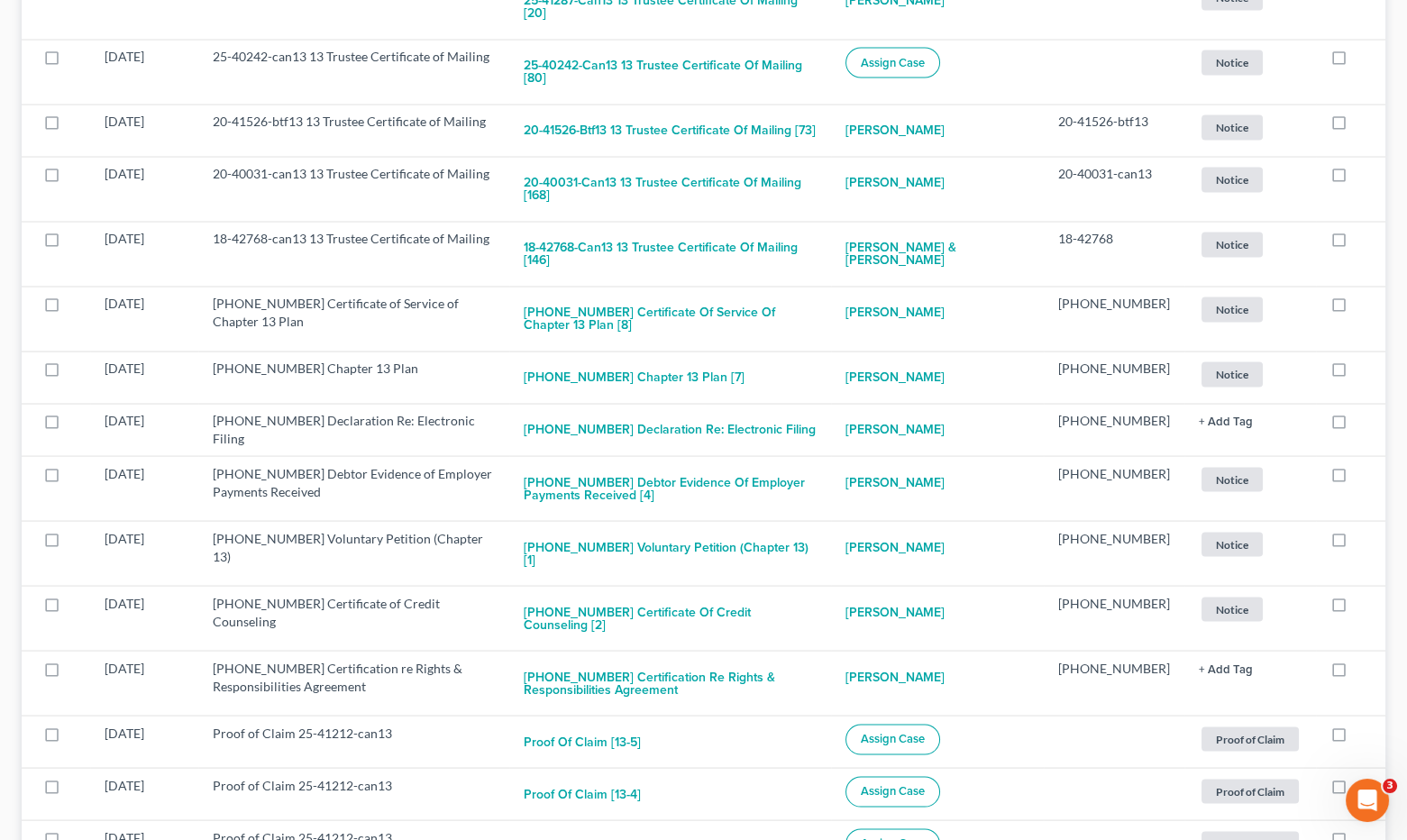
scroll to position [6610, 0]
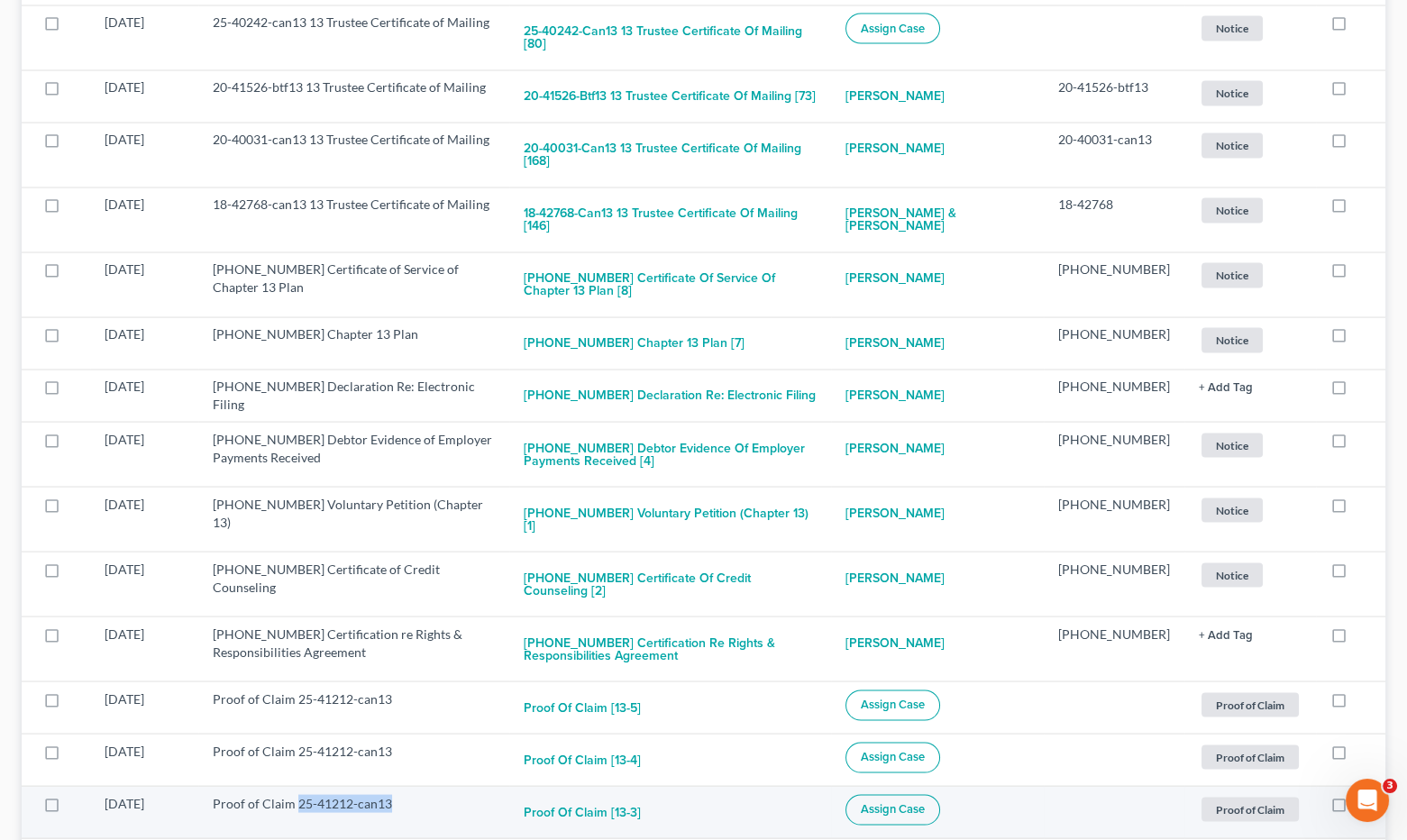
drag, startPoint x: 296, startPoint y: 516, endPoint x: 404, endPoint y: 516, distance: 108.0
click at [404, 787] on td "Proof of Claim 25-41212-can13" at bounding box center [354, 813] width 311 height 52
copy td "25-41212-can13"
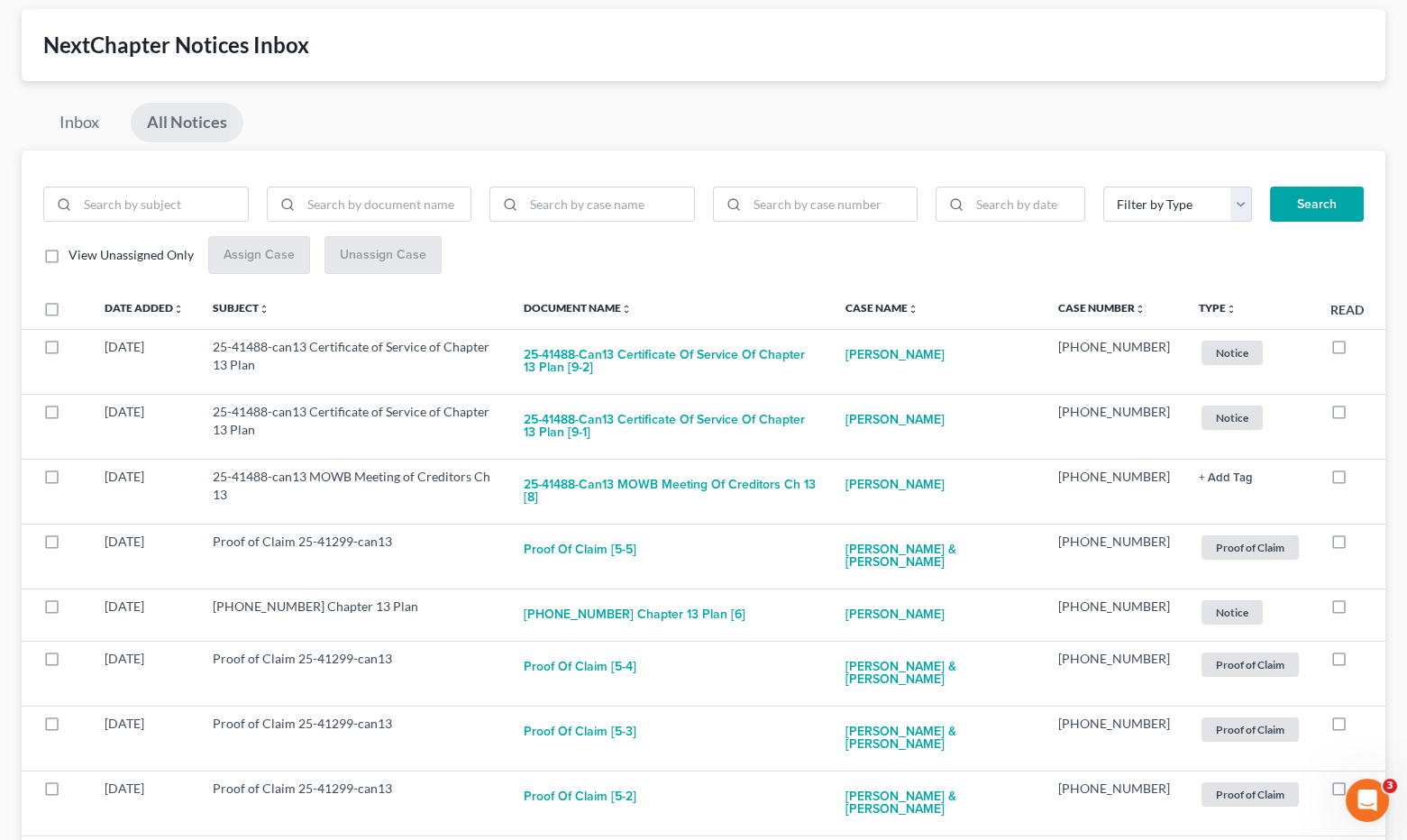
scroll to position [0, 0]
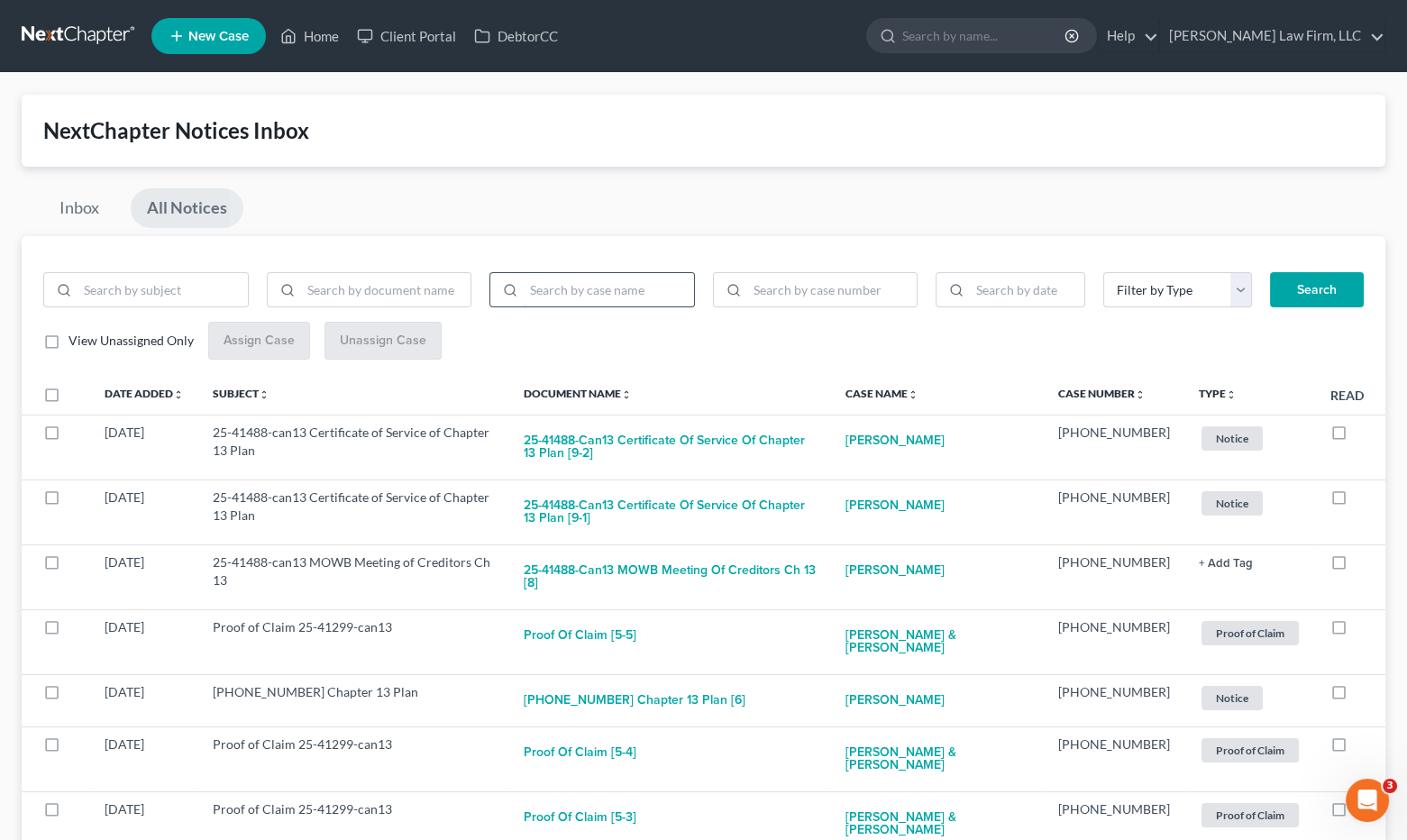
click at [630, 299] on input "search" at bounding box center [609, 290] width 170 height 34
paste input "25-41212-can13"
type input "25-41212-can13"
click at [1341, 286] on button "Search" at bounding box center [1317, 290] width 94 height 36
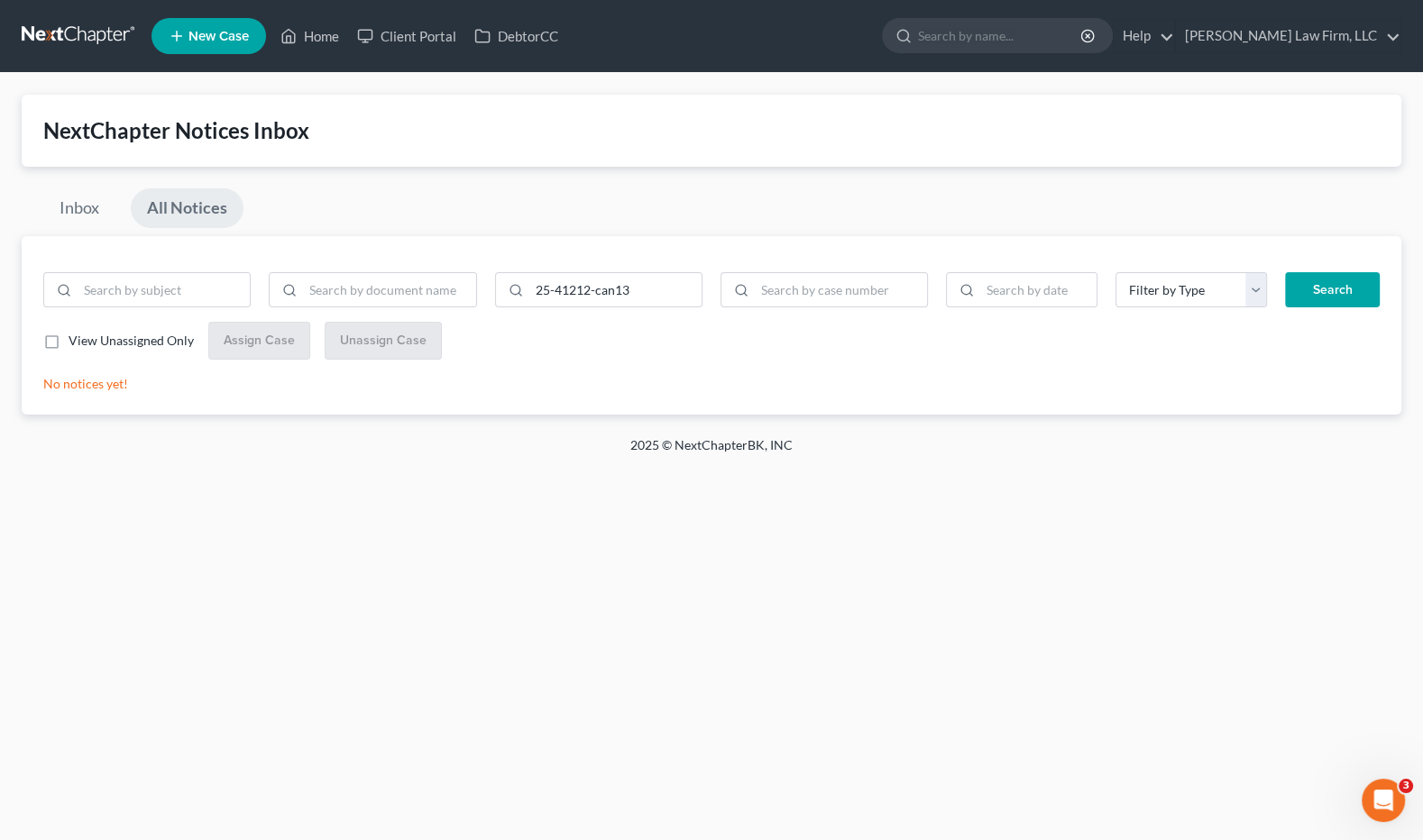
click at [664, 313] on div "25-41212-can13" at bounding box center [373, 297] width 678 height 51
drag, startPoint x: 669, startPoint y: 306, endPoint x: 380, endPoint y: 299, distance: 289.1
click at [380, 299] on div "25-41212-can13" at bounding box center [373, 297] width 678 height 51
paste input "25-41212-can13"
type input "25-41212-can13"
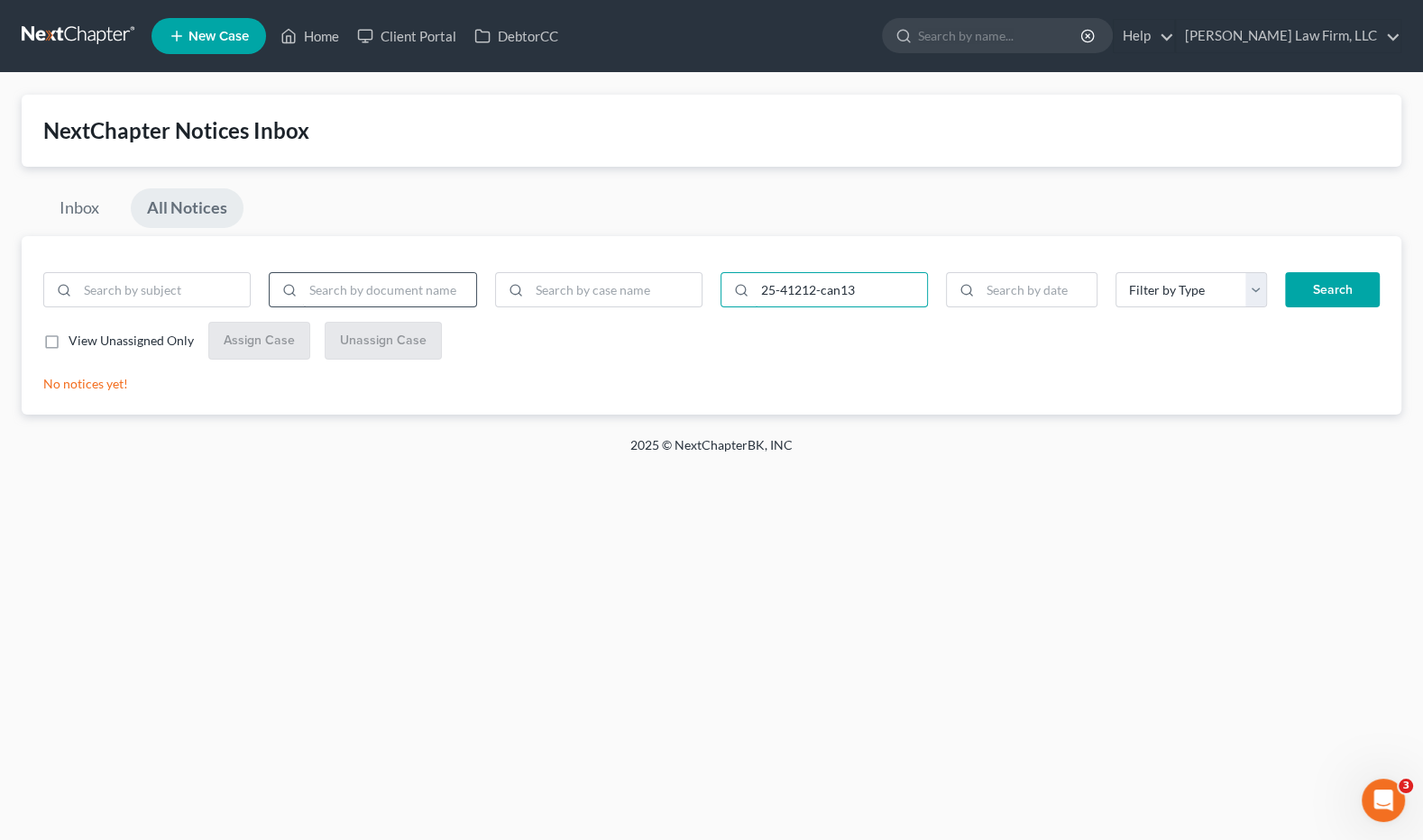
click at [1285, 272] on button "Search" at bounding box center [1332, 290] width 95 height 36
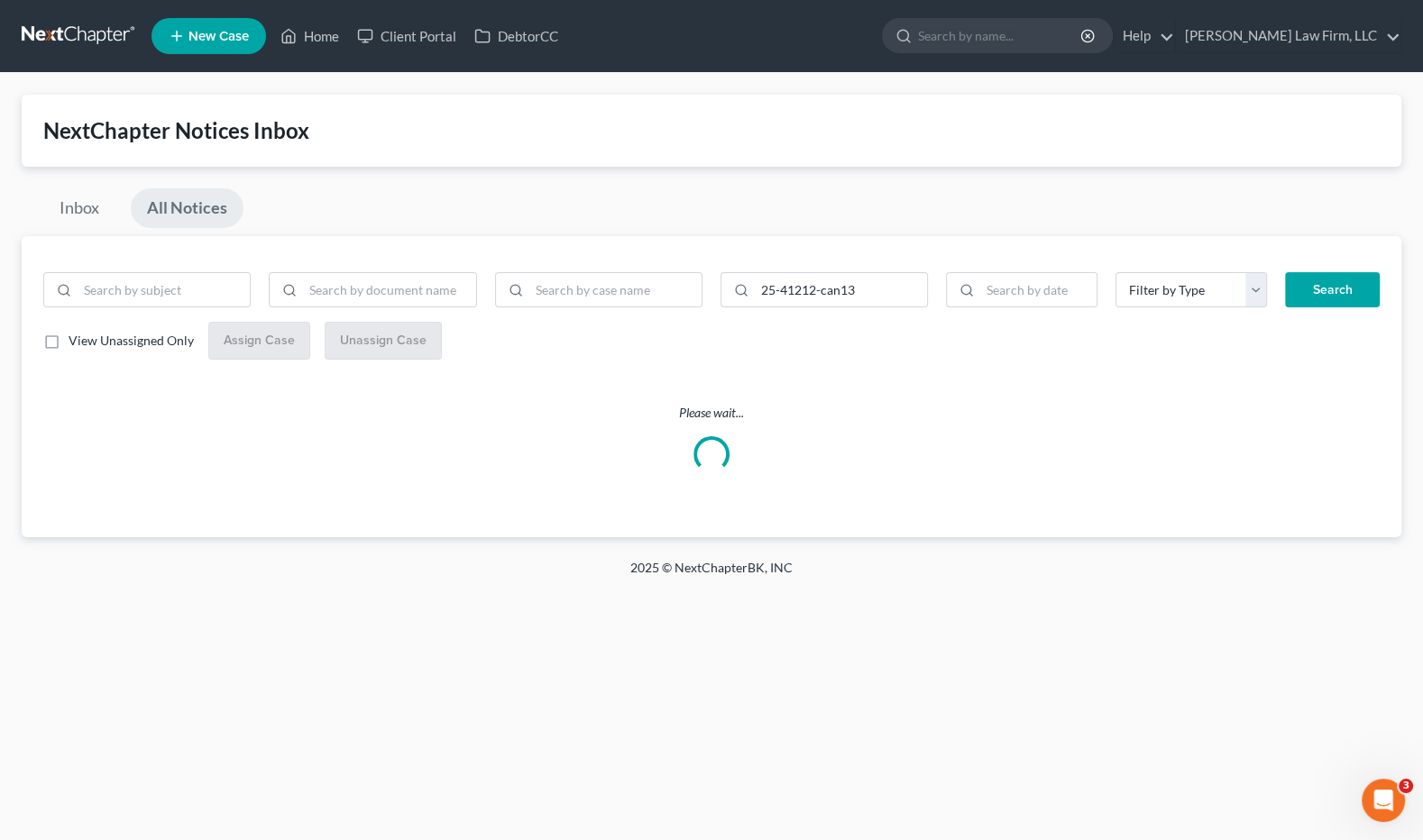
click at [1317, 281] on button "Search" at bounding box center [1332, 290] width 95 height 36
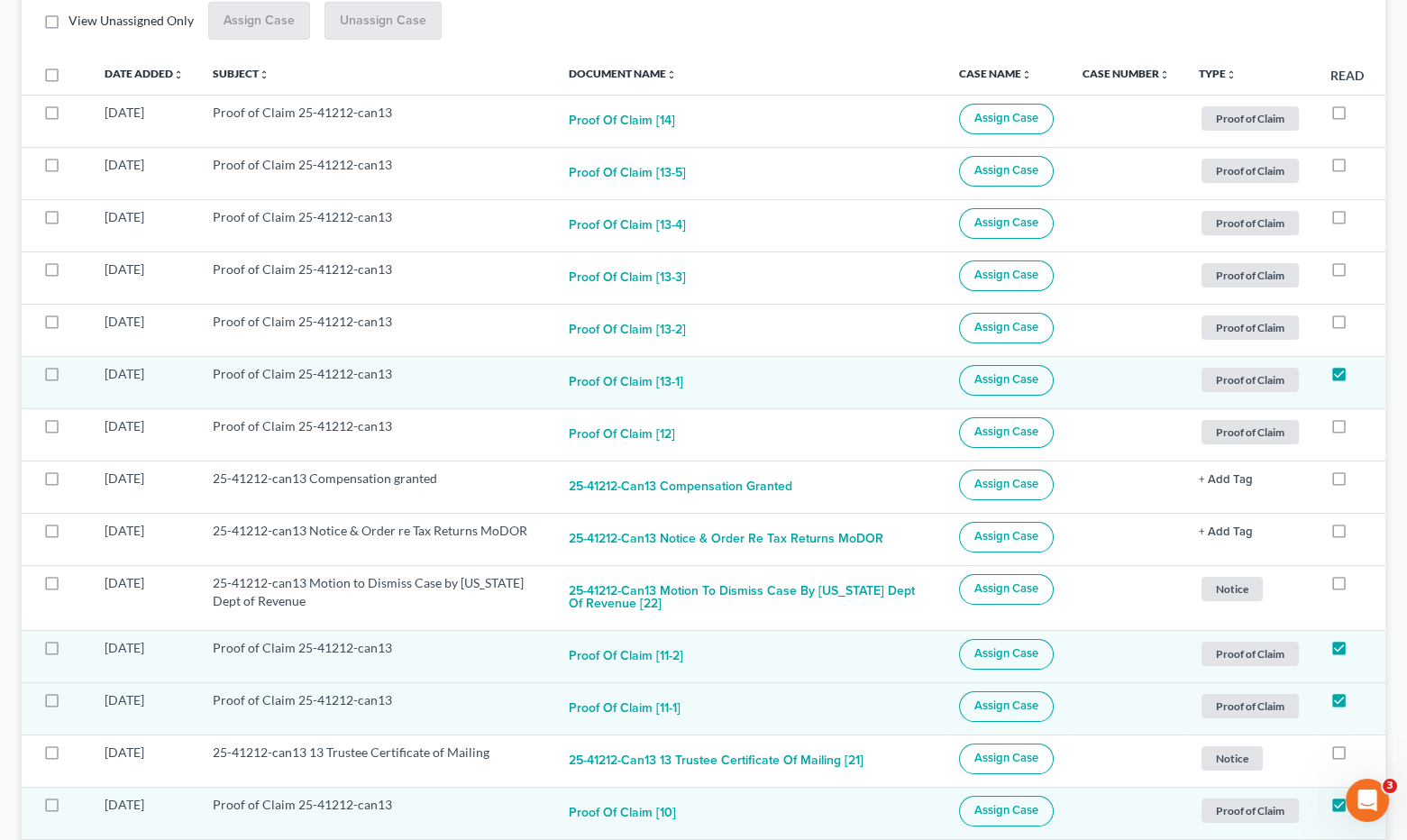
scroll to position [20, 0]
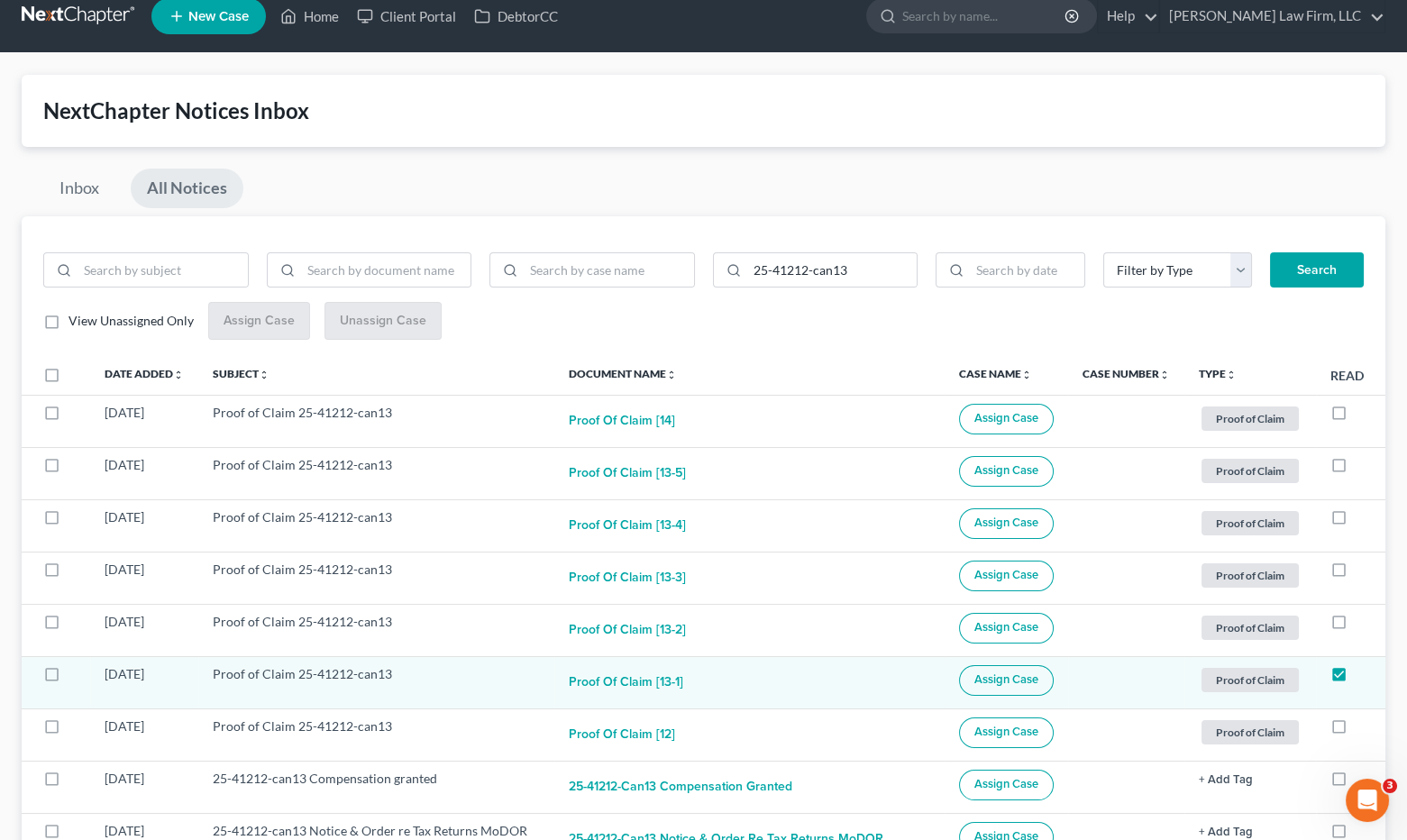
click at [87, 13] on link at bounding box center [80, 16] width 116 height 33
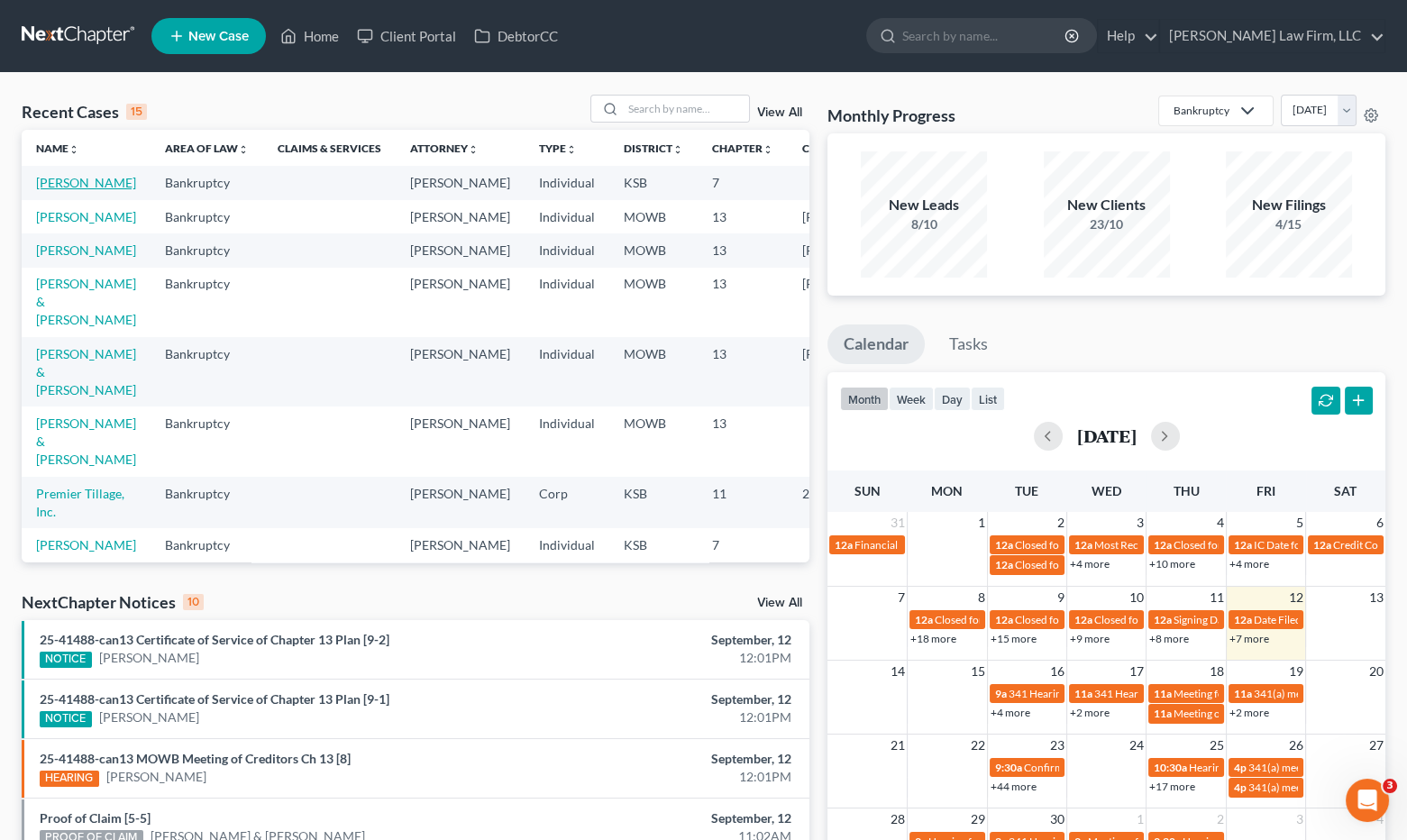
click at [44, 190] on link "[PERSON_NAME]" at bounding box center [86, 182] width 100 height 15
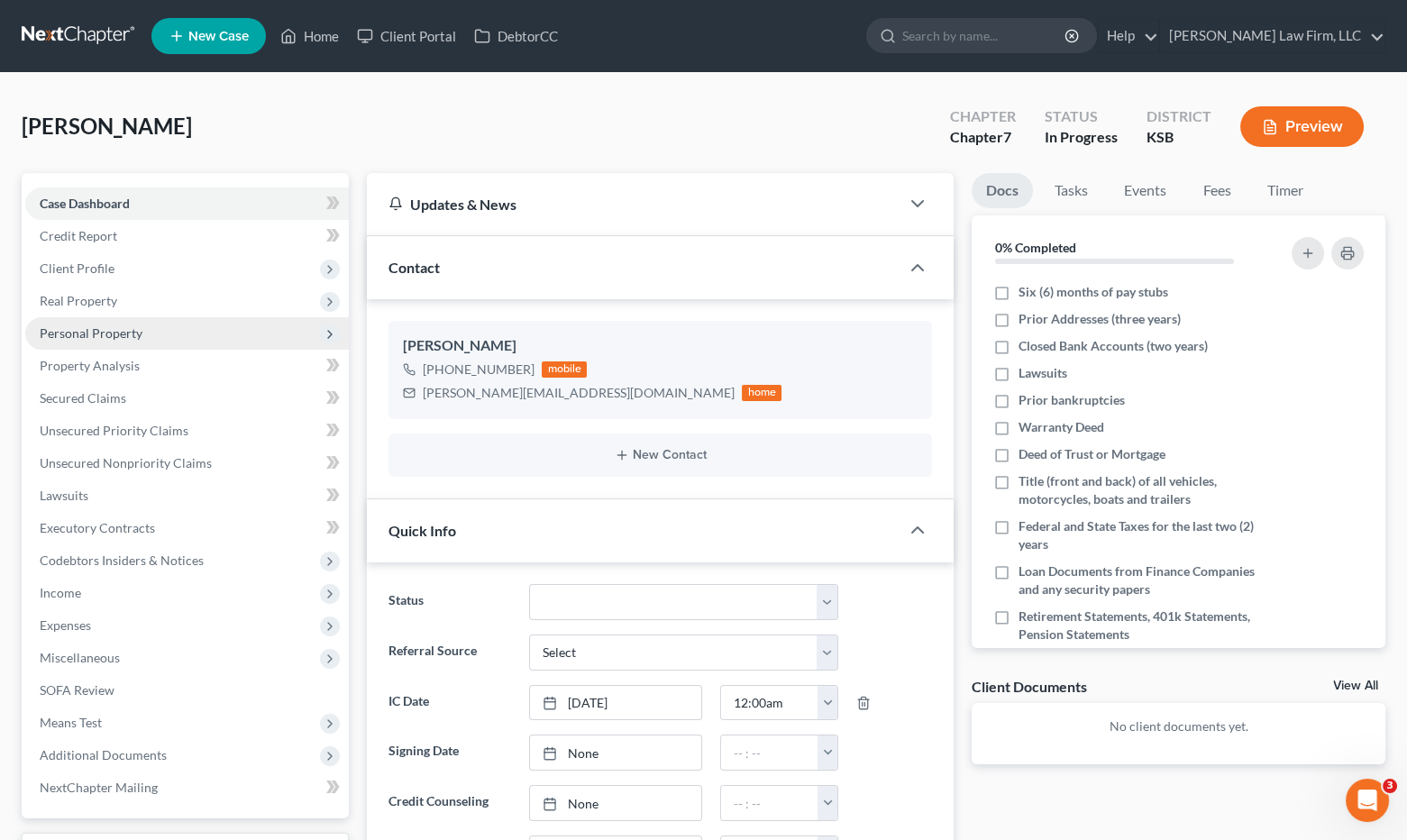
click at [93, 318] on span "Personal Property" at bounding box center [187, 334] width 324 height 33
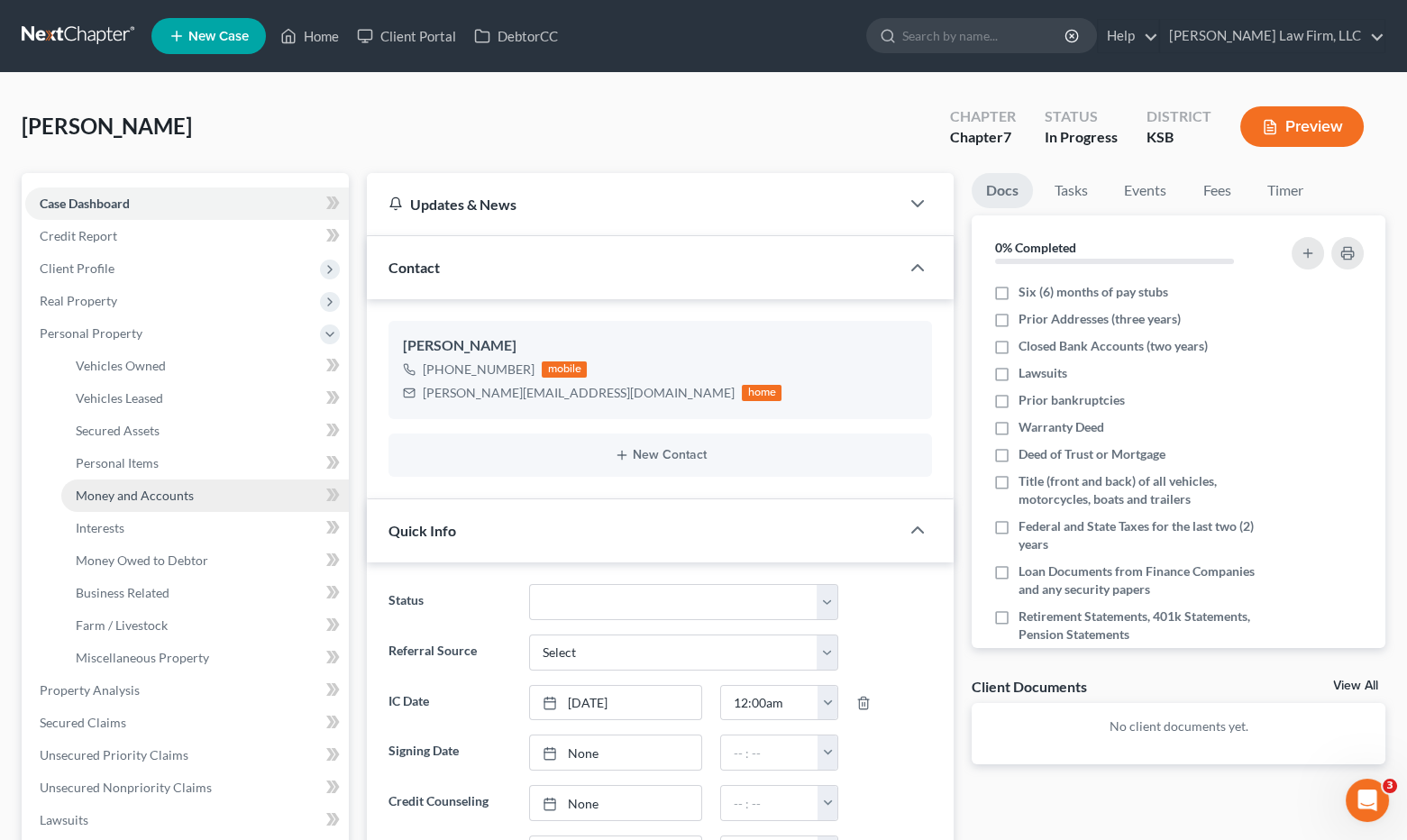
click at [137, 492] on span "Money and Accounts" at bounding box center [135, 495] width 118 height 15
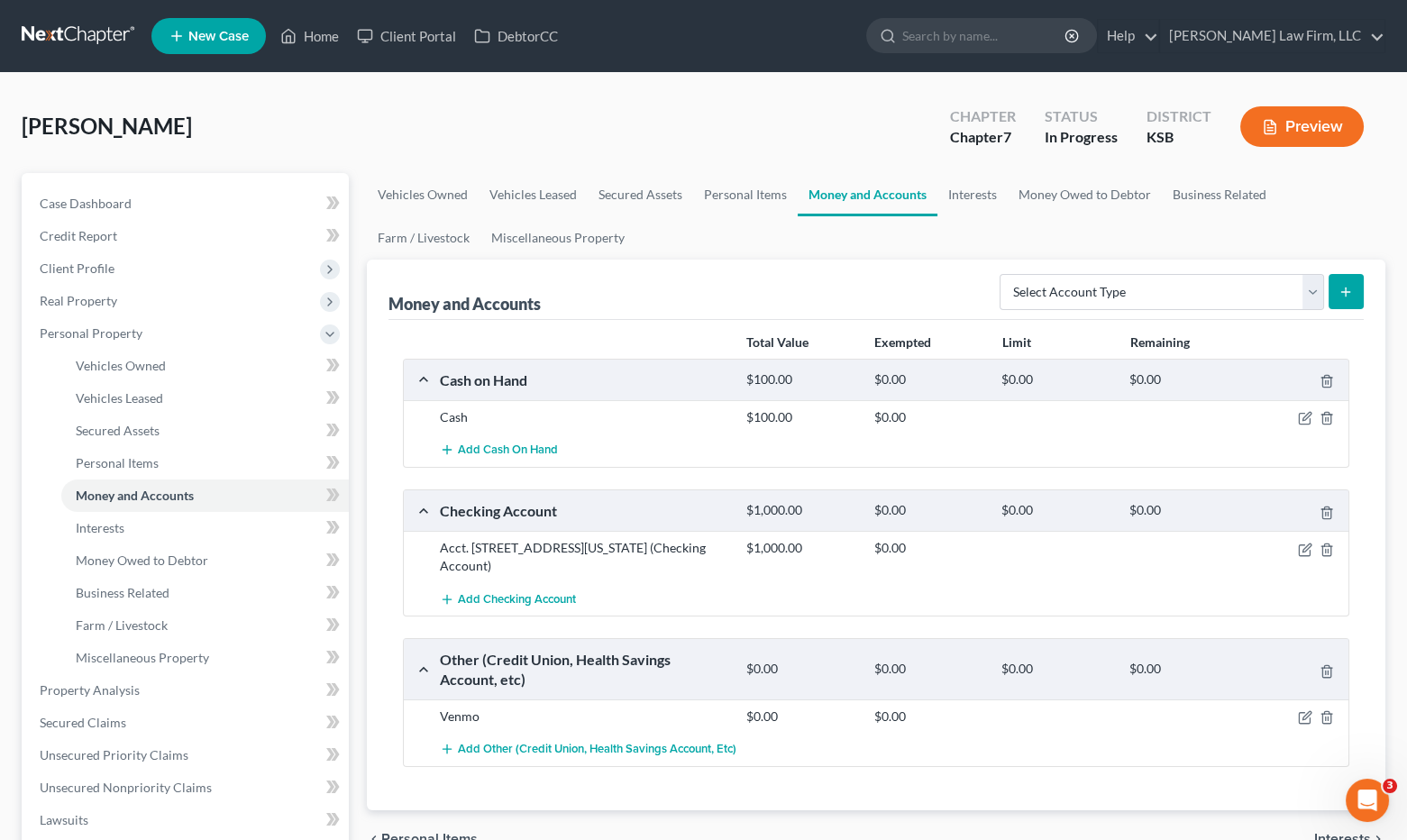
drag, startPoint x: 437, startPoint y: 539, endPoint x: 705, endPoint y: 568, distance: 269.6
click at [705, 568] on div "Acct. [STREET_ADDRESS][US_STATE] (Checking Account)" at bounding box center [583, 557] width 307 height 36
copy div "Acct. [STREET_ADDRESS][US_STATE] (Checking Account)"
click at [854, 563] on div "$1,000.00 $0.00" at bounding box center [1043, 557] width 613 height 36
click at [1303, 549] on icon "button" at bounding box center [1305, 550] width 14 height 14
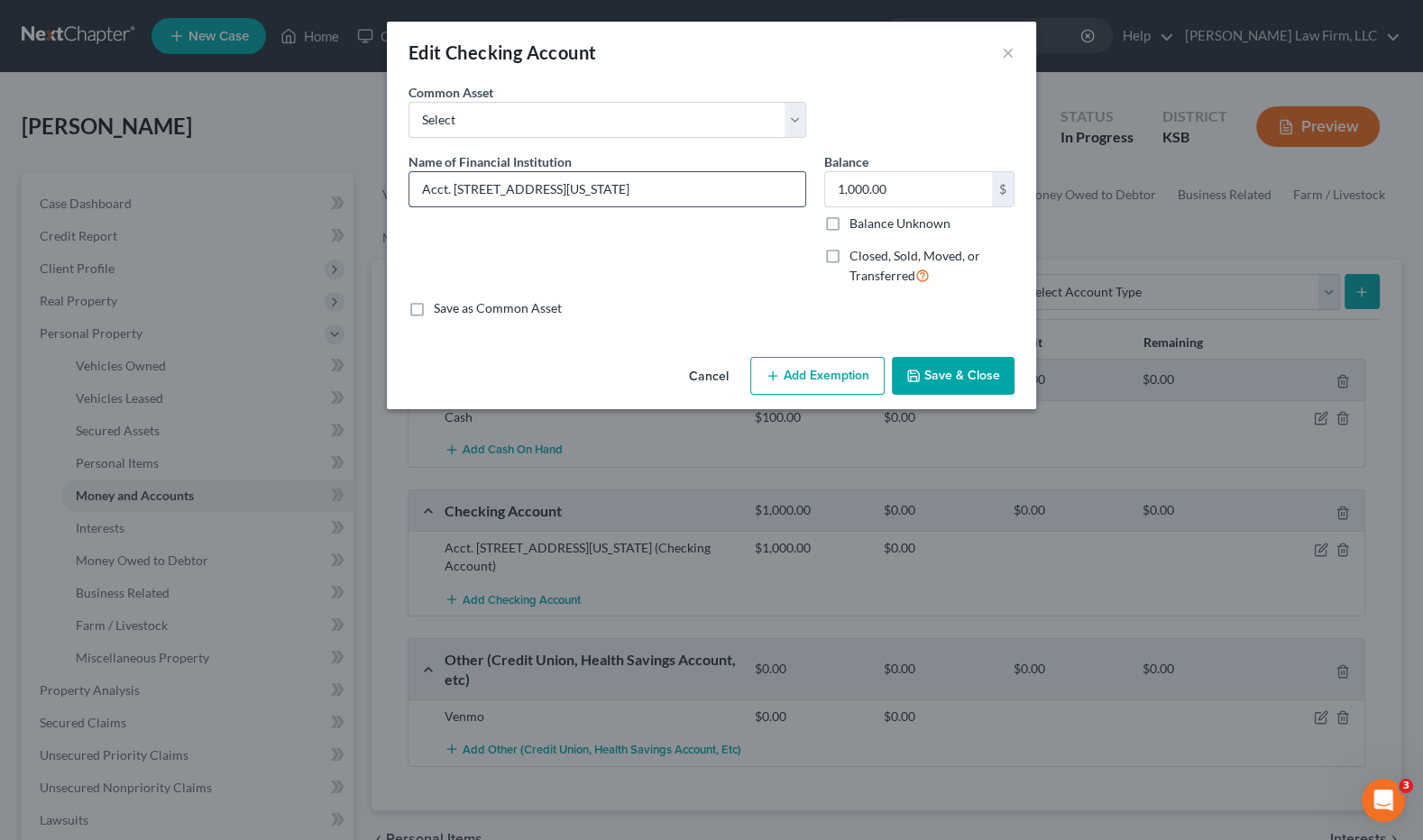
click at [417, 188] on input "Acct. No. 1730 - Capitol Federal, 700 S. Kansas Avenue, Topeka KS 66603" at bounding box center [608, 189] width 396 height 34
click at [504, 187] on input "Acct. No. 1730 - Capitol Federal, 700 S. Kansas Avenue, Topeka KS 66603" at bounding box center [608, 189] width 396 height 34
type input "Acct. No. 1730 (joint) - Capitol Federal, 700 S. Kansas Avenue, Topeka KS 66603"
click at [969, 377] on button "Save & Close" at bounding box center [953, 376] width 123 height 38
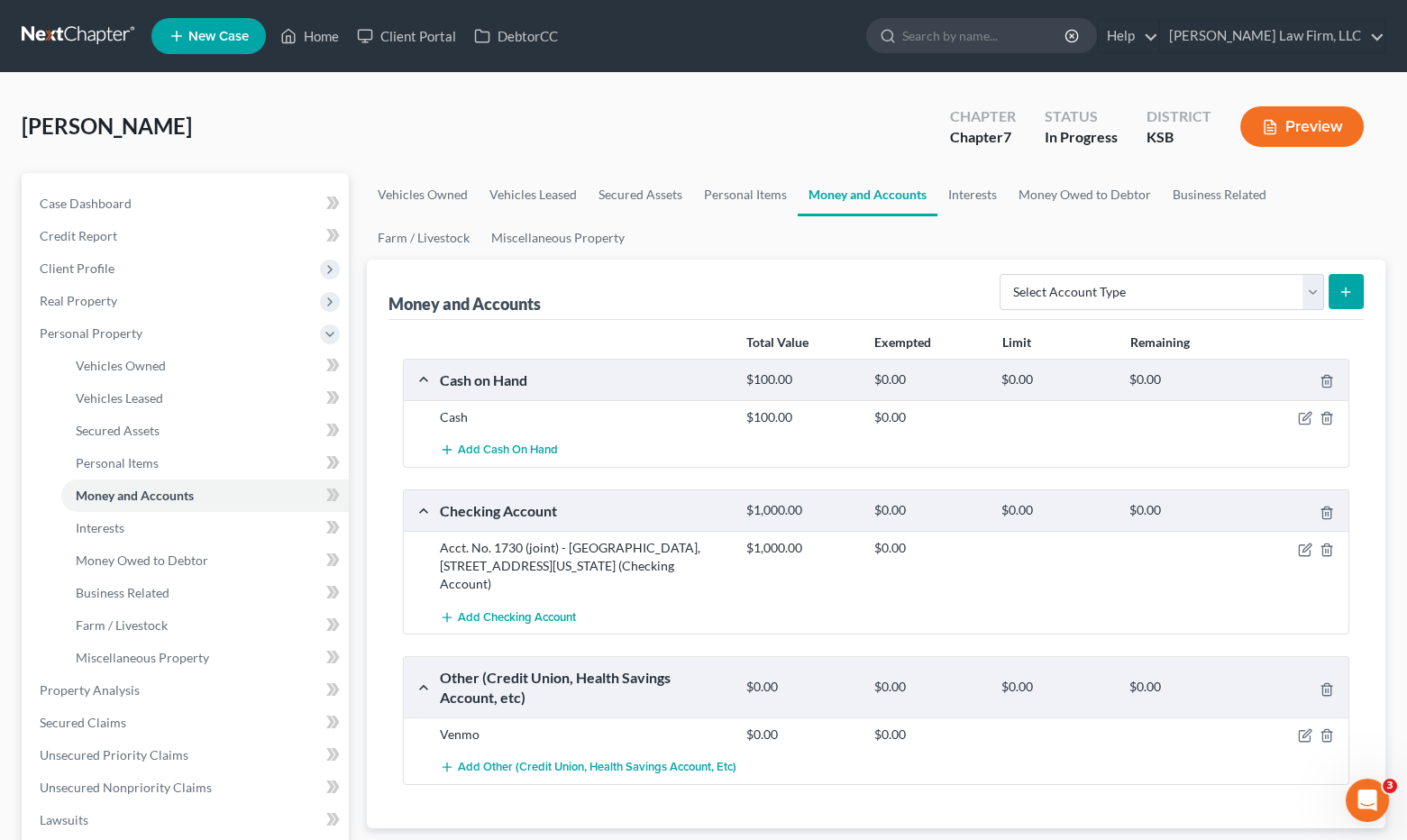
click at [85, 49] on link at bounding box center [80, 36] width 116 height 33
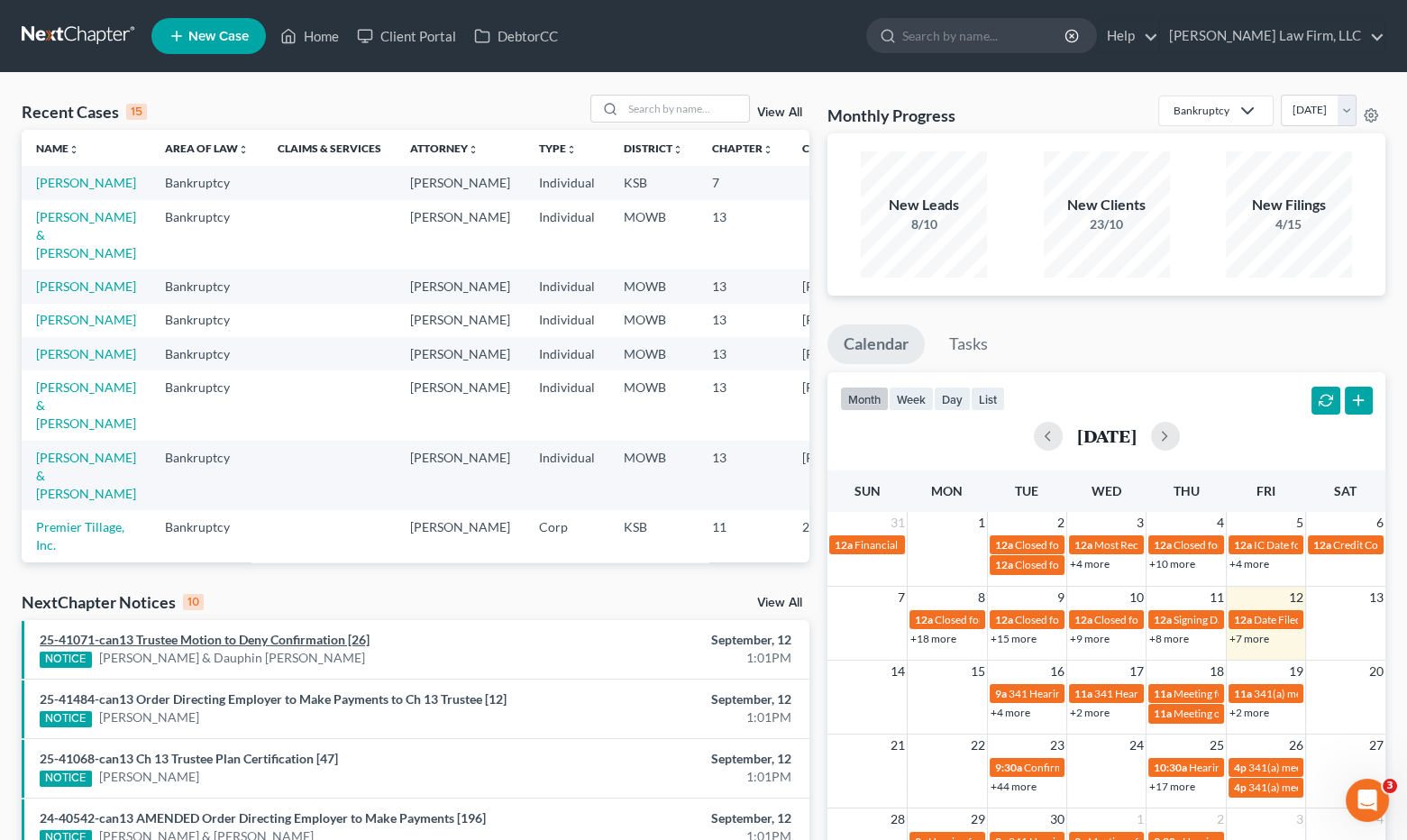
click at [271, 636] on link "25-41071-can13 Trustee Motion to Deny Confirmation [26]" at bounding box center [204, 639] width 330 height 15
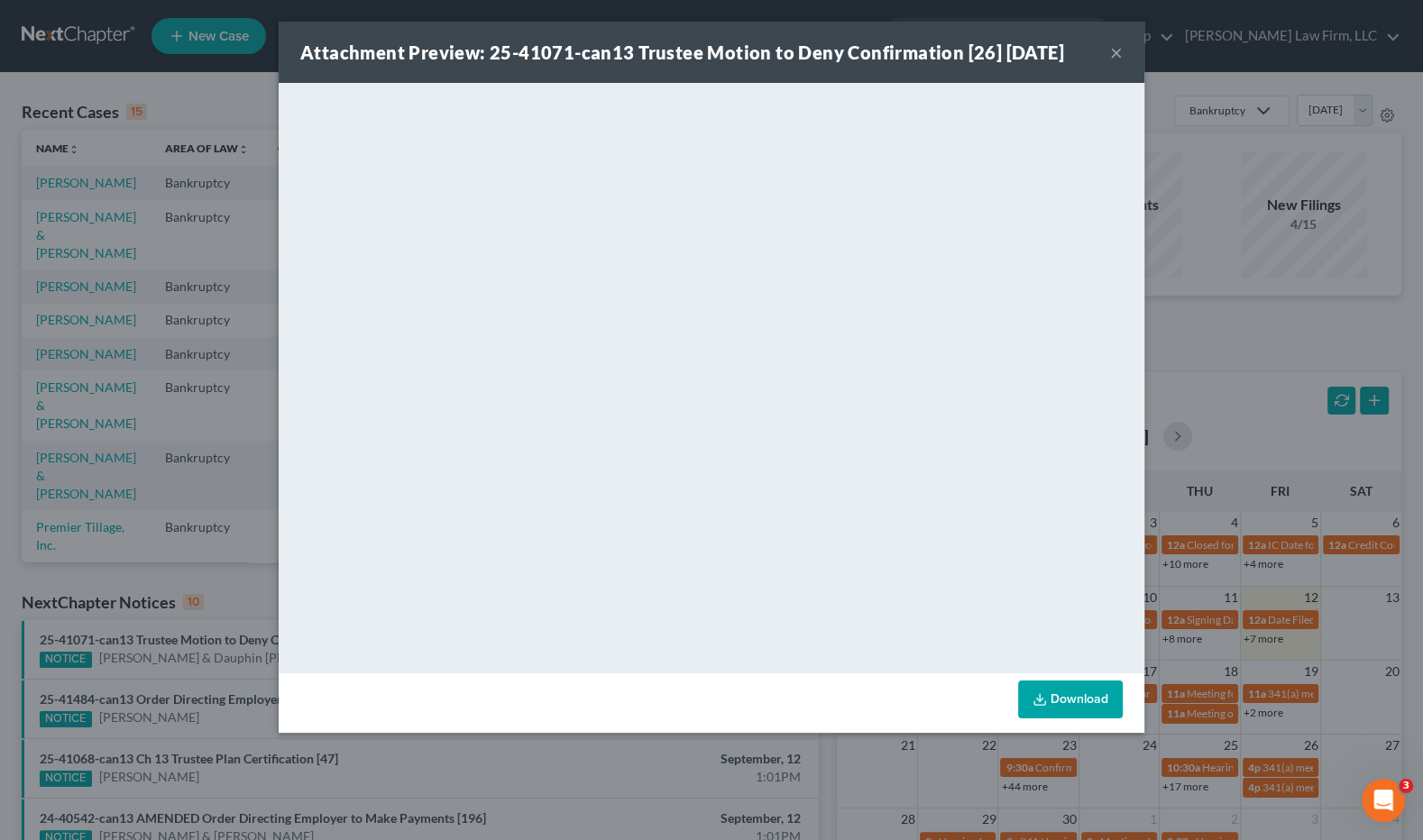
click at [246, 594] on div "Attachment Preview: 25-41071-can13 Trustee Motion to Deny Confirmation [26] [DA…" at bounding box center [711, 420] width 1423 height 840
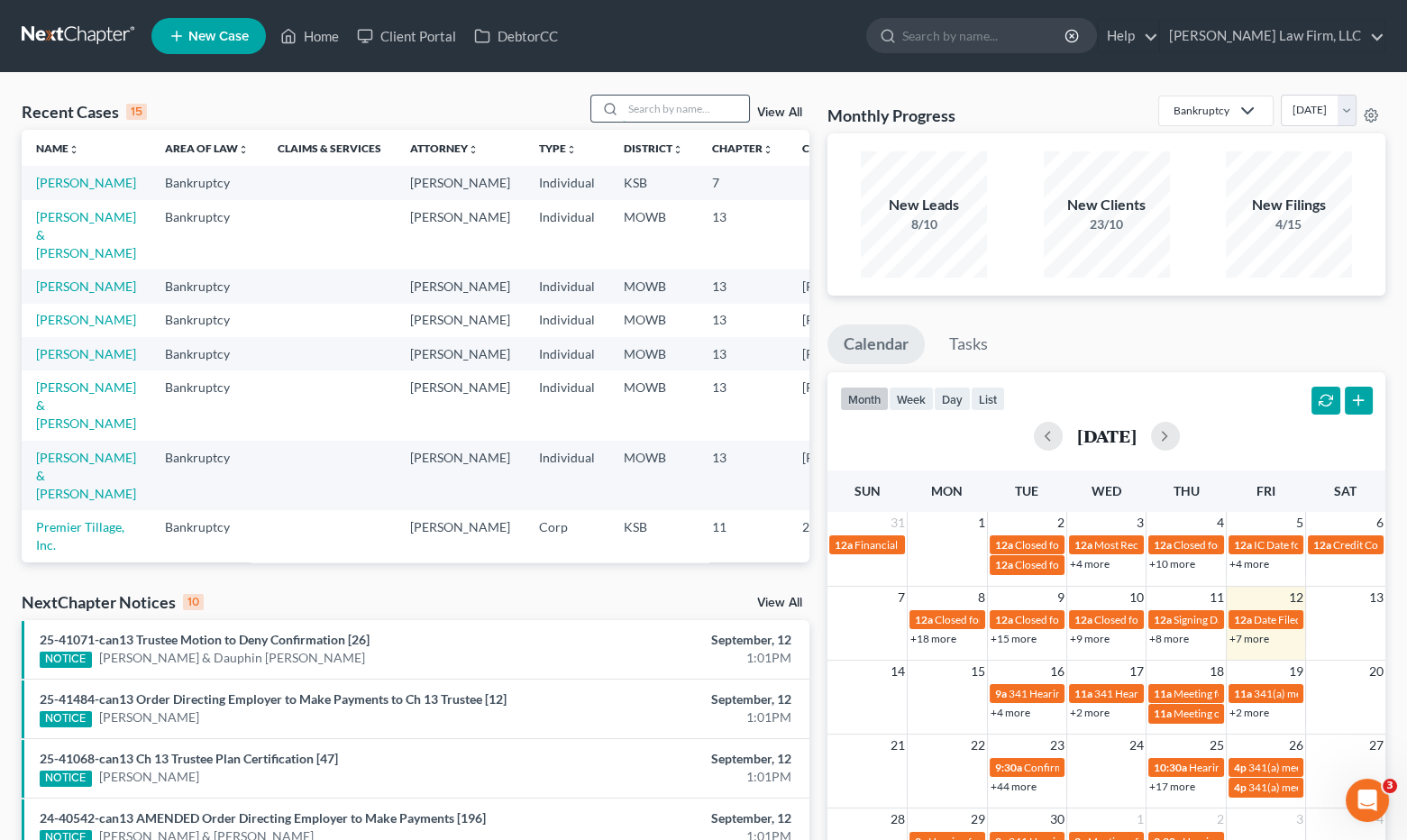
click at [722, 96] on input "search" at bounding box center [686, 109] width 127 height 26
click at [43, 182] on link "[PERSON_NAME]" at bounding box center [86, 182] width 100 height 15
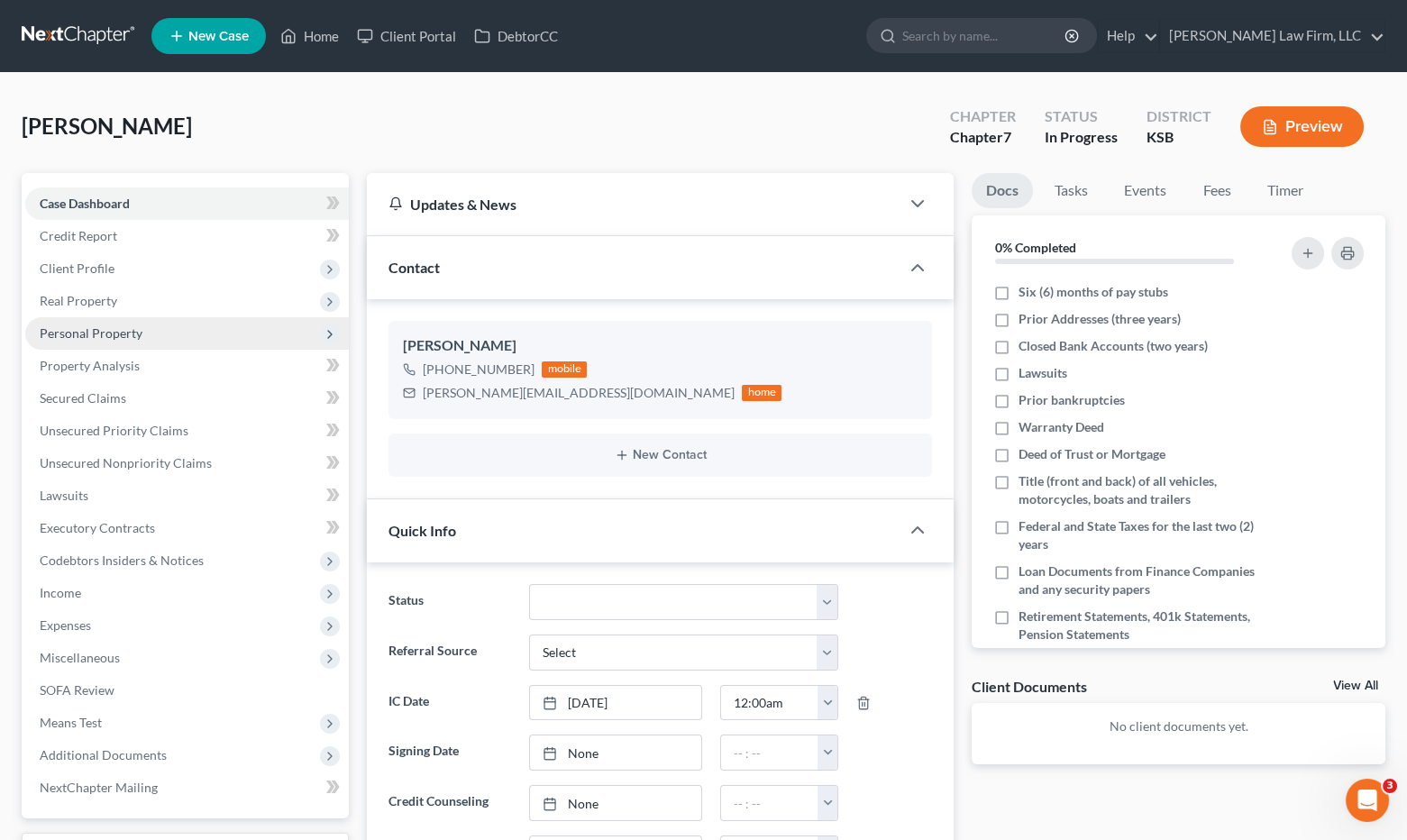
click at [176, 338] on span "Personal Property" at bounding box center [187, 334] width 324 height 33
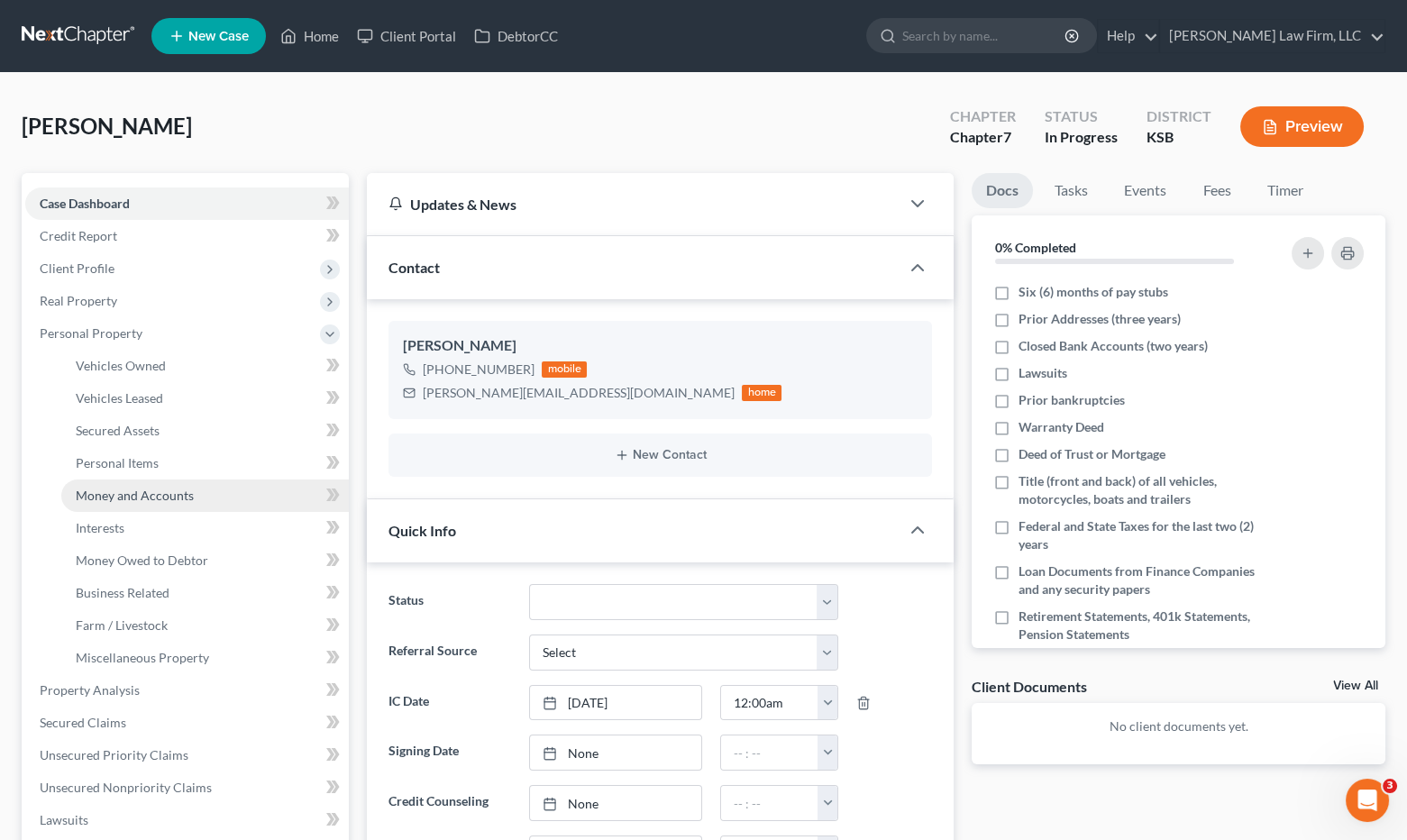
click at [172, 496] on span "Money and Accounts" at bounding box center [135, 495] width 118 height 15
